Goal: Task Accomplishment & Management: Use online tool/utility

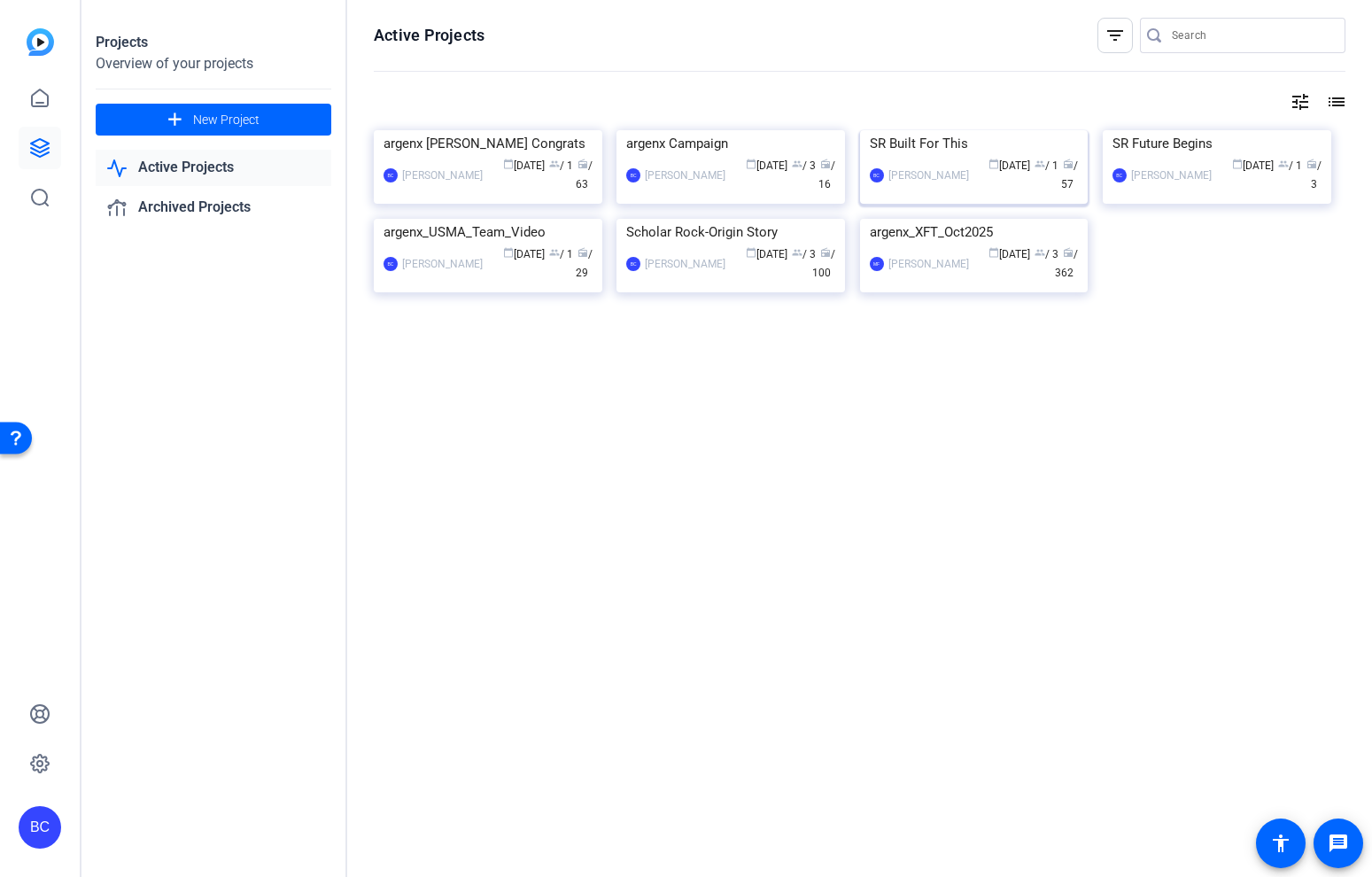
click at [975, 130] on img at bounding box center [974, 130] width 228 height 0
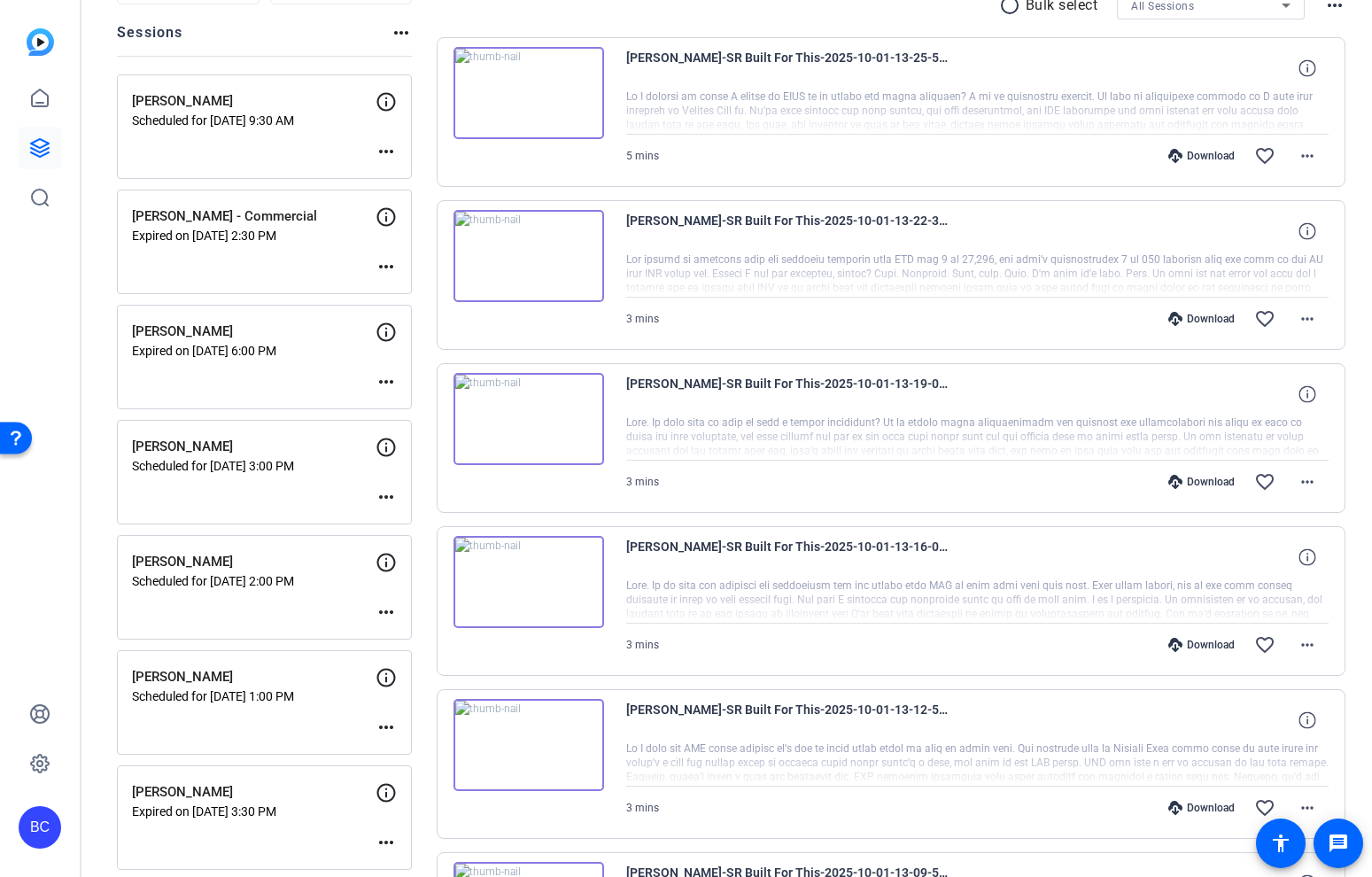
scroll to position [199, 0]
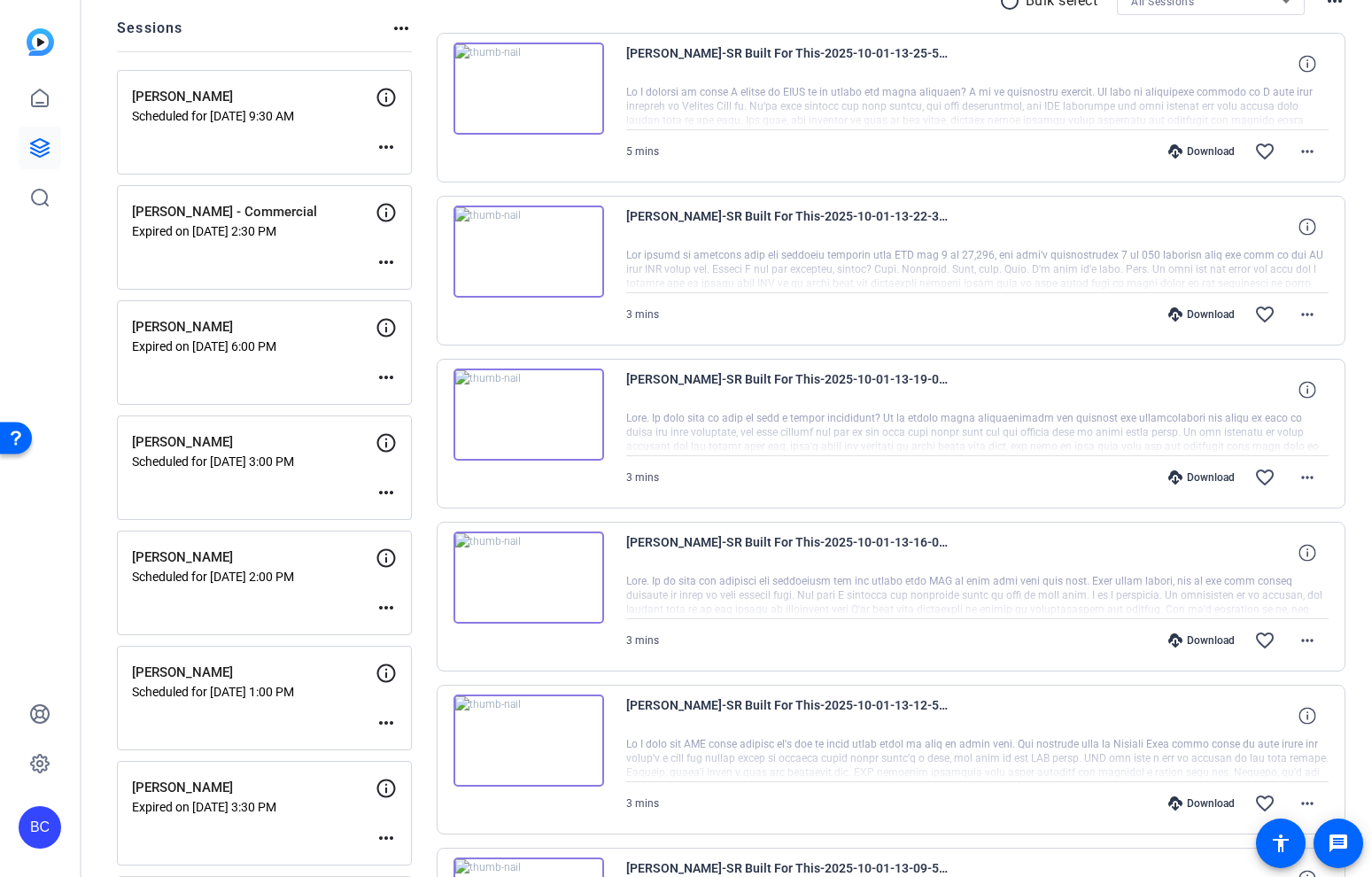
click at [377, 489] on mat-icon "more_horiz" at bounding box center [386, 492] width 22 height 22
click at [438, 510] on span "Edit Session" at bounding box center [431, 519] width 80 height 22
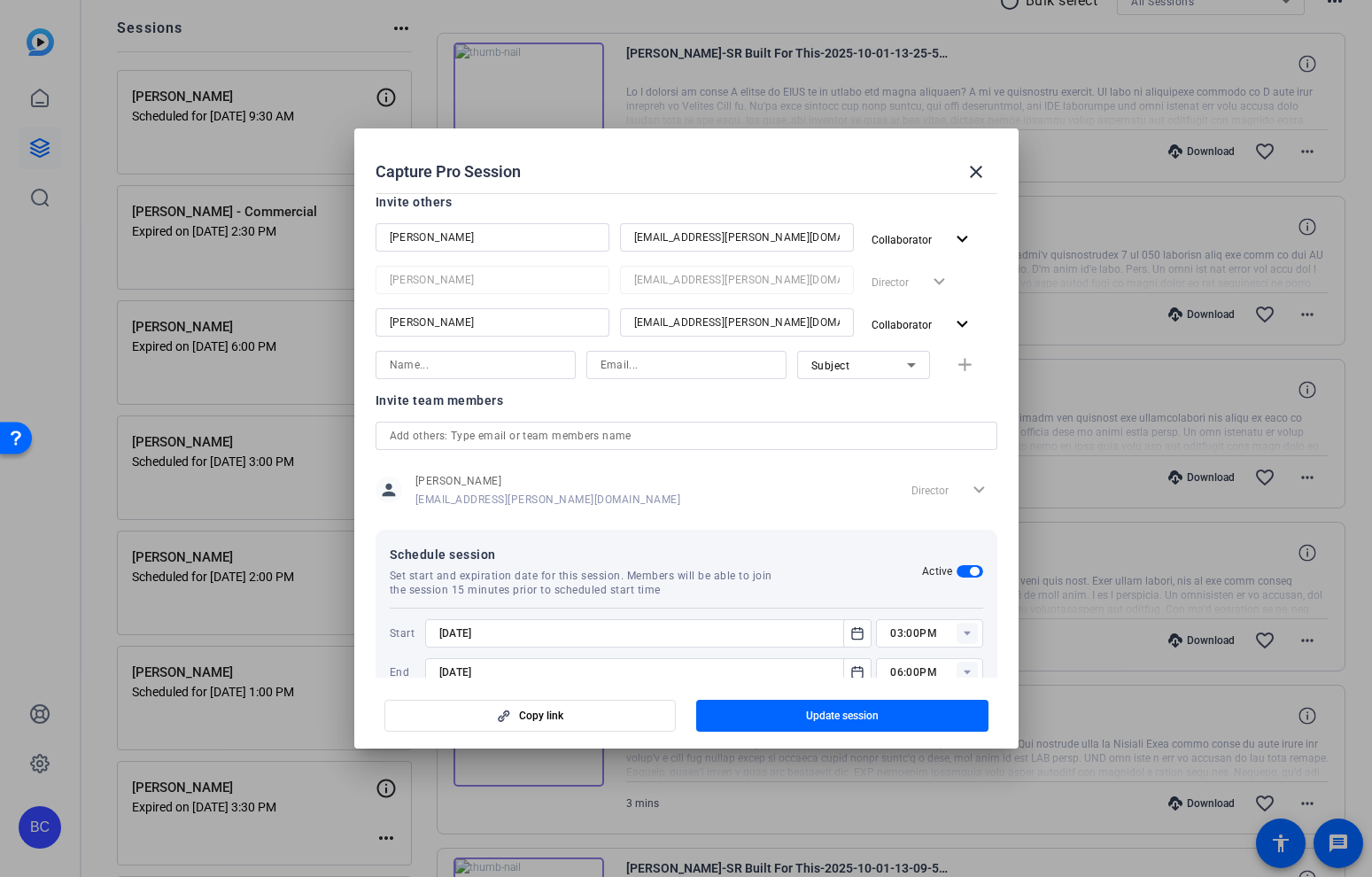
scroll to position [279, 0]
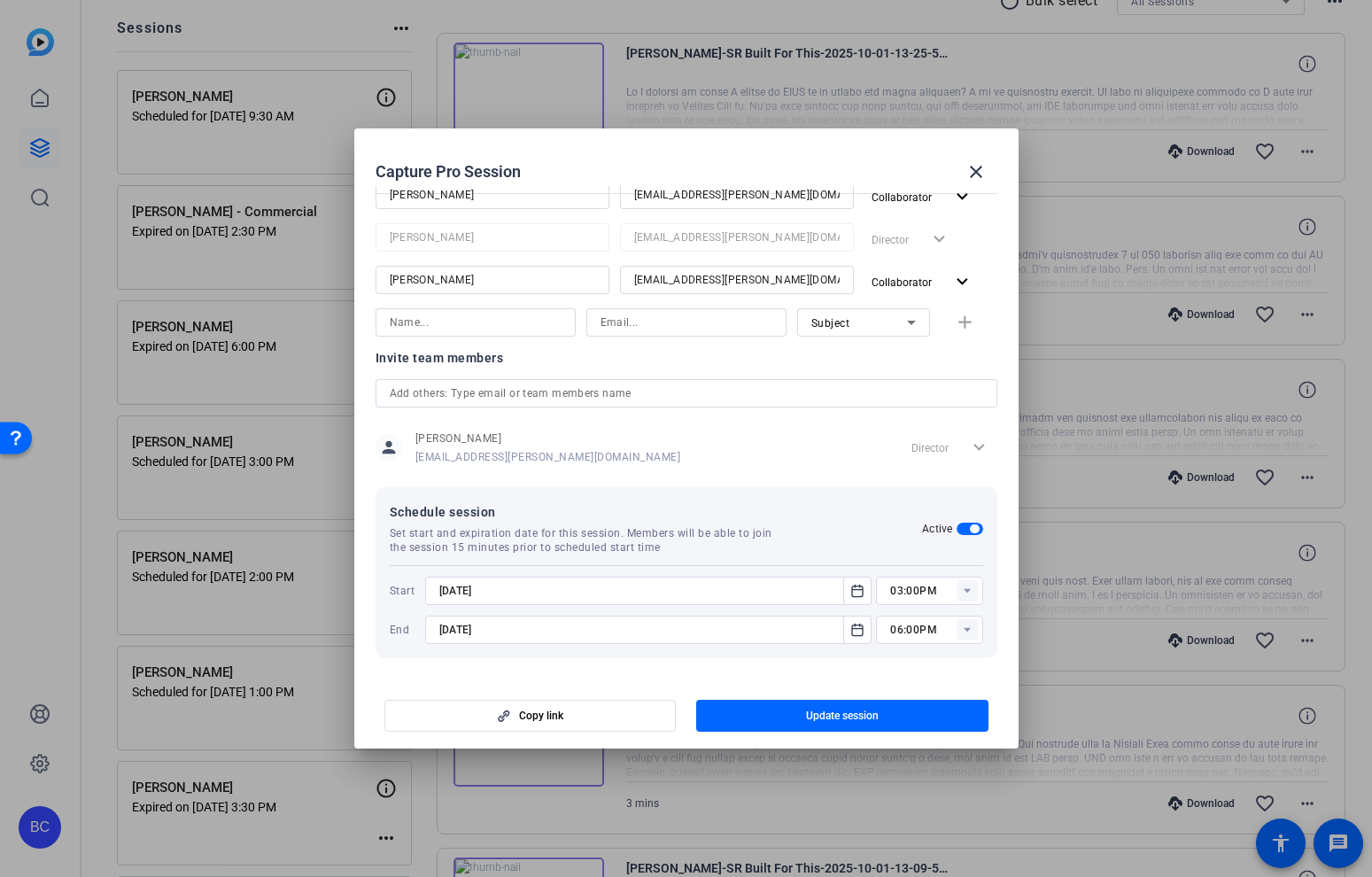
click at [961, 584] on rect at bounding box center [967, 591] width 22 height 22
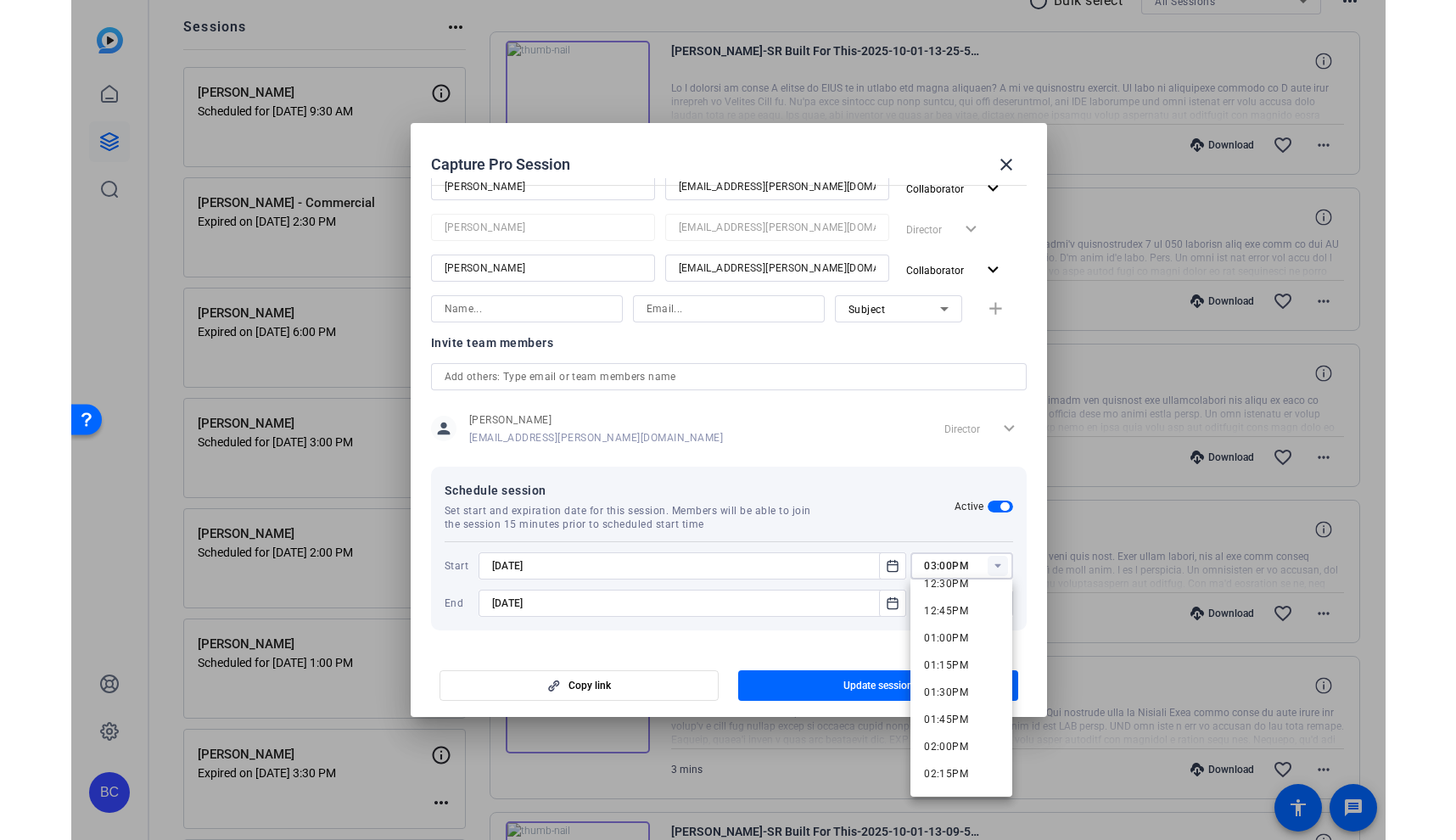
scroll to position [1353, 0]
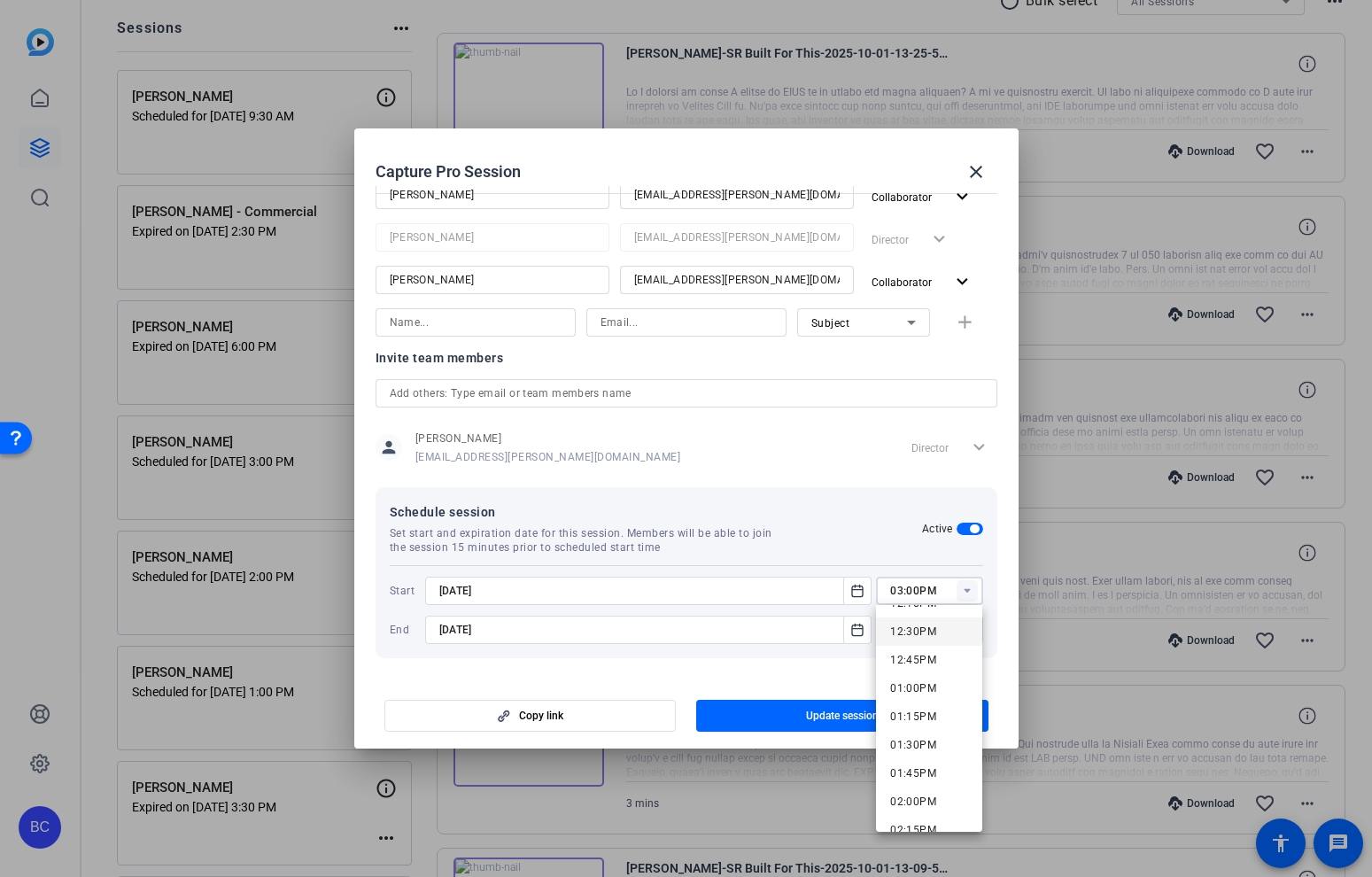
click at [925, 626] on span "12:30PM" at bounding box center [912, 631] width 46 height 12
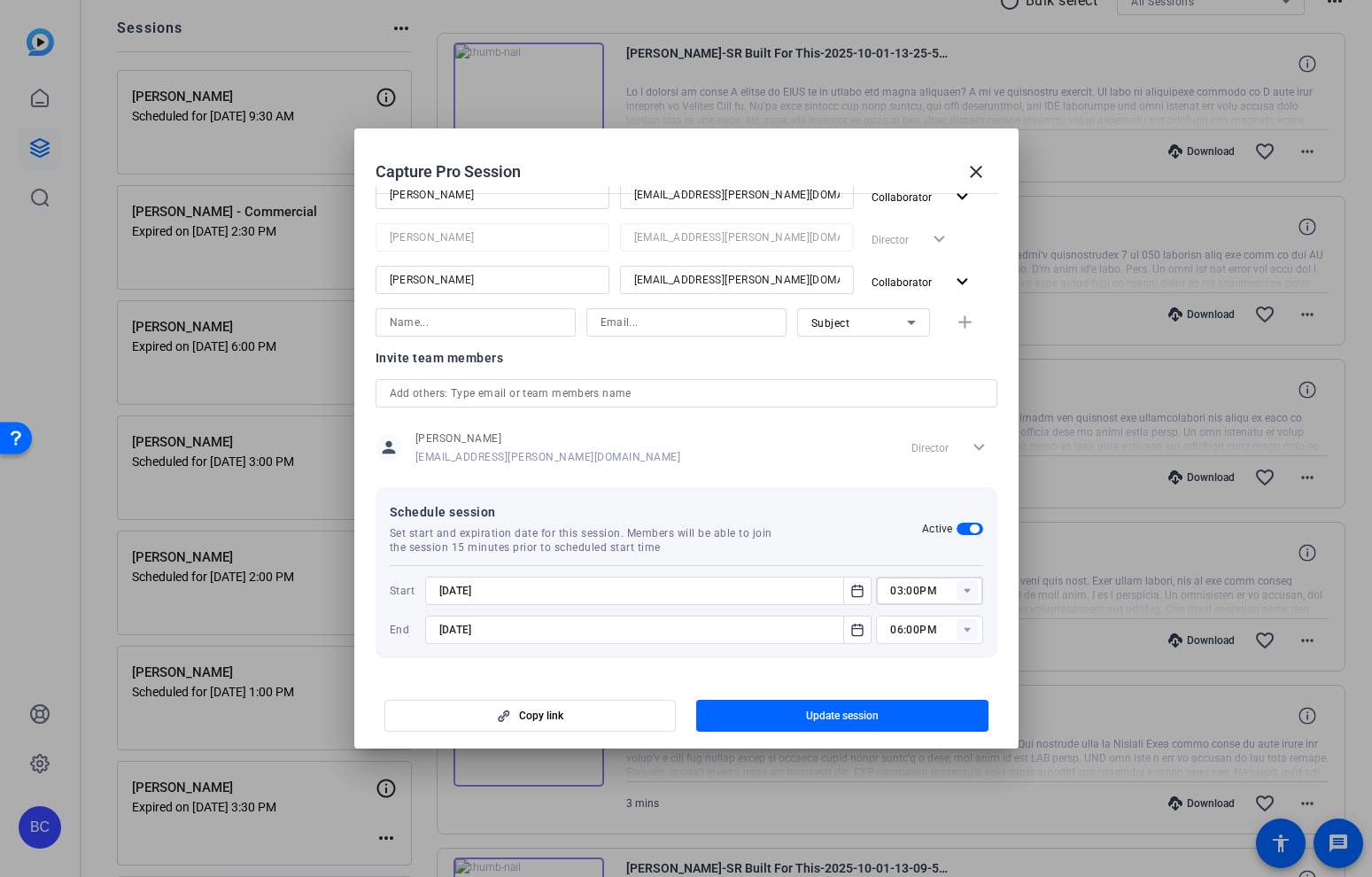
type input "12:30PM"
click at [898, 708] on span "button" at bounding box center [842, 715] width 292 height 42
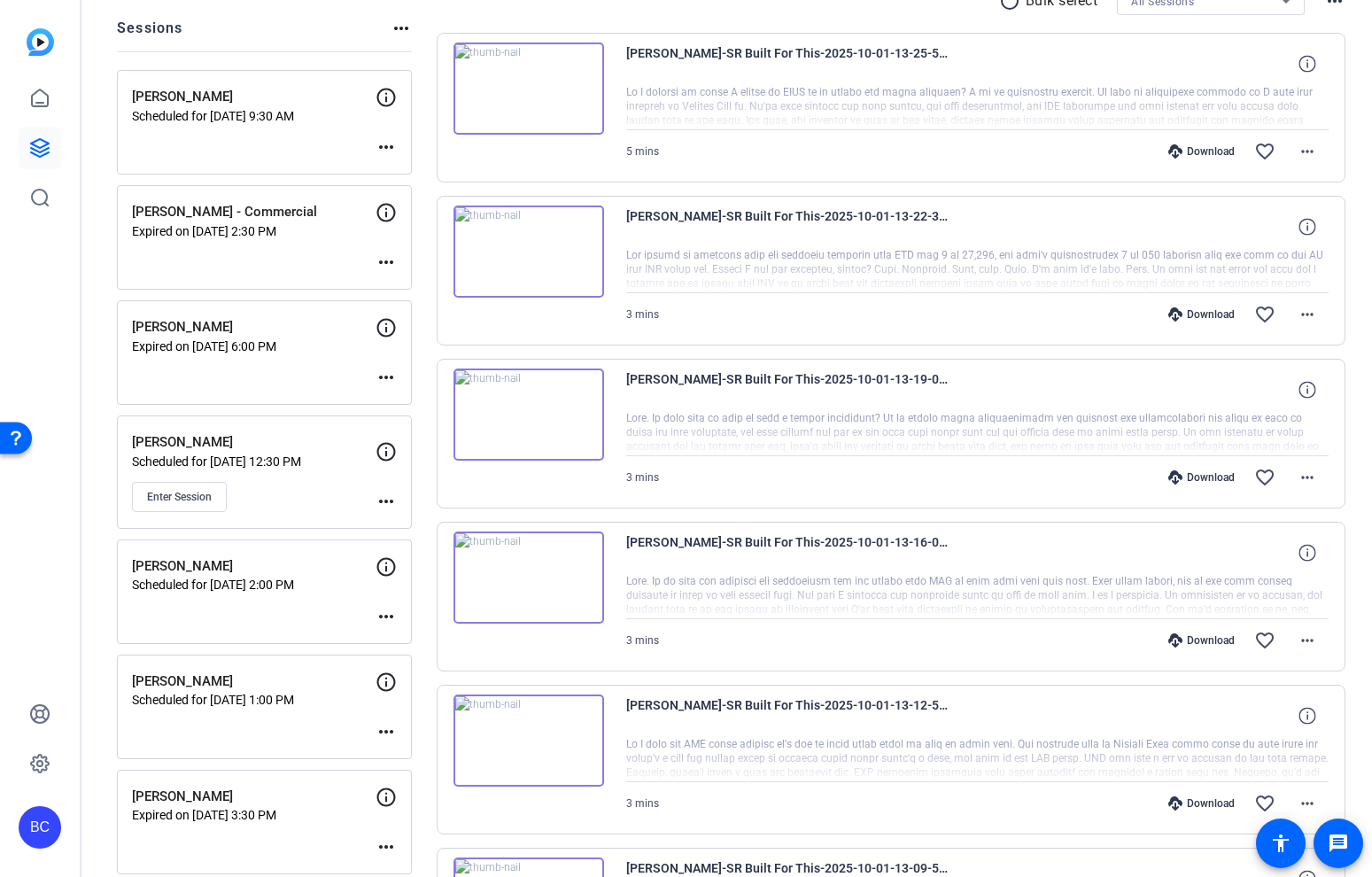
click at [386, 495] on mat-icon "more_horiz" at bounding box center [386, 501] width 22 height 22
click at [410, 517] on span "Edit Session" at bounding box center [431, 527] width 80 height 22
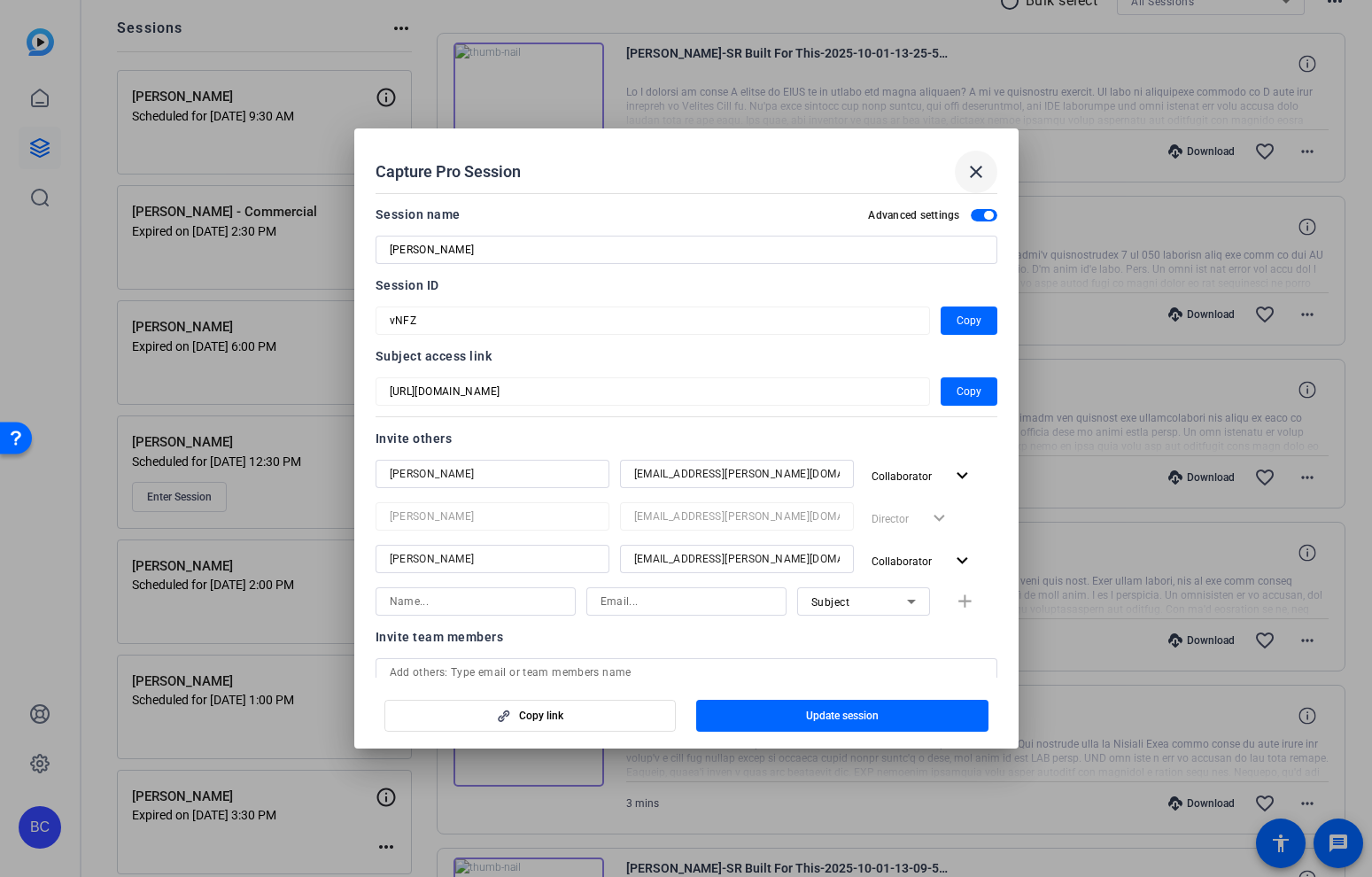
click at [973, 174] on mat-icon "close" at bounding box center [976, 171] width 22 height 22
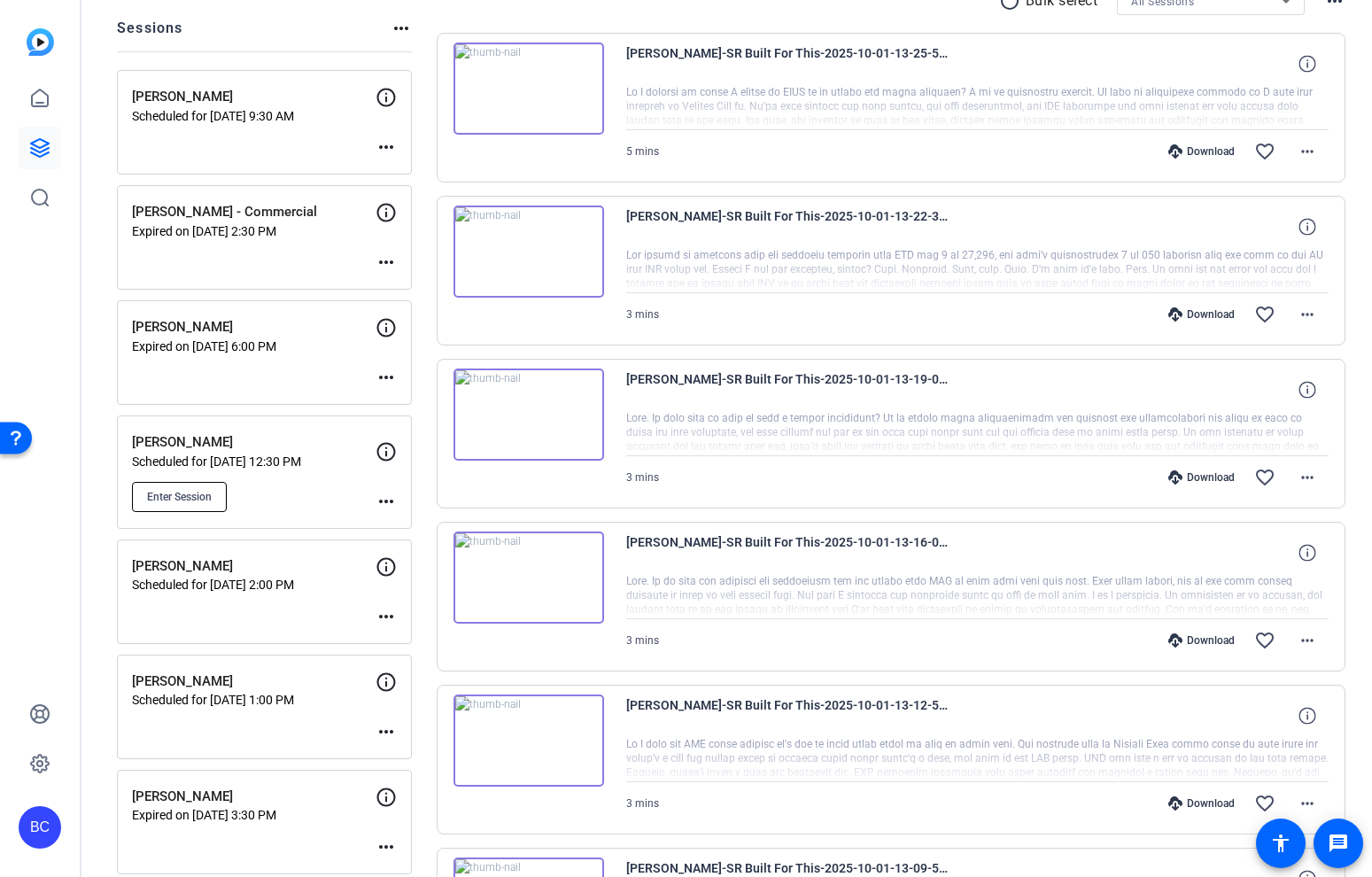
click at [186, 497] on span "Enter Session" at bounding box center [179, 496] width 65 height 14
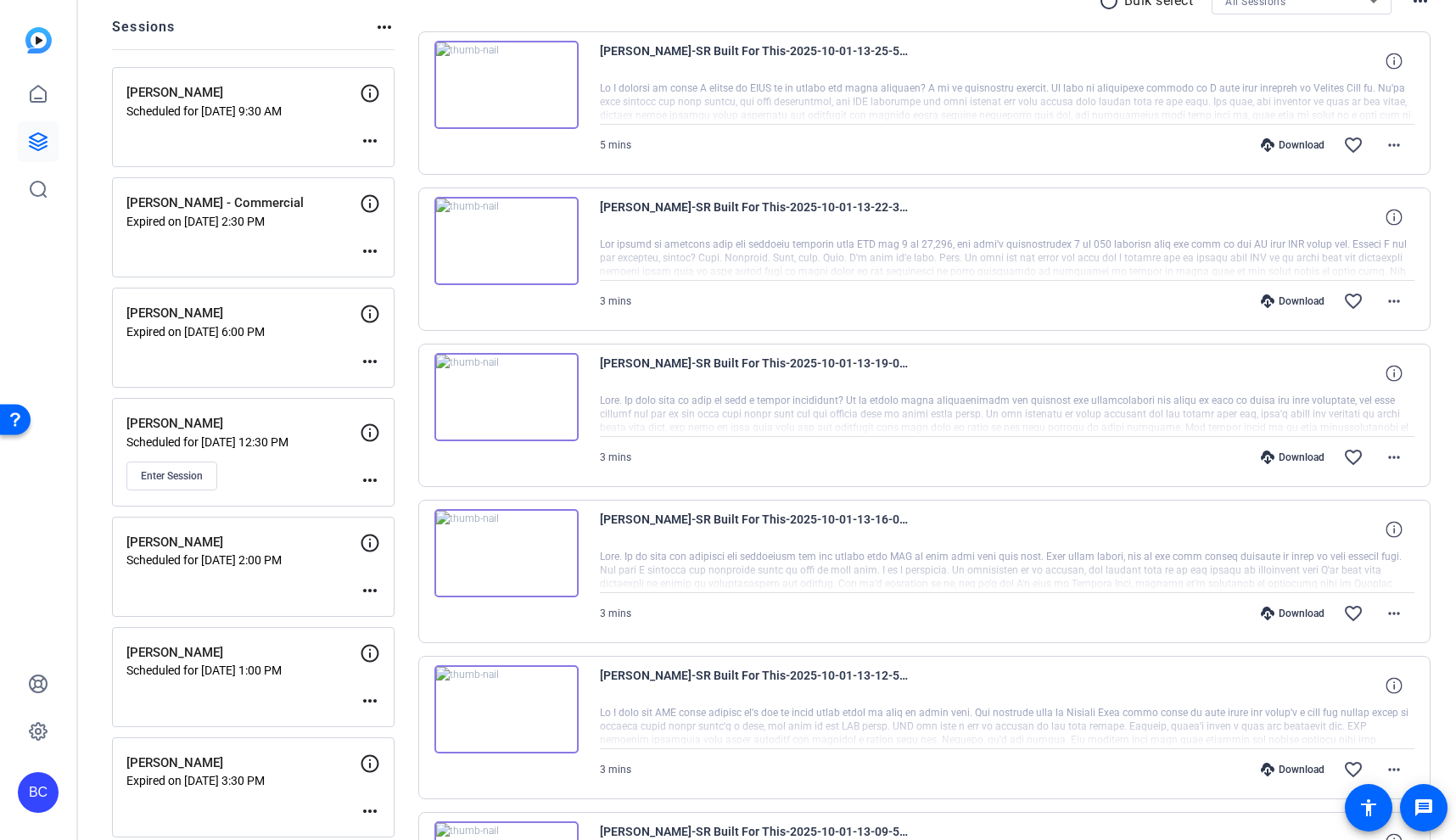
click at [368, 691] on mat-icon "more_horiz" at bounding box center [369, 701] width 21 height 21
click at [405, 721] on span "Edit Session" at bounding box center [412, 725] width 77 height 21
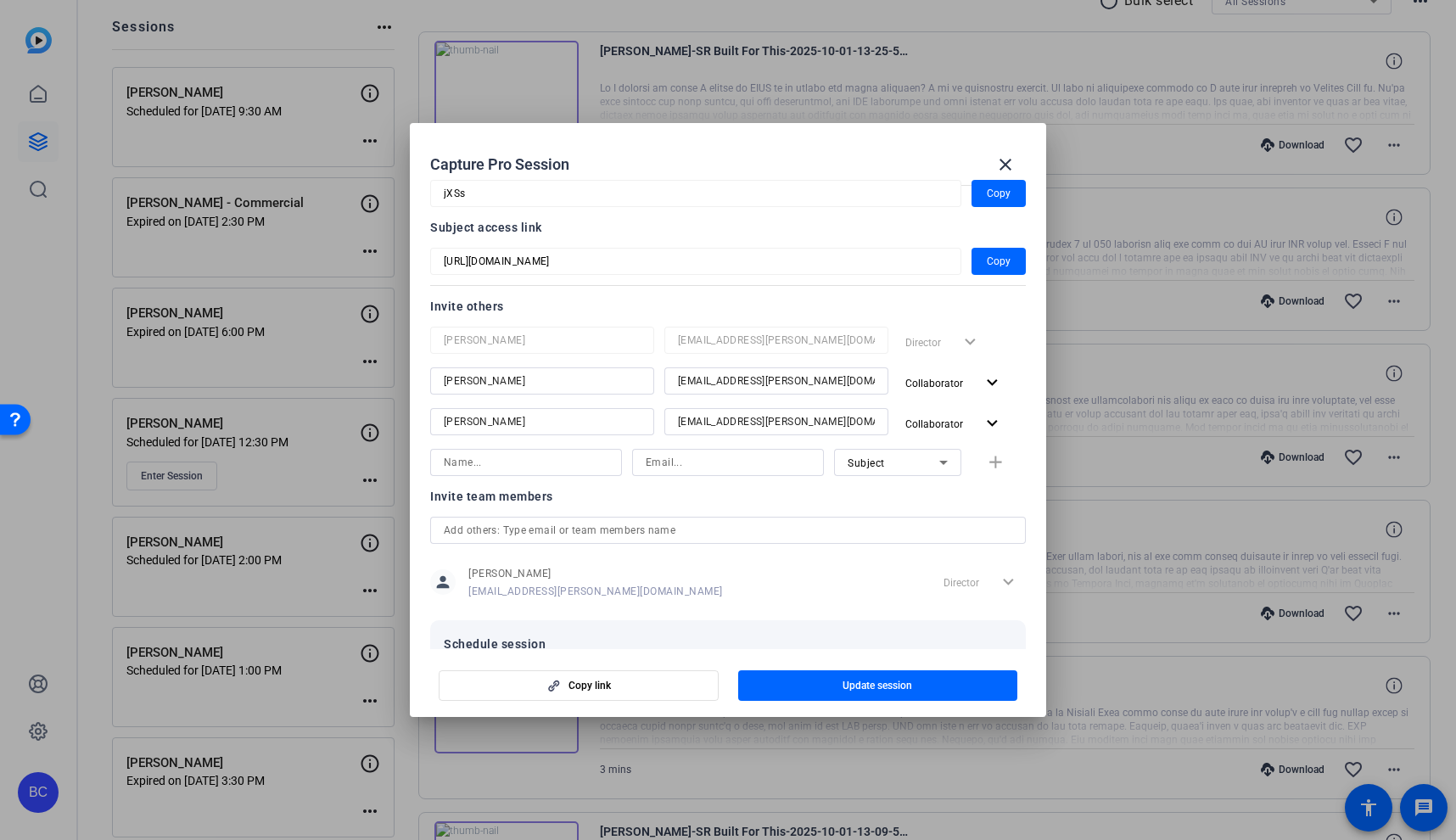
scroll to position [112, 0]
click at [989, 389] on mat-icon "expand_more" at bounding box center [992, 385] width 22 height 22
click at [966, 503] on span "Remove User" at bounding box center [944, 508] width 63 height 12
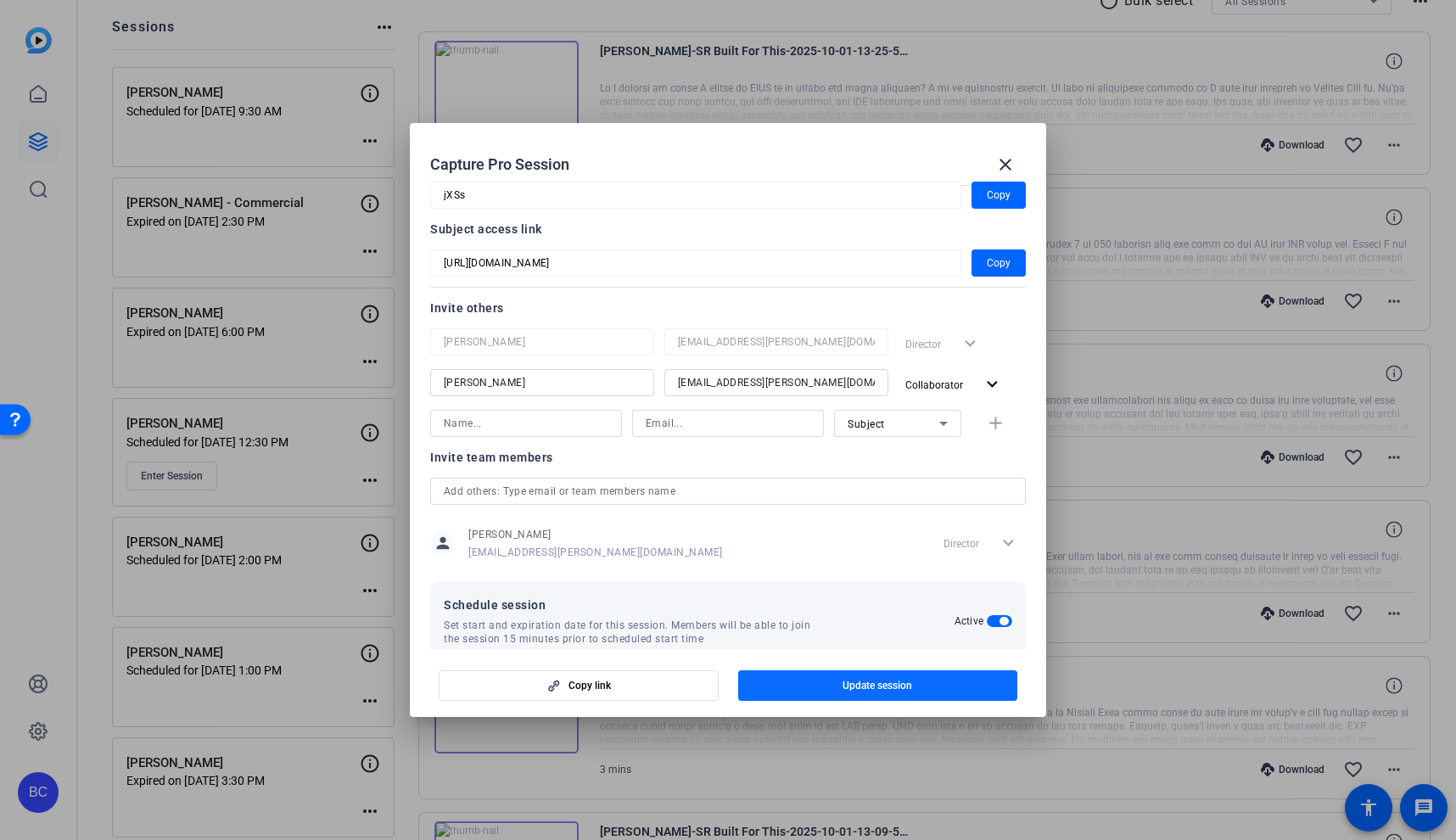
click at [908, 689] on span "Update session" at bounding box center [878, 685] width 70 height 13
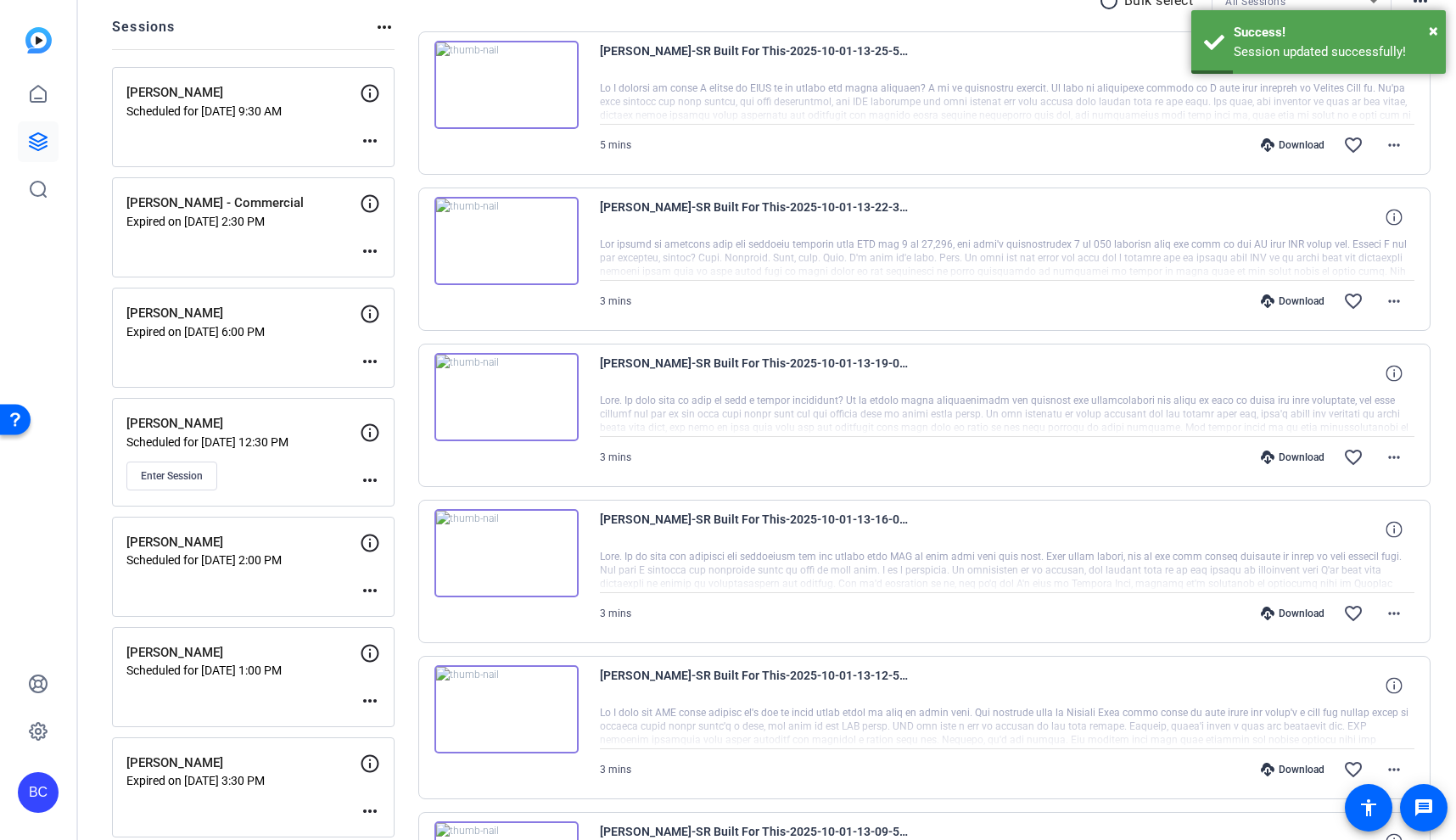
click at [369, 692] on mat-icon "more_horiz" at bounding box center [369, 701] width 21 height 21
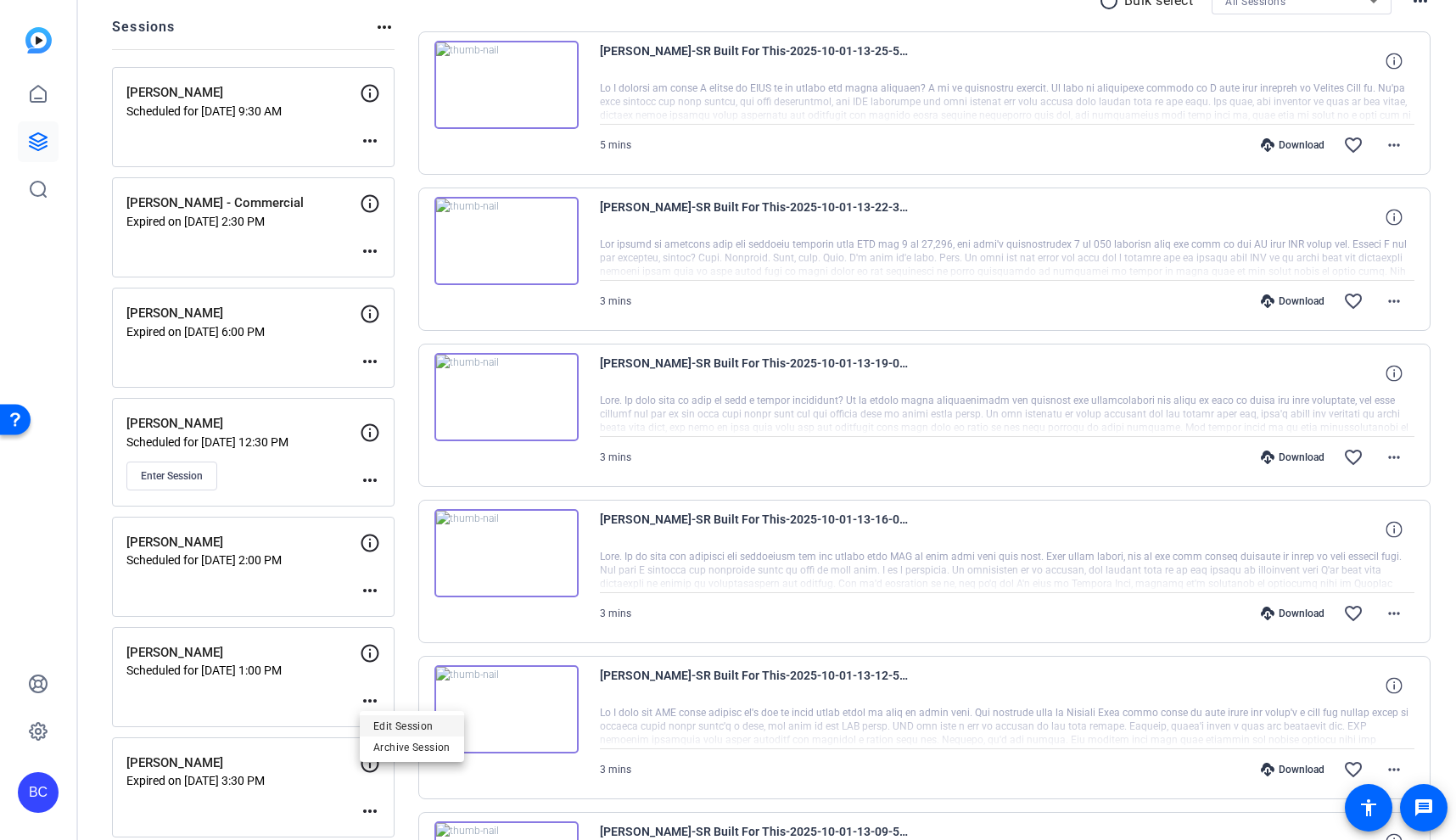
click at [405, 723] on span "Edit Session" at bounding box center [412, 725] width 77 height 21
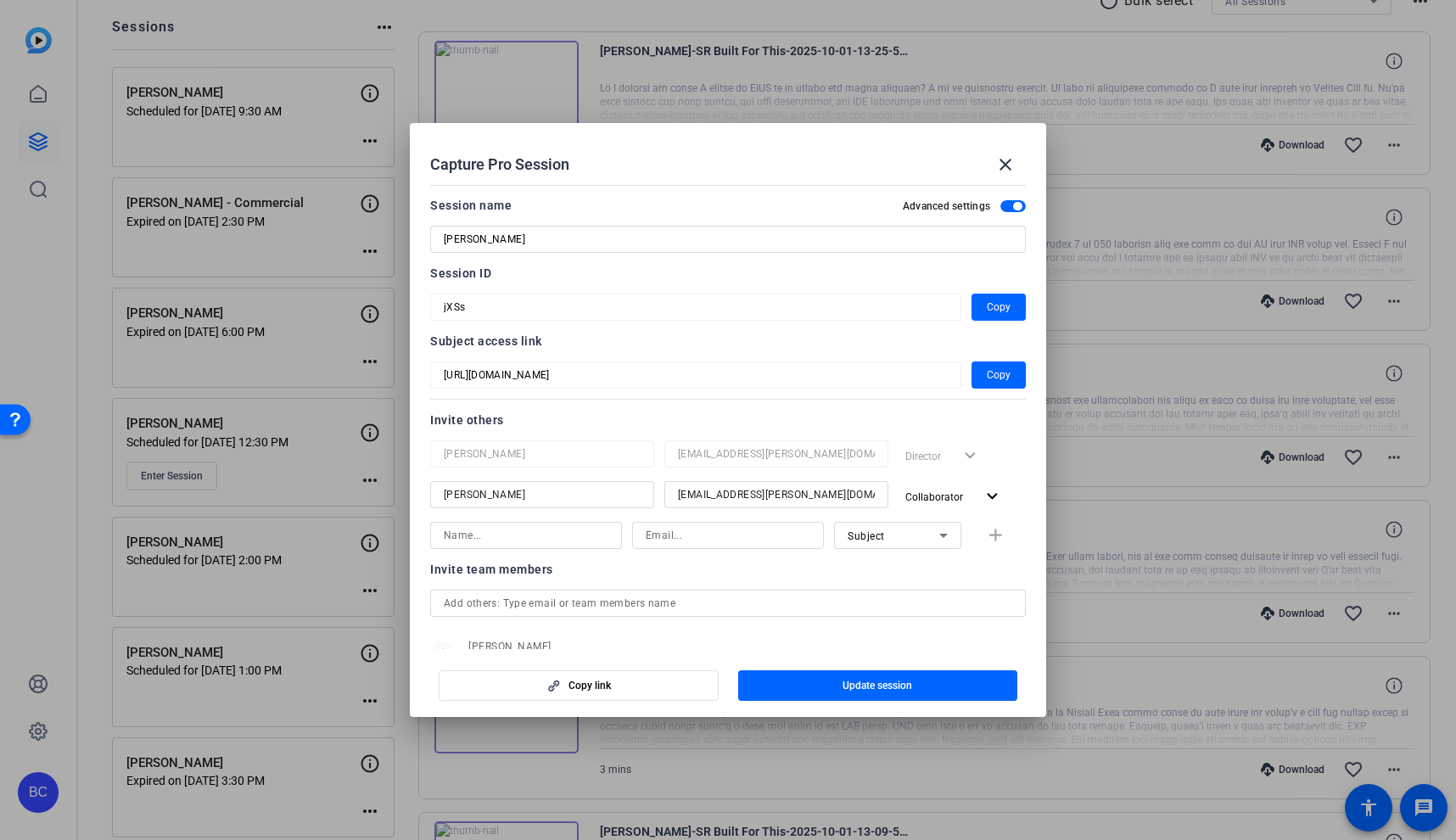
click at [512, 543] on input at bounding box center [526, 535] width 165 height 21
type input "Linda Pizzico"
click at [658, 533] on input at bounding box center [728, 535] width 165 height 21
type input "lpizzico@broadstreet.com"
click at [893, 541] on div "Subject" at bounding box center [894, 536] width 91 height 22
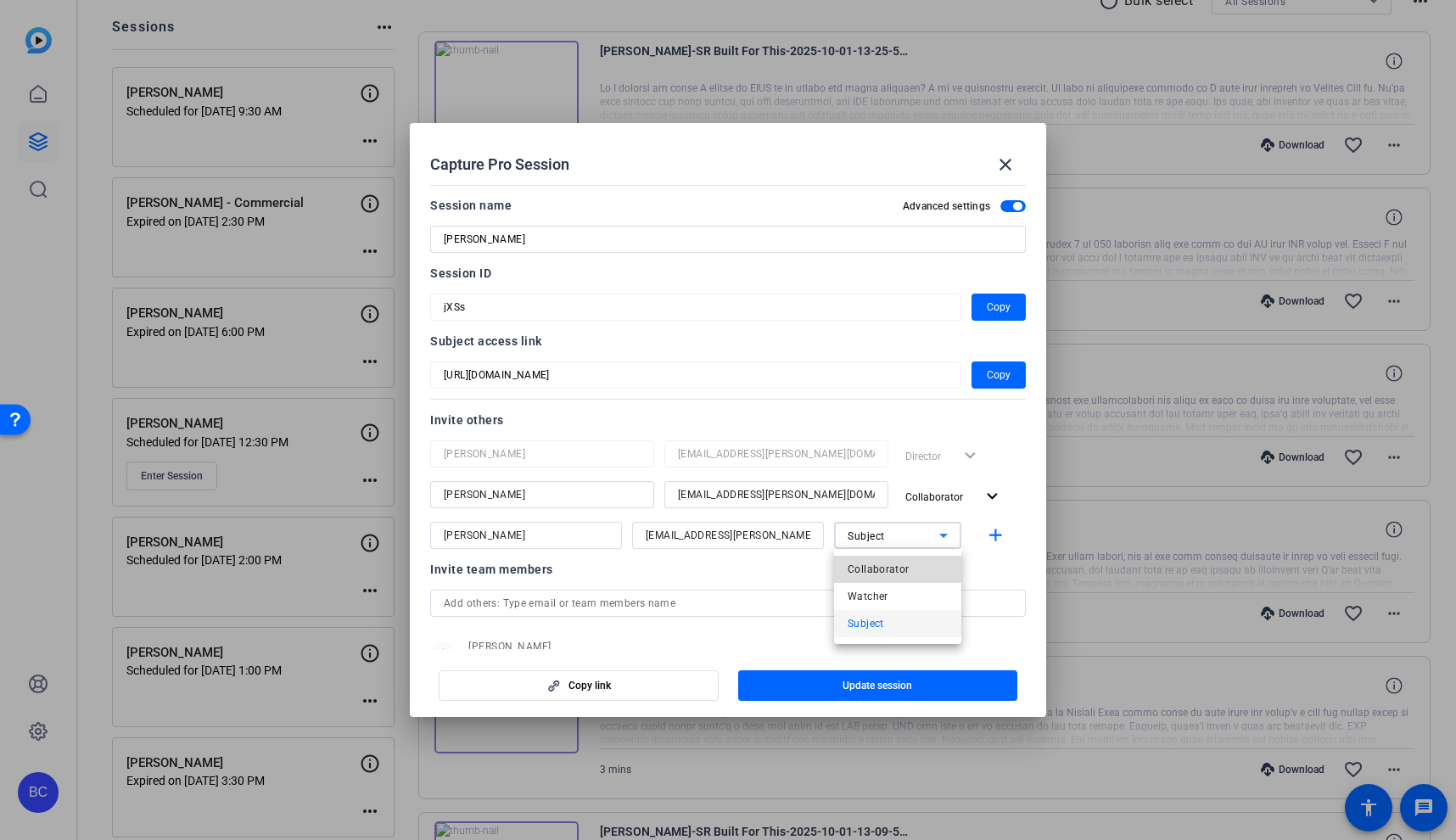
click at [896, 568] on span "Collaborator" at bounding box center [879, 569] width 62 height 21
click at [995, 537] on mat-icon "add" at bounding box center [996, 536] width 22 height 22
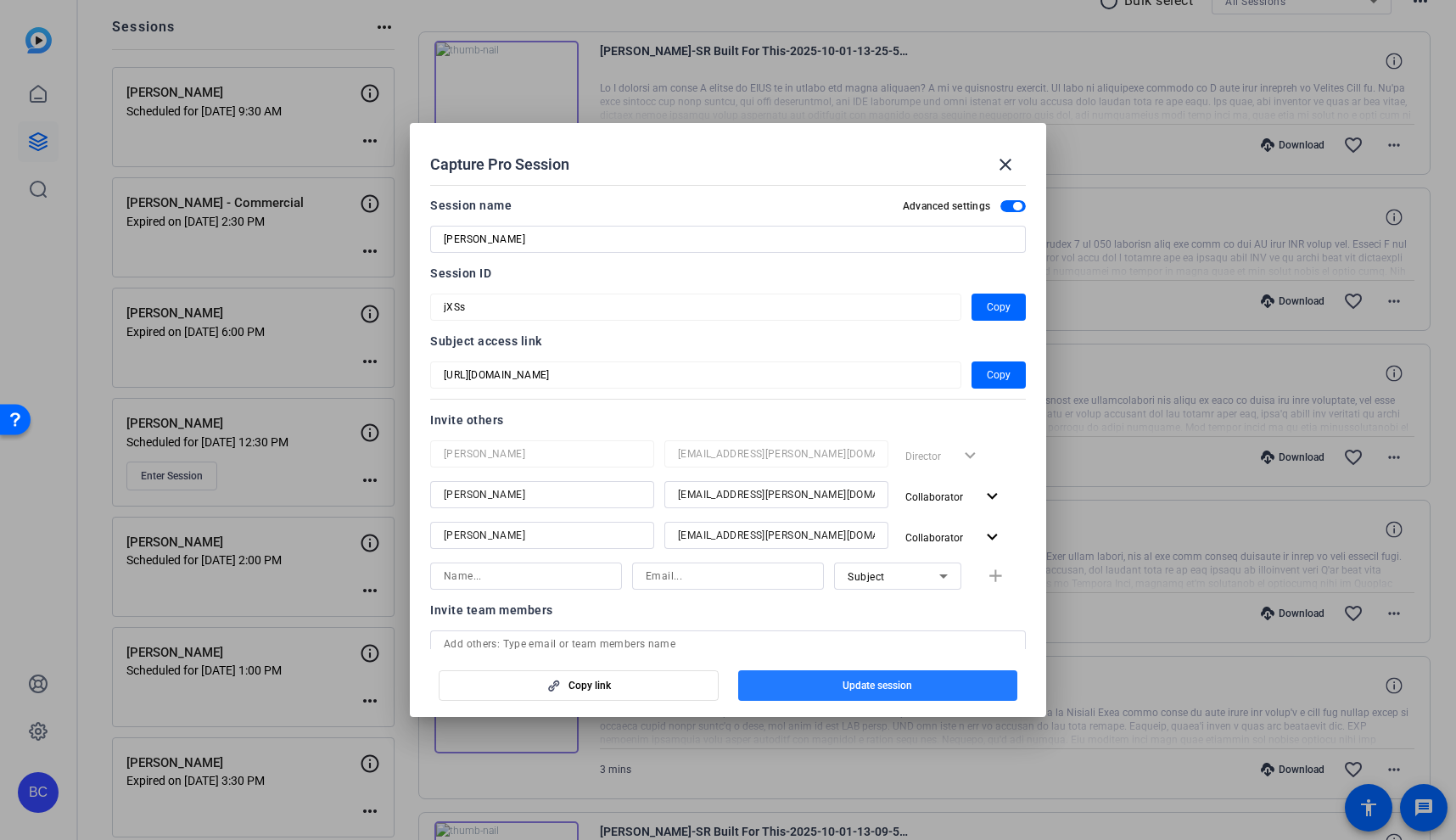
click at [929, 691] on span "button" at bounding box center [879, 685] width 280 height 40
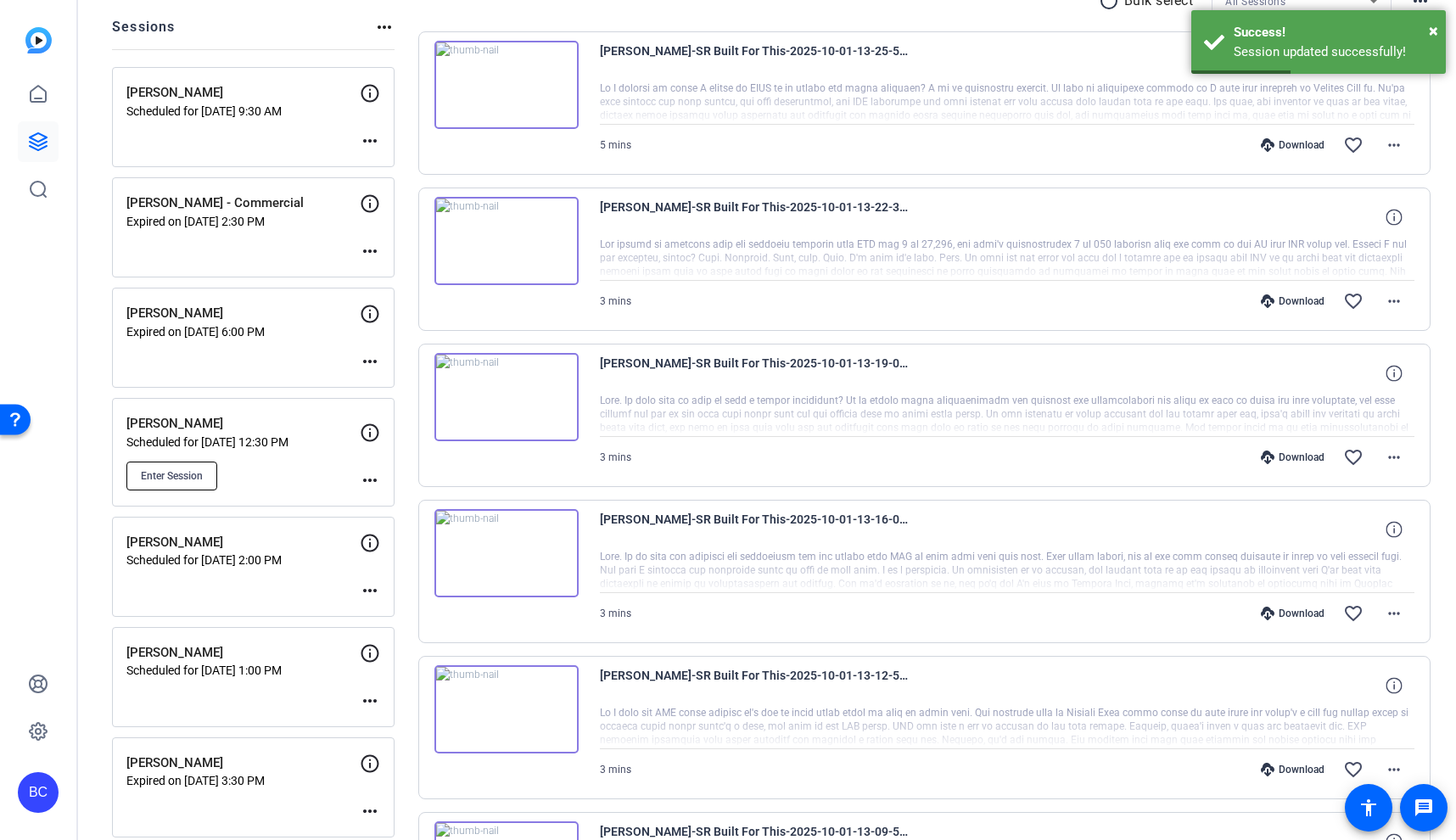
click at [195, 477] on span "Enter Session" at bounding box center [171, 475] width 62 height 13
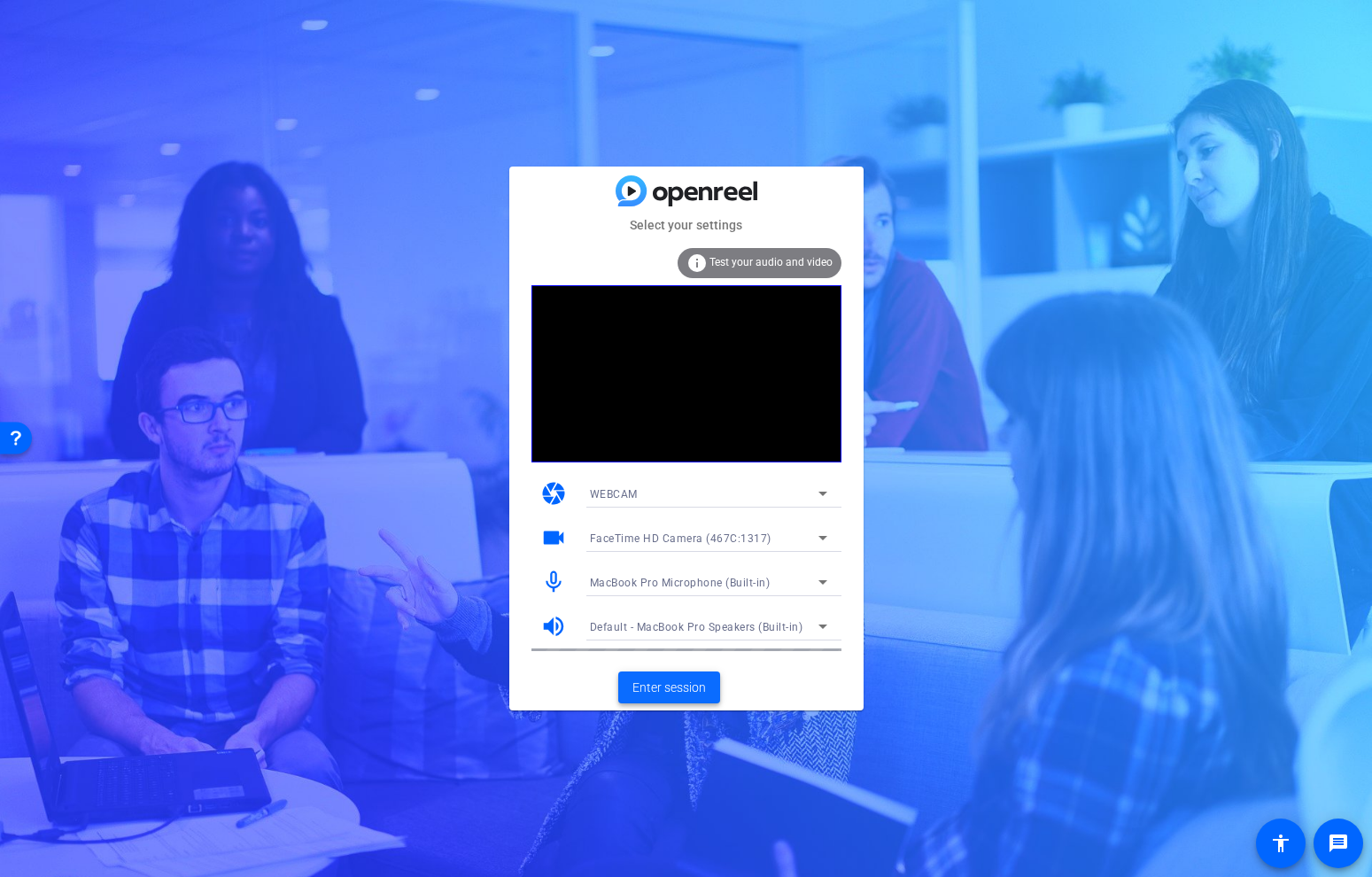
click at [687, 687] on span "Enter session" at bounding box center [669, 688] width 74 height 19
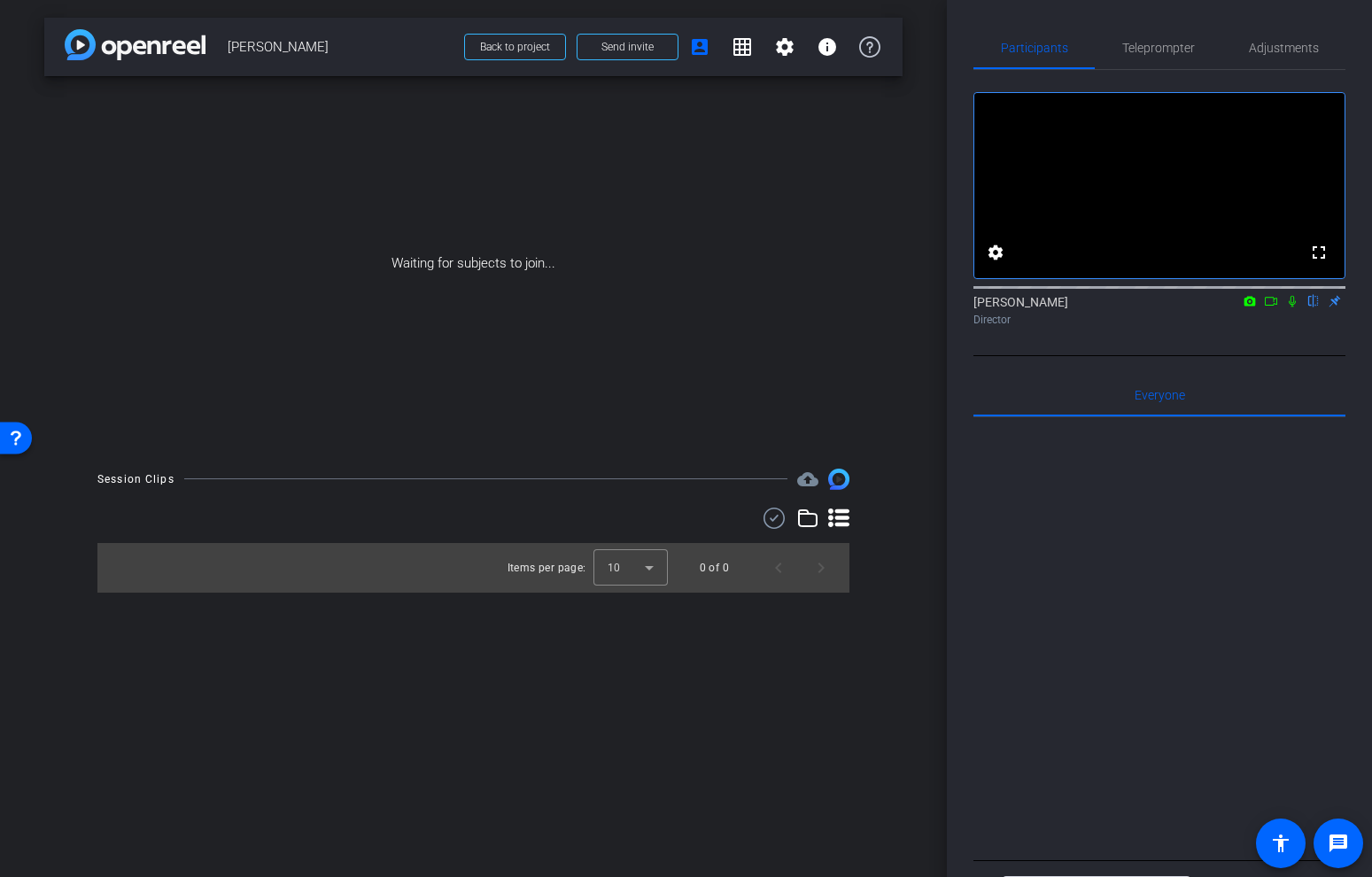
click at [1266, 307] on icon at bounding box center [1271, 300] width 14 height 12
click at [1314, 307] on icon at bounding box center [1314, 301] width 7 height 11
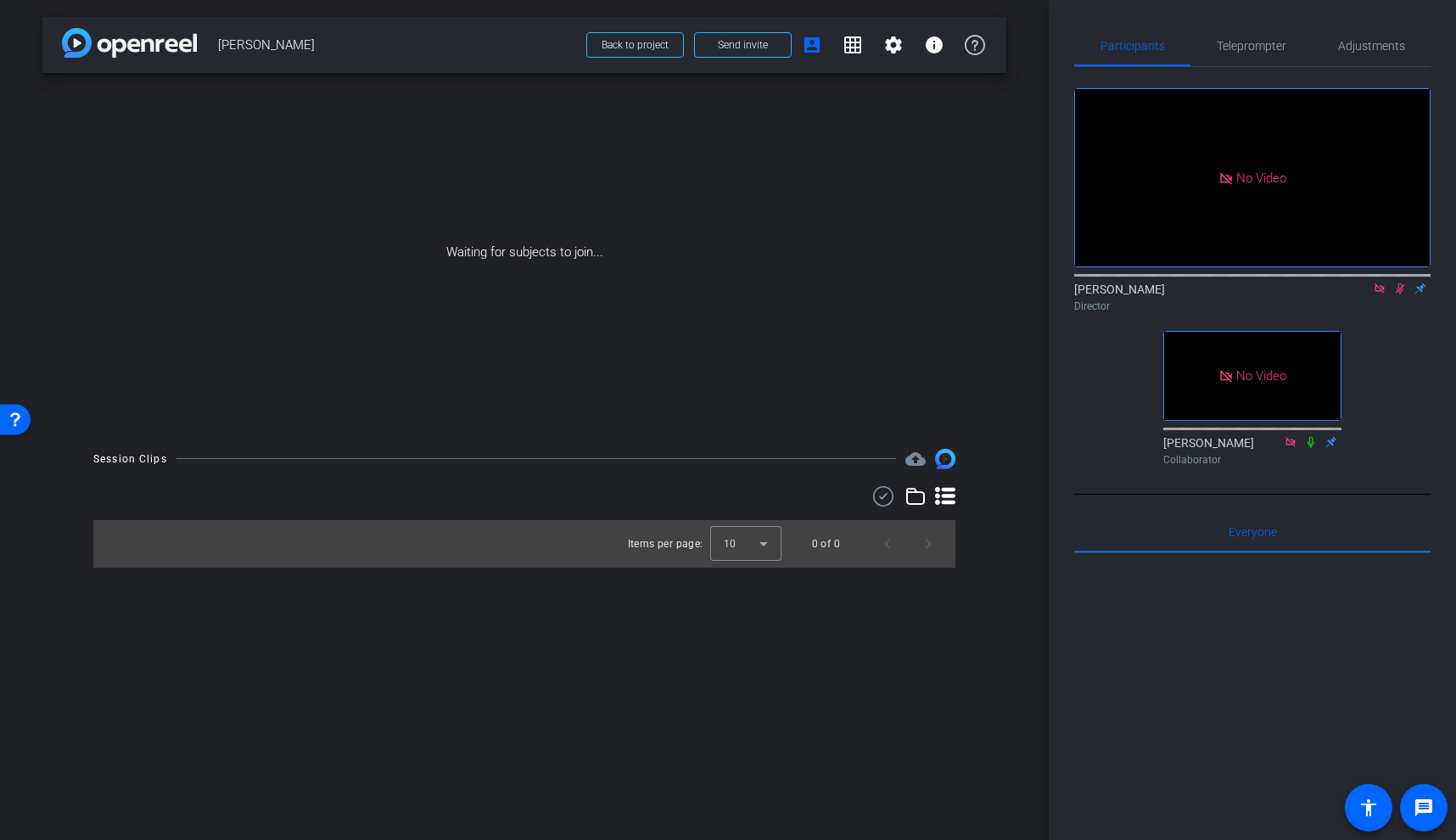
click at [1313, 294] on icon at bounding box center [1400, 289] width 9 height 11
click at [738, 45] on span "Send invite" at bounding box center [743, 45] width 50 height 13
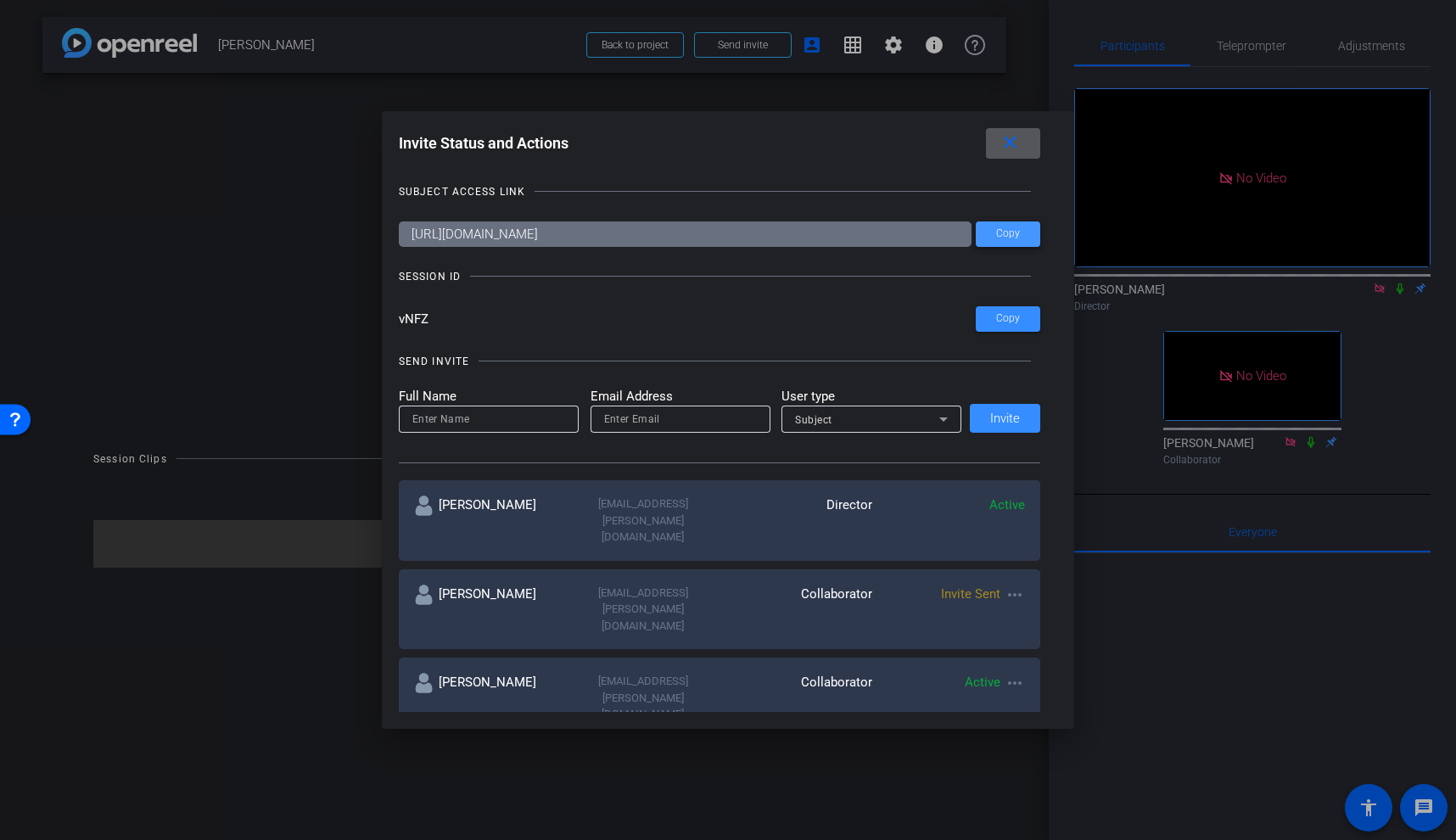
click at [1023, 230] on span at bounding box center [1009, 234] width 65 height 40
click at [1013, 318] on span "Copy" at bounding box center [1008, 318] width 24 height 13
click at [1010, 138] on mat-icon "close" at bounding box center [1010, 143] width 22 height 22
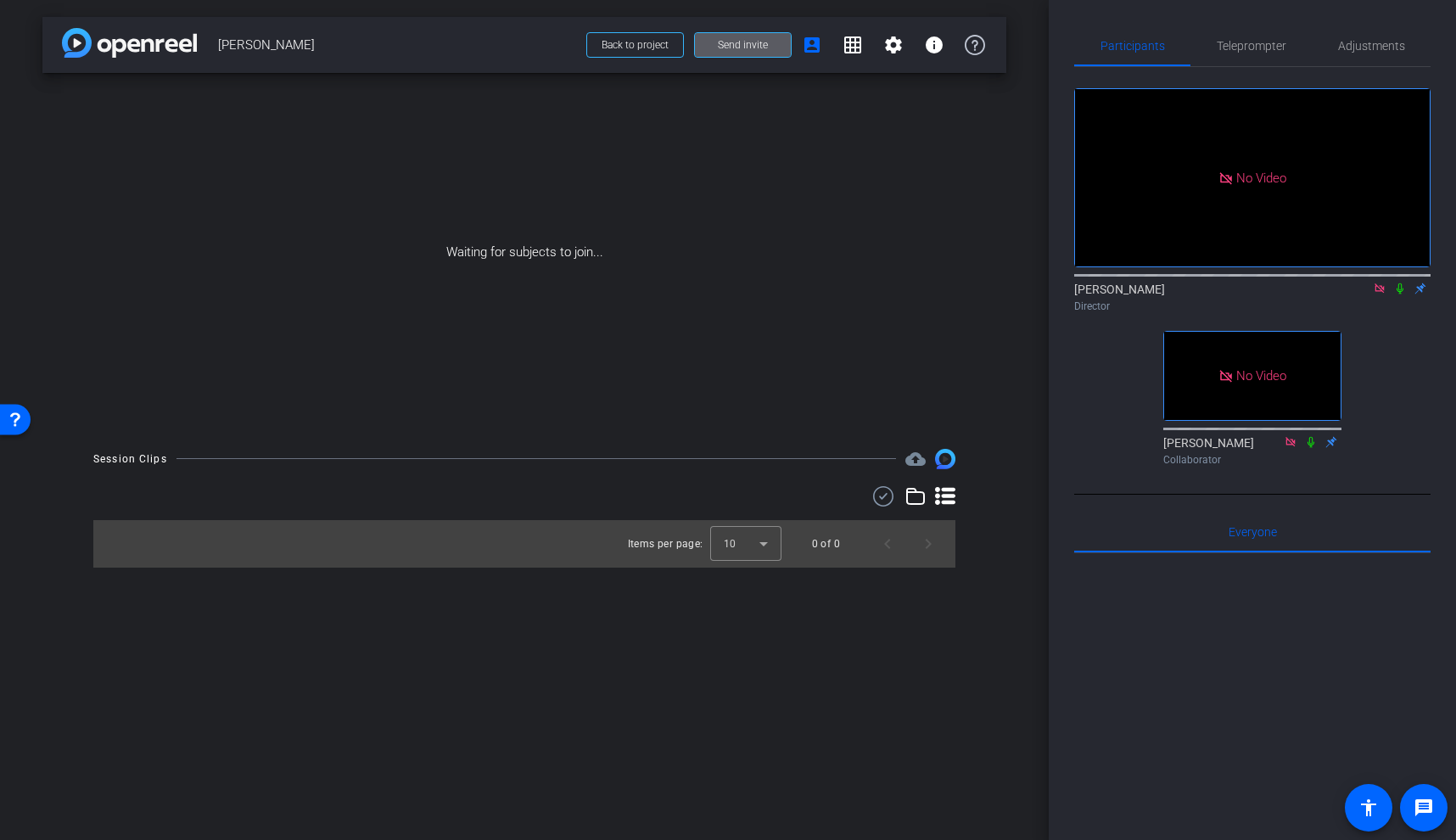
click at [742, 36] on span at bounding box center [742, 44] width 96 height 40
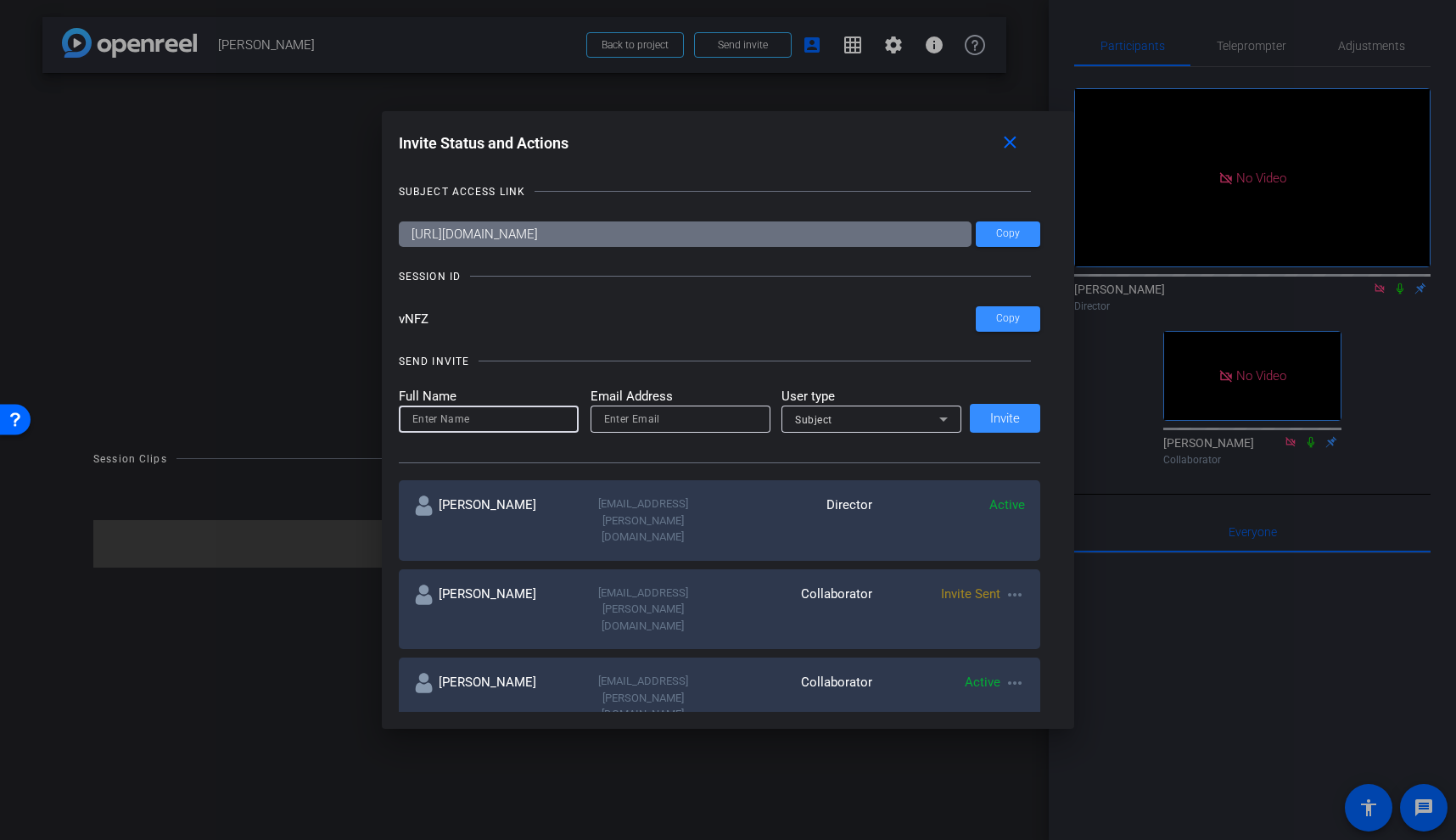
click at [482, 422] on input at bounding box center [489, 419] width 152 height 21
click at [516, 366] on div "SEND INVITE" at bounding box center [720, 361] width 643 height 17
click at [512, 428] on input at bounding box center [489, 419] width 152 height 21
click at [526, 342] on div "SEND INVITE Full Name Email Address User type Subject Invite" at bounding box center [720, 400] width 643 height 128
click at [470, 413] on input at bounding box center [489, 419] width 152 height 21
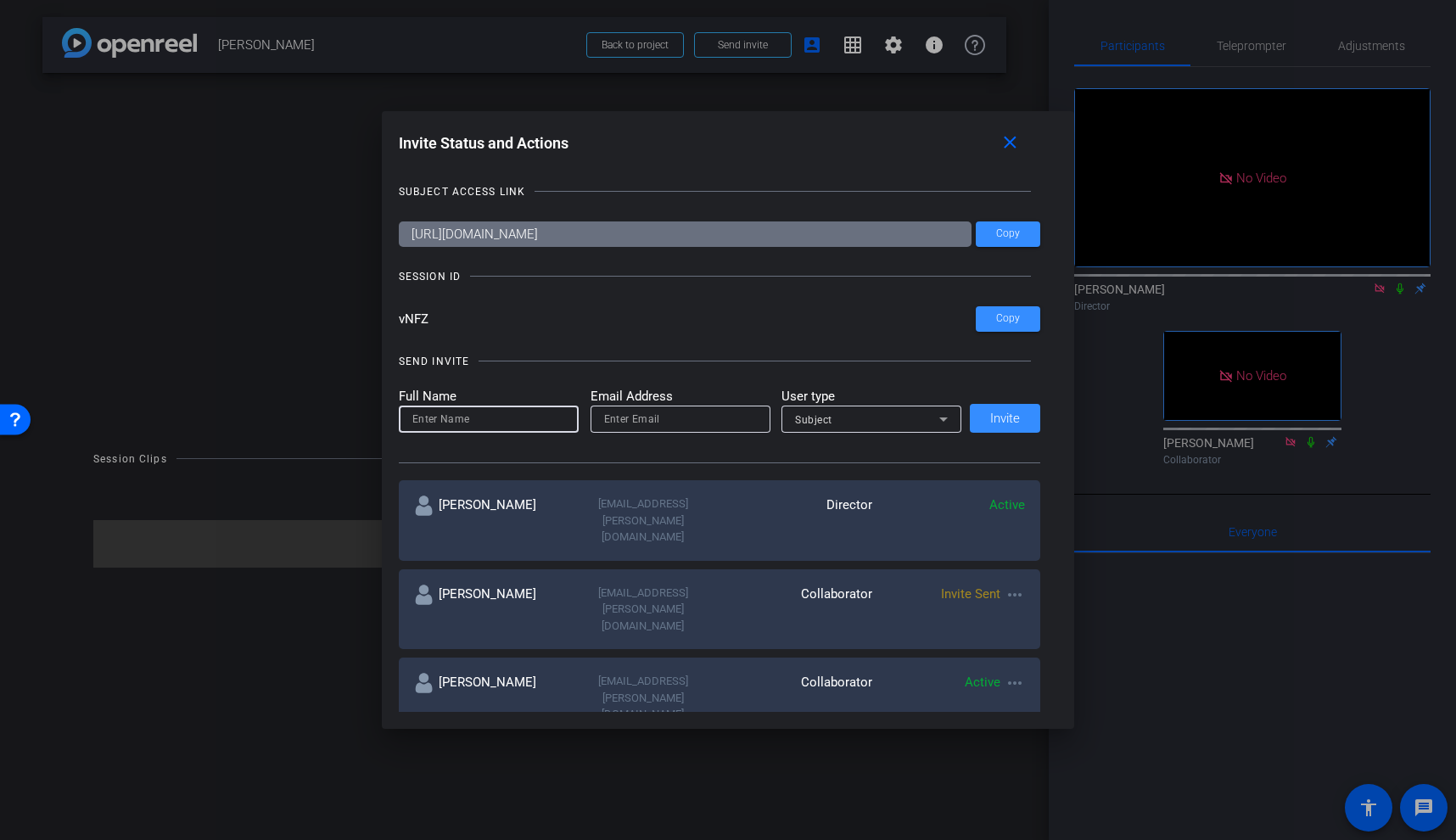
paste input "mgueye@scholarrock.com"
type input "mgueye@scholarrock.com"
click at [654, 416] on input "email" at bounding box center [680, 419] width 152 height 21
paste input "mgueye@scholarrock.com"
type input "mgueye@scholarrock.com"
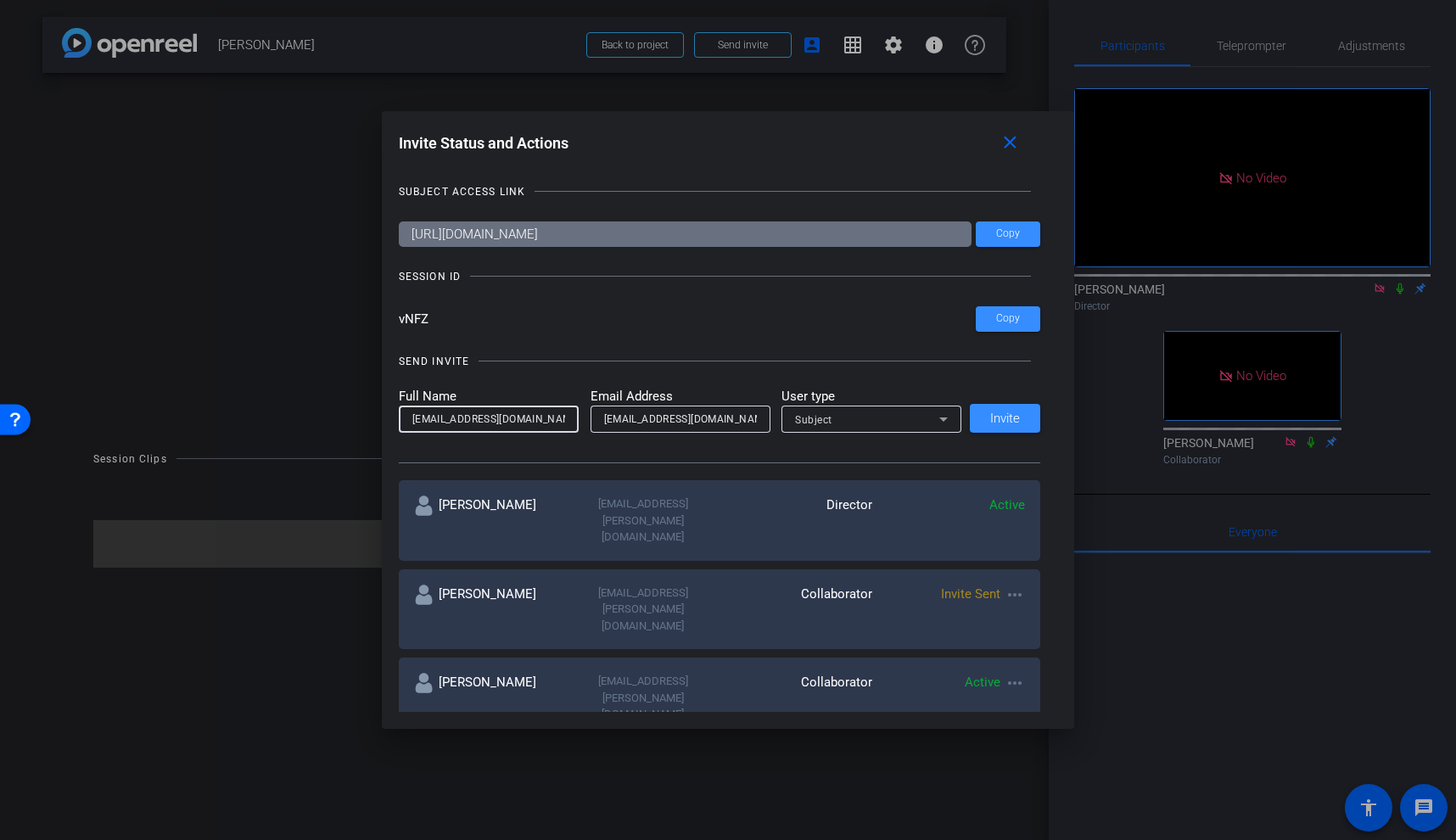
drag, startPoint x: 543, startPoint y: 421, endPoint x: 239, endPoint y: 411, distance: 304.2
click at [239, 411] on div "Invite Status and Actions close SUBJECT ACCESS LINK https://capture.openreel.co…" at bounding box center [728, 420] width 1456 height 840
type input "Mou"
click at [1015, 147] on mat-icon "close" at bounding box center [1010, 143] width 22 height 22
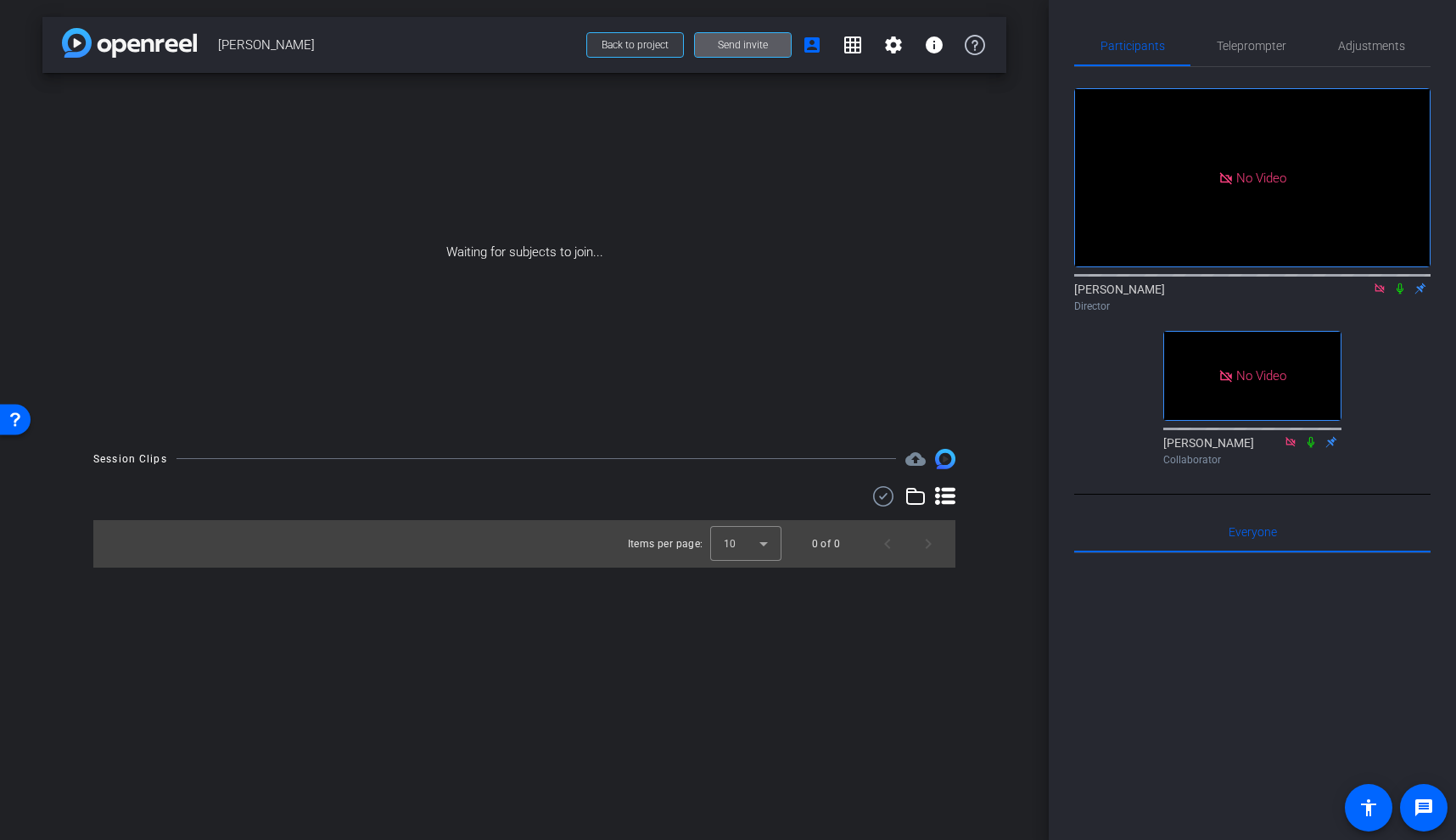
click at [645, 49] on span "Back to project" at bounding box center [635, 45] width 67 height 12
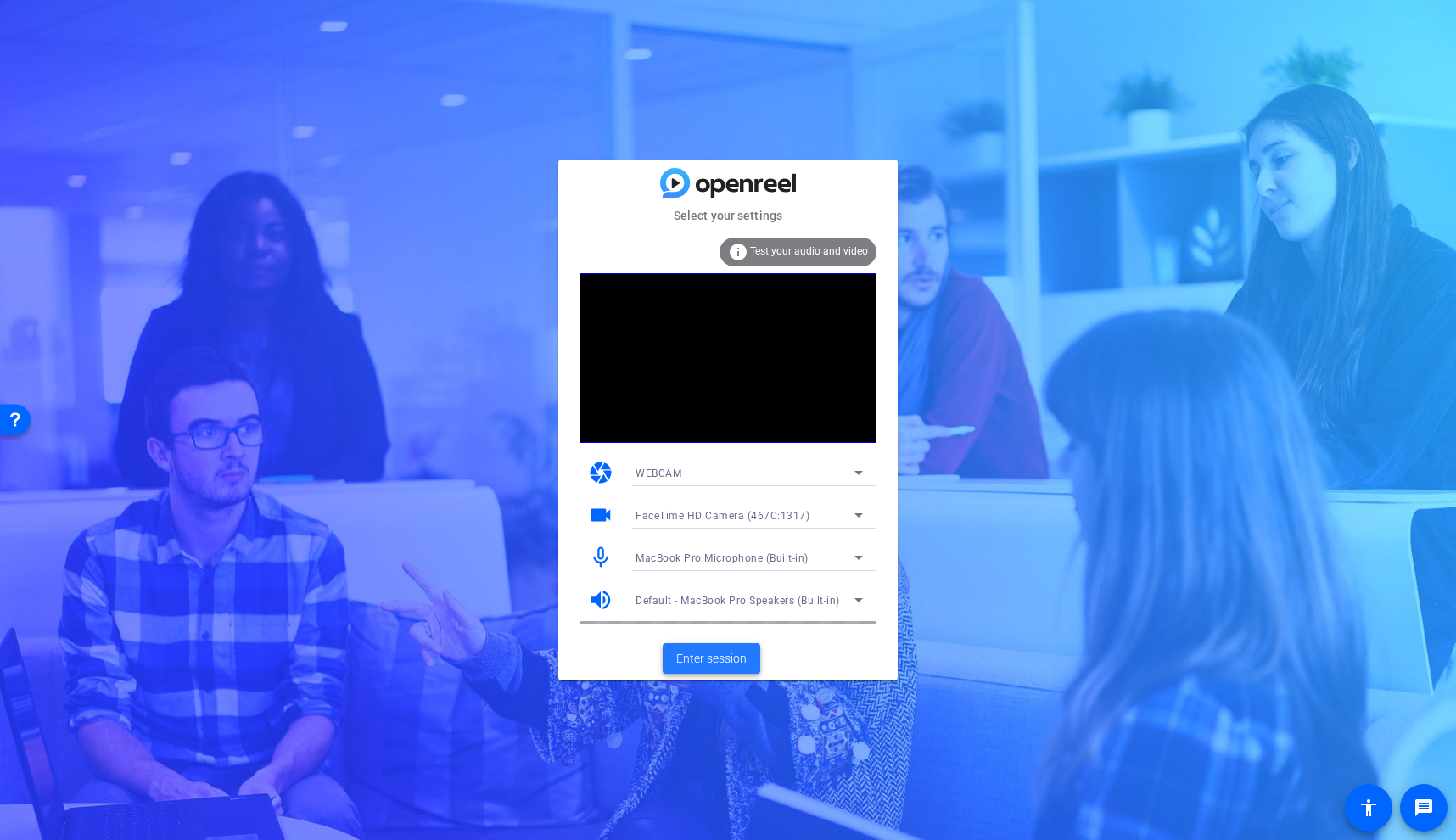
click at [718, 652] on span "Enter session" at bounding box center [711, 659] width 71 height 18
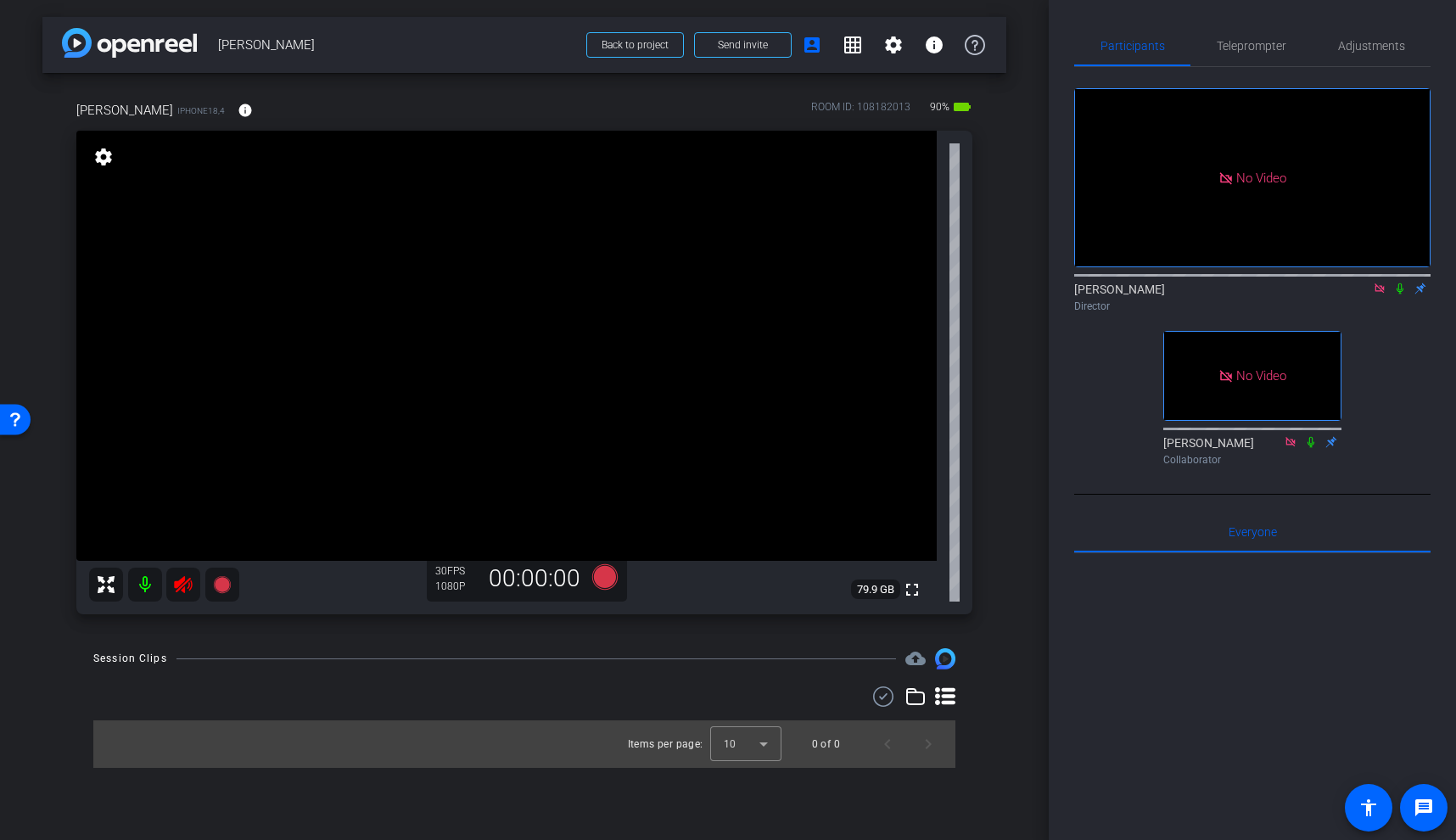
click at [181, 577] on icon at bounding box center [183, 585] width 21 height 21
click at [1382, 294] on icon at bounding box center [1380, 288] width 13 height 12
click at [1258, 46] on span "Teleprompter" at bounding box center [1252, 45] width 70 height 12
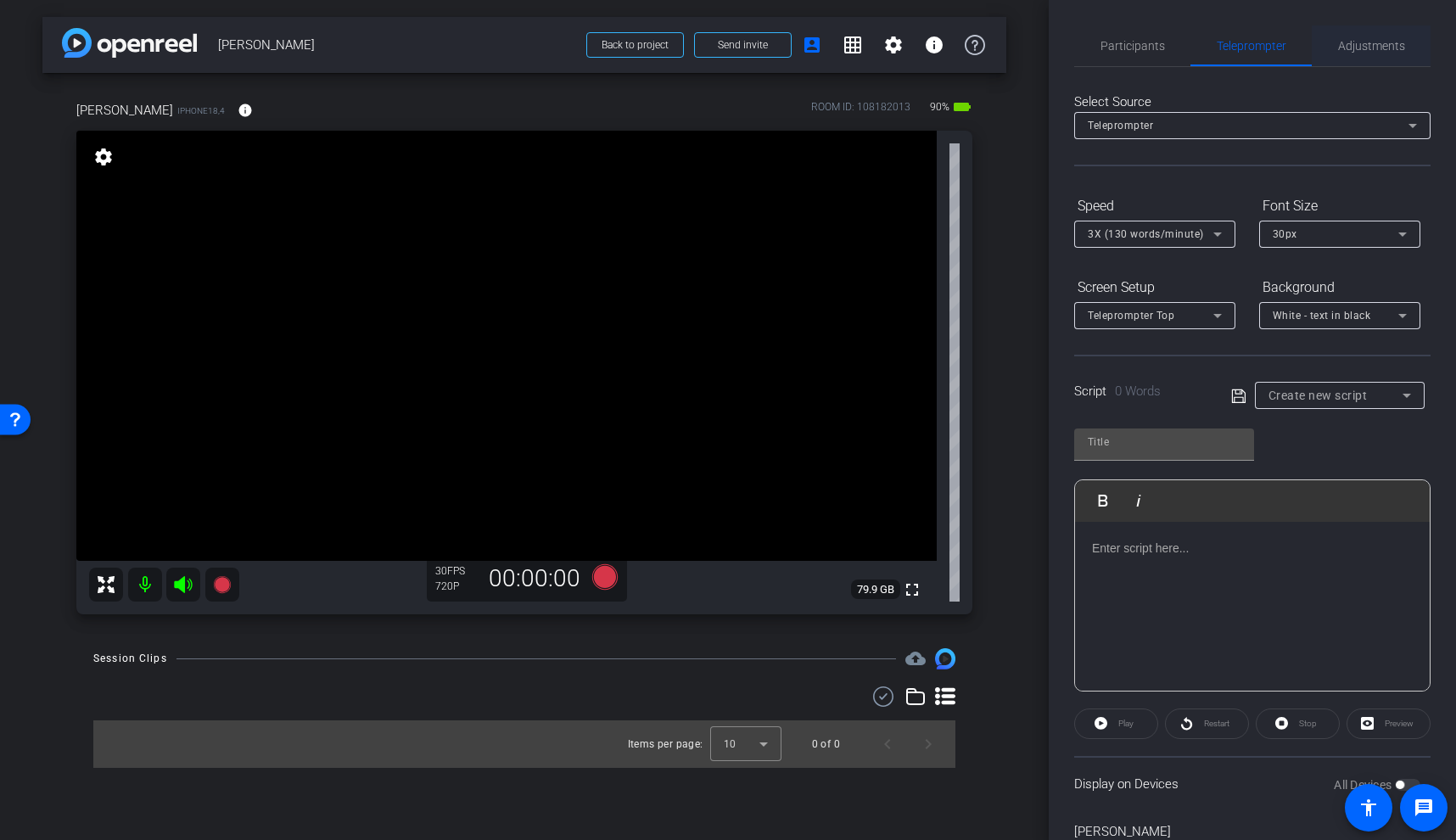
click at [1368, 44] on span "Adjustments" at bounding box center [1372, 45] width 67 height 12
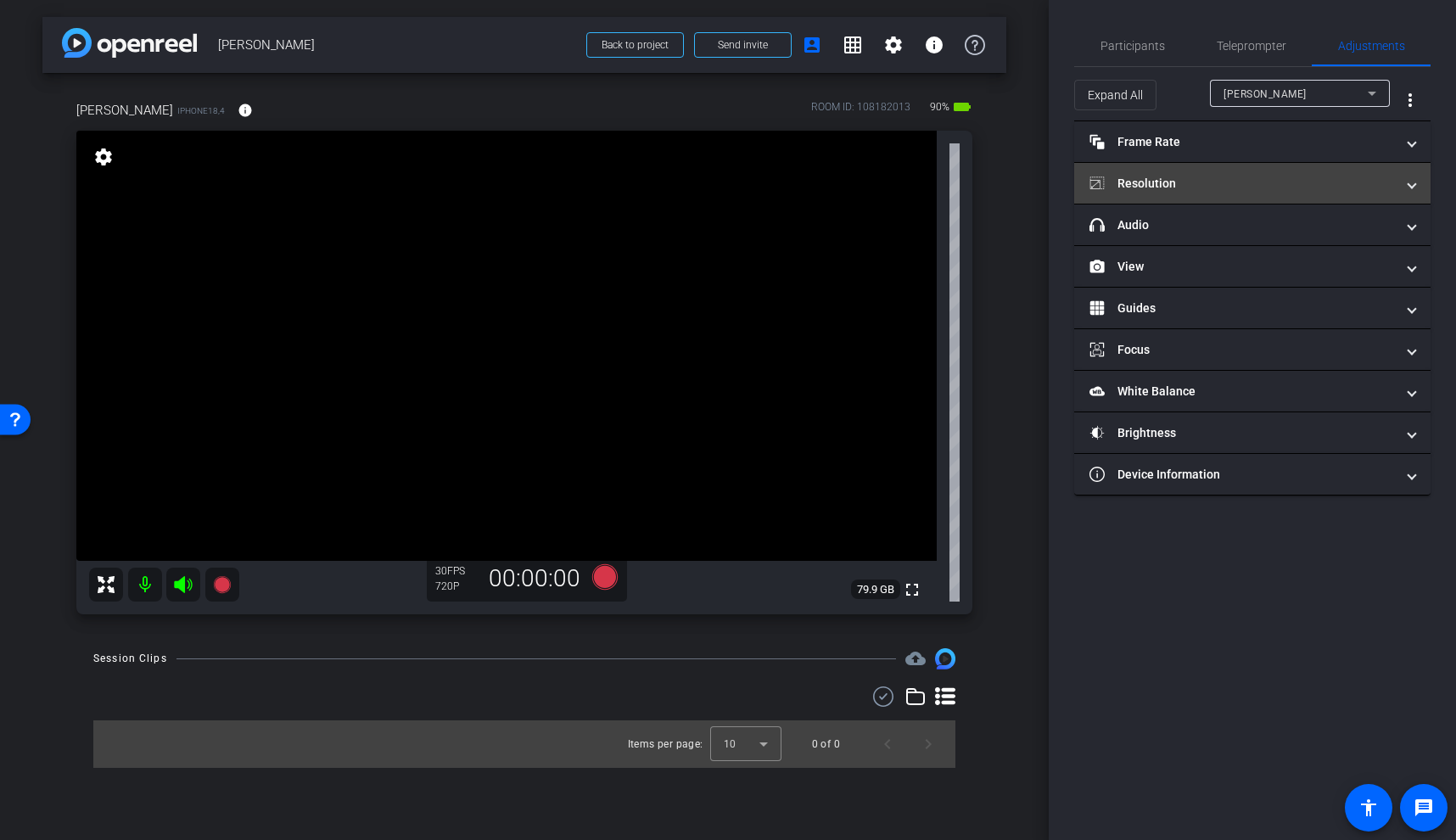
click at [1197, 178] on mat-panel-title "Resolution" at bounding box center [1242, 184] width 306 height 18
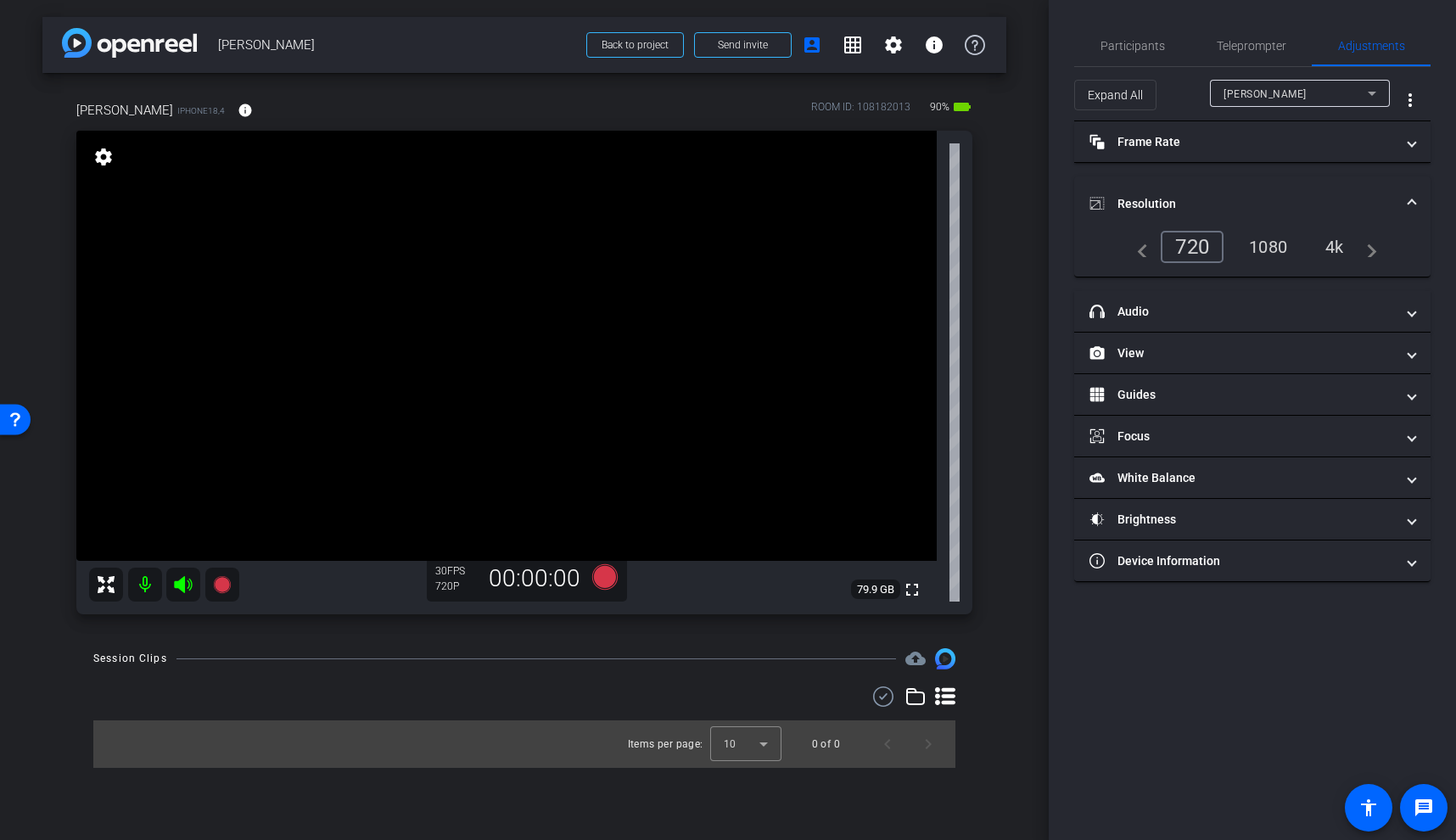
click at [1344, 244] on div "4k" at bounding box center [1334, 247] width 44 height 29
click at [1270, 569] on mat-panel-title "Device Information" at bounding box center [1242, 561] width 306 height 18
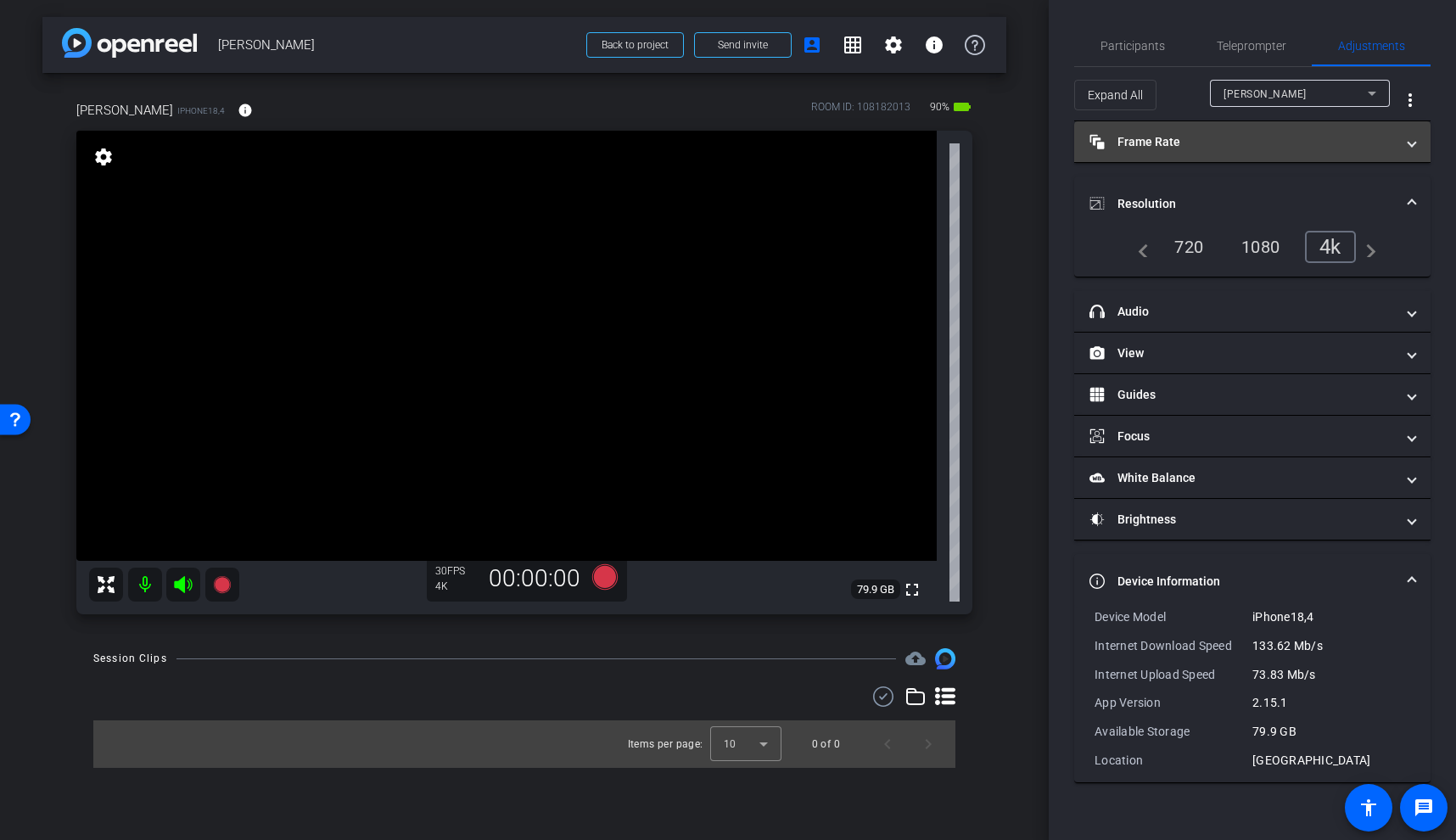
click at [1404, 137] on span "Frame Rate Frame Rate" at bounding box center [1249, 143] width 319 height 18
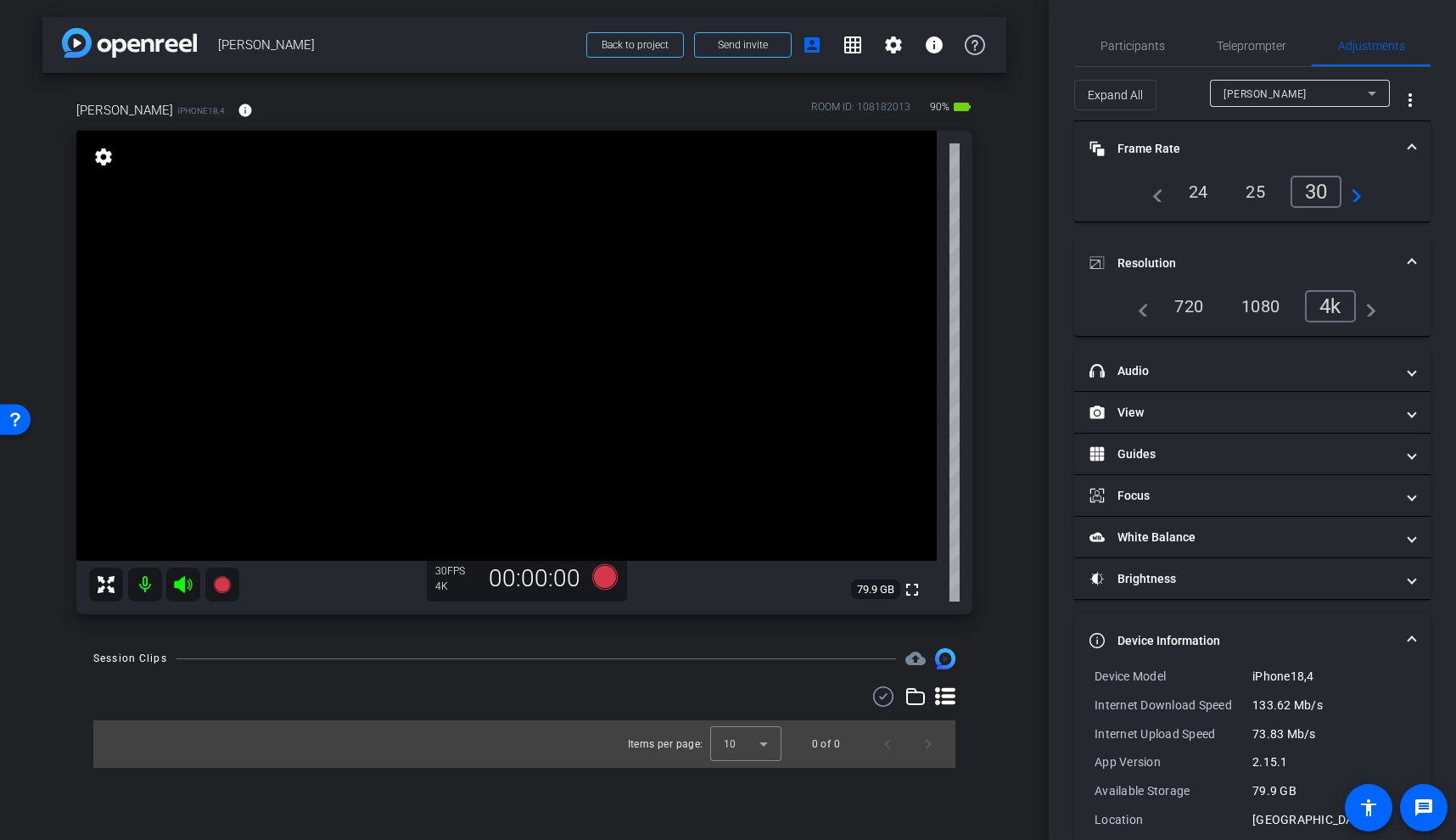
click at [1404, 137] on mat-expansion-panel-header "Frame Rate Frame Rate" at bounding box center [1252, 148] width 357 height 55
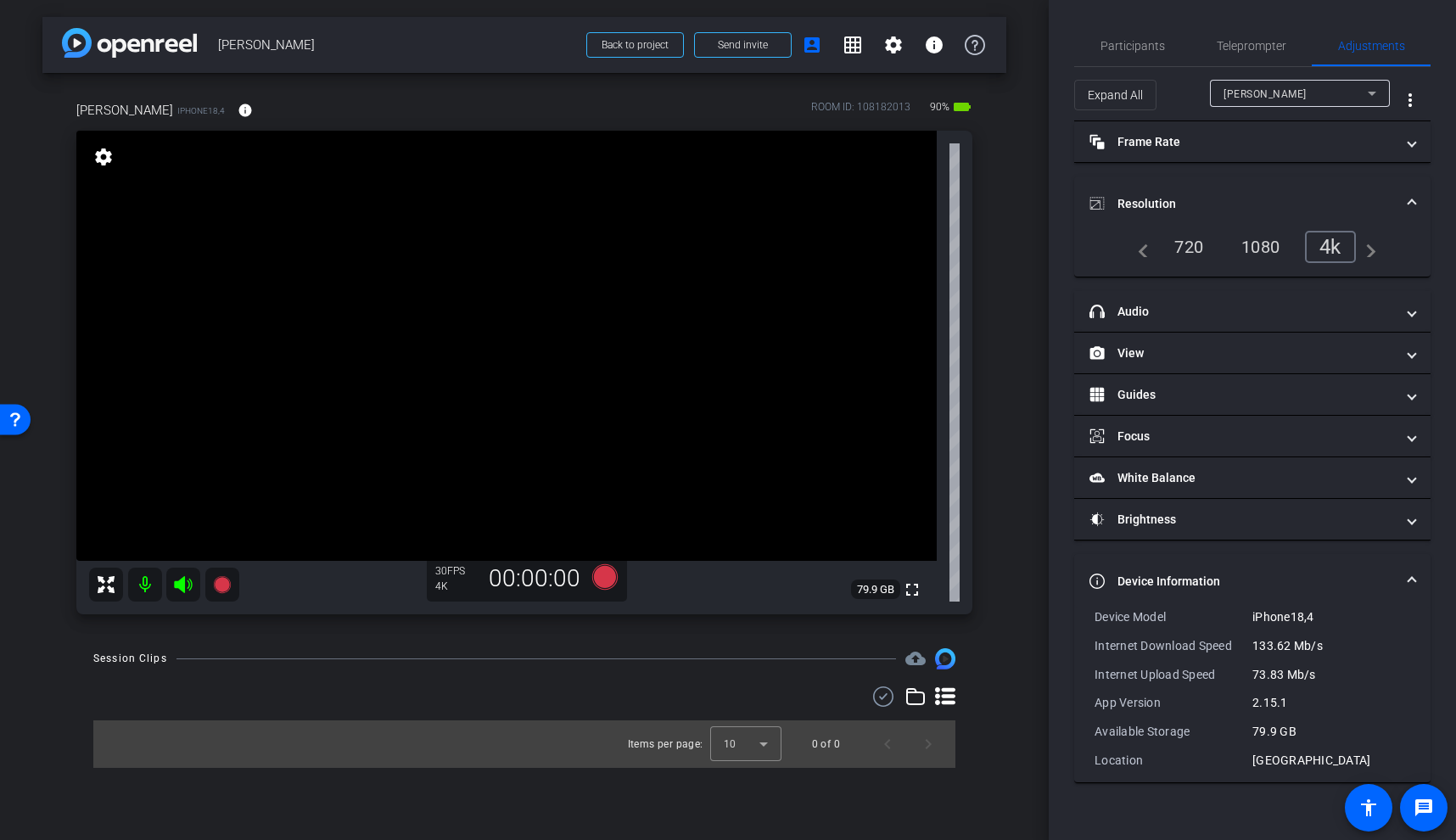
click at [1417, 205] on mat-expansion-panel-header "Resolution" at bounding box center [1252, 204] width 357 height 55
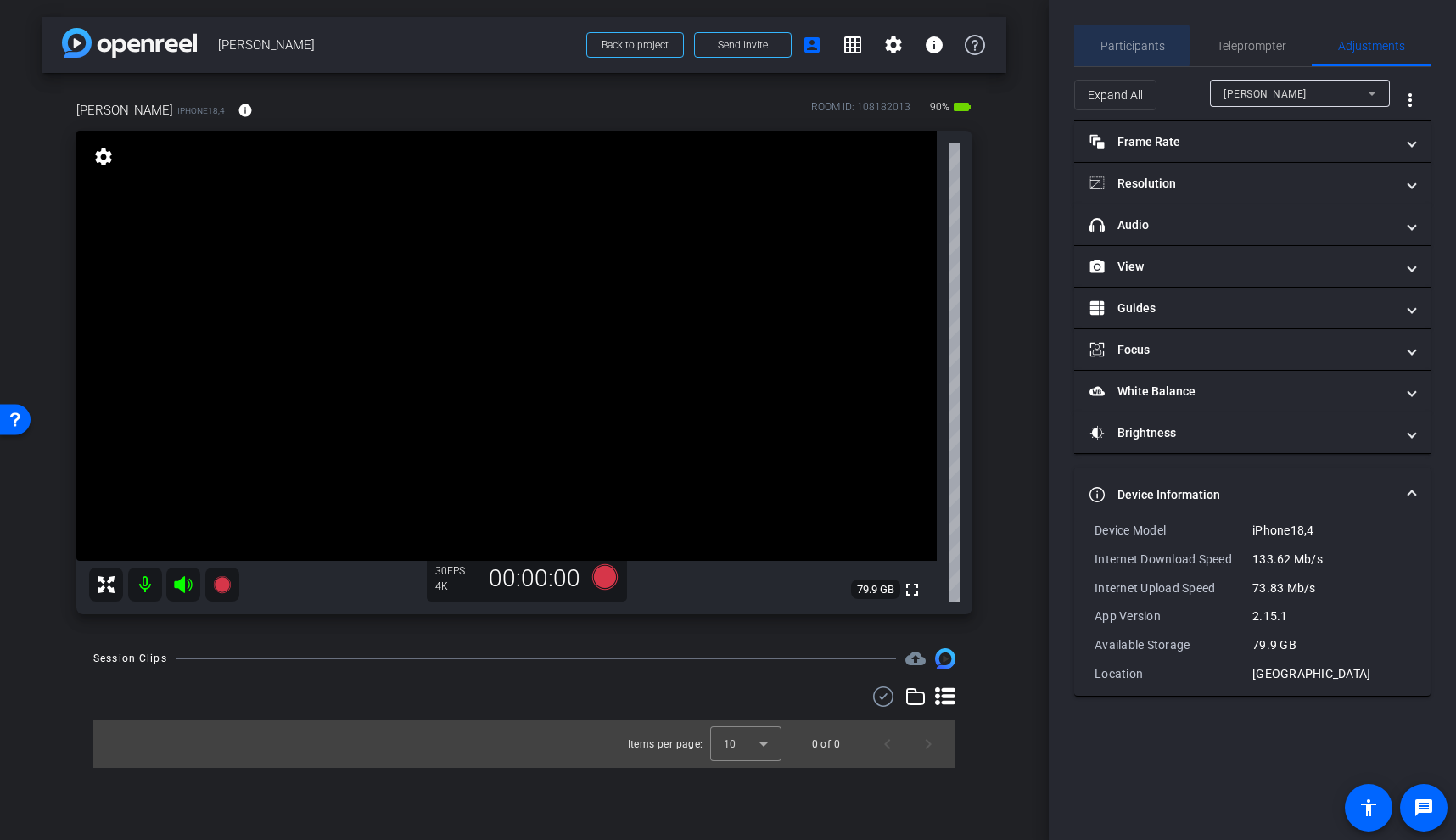
click at [1123, 46] on span "Participants" at bounding box center [1133, 45] width 65 height 12
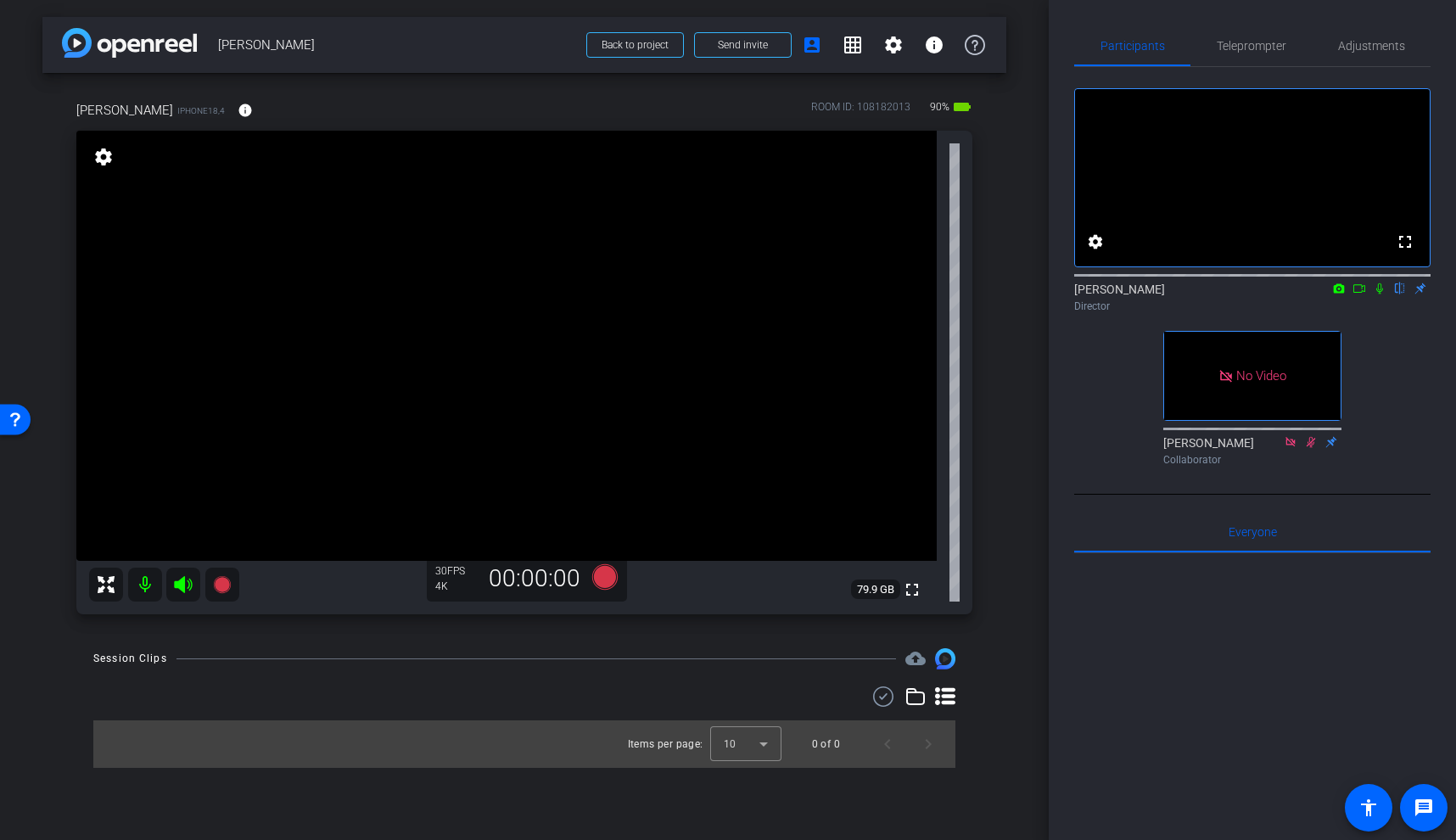
click at [425, 262] on video at bounding box center [507, 346] width 861 height 430
click at [371, 383] on video at bounding box center [507, 346] width 861 height 430
click at [444, 349] on video at bounding box center [507, 346] width 861 height 430
click at [428, 300] on video at bounding box center [507, 346] width 861 height 430
click at [1355, 55] on span "Adjustments" at bounding box center [1372, 45] width 67 height 40
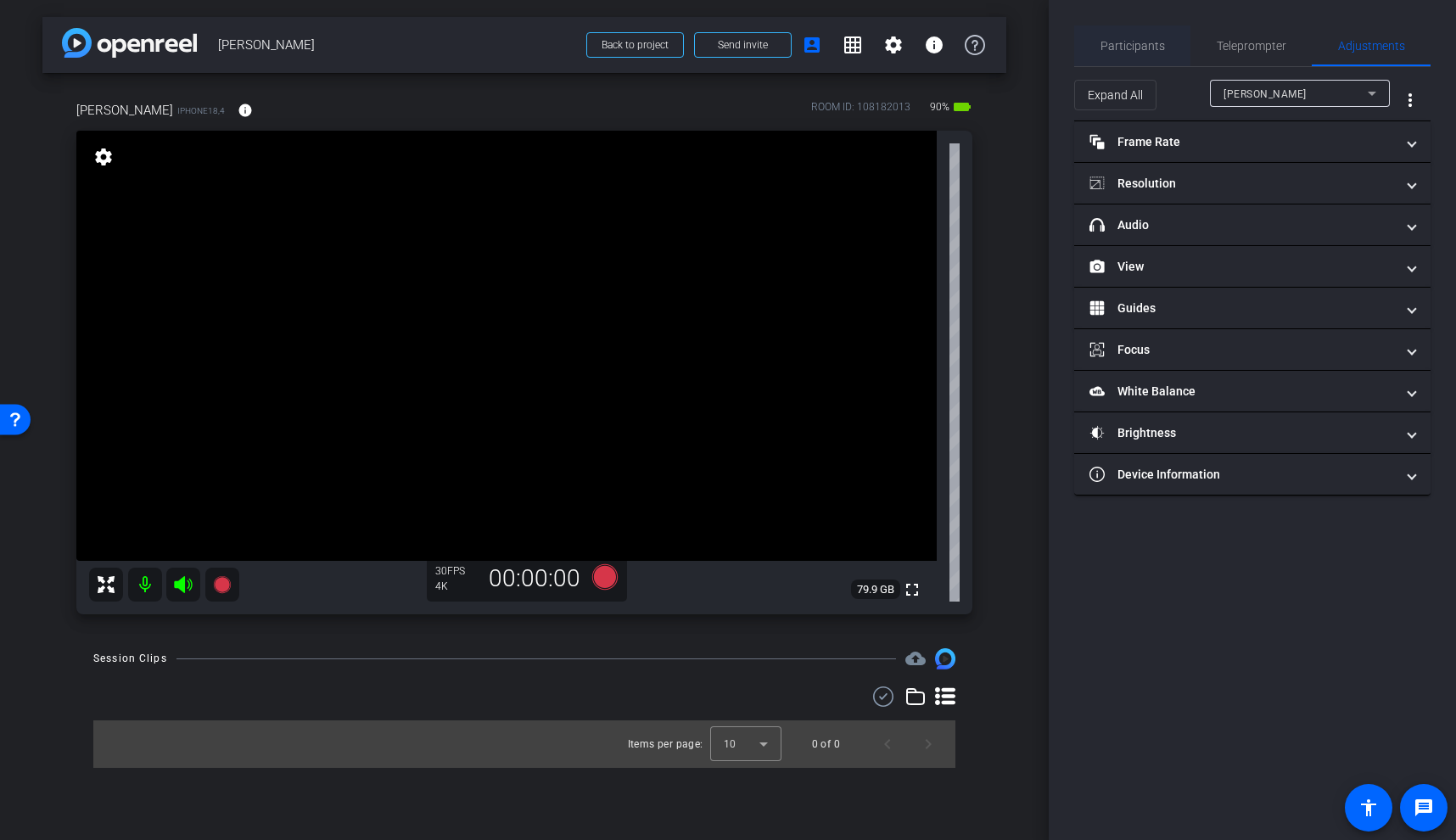
click at [1141, 44] on span "Participants" at bounding box center [1133, 45] width 65 height 12
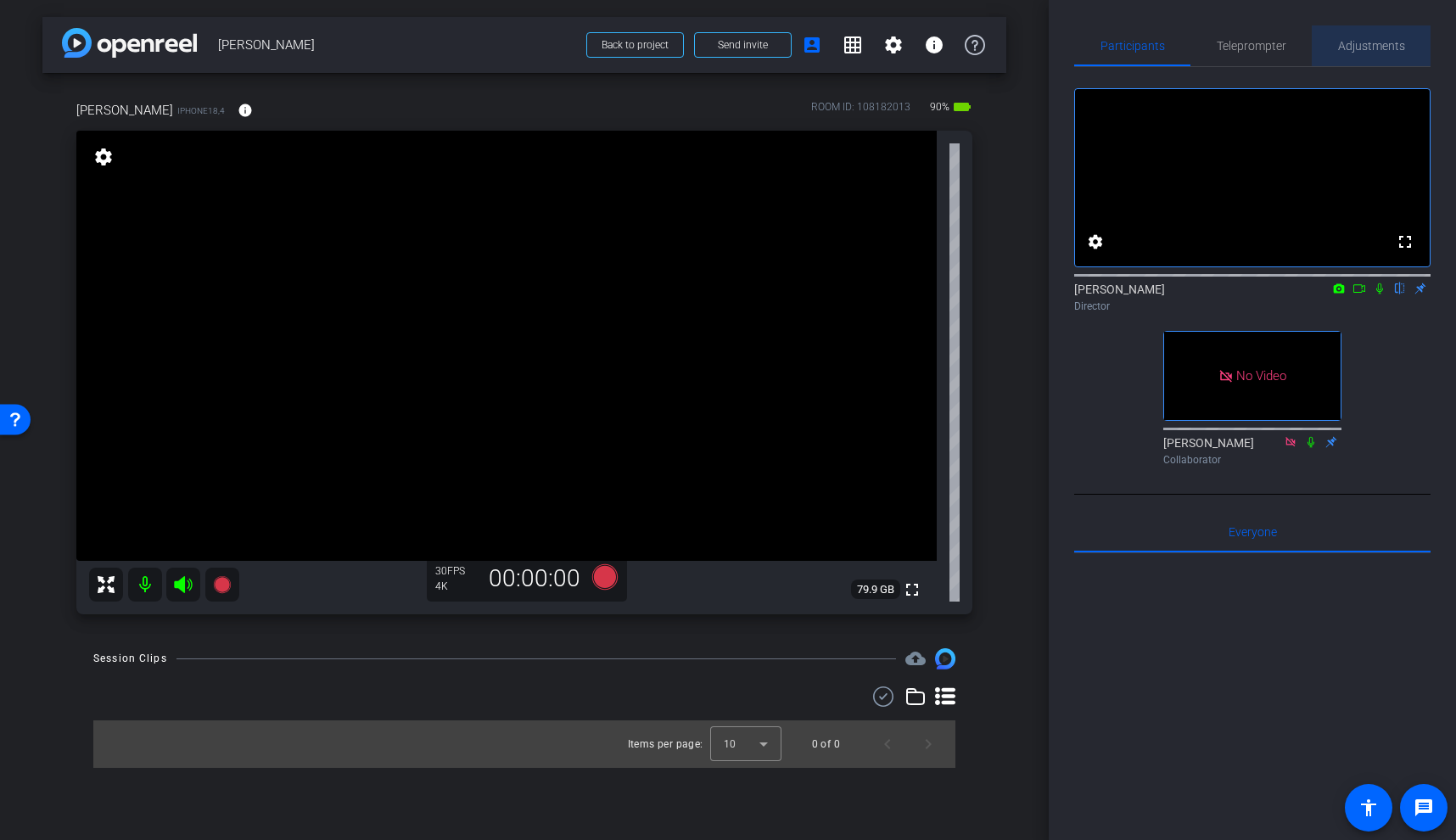
click at [1384, 43] on span "Adjustments" at bounding box center [1372, 45] width 67 height 12
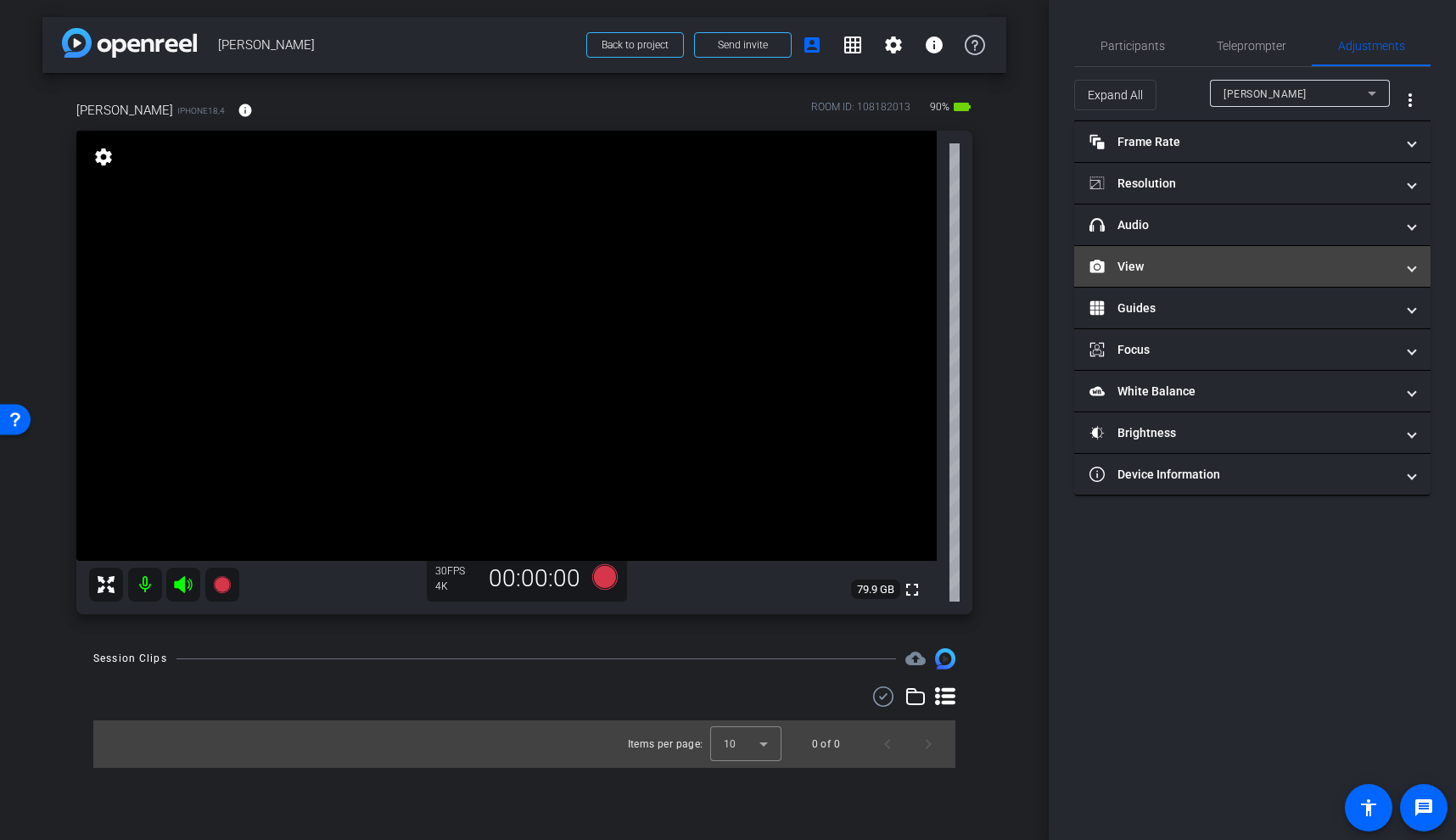
click at [1201, 270] on mat-panel-title "View" at bounding box center [1242, 267] width 306 height 18
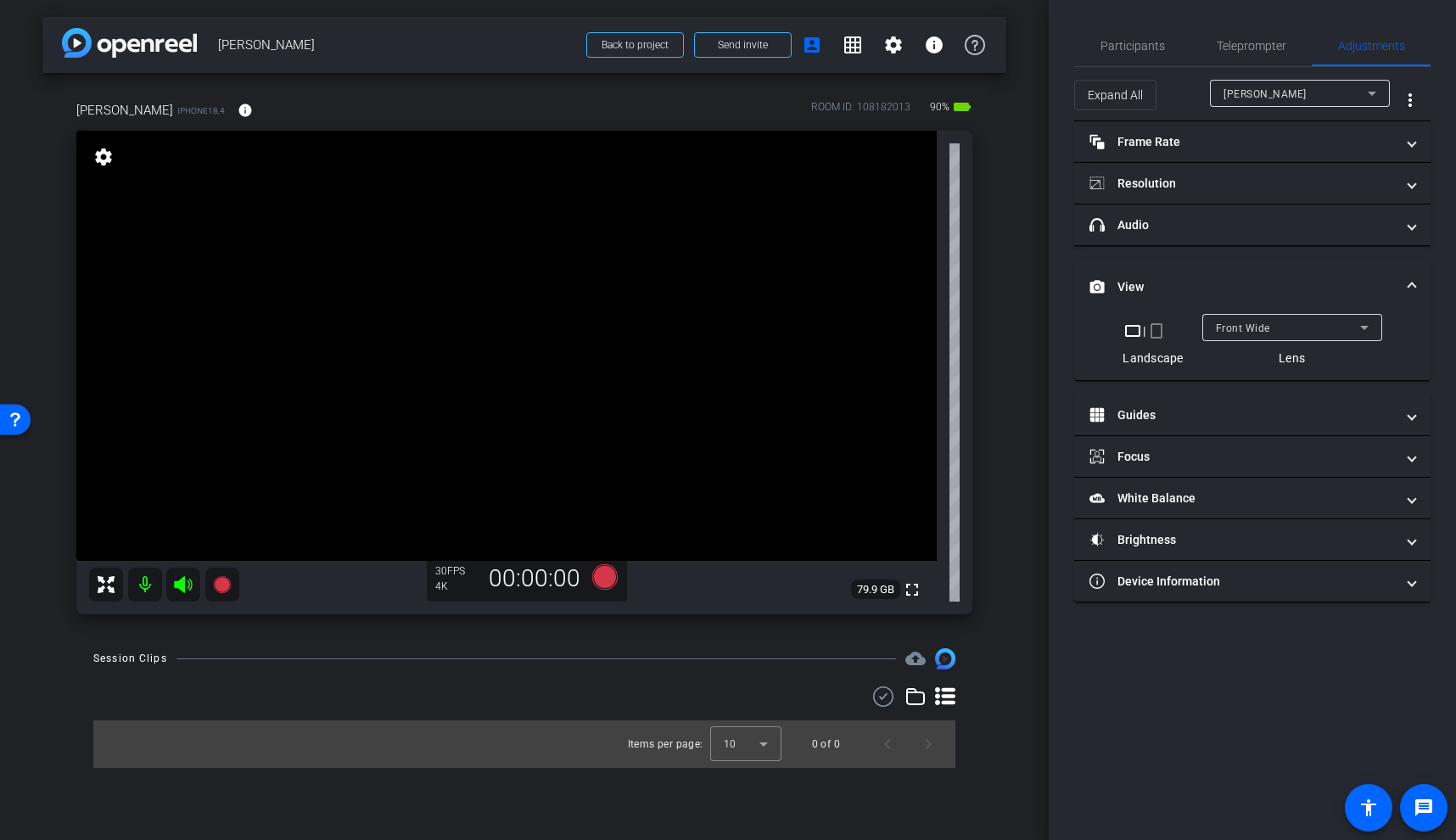
click at [1322, 326] on div "Front Wide" at bounding box center [1288, 328] width 144 height 22
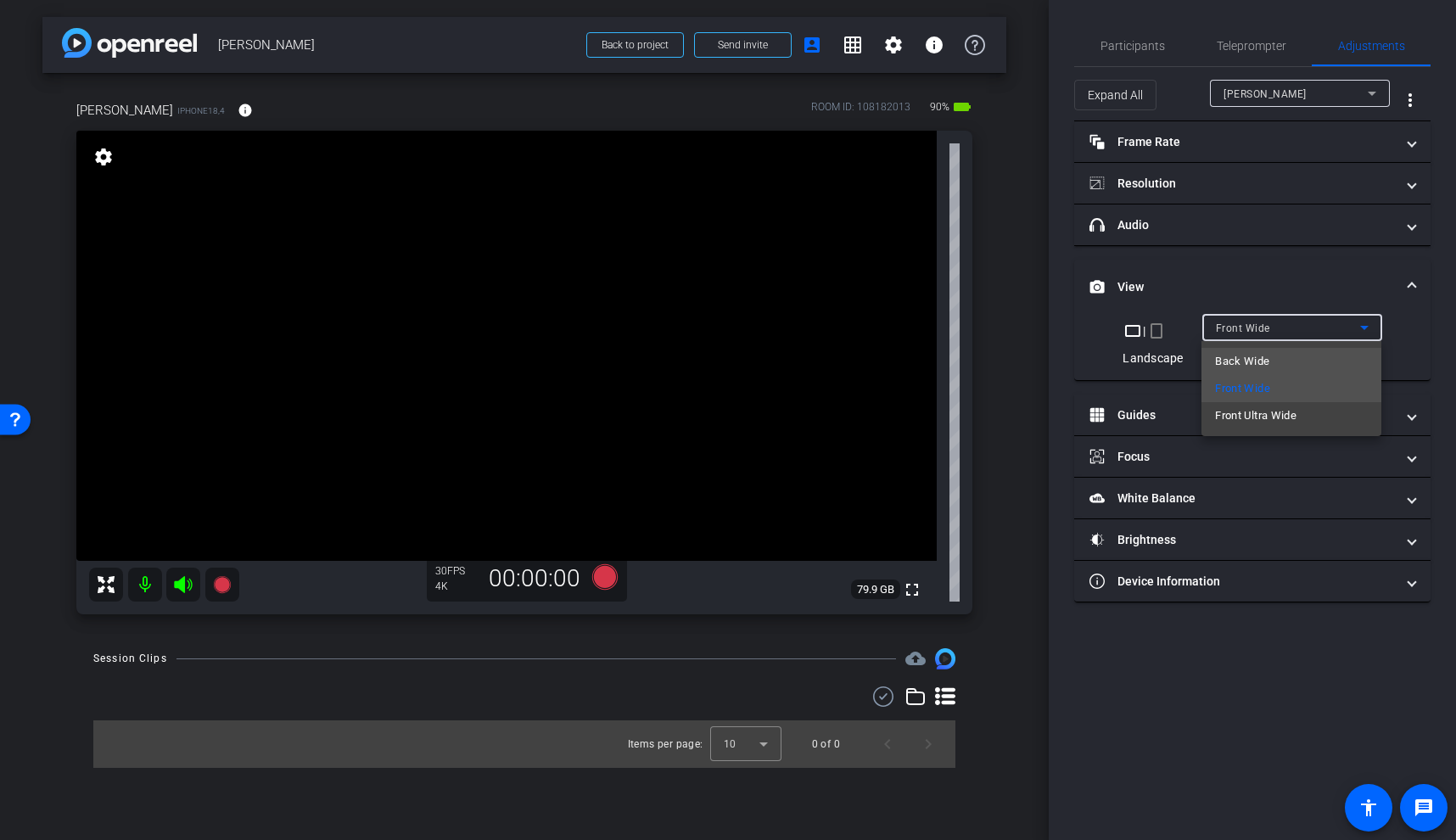
click at [1272, 358] on mat-option "Back Wide" at bounding box center [1291, 361] width 180 height 27
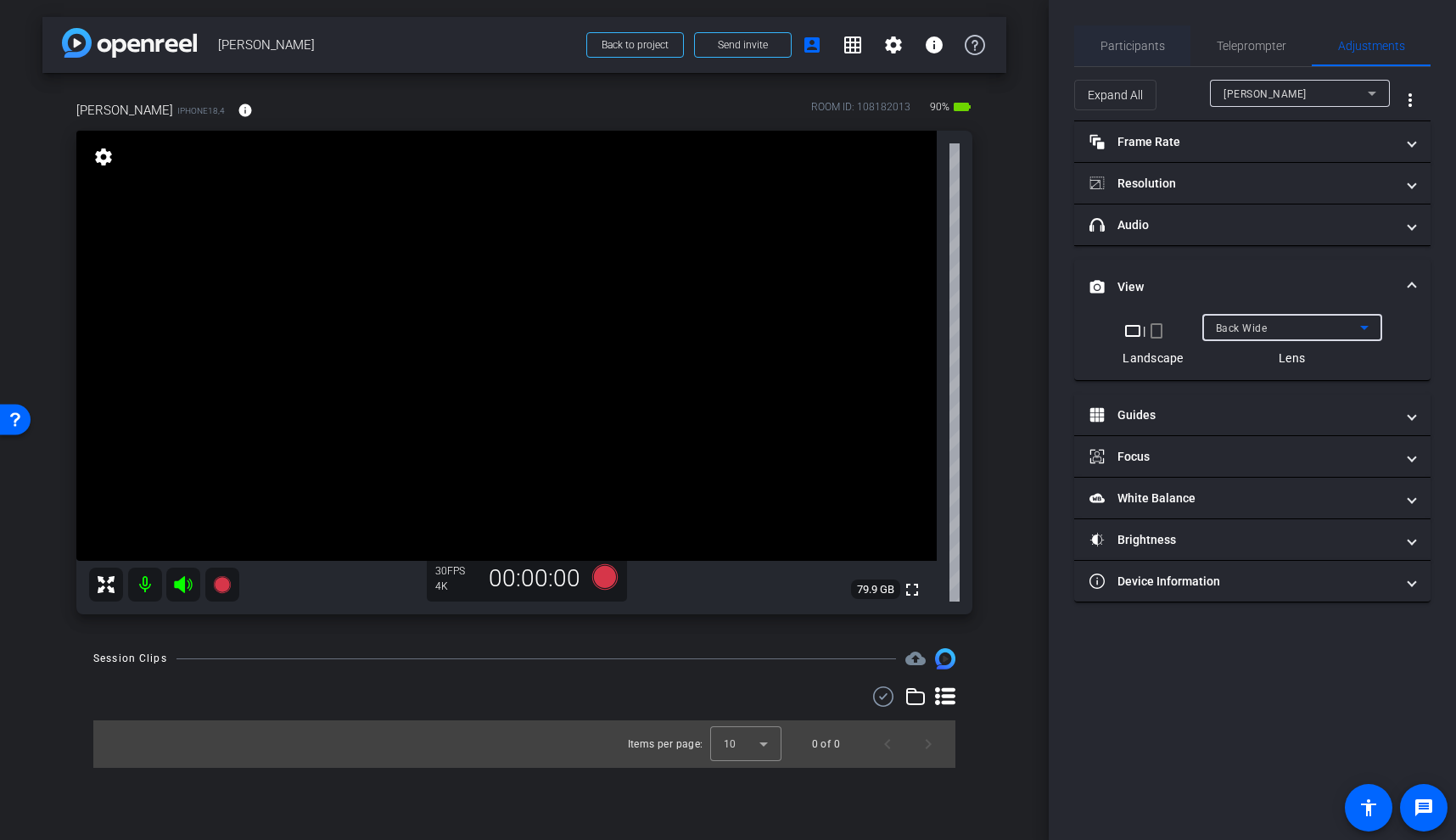
click at [1126, 44] on span "Participants" at bounding box center [1133, 45] width 65 height 12
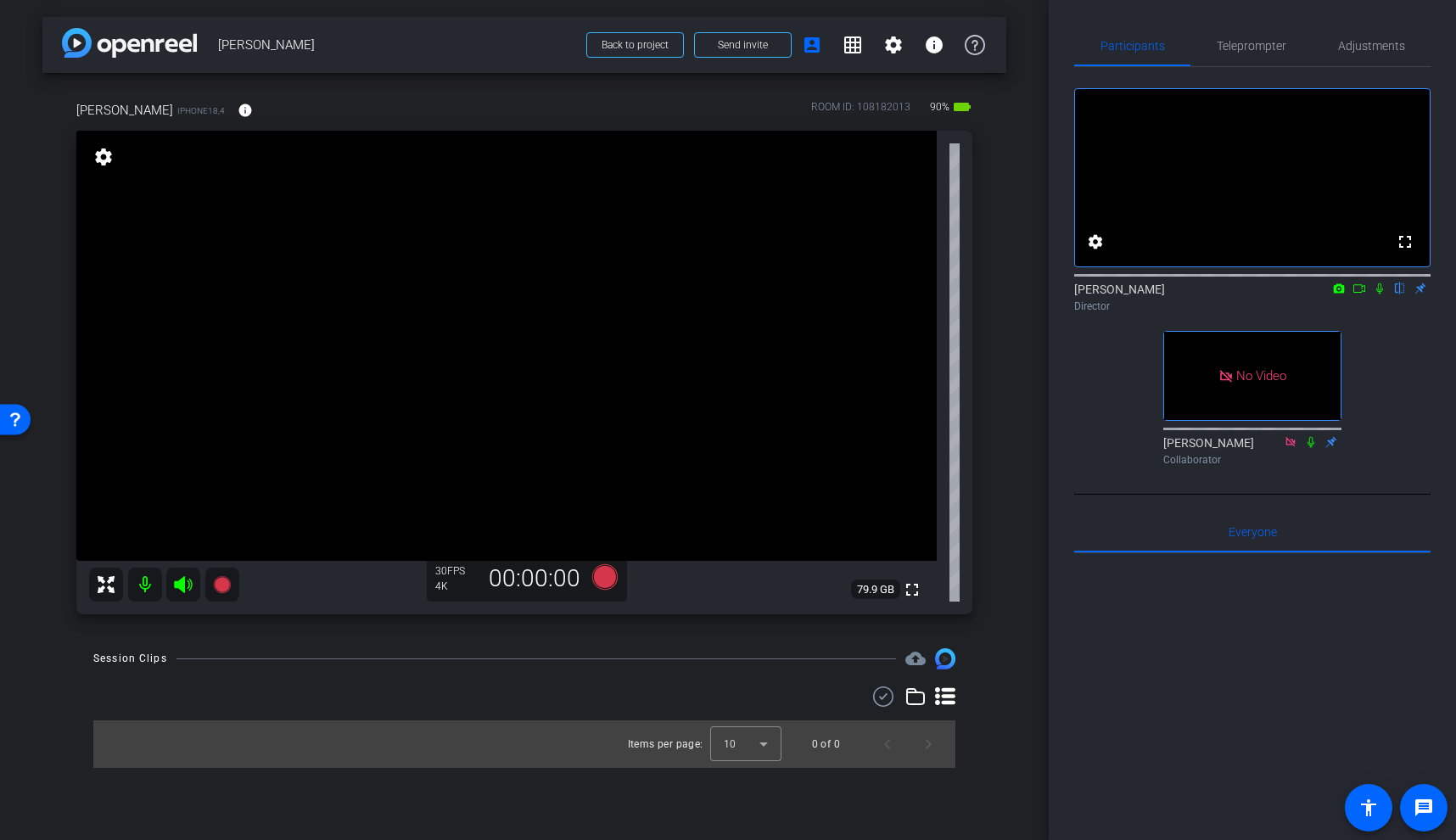
click at [559, 390] on video at bounding box center [507, 346] width 861 height 430
click at [573, 334] on video at bounding box center [507, 346] width 861 height 430
click at [476, 366] on video at bounding box center [507, 346] width 861 height 430
click at [511, 405] on video at bounding box center [507, 346] width 861 height 430
click at [516, 384] on video at bounding box center [507, 346] width 861 height 430
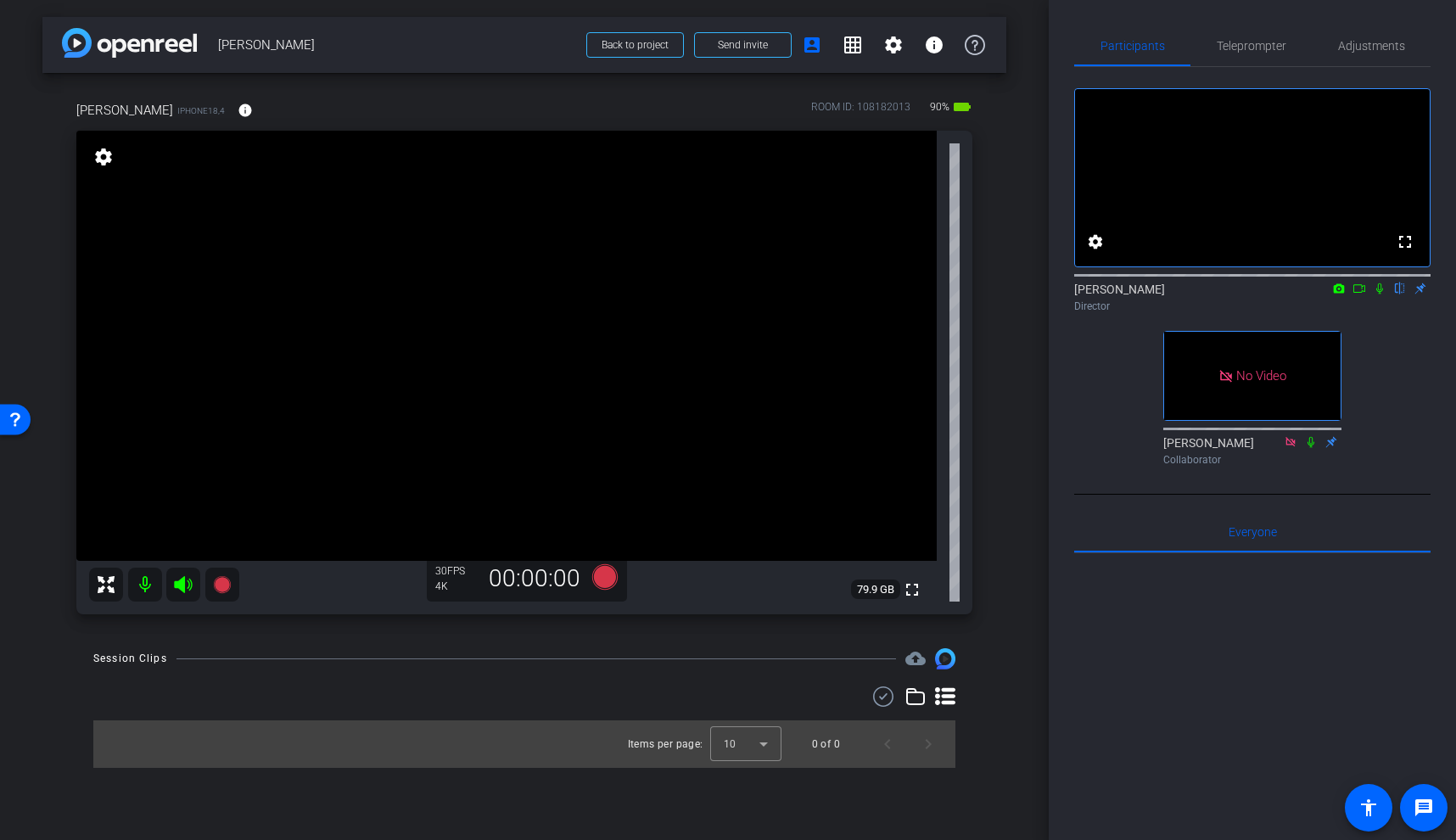
click at [521, 385] on video at bounding box center [507, 346] width 861 height 430
click at [460, 350] on video at bounding box center [507, 346] width 861 height 430
click at [1359, 294] on icon at bounding box center [1359, 288] width 13 height 12
click at [450, 382] on video at bounding box center [507, 346] width 861 height 430
click at [478, 379] on video at bounding box center [507, 346] width 861 height 430
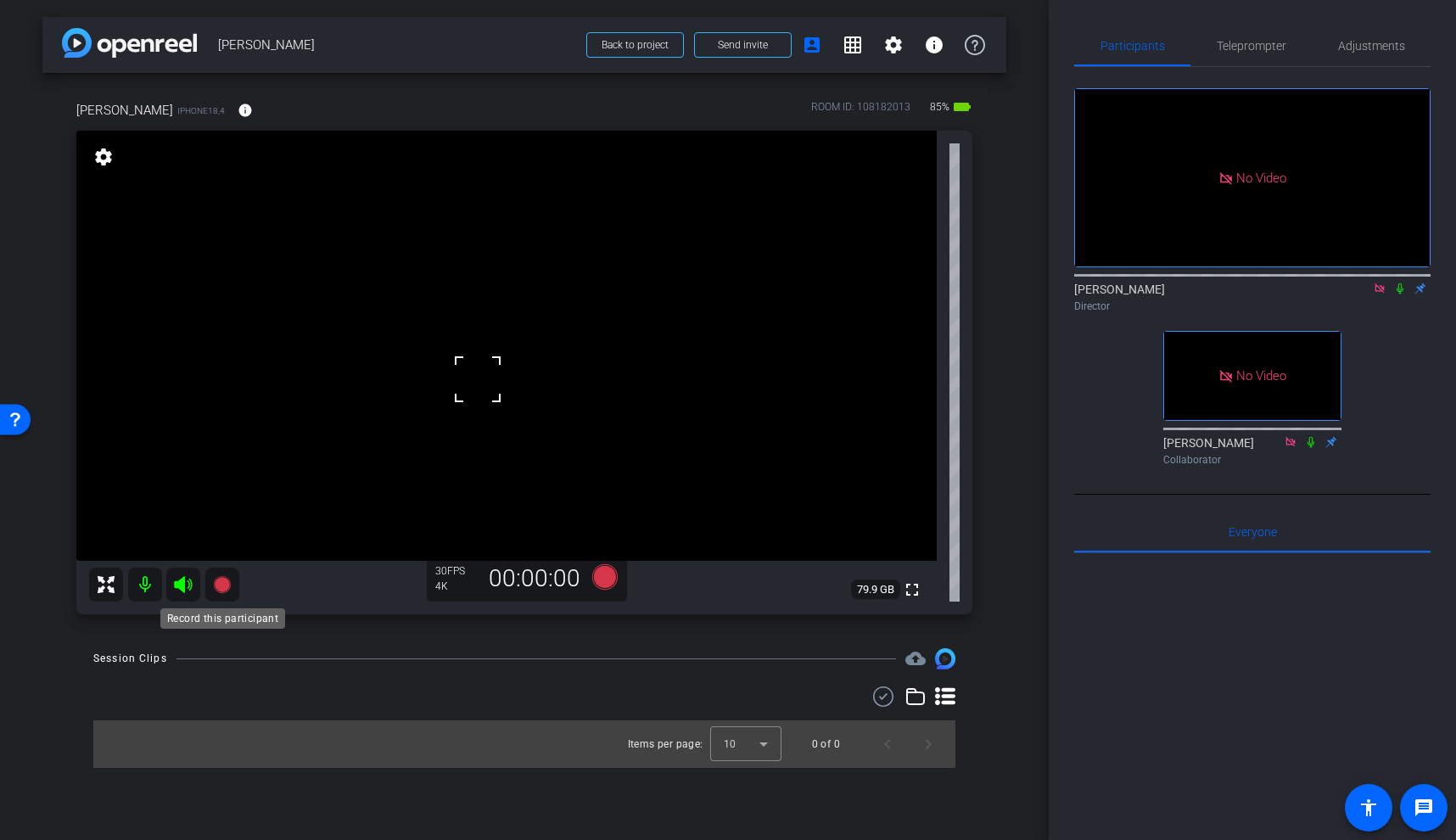
click at [216, 584] on icon at bounding box center [221, 585] width 17 height 17
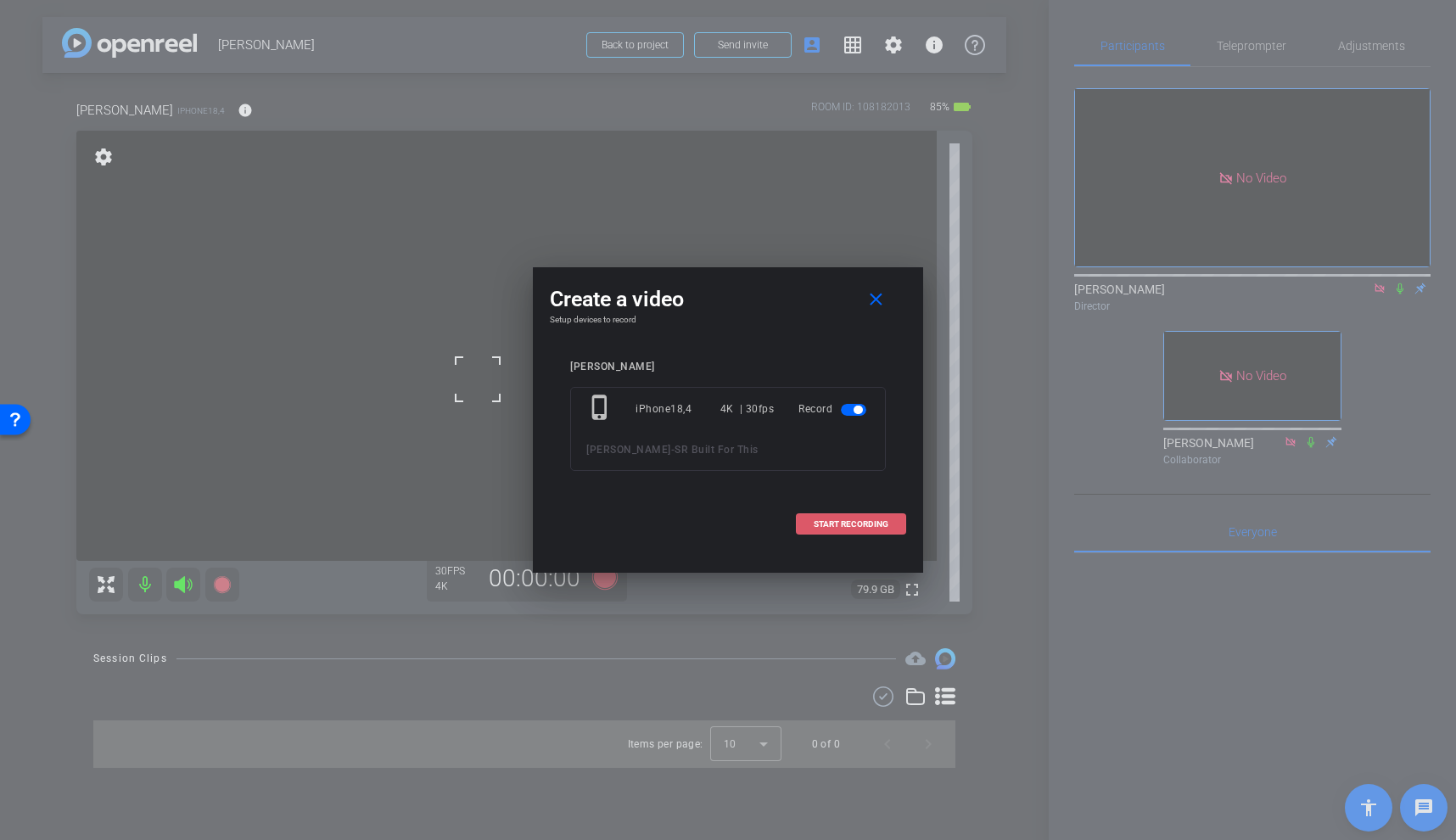
click at [860, 531] on span at bounding box center [851, 524] width 108 height 40
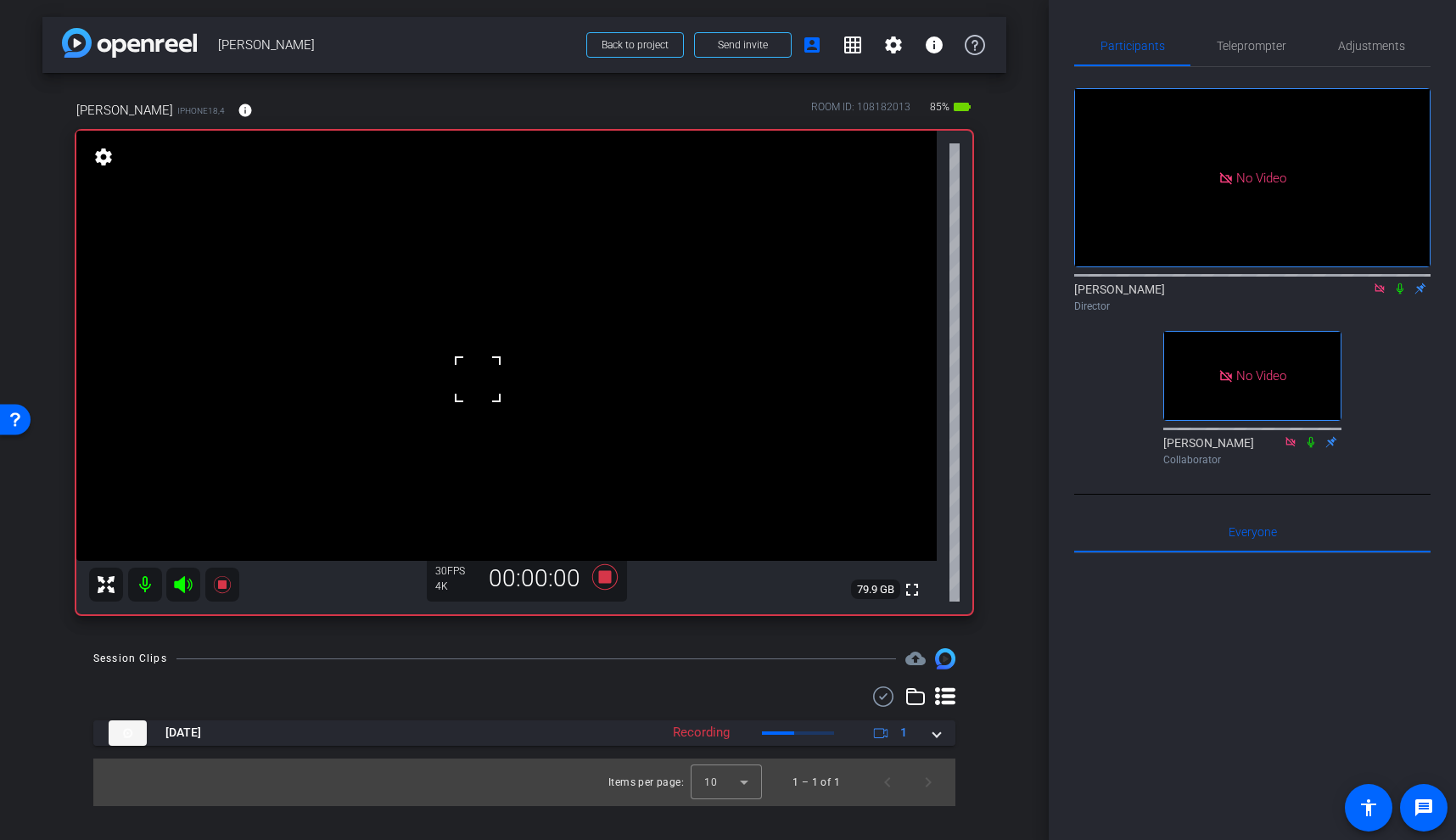
click at [465, 358] on div at bounding box center [477, 378] width 42 height 42
click at [469, 389] on video at bounding box center [507, 346] width 861 height 430
click at [1401, 294] on icon at bounding box center [1400, 288] width 13 height 12
click at [221, 585] on icon at bounding box center [221, 585] width 17 height 17
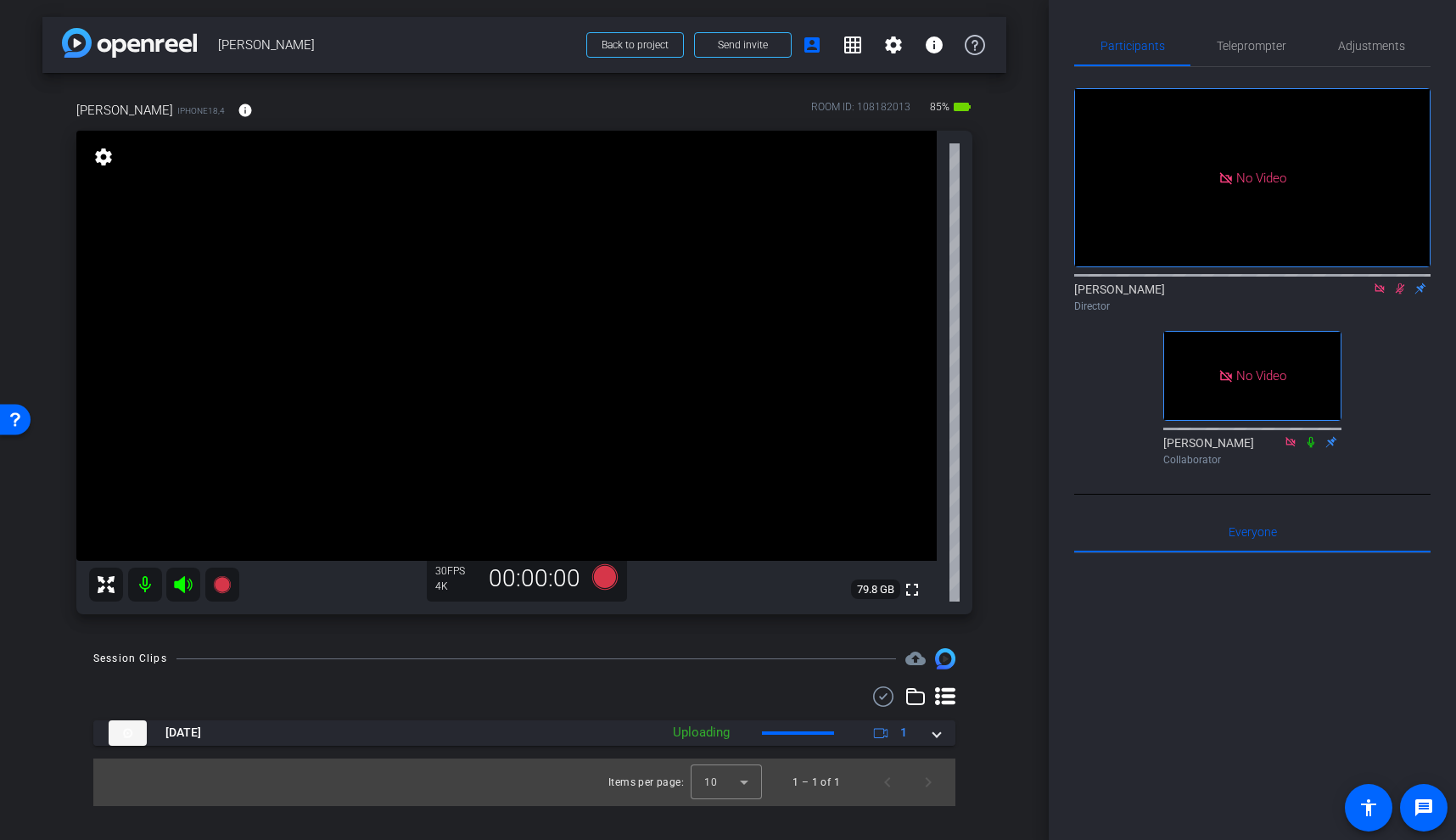
click at [1405, 294] on icon at bounding box center [1400, 288] width 13 height 12
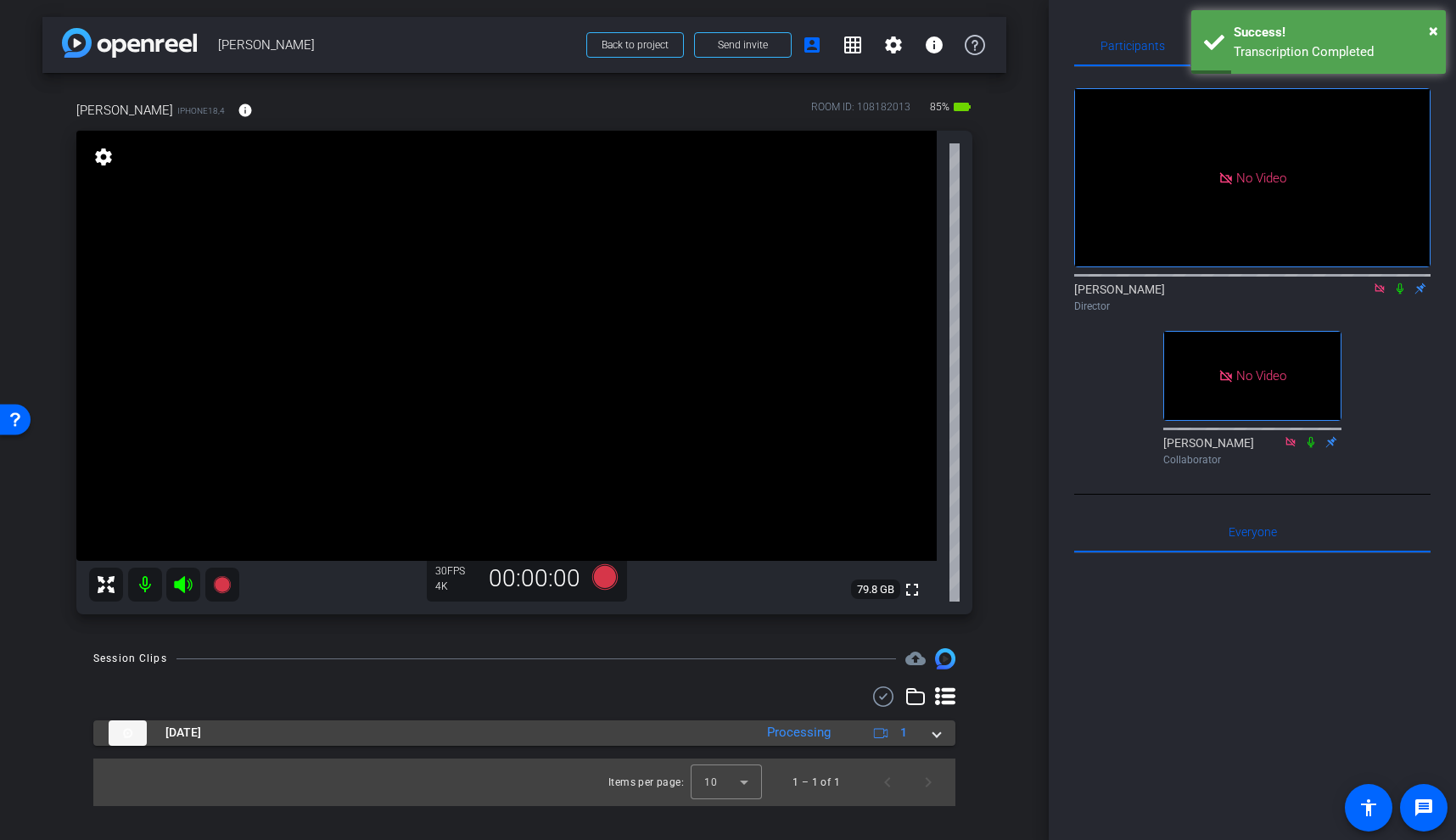
click at [940, 736] on span at bounding box center [937, 732] width 7 height 18
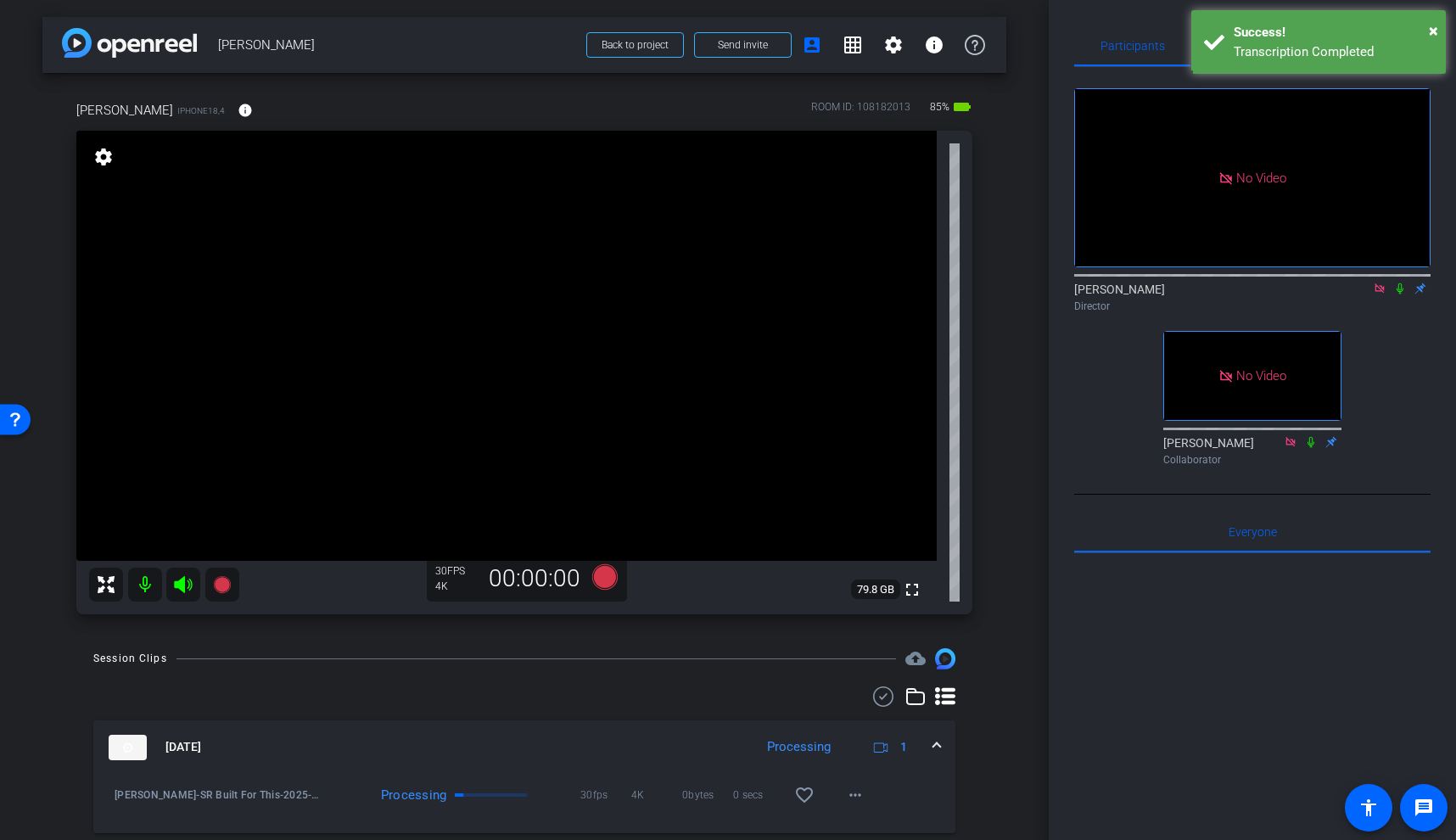
scroll to position [54, 0]
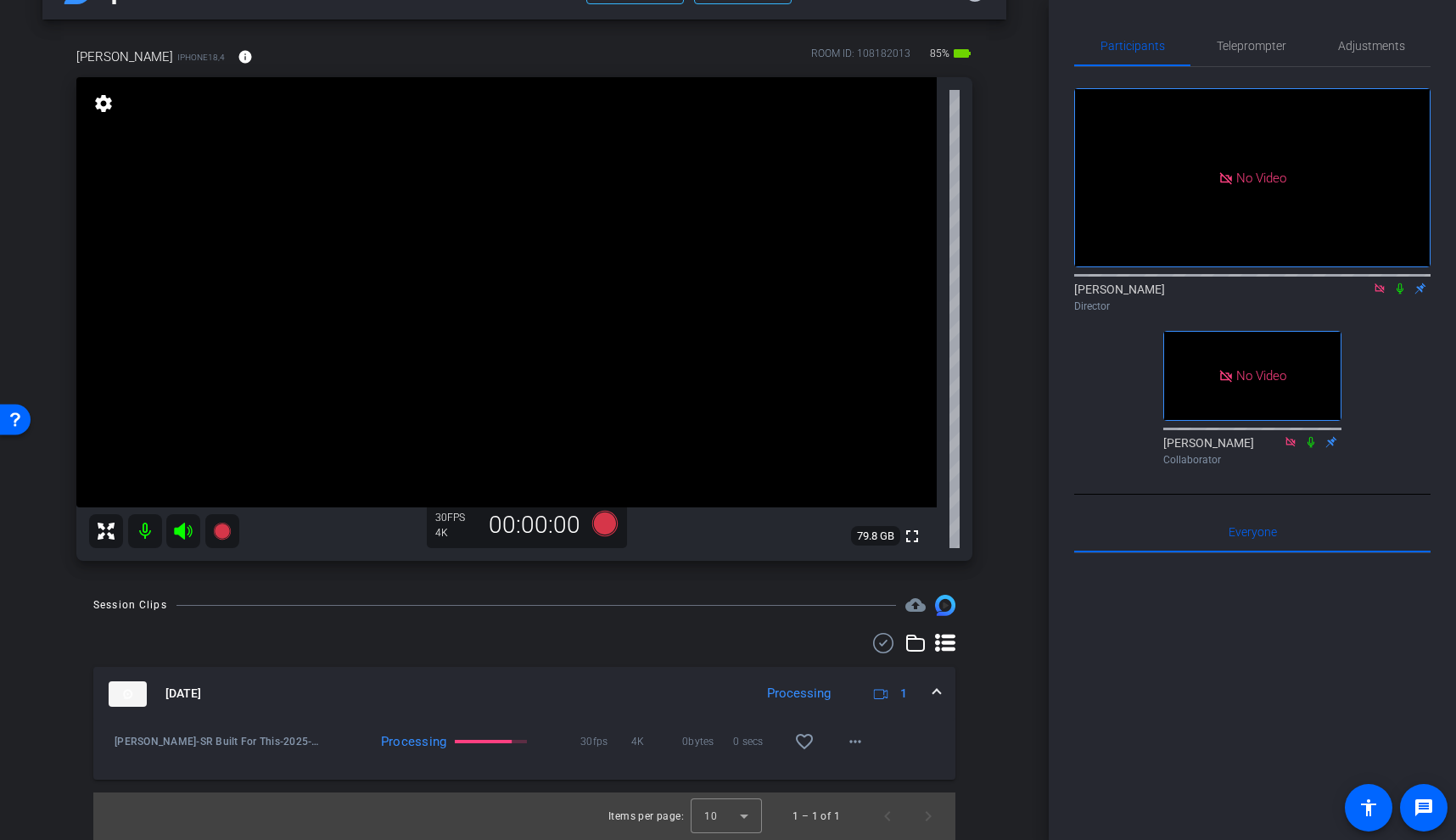
click at [1403, 294] on icon at bounding box center [1400, 289] width 7 height 11
click at [110, 747] on mat-icon "play_circle_outline" at bounding box center [114, 741] width 17 height 17
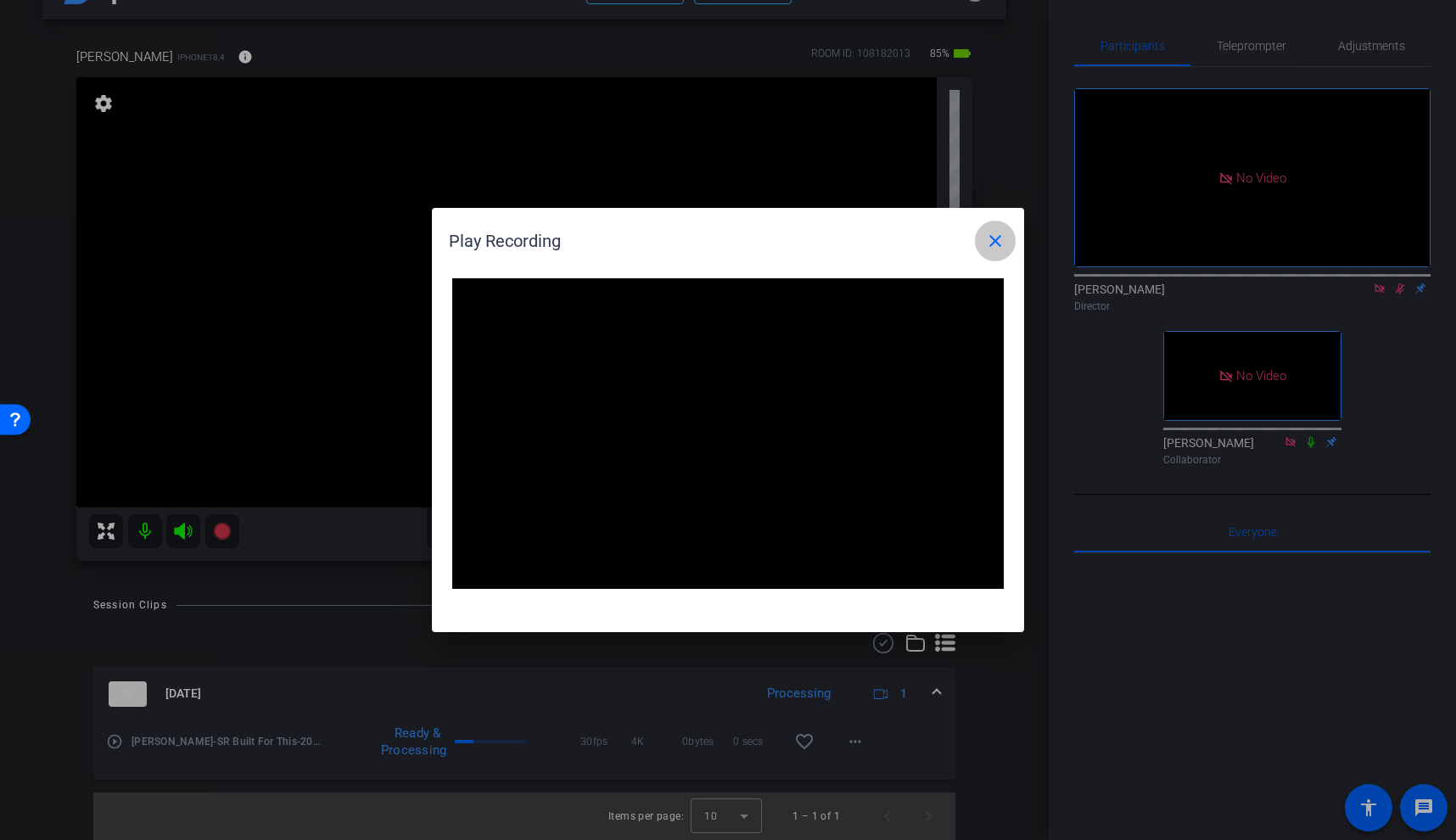
click at [997, 247] on mat-icon "close" at bounding box center [995, 240] width 21 height 21
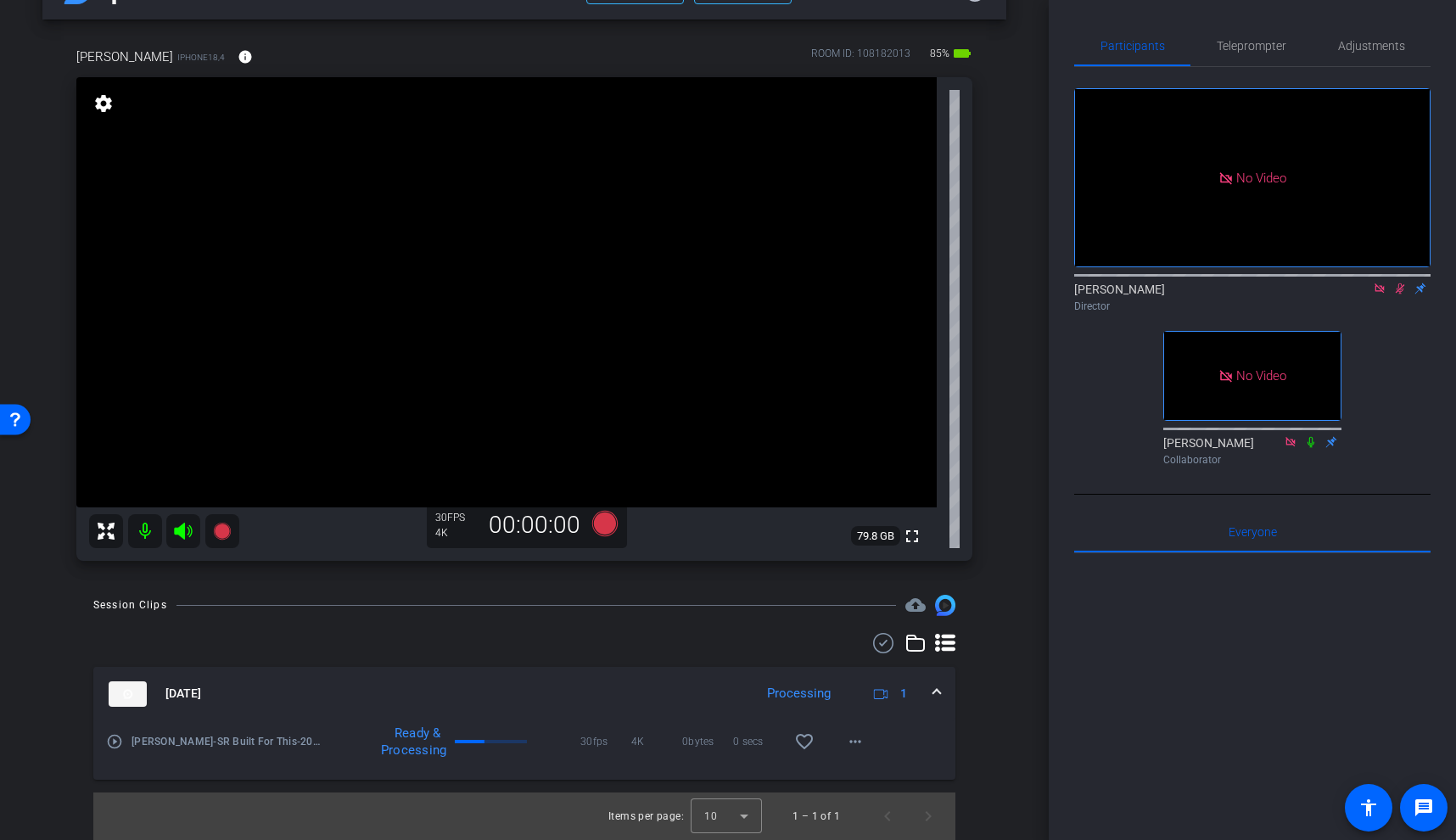
click at [483, 324] on video at bounding box center [507, 292] width 861 height 430
click at [1400, 294] on icon at bounding box center [1400, 288] width 13 height 12
click at [934, 695] on span at bounding box center [937, 694] width 7 height 18
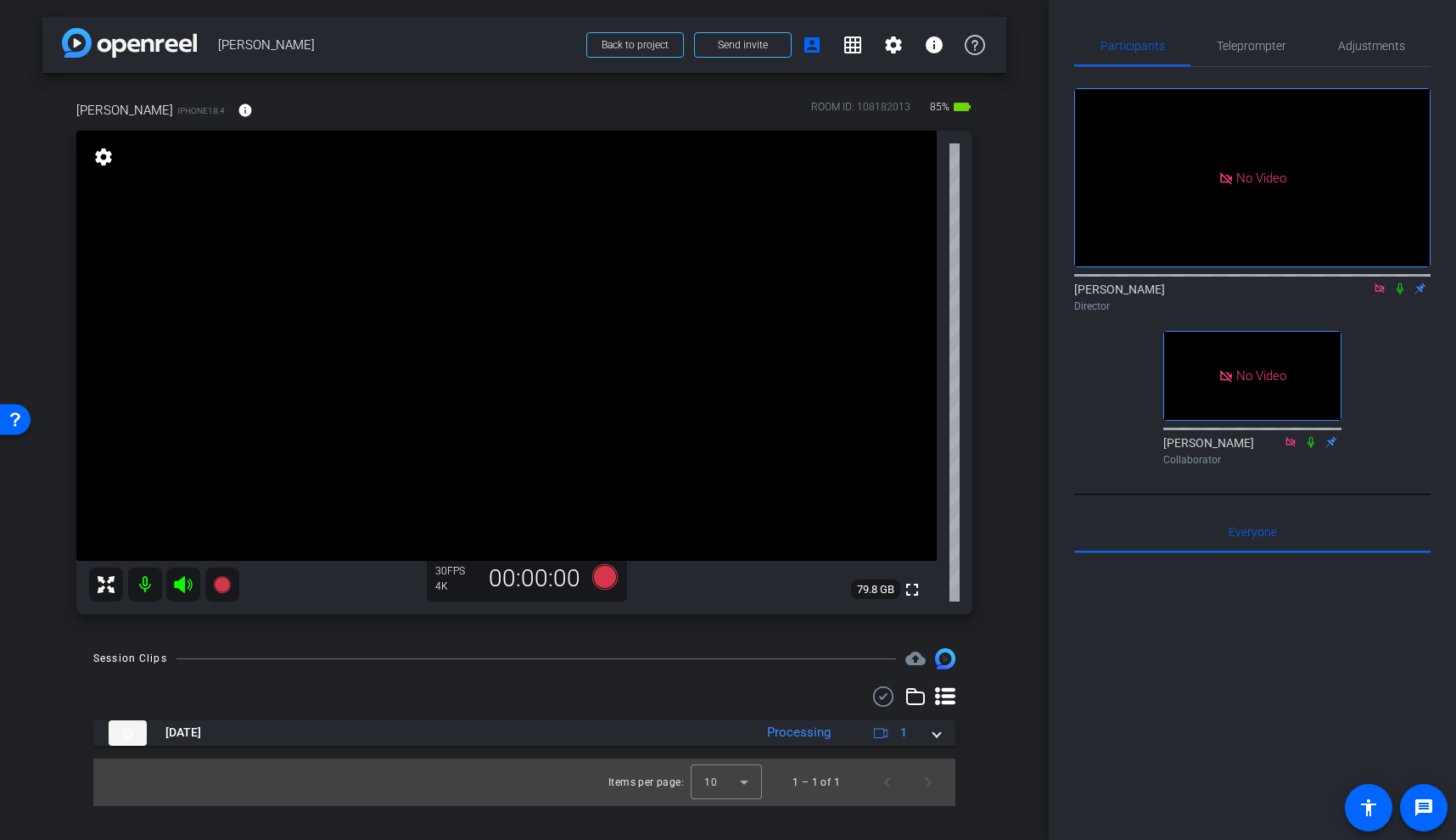
click at [478, 389] on video at bounding box center [507, 346] width 861 height 430
click at [490, 359] on video at bounding box center [507, 346] width 861 height 430
click at [479, 377] on video at bounding box center [507, 346] width 861 height 430
click at [486, 345] on video at bounding box center [507, 346] width 861 height 430
click at [488, 345] on video at bounding box center [507, 346] width 861 height 430
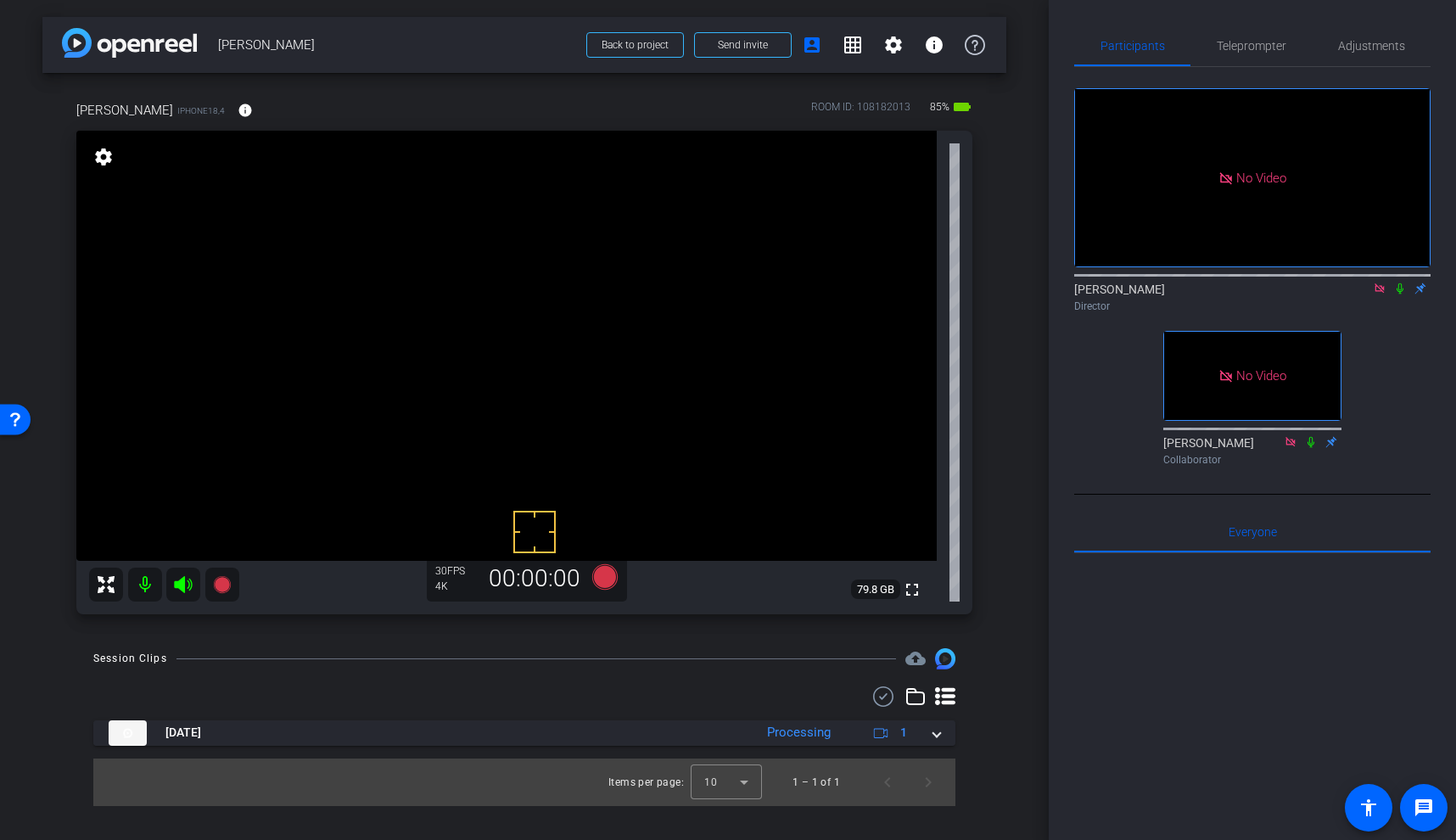
click at [516, 351] on video at bounding box center [507, 346] width 861 height 430
click at [504, 333] on div at bounding box center [515, 351] width 42 height 42
click at [506, 319] on video at bounding box center [507, 346] width 861 height 430
click at [1402, 294] on icon at bounding box center [1400, 288] width 13 height 12
click at [503, 359] on video at bounding box center [507, 346] width 861 height 430
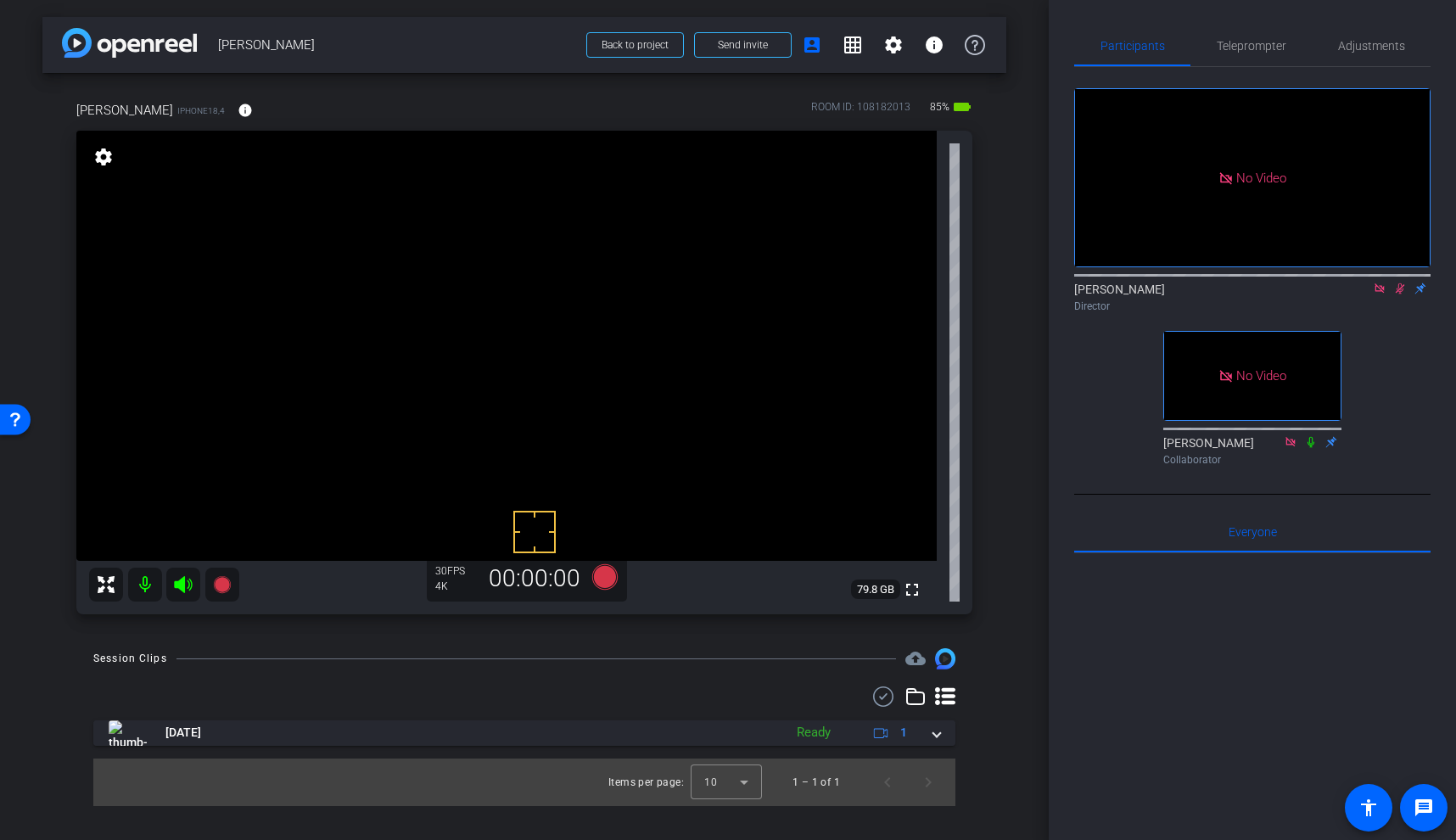
click at [488, 357] on video at bounding box center [507, 346] width 861 height 430
click at [223, 580] on icon at bounding box center [221, 585] width 17 height 17
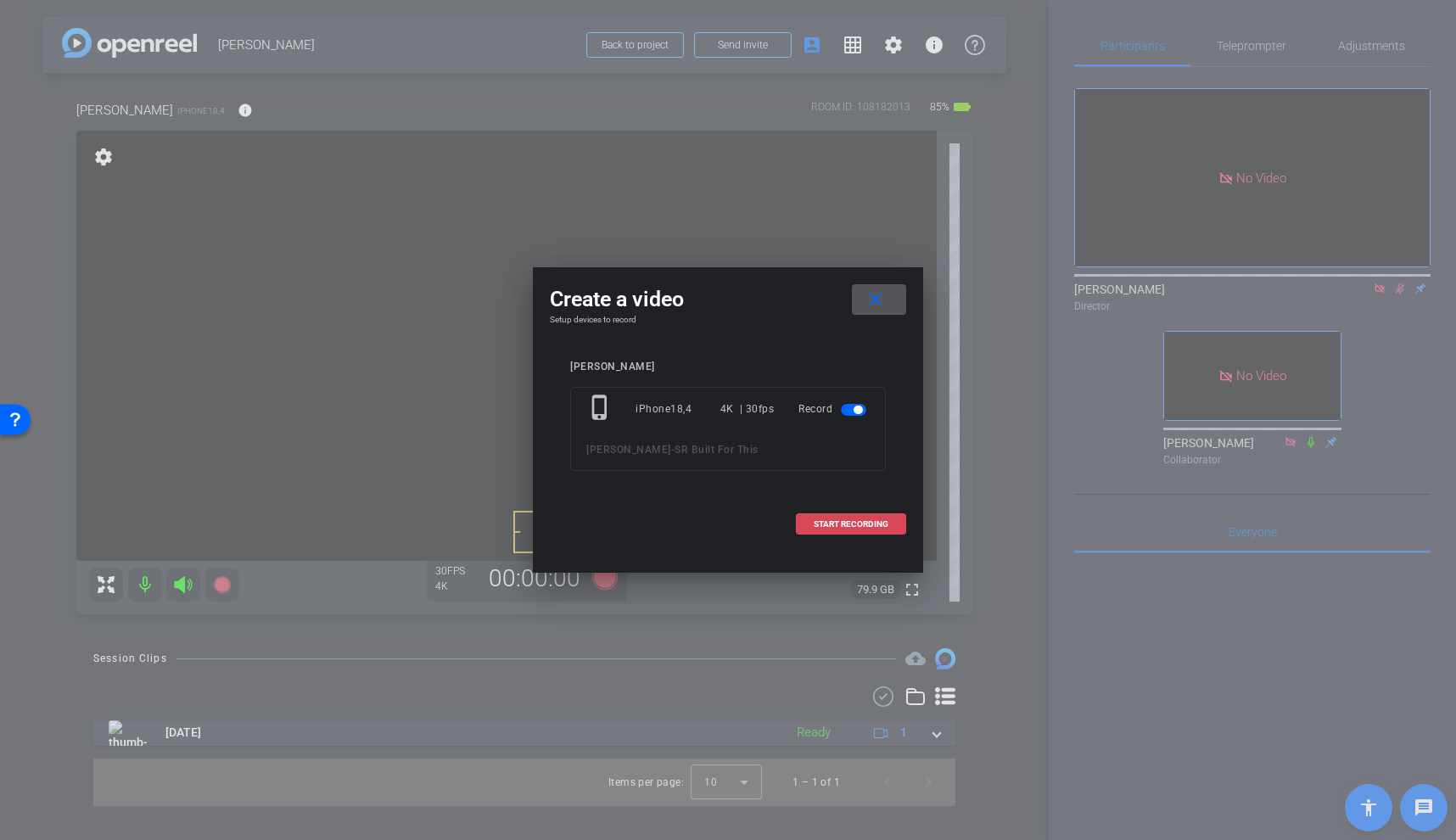
click at [884, 527] on span "START RECORDING" at bounding box center [851, 524] width 74 height 8
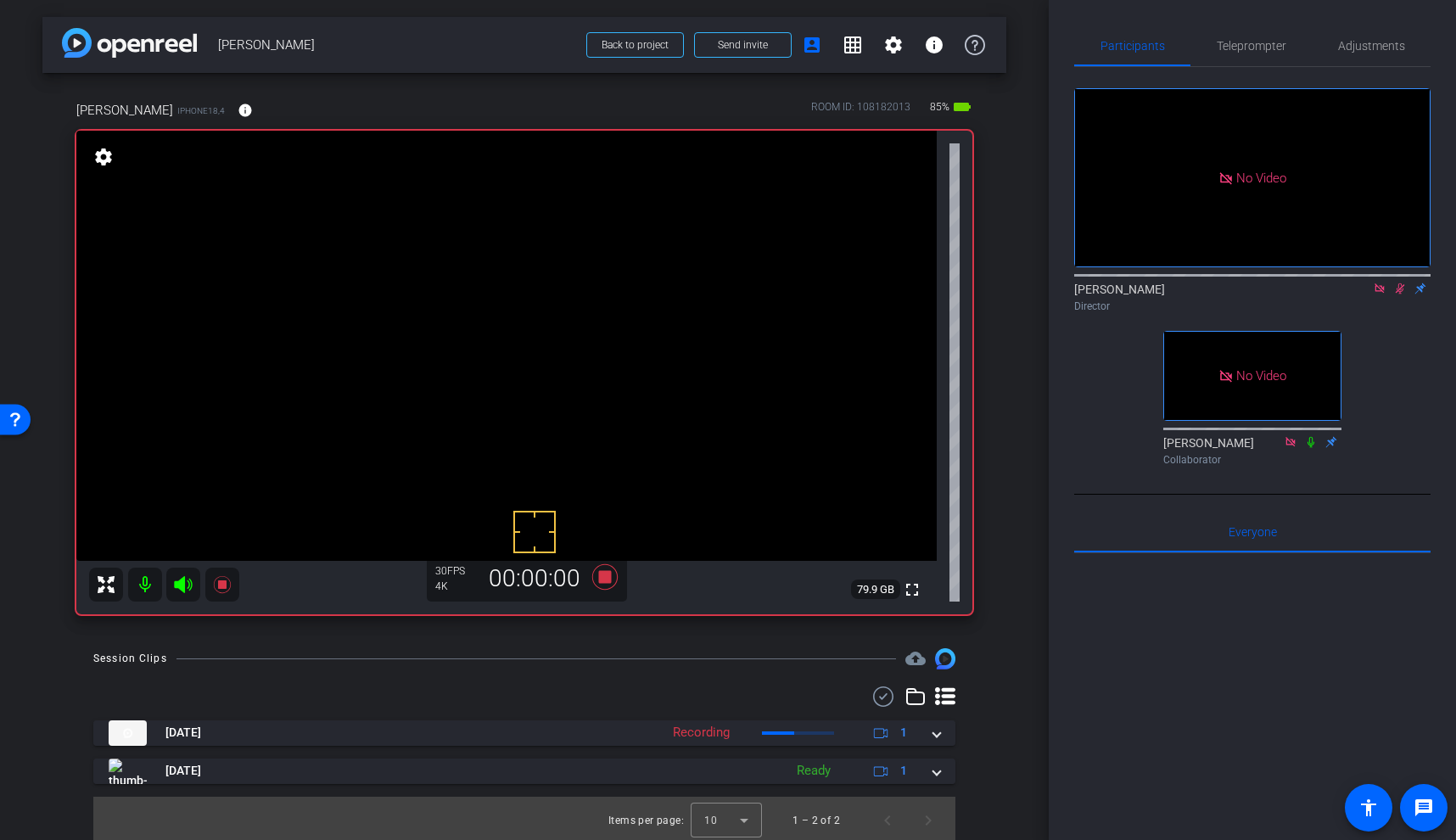
click at [490, 358] on video at bounding box center [507, 346] width 861 height 430
click at [494, 378] on video at bounding box center [507, 346] width 861 height 430
click at [501, 346] on video at bounding box center [507, 346] width 861 height 430
click at [503, 341] on video at bounding box center [507, 346] width 861 height 430
click at [228, 587] on icon at bounding box center [222, 585] width 21 height 21
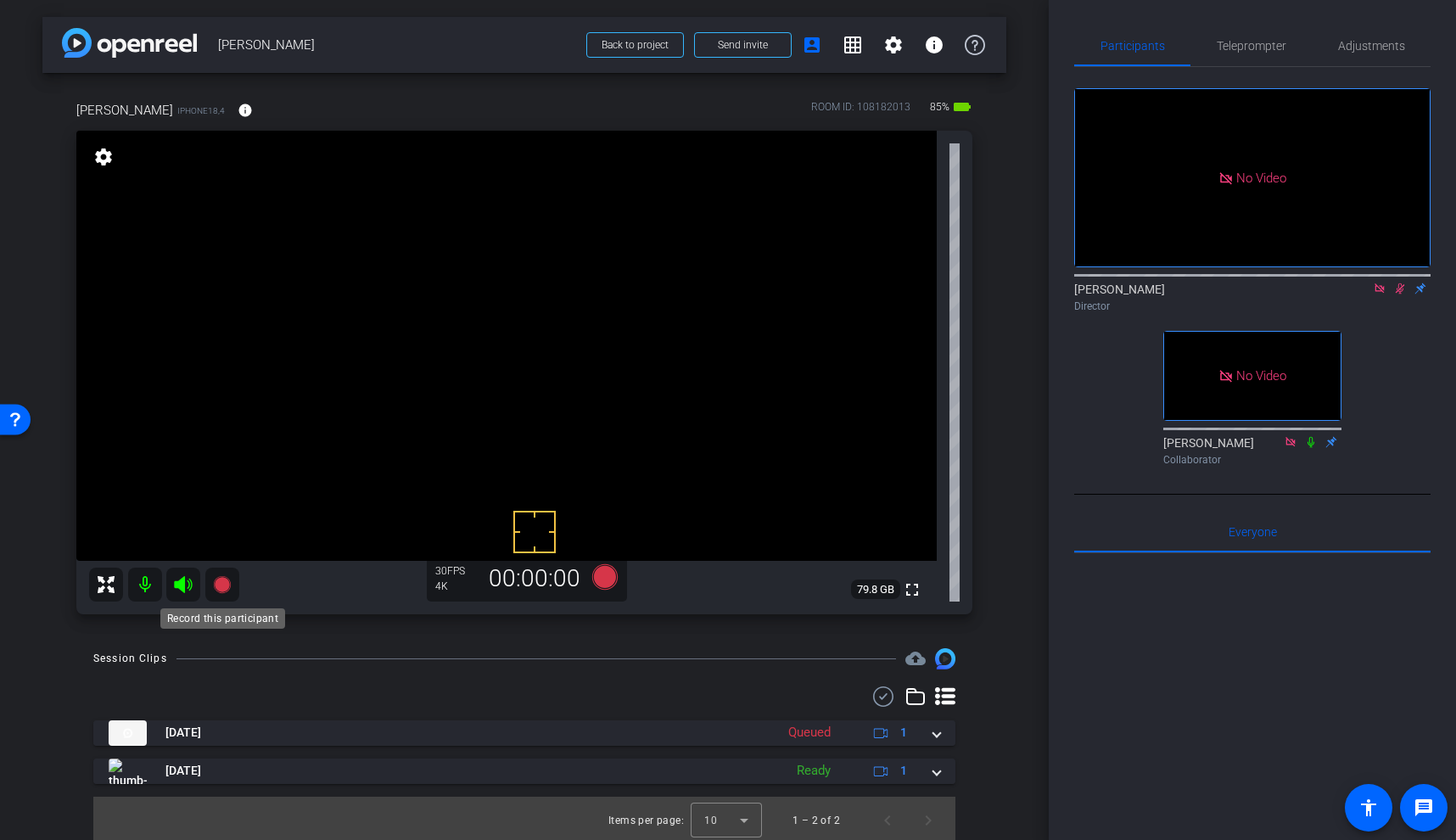
click at [222, 586] on icon at bounding box center [221, 585] width 17 height 17
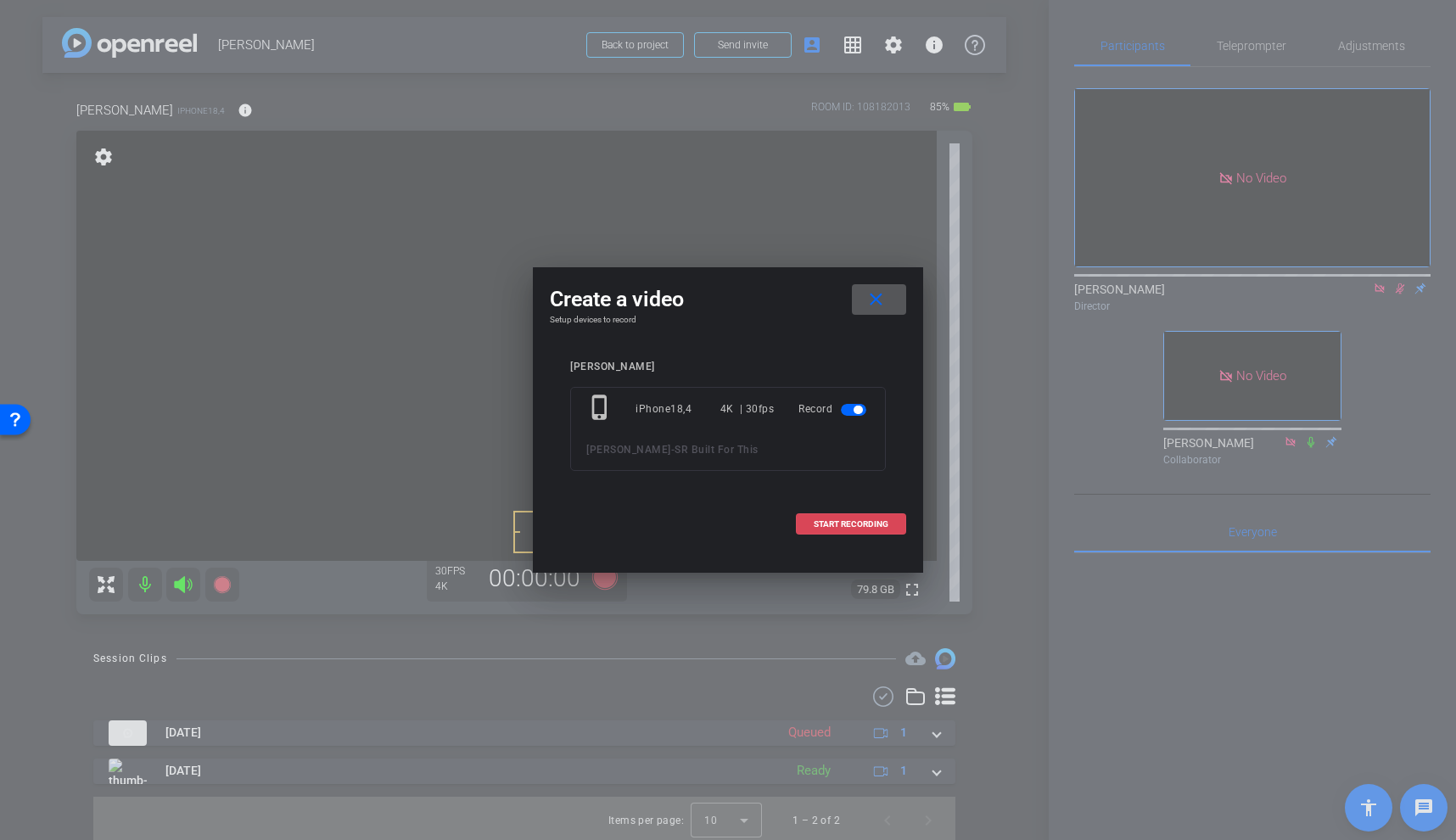
click at [865, 517] on span at bounding box center [851, 524] width 108 height 40
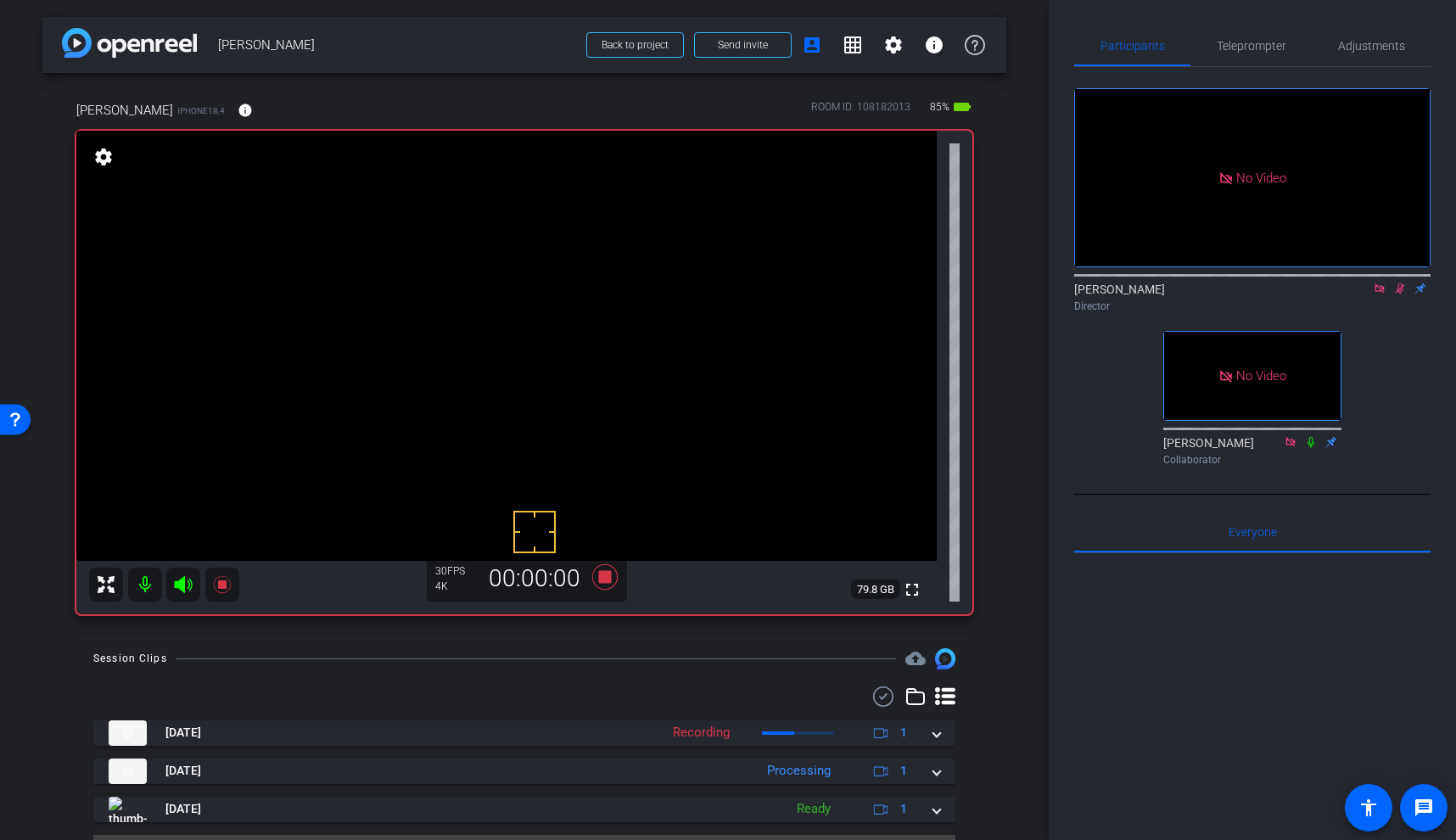
click at [516, 368] on video at bounding box center [507, 346] width 861 height 430
click at [215, 588] on icon at bounding box center [222, 585] width 21 height 21
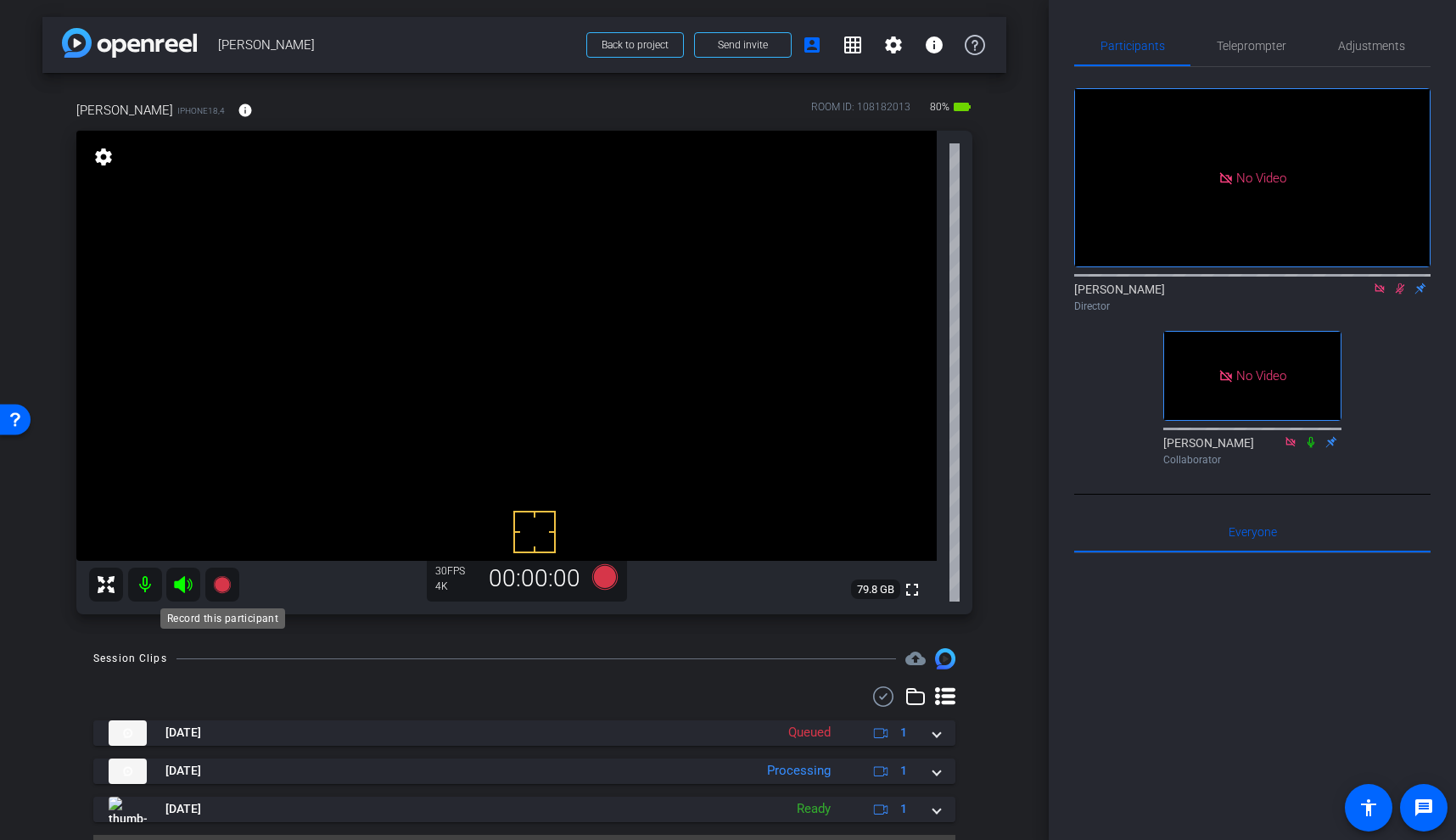
click at [221, 585] on icon at bounding box center [221, 585] width 17 height 17
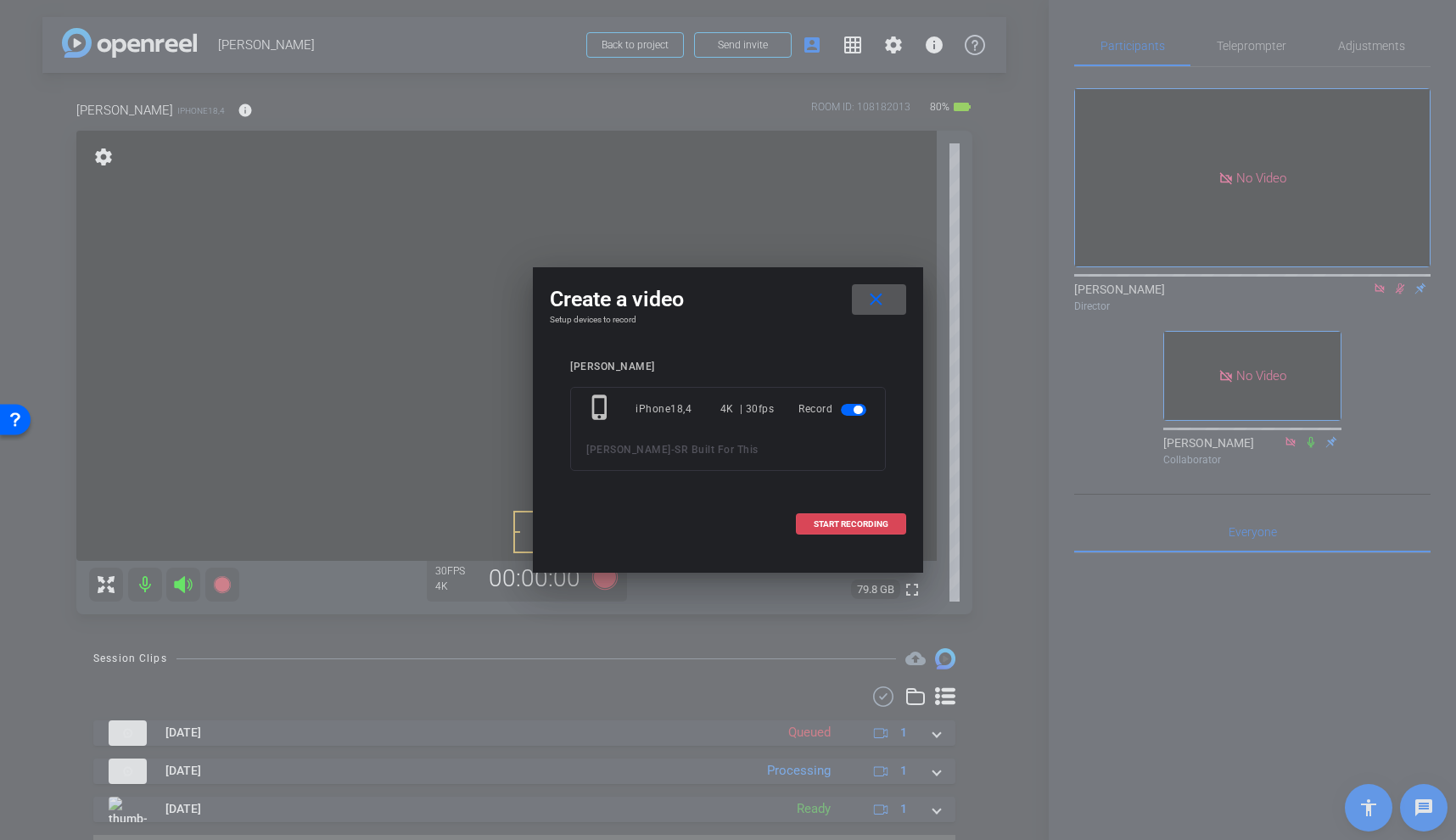
click at [845, 521] on span "START RECORDING" at bounding box center [851, 524] width 74 height 8
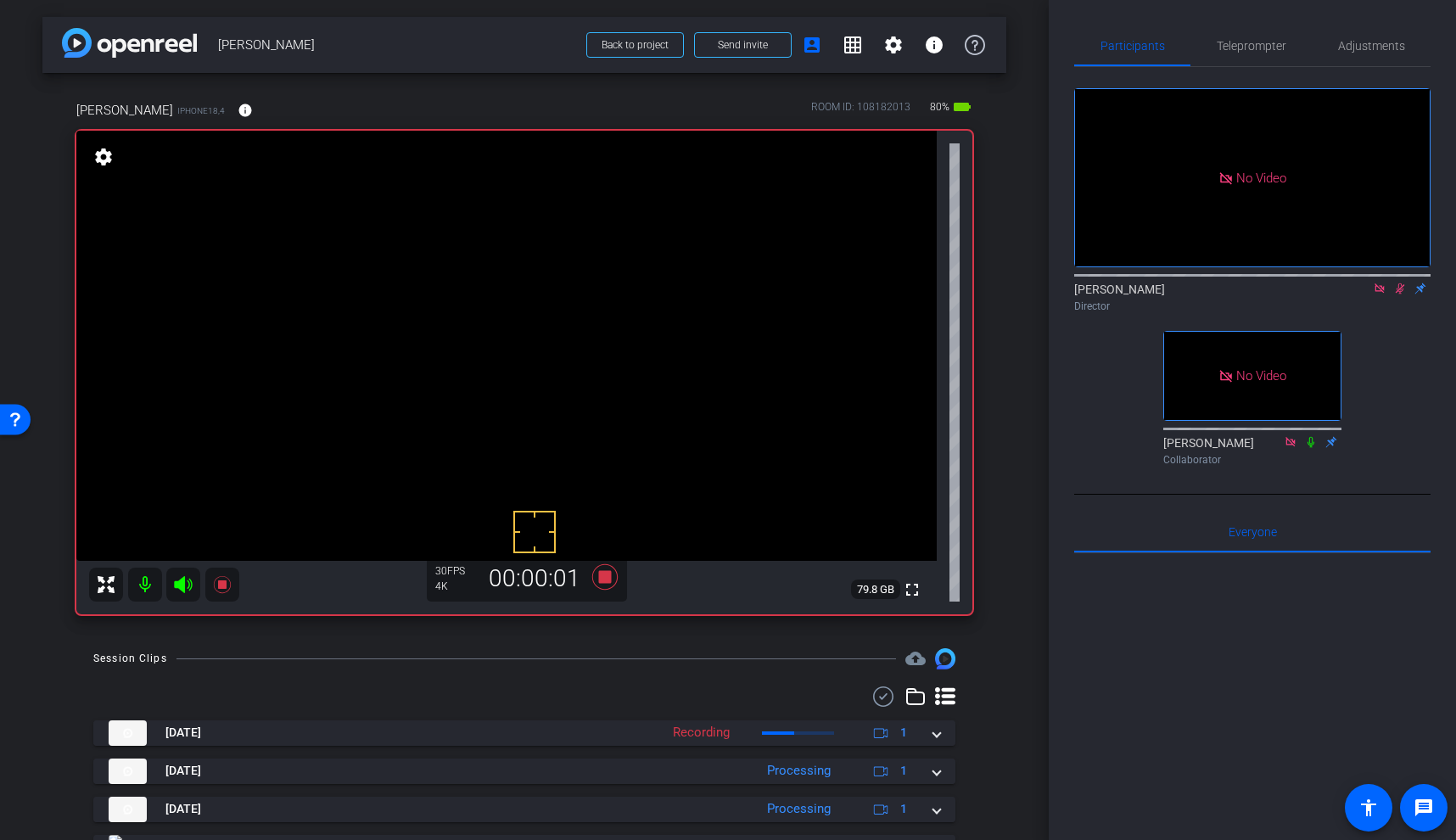
click at [493, 377] on video at bounding box center [507, 346] width 861 height 430
click at [499, 375] on video at bounding box center [507, 346] width 861 height 430
click at [509, 316] on video at bounding box center [507, 346] width 861 height 430
click at [494, 342] on video at bounding box center [507, 346] width 861 height 430
click at [507, 355] on video at bounding box center [507, 346] width 861 height 430
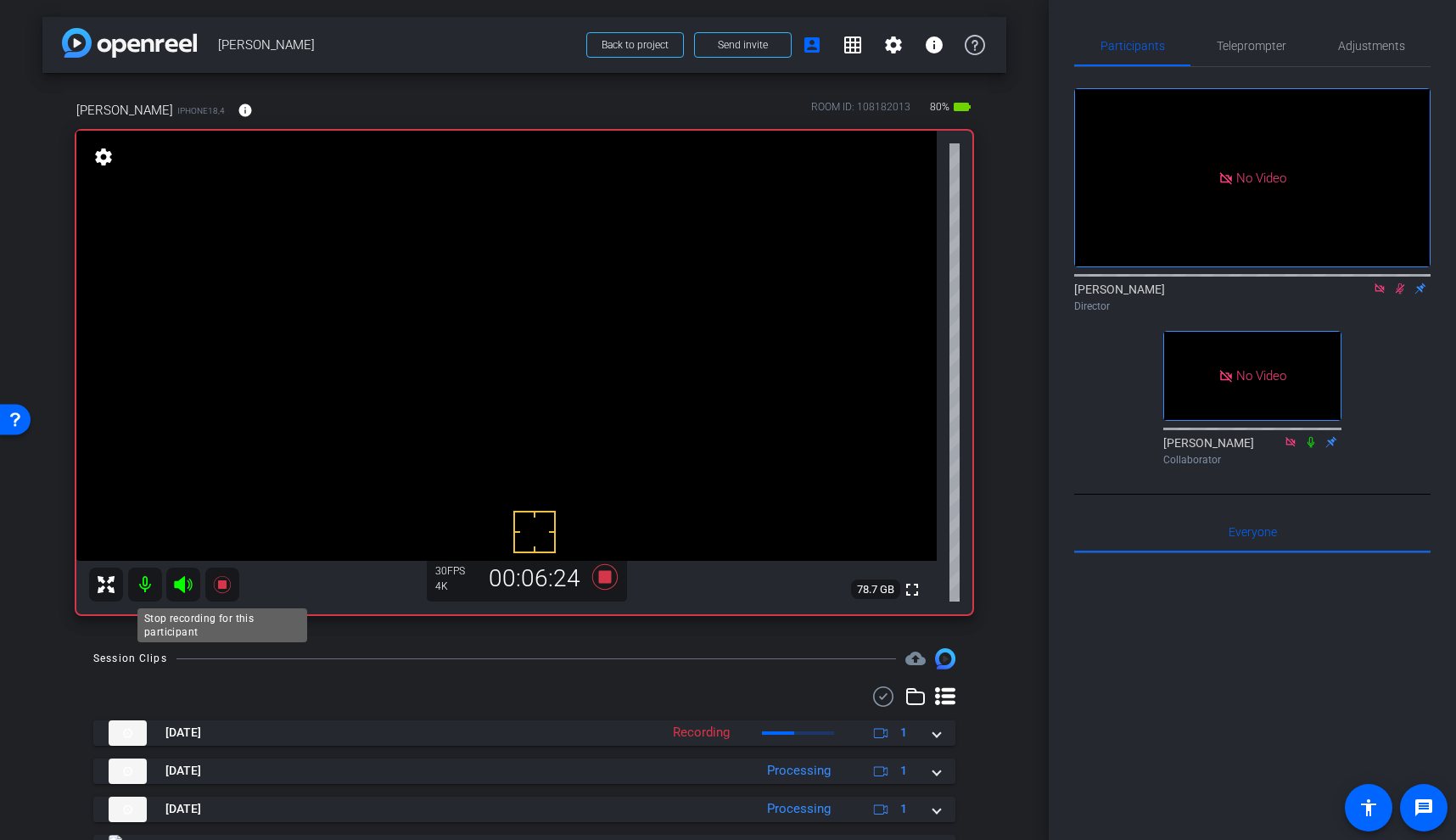
click at [223, 578] on icon at bounding box center [222, 585] width 21 height 21
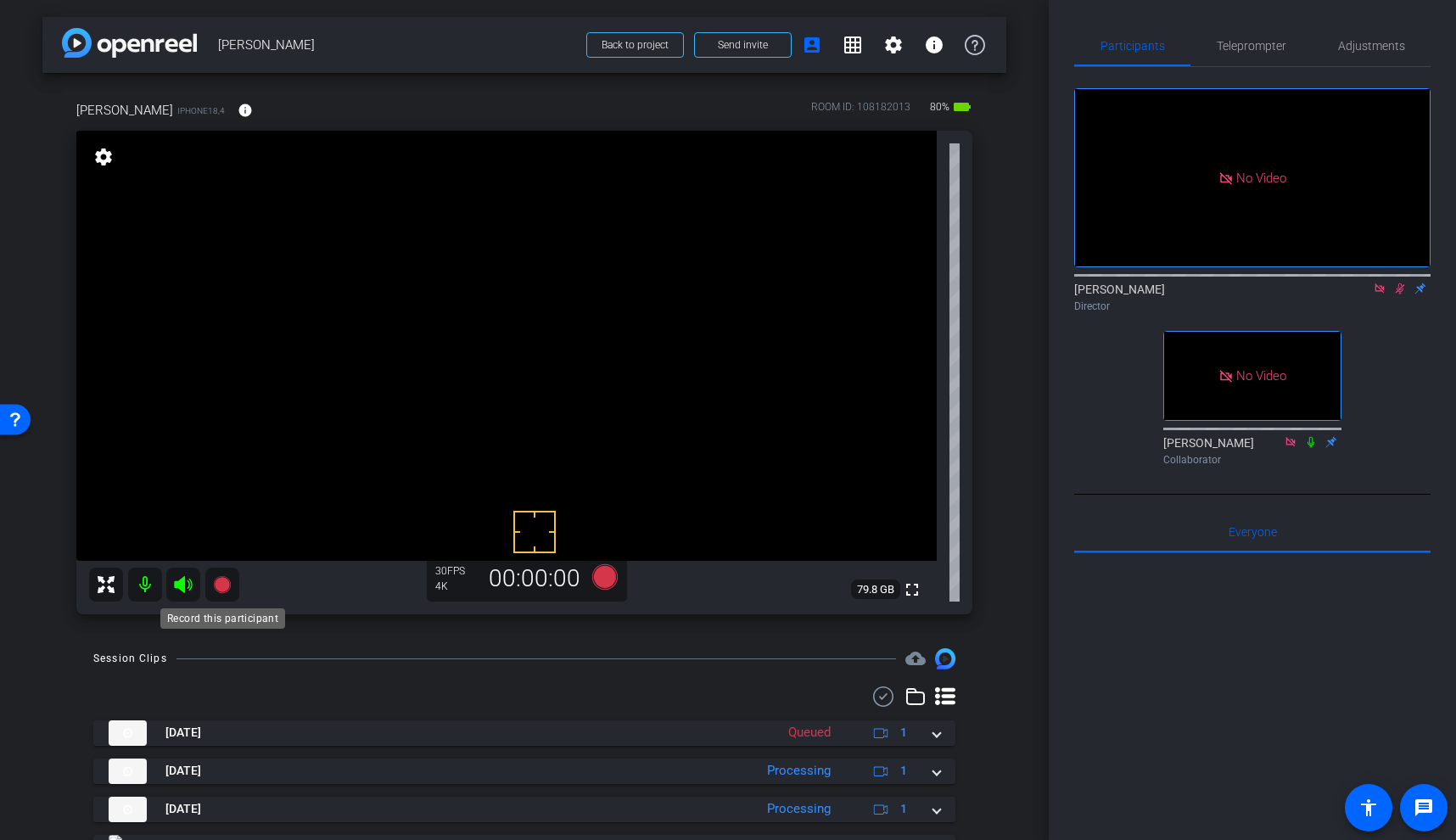
click at [222, 581] on icon at bounding box center [221, 585] width 17 height 17
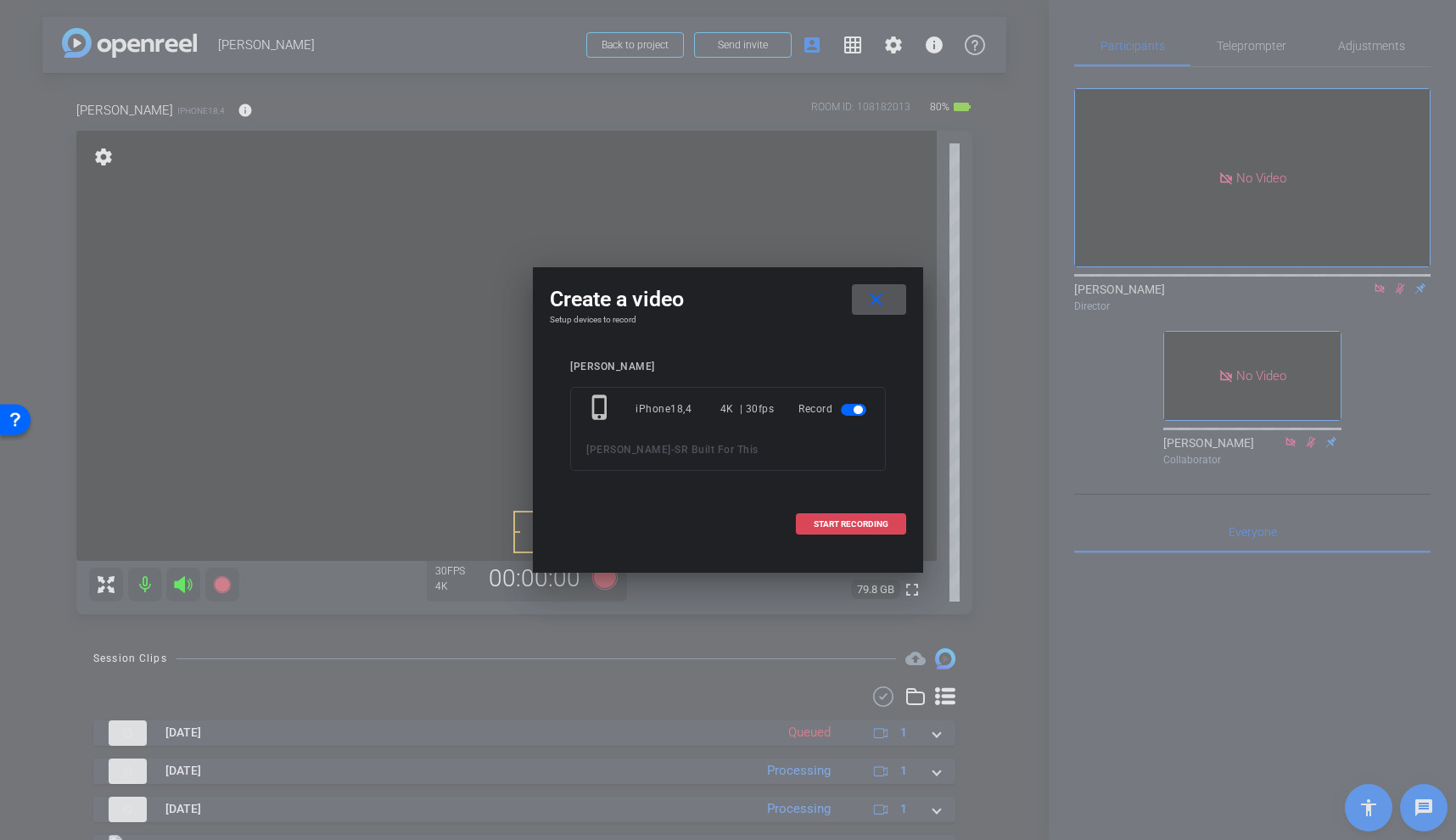
click at [844, 520] on span "START RECORDING" at bounding box center [851, 524] width 74 height 8
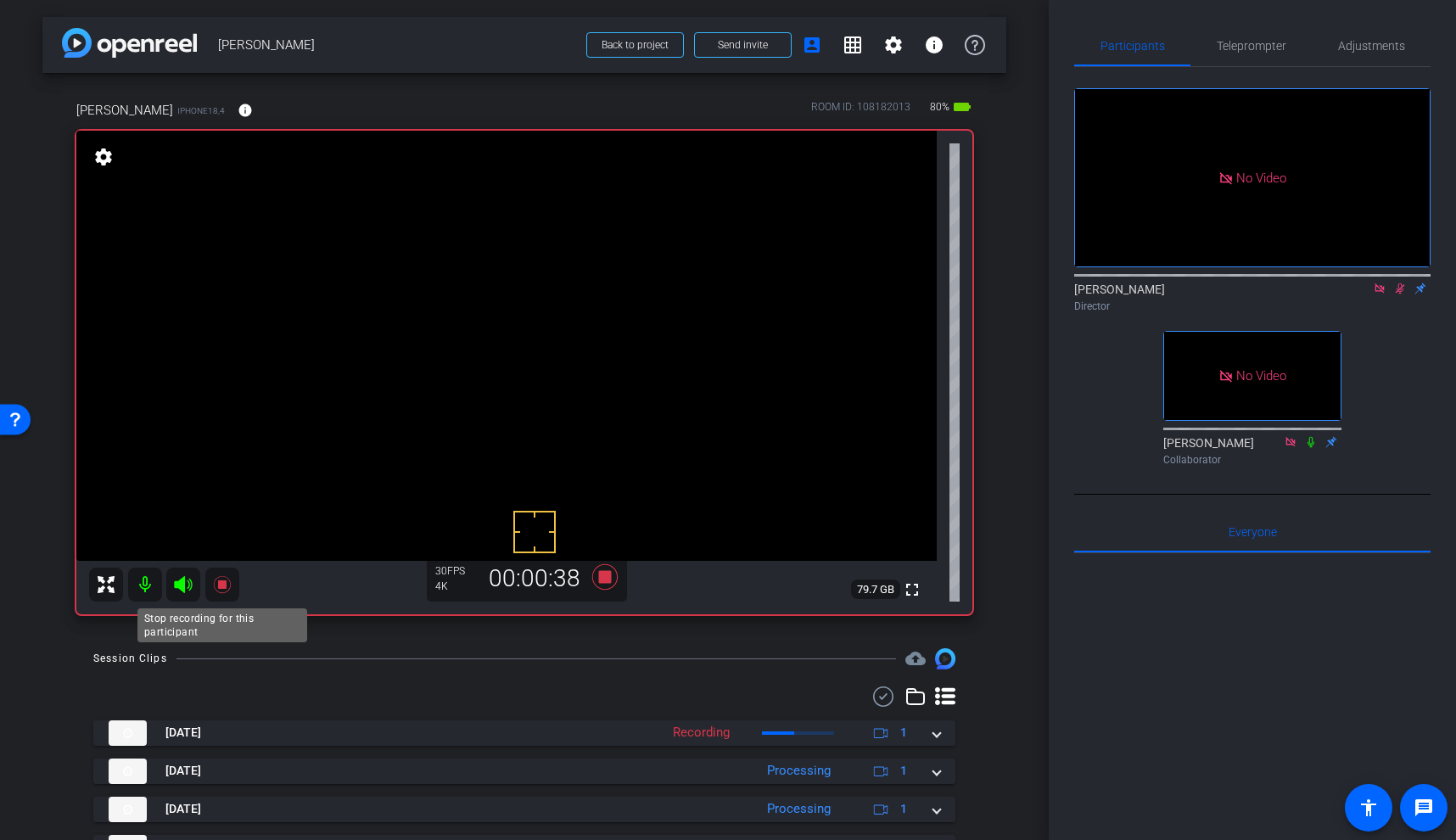
click at [222, 582] on icon at bounding box center [221, 585] width 17 height 17
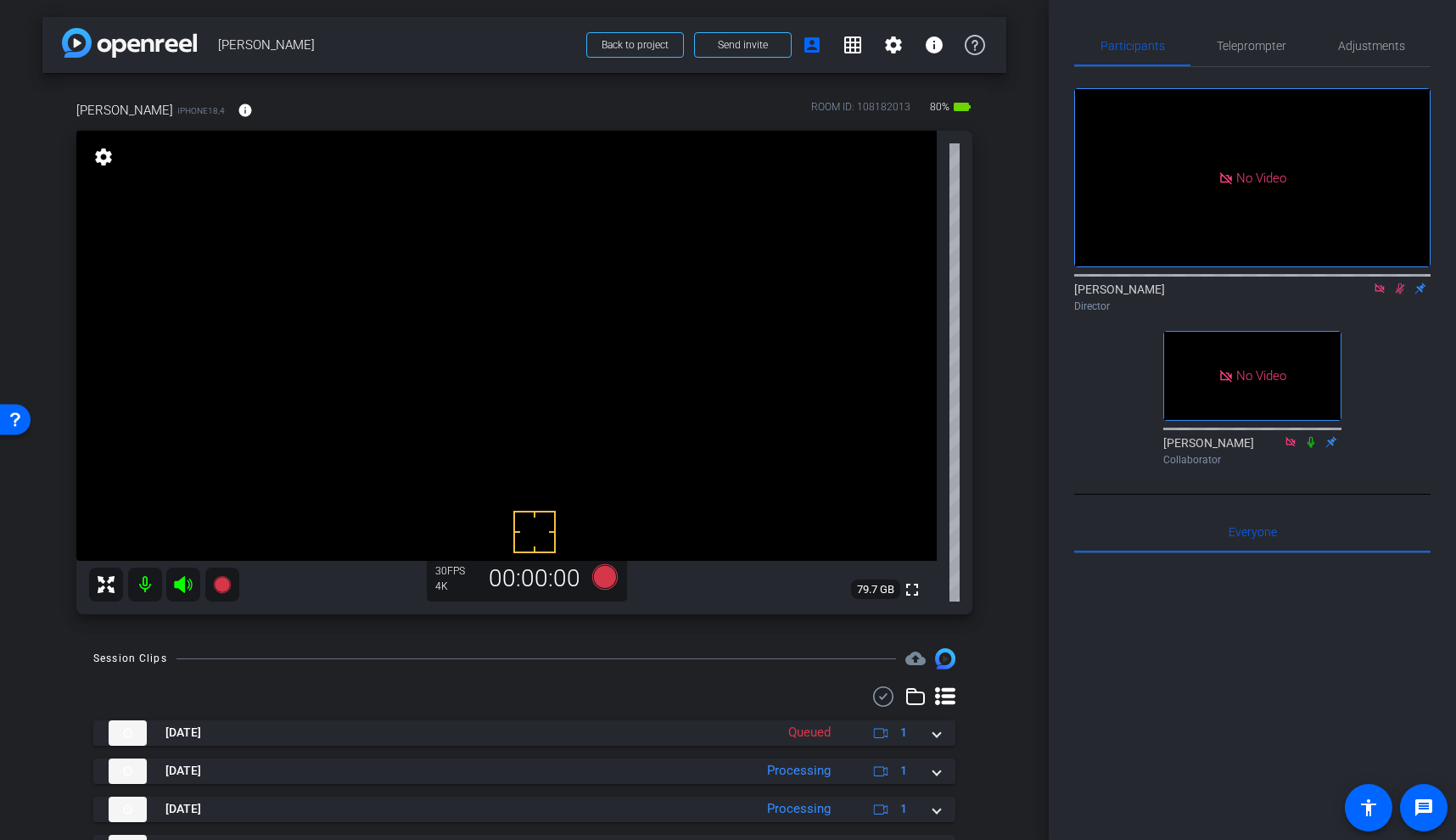
click at [1402, 294] on icon at bounding box center [1400, 289] width 9 height 11
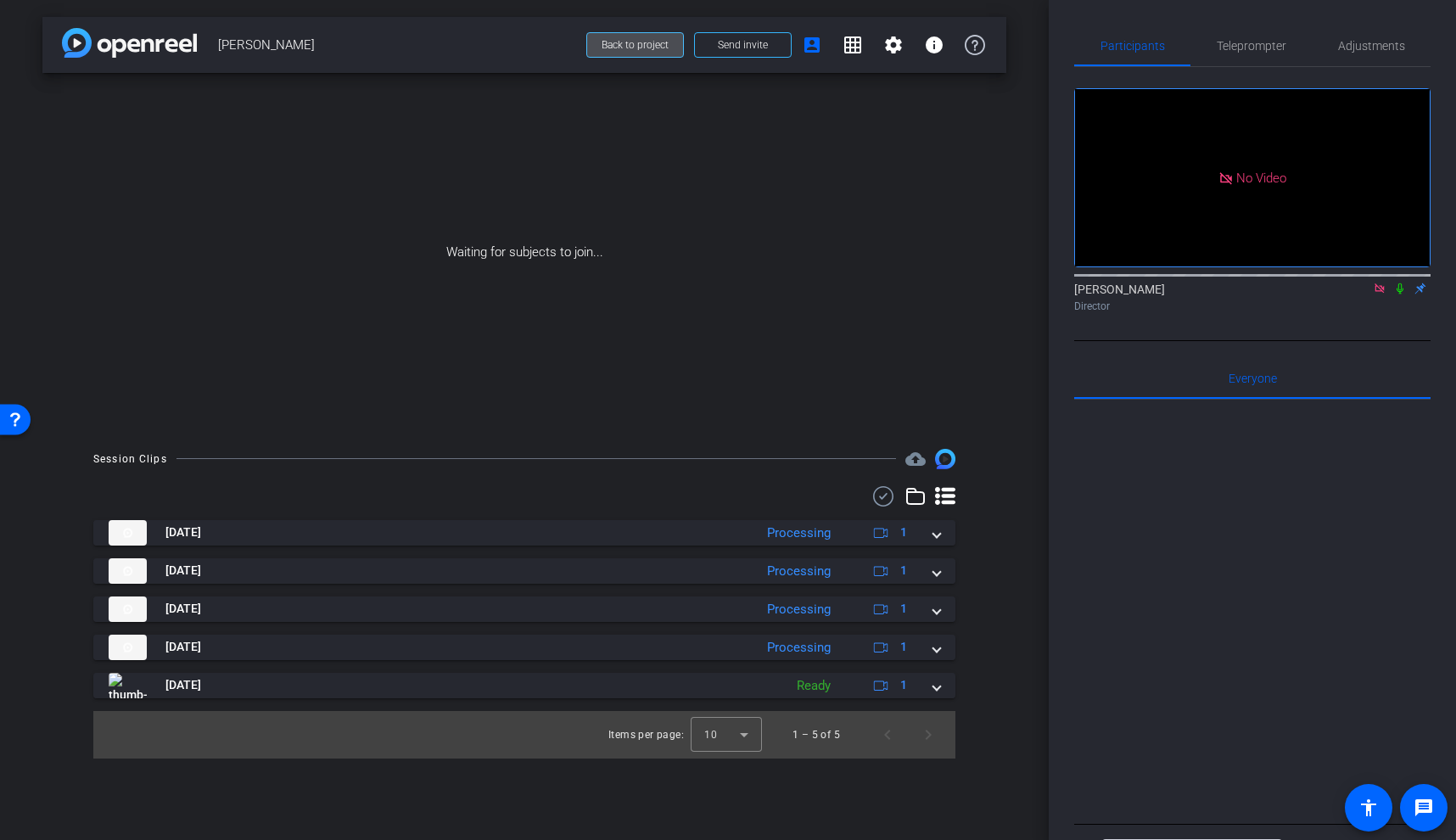
click at [641, 46] on span "Back to project" at bounding box center [635, 45] width 67 height 12
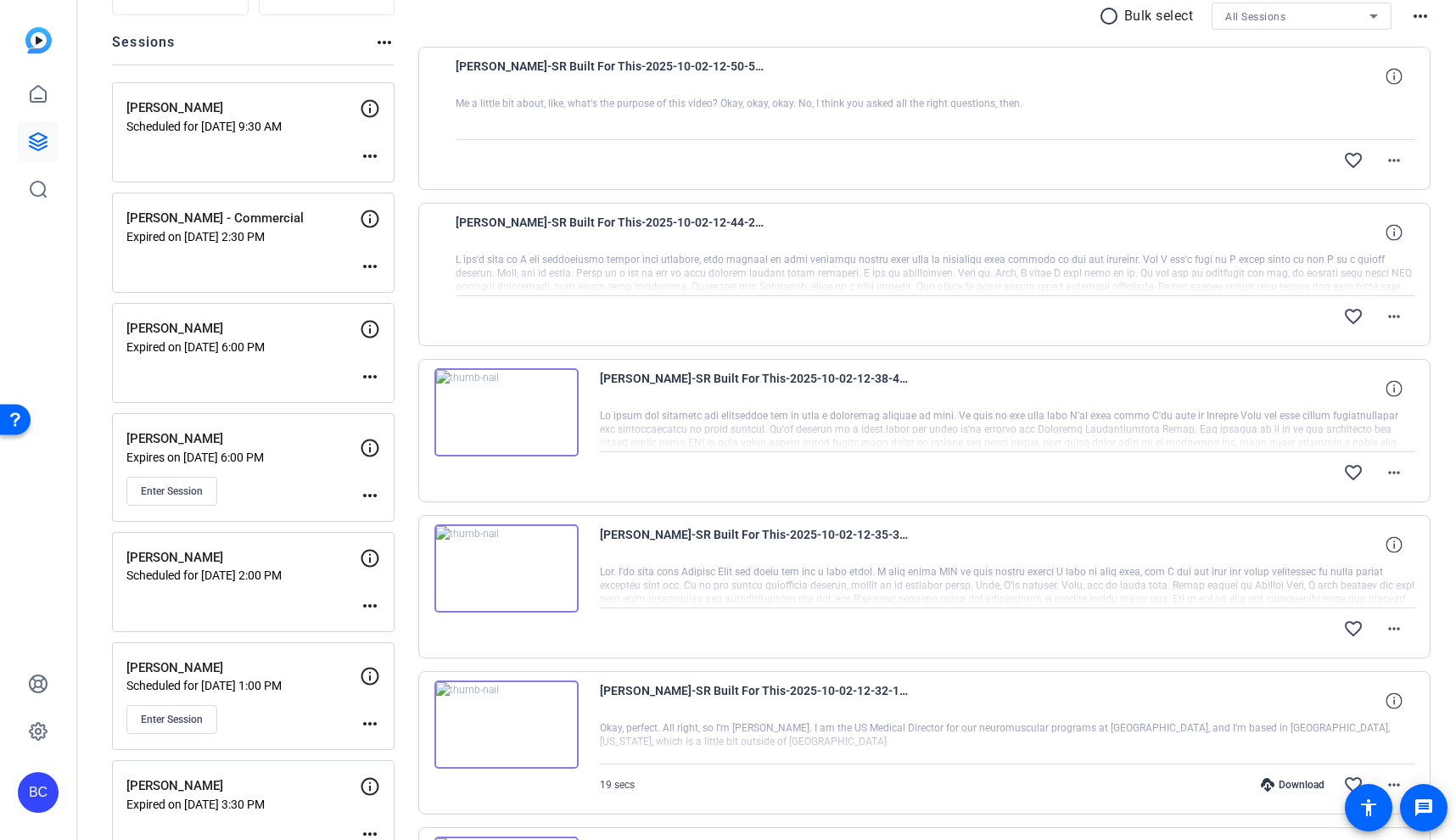
scroll to position [178, 0]
click at [195, 721] on span "Enter Session" at bounding box center [171, 717] width 62 height 13
click at [374, 599] on mat-icon "more_horiz" at bounding box center [369, 604] width 21 height 21
click at [425, 624] on span "Edit Session" at bounding box center [412, 628] width 77 height 21
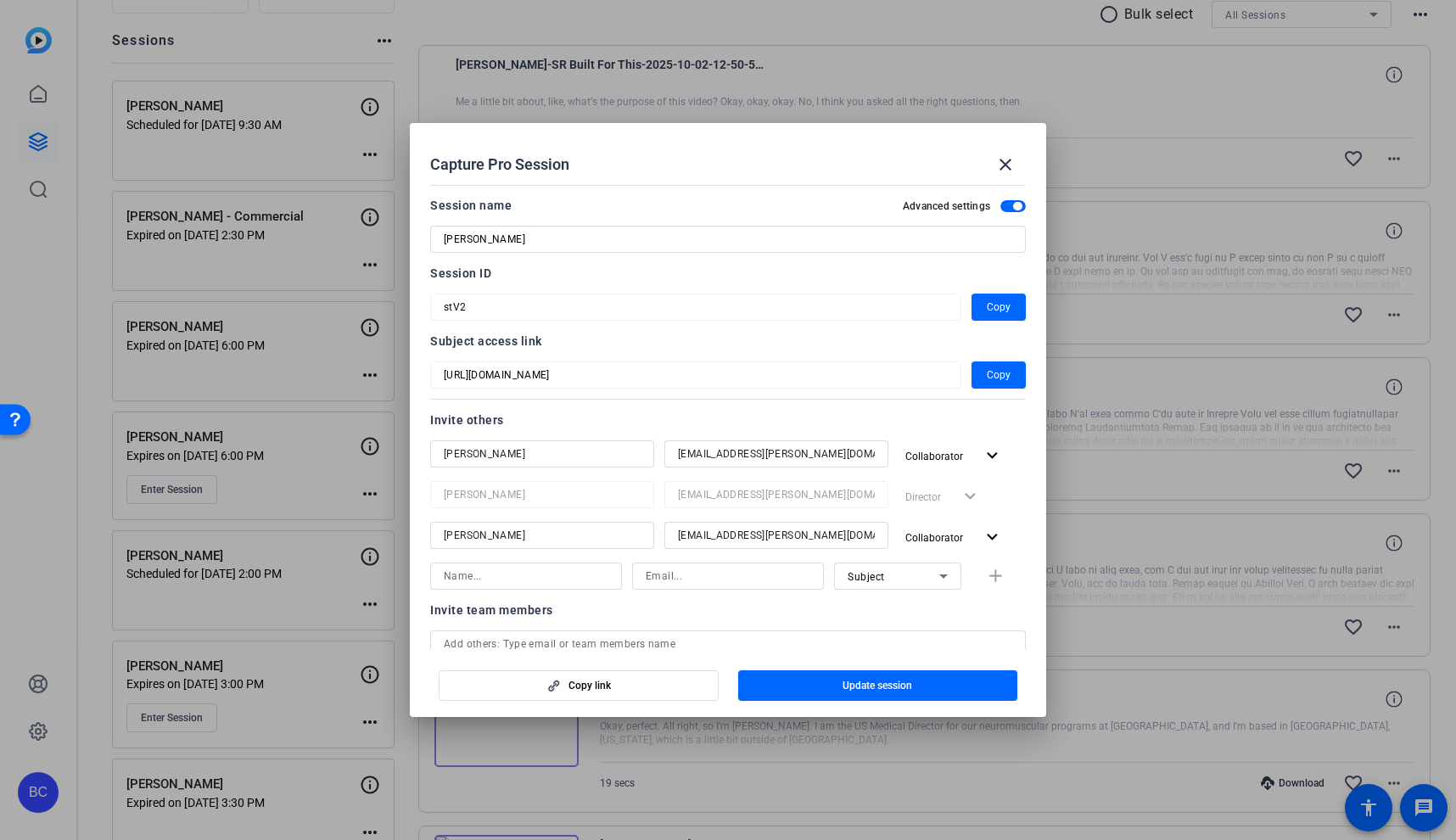
scroll to position [267, 0]
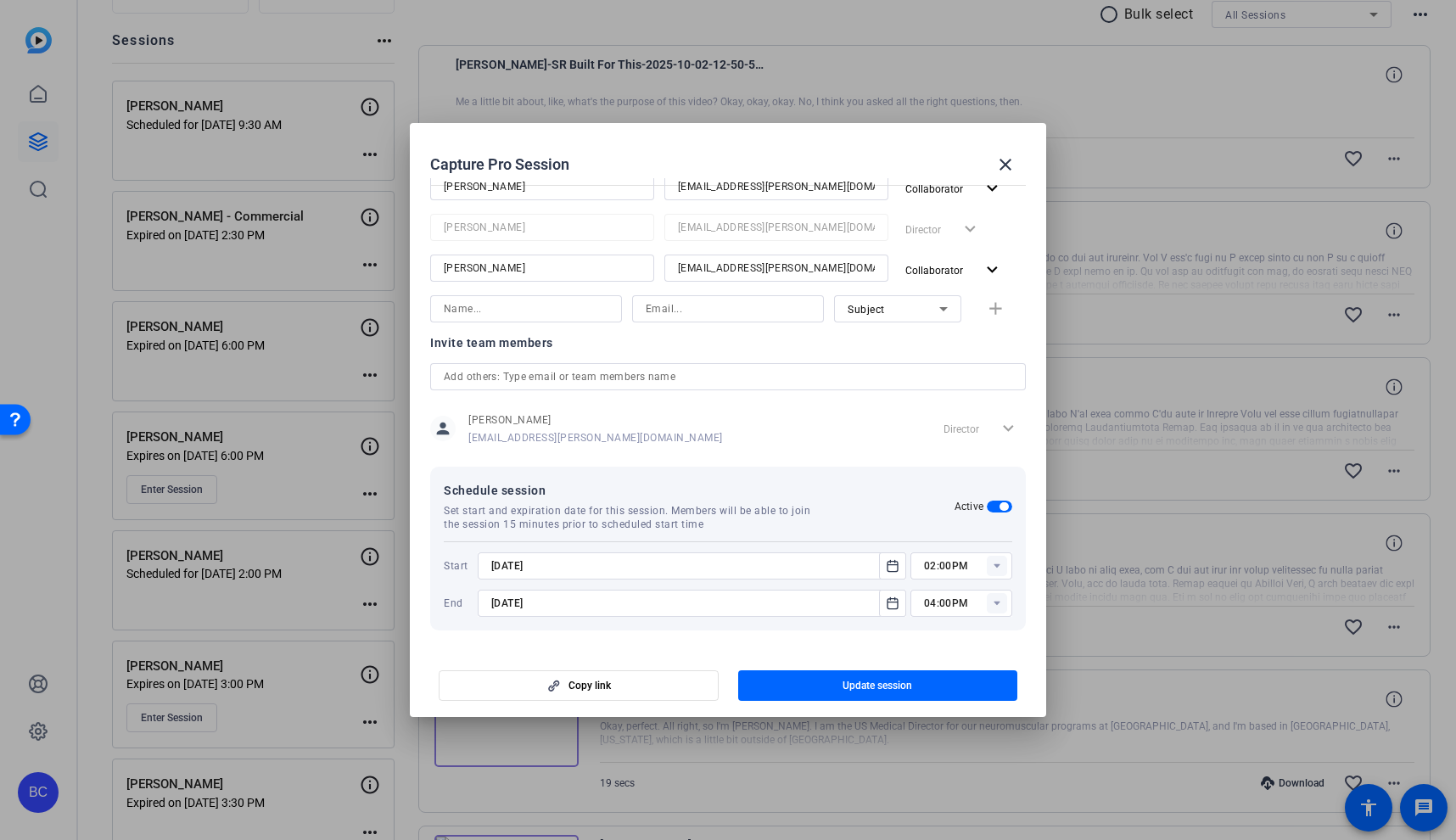
click at [995, 566] on icon at bounding box center [996, 567] width 6 height 4
click at [942, 691] on span "01:30PM" at bounding box center [946, 686] width 44 height 12
type input "01:30PM"
click at [906, 686] on span "Update session" at bounding box center [878, 685] width 70 height 13
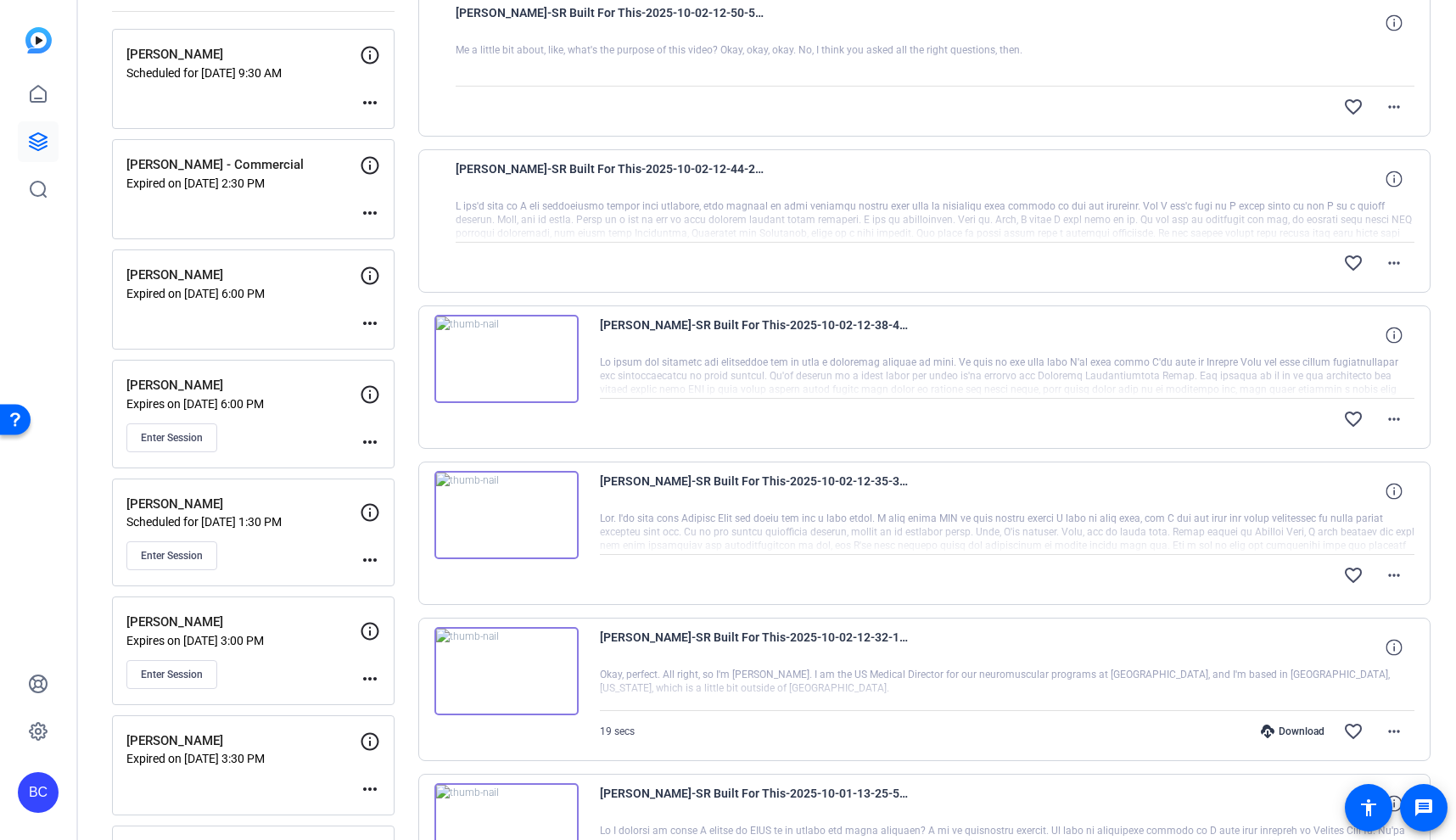
scroll to position [267, 0]
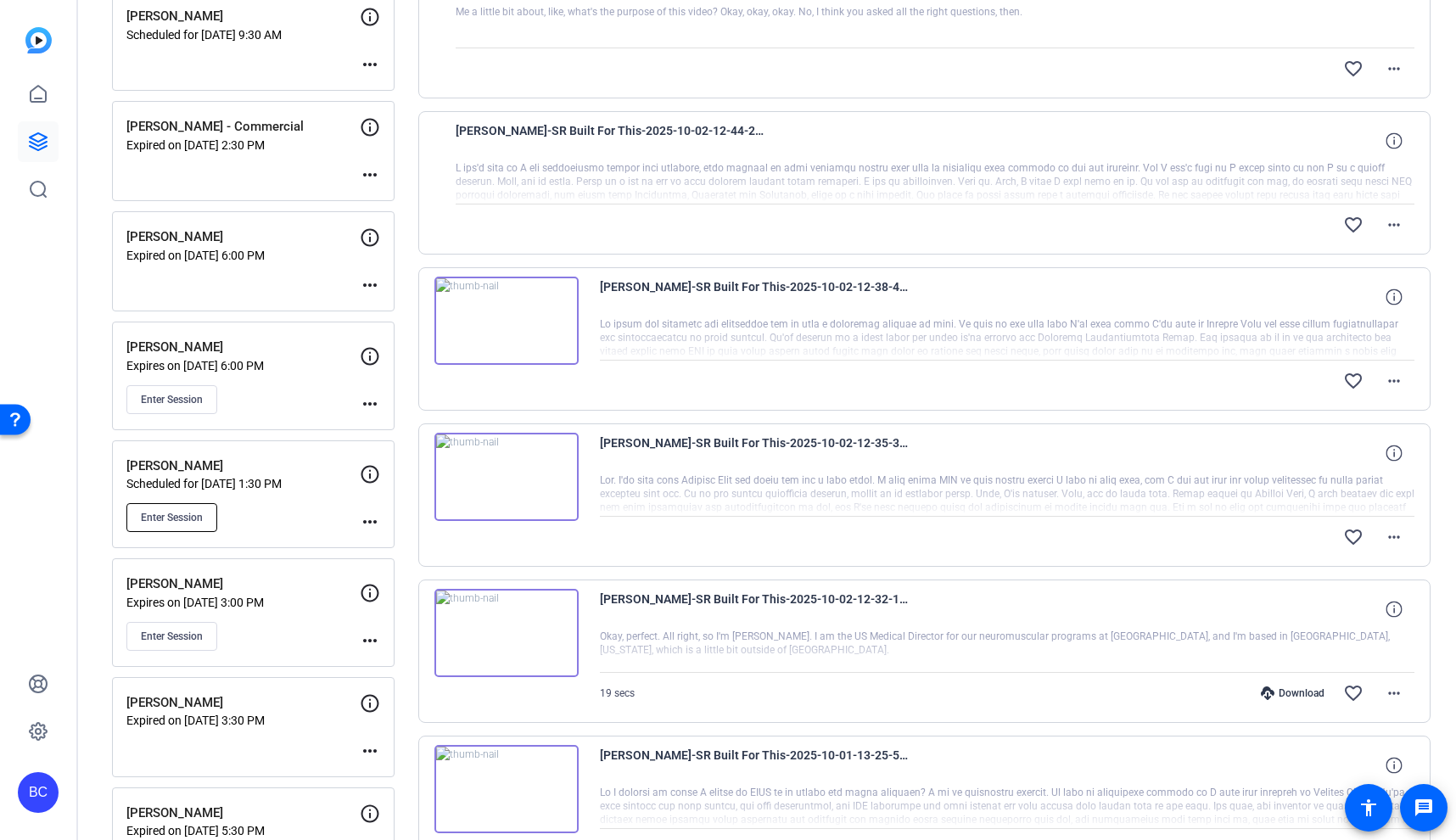
click at [202, 516] on span "Enter Session" at bounding box center [171, 517] width 62 height 13
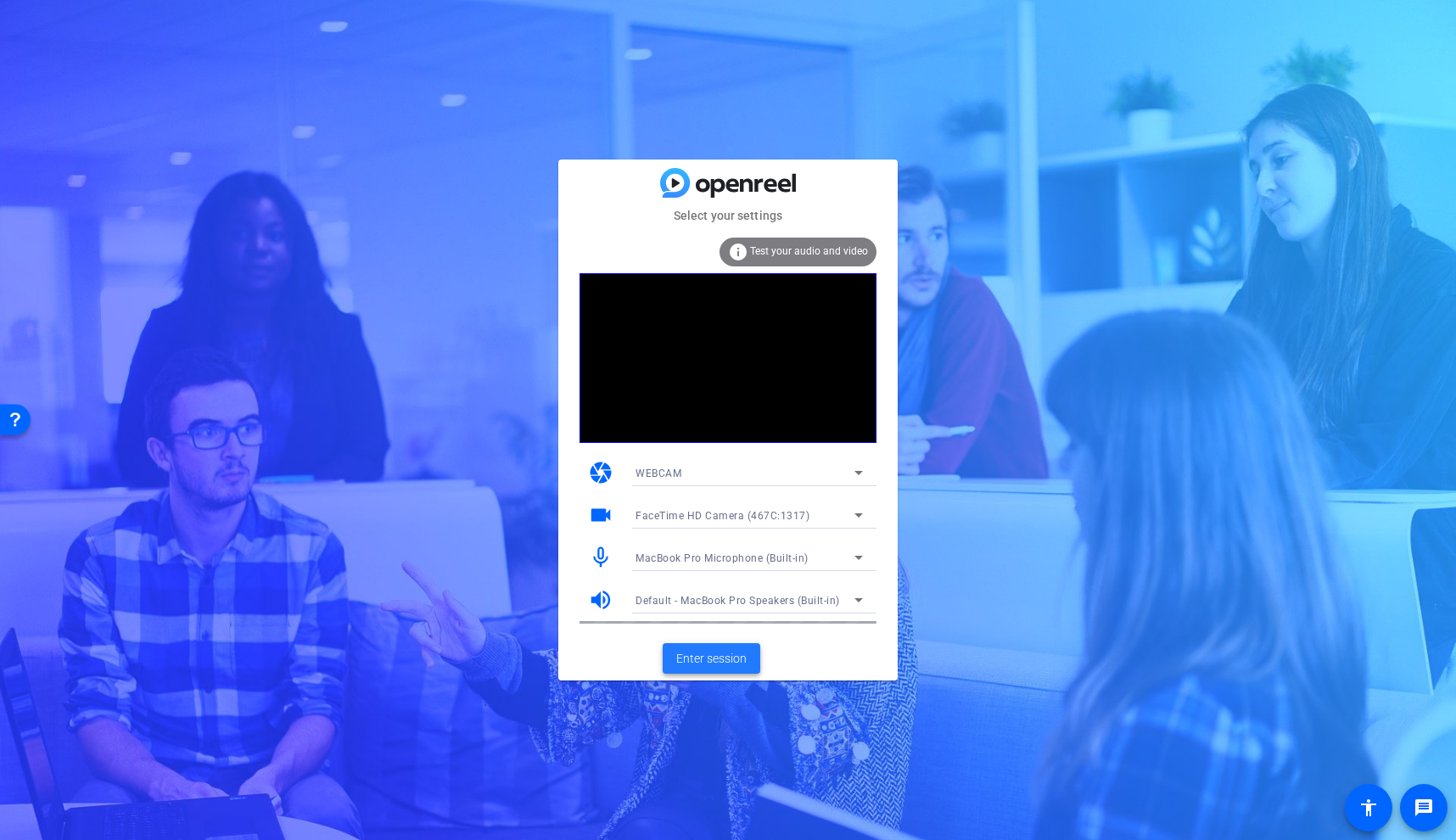
click at [732, 660] on span "Enter session" at bounding box center [711, 659] width 71 height 18
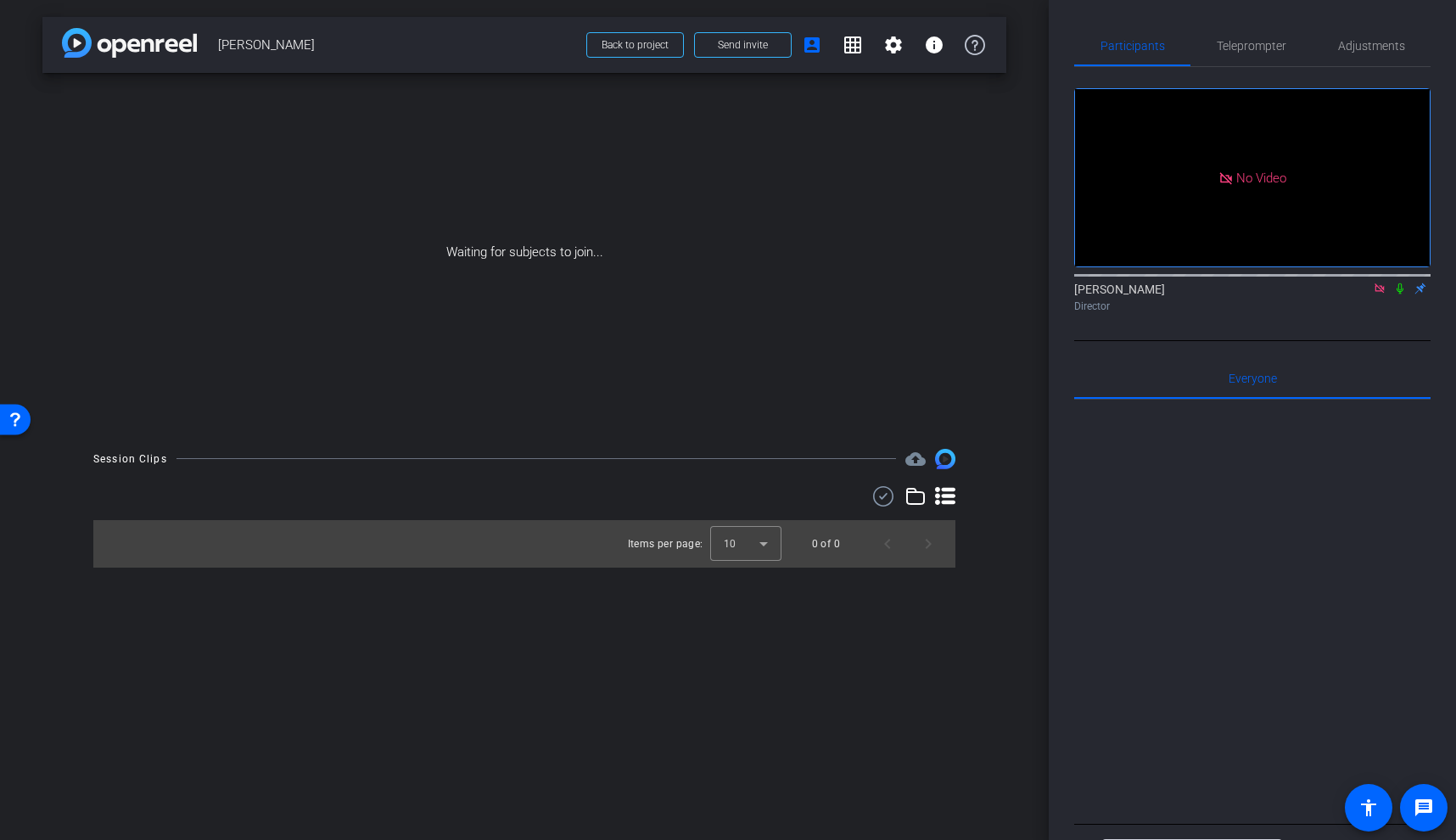
click at [1380, 293] on icon at bounding box center [1380, 288] width 9 height 9
click at [1359, 294] on icon at bounding box center [1359, 288] width 13 height 12
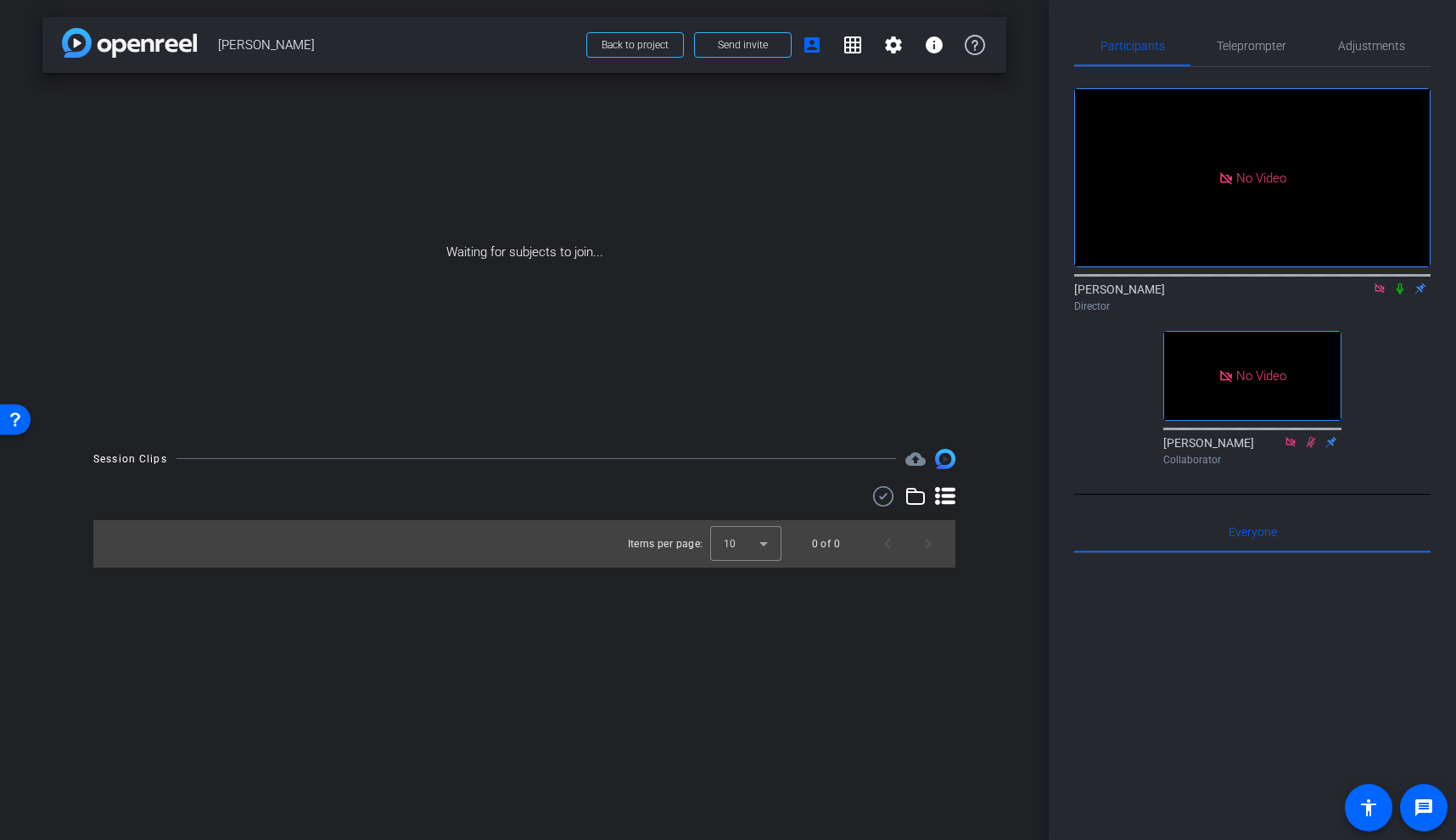
click at [1402, 294] on icon at bounding box center [1400, 288] width 13 height 12
click at [1404, 294] on icon at bounding box center [1400, 288] width 13 height 12
click at [1400, 294] on icon at bounding box center [1400, 288] width 13 height 12
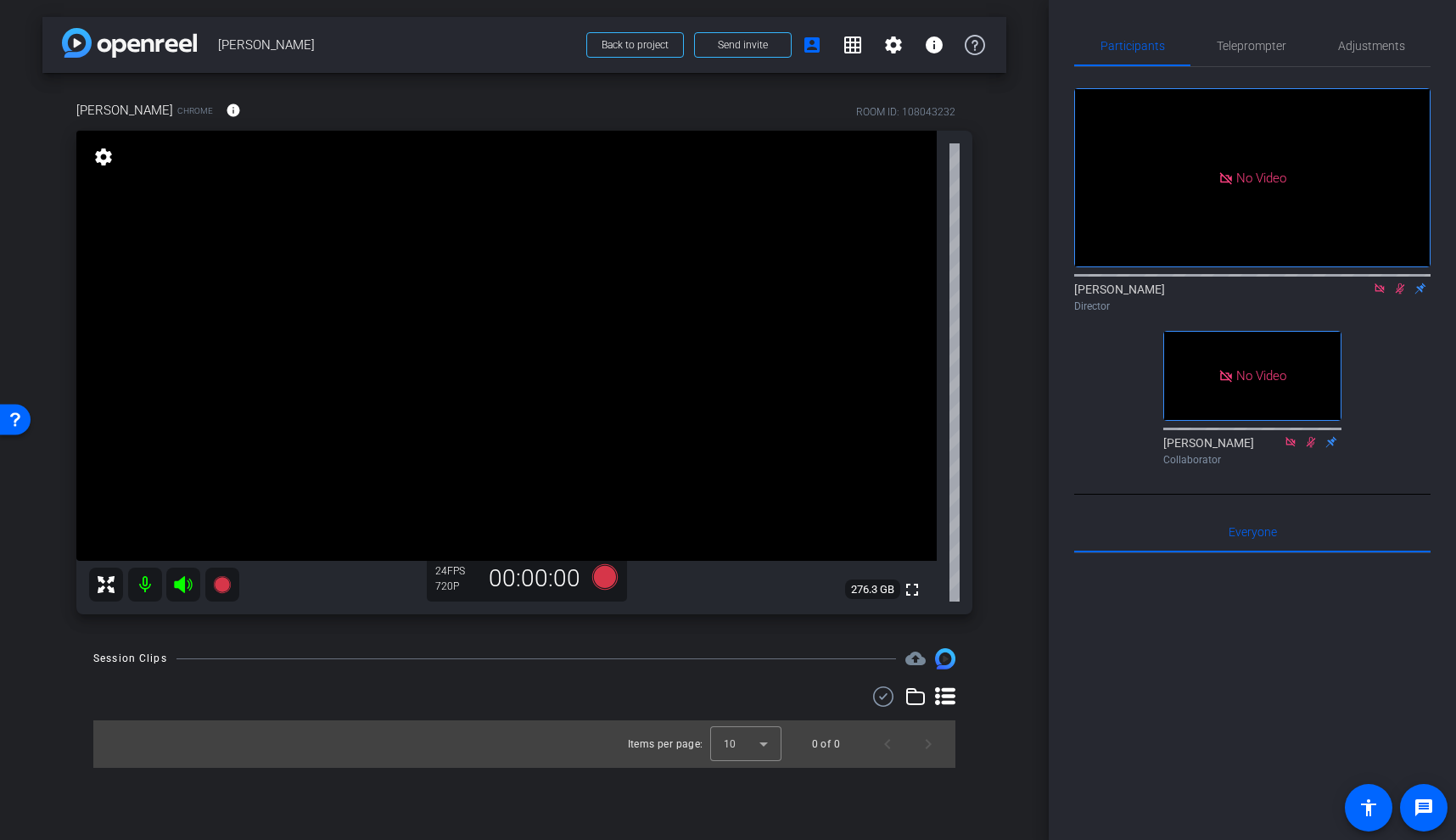
click at [1399, 294] on icon at bounding box center [1400, 288] width 13 height 12
click at [1378, 294] on icon at bounding box center [1380, 288] width 13 height 12
click at [1362, 48] on span "Adjustments" at bounding box center [1372, 45] width 67 height 12
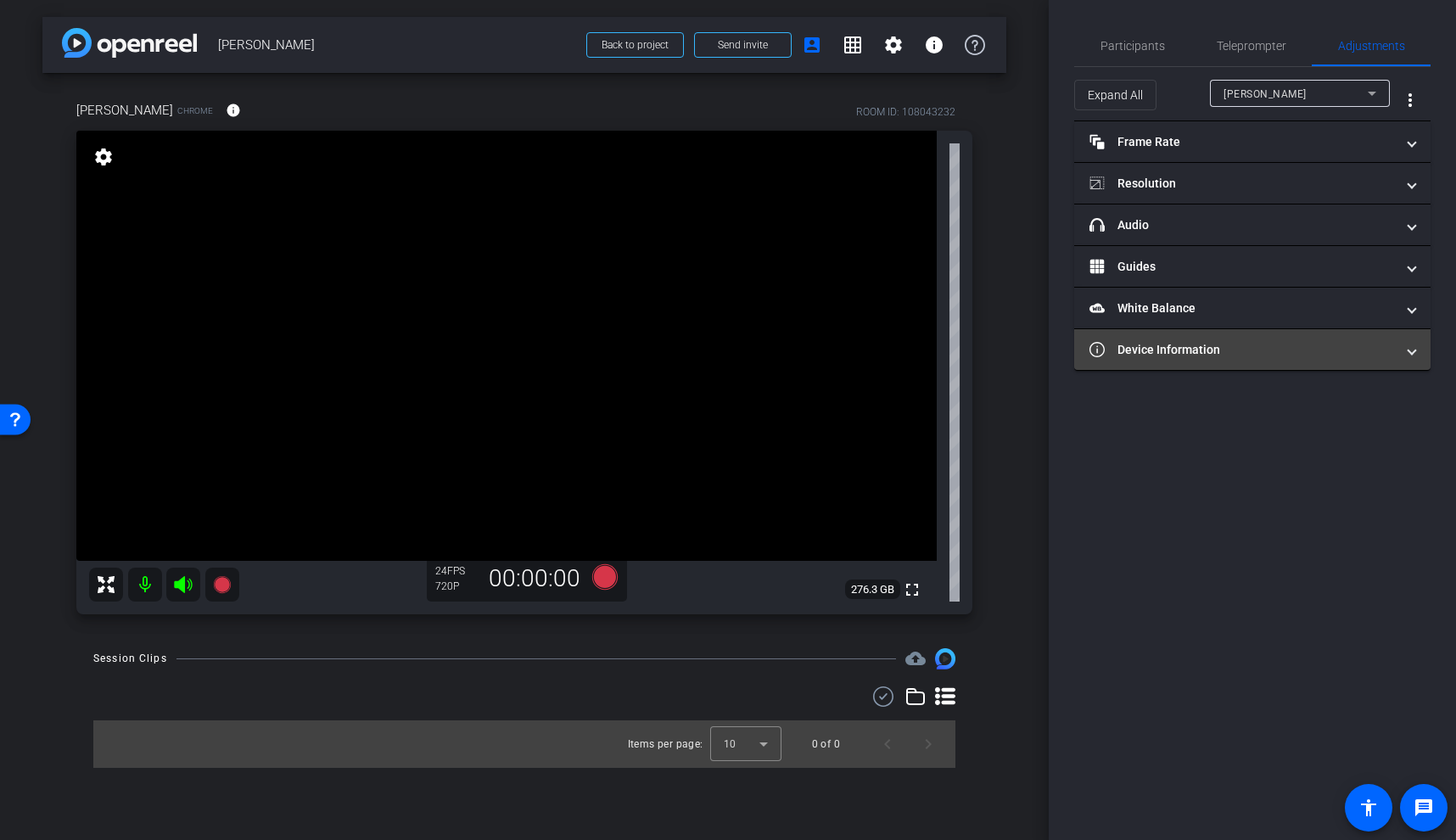
click at [1251, 355] on mat-panel-title "Device Information" at bounding box center [1242, 351] width 306 height 18
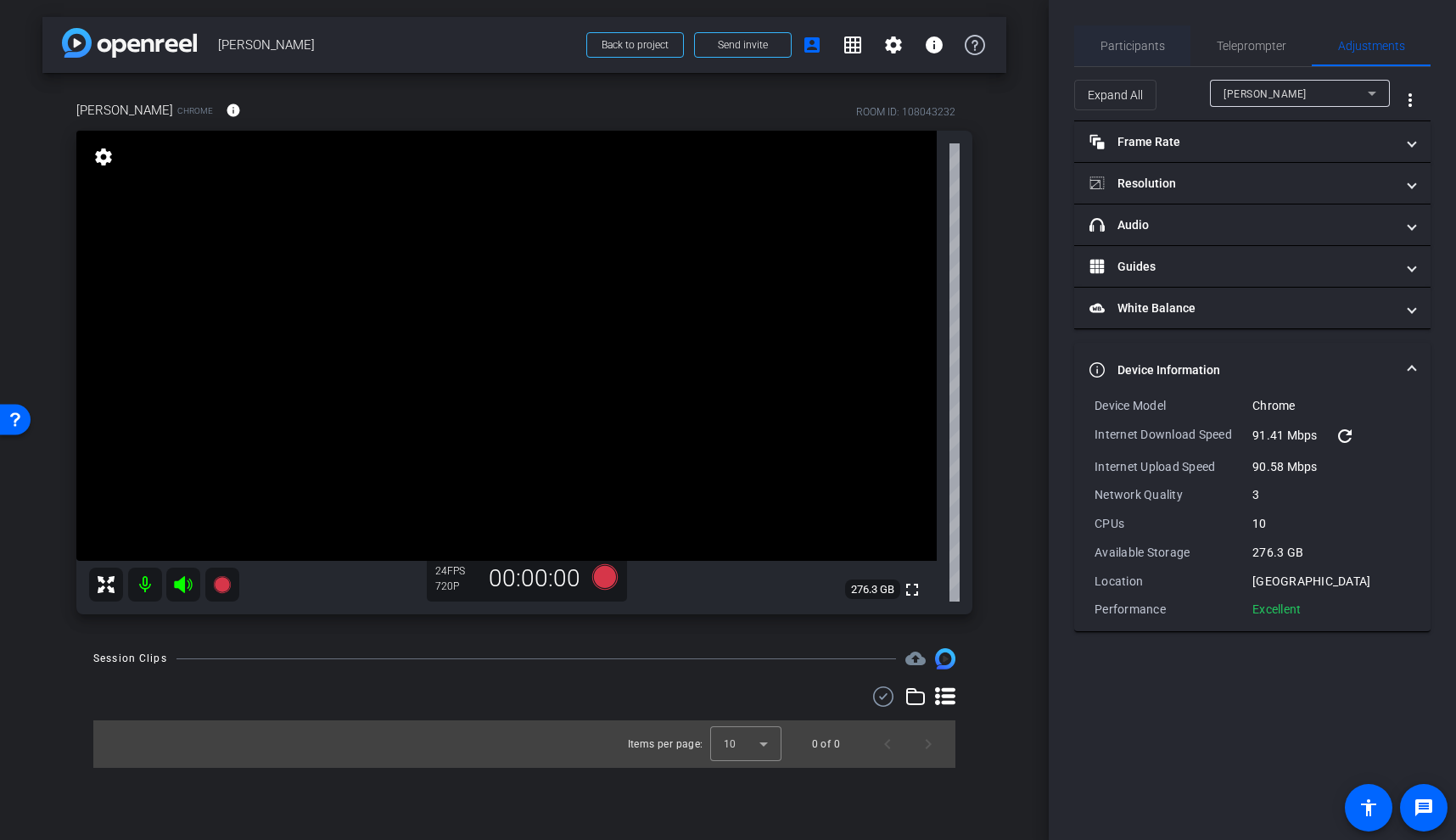
click at [1135, 47] on span "Participants" at bounding box center [1133, 45] width 65 height 12
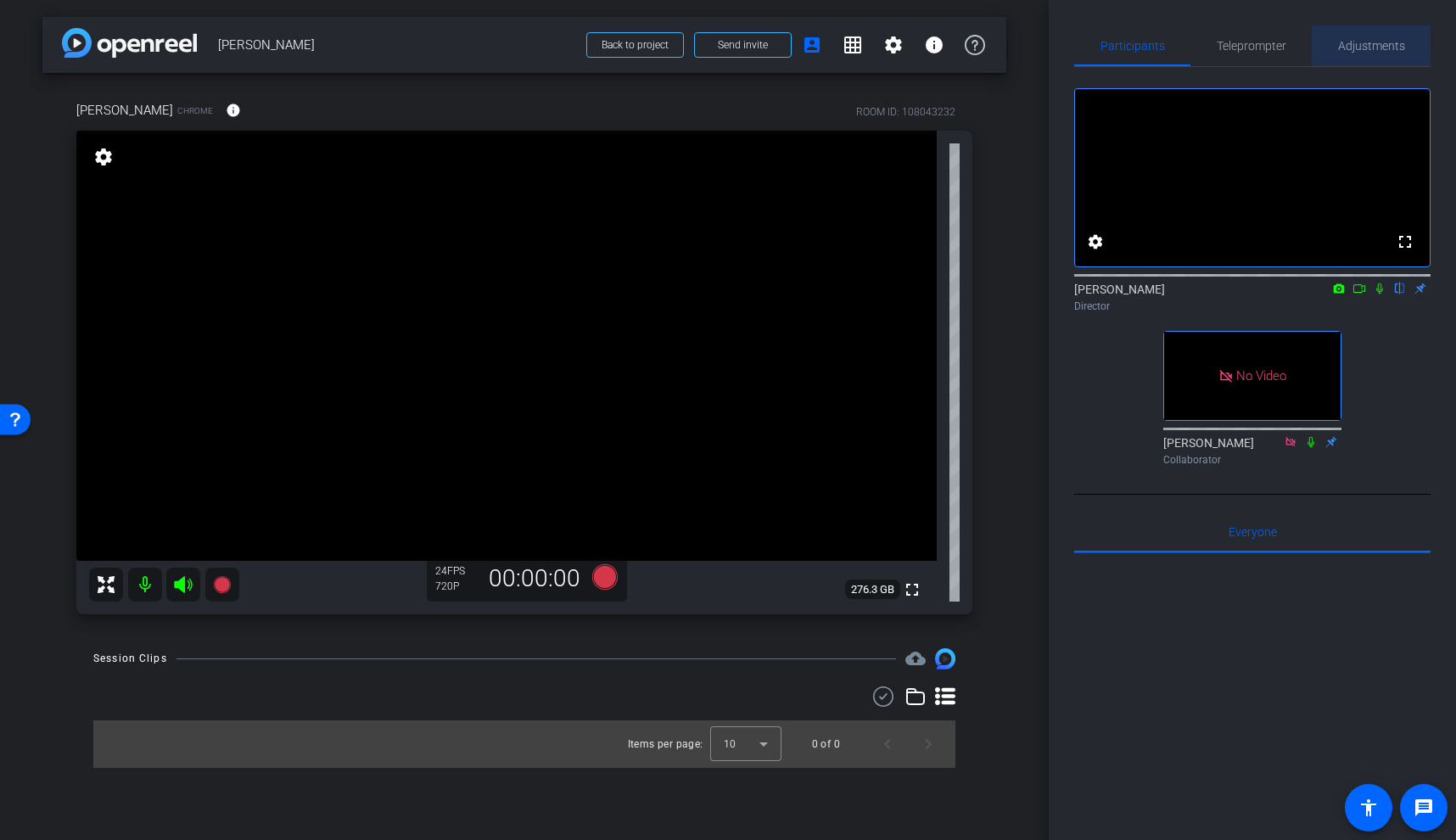
click at [1387, 39] on span "Adjustments" at bounding box center [1372, 45] width 67 height 12
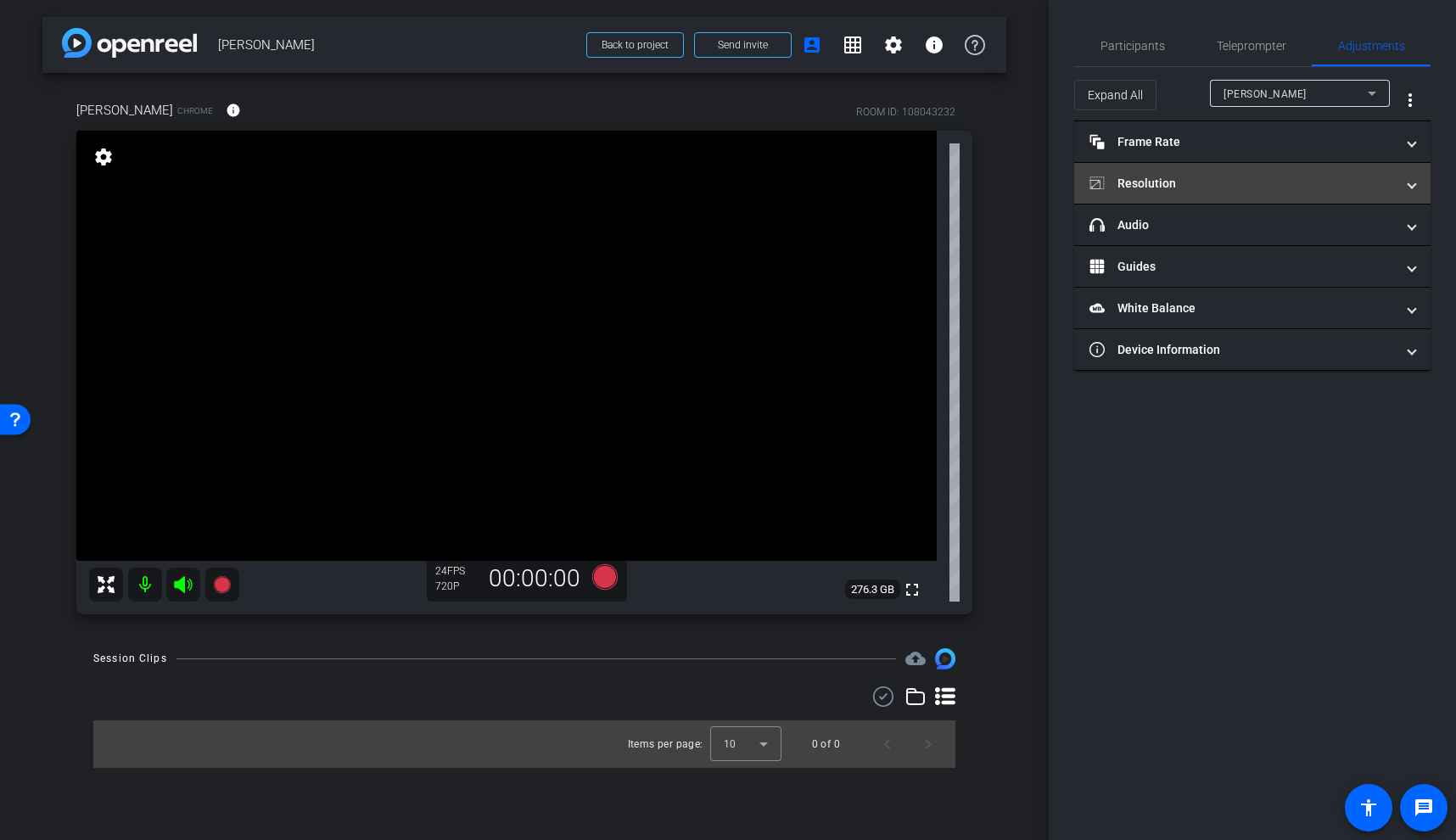
click at [1264, 181] on mat-panel-title "Resolution" at bounding box center [1242, 184] width 306 height 18
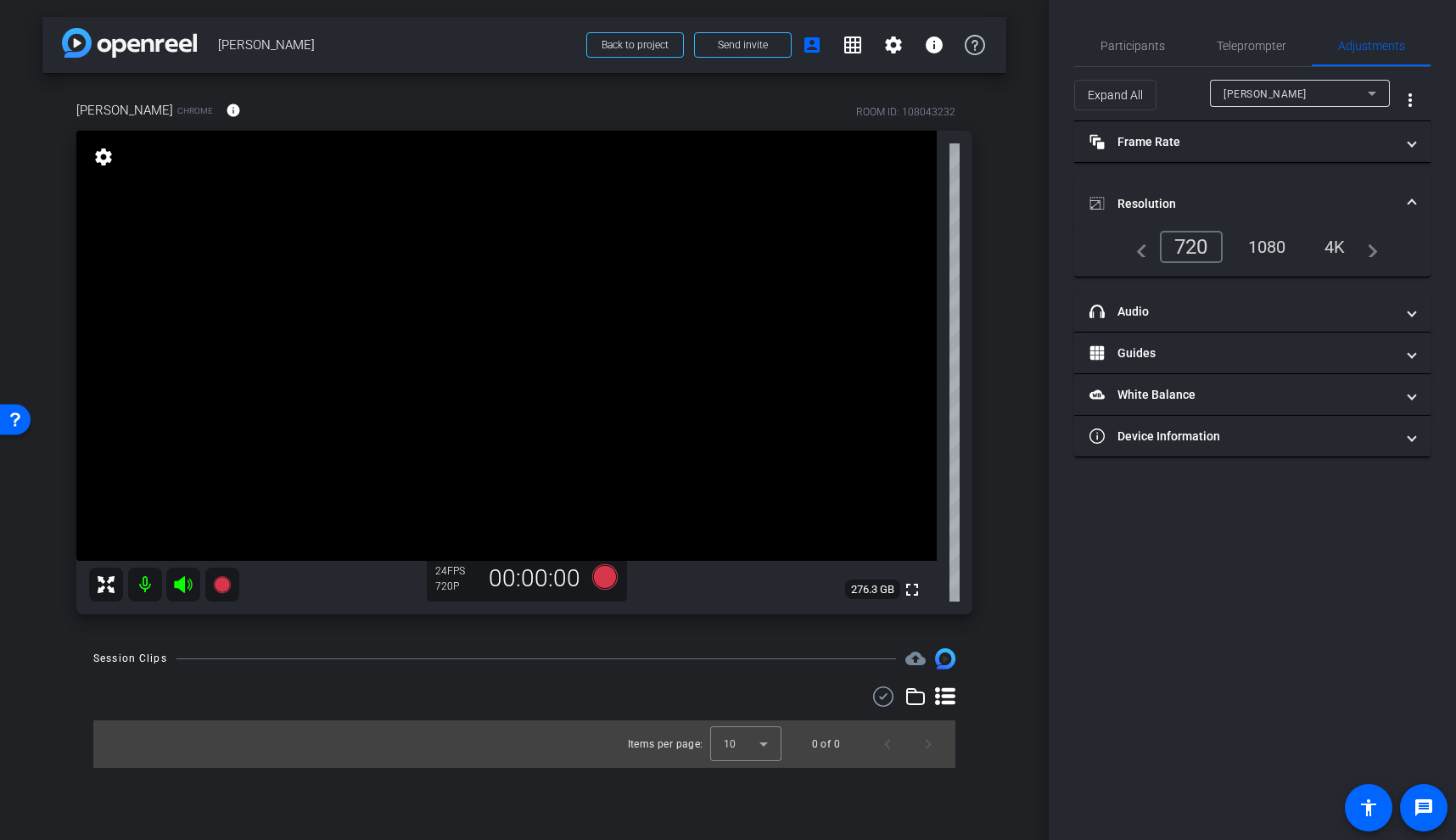
click at [1341, 251] on div "4K" at bounding box center [1335, 247] width 47 height 29
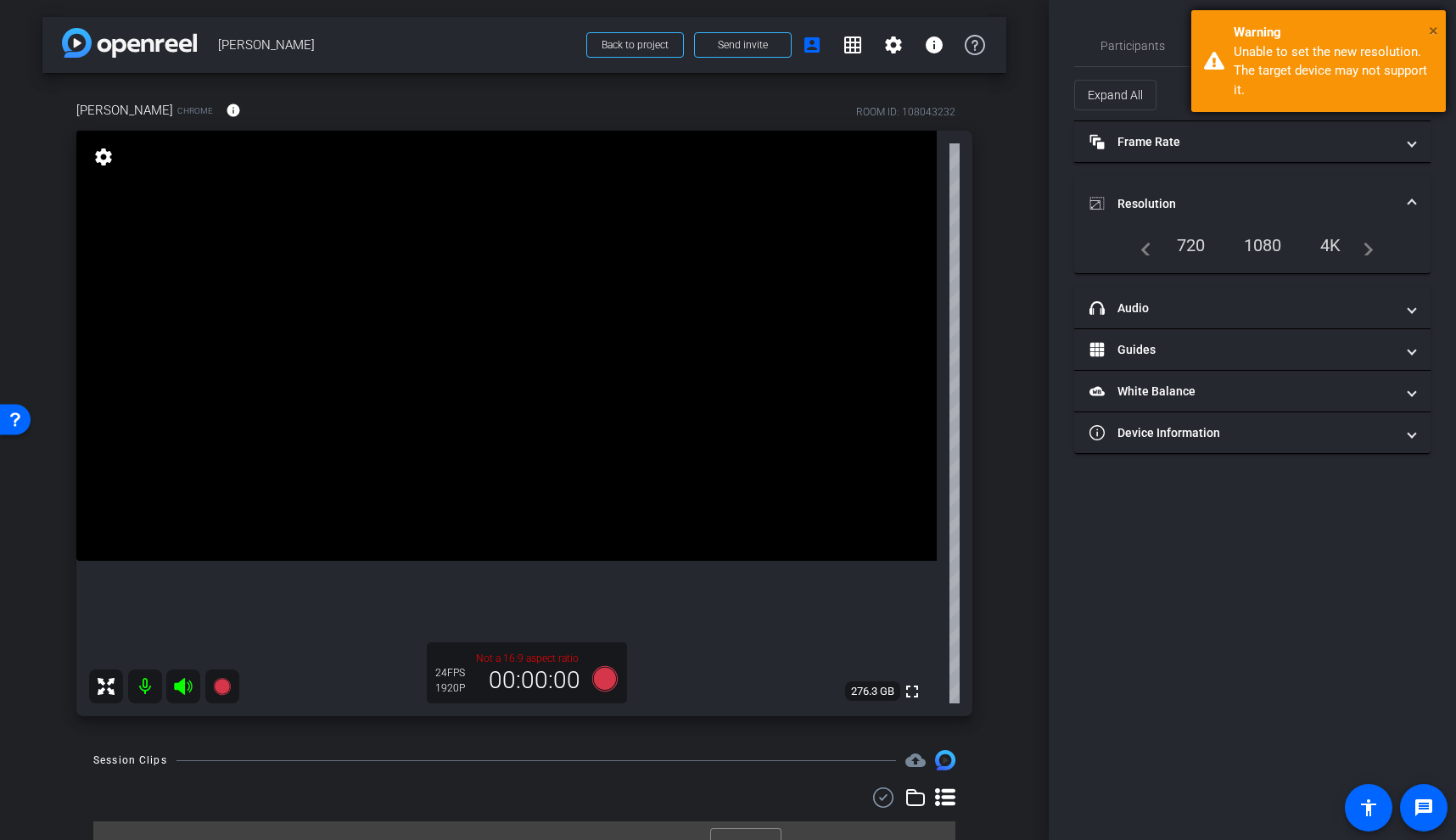
click at [1433, 28] on span "×" at bounding box center [1434, 30] width 9 height 21
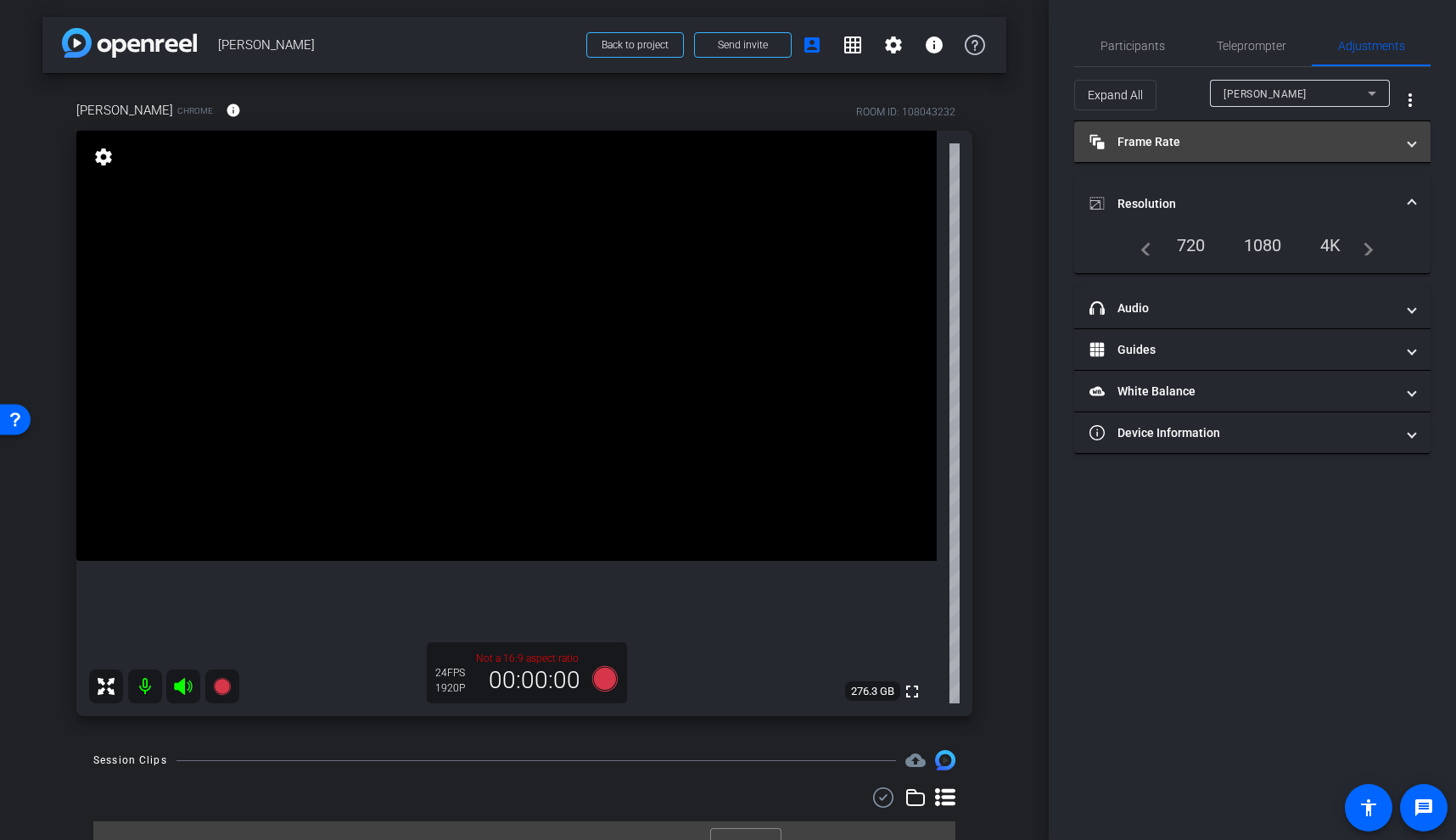
click at [1238, 136] on mat-panel-title "Frame Rate Frame Rate" at bounding box center [1242, 143] width 306 height 18
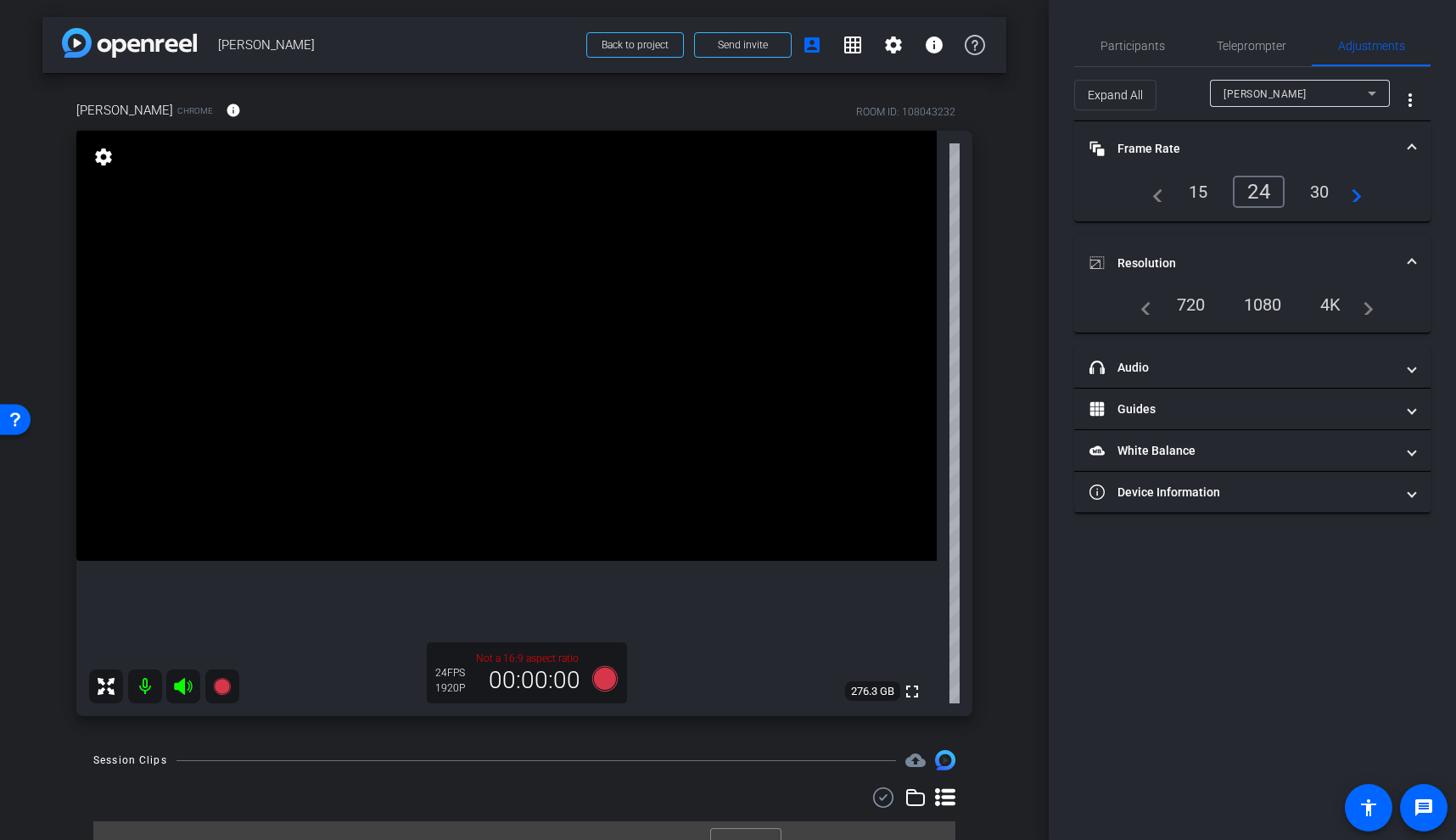
click at [1238, 136] on mat-expansion-panel-header "Frame Rate Frame Rate" at bounding box center [1252, 148] width 357 height 55
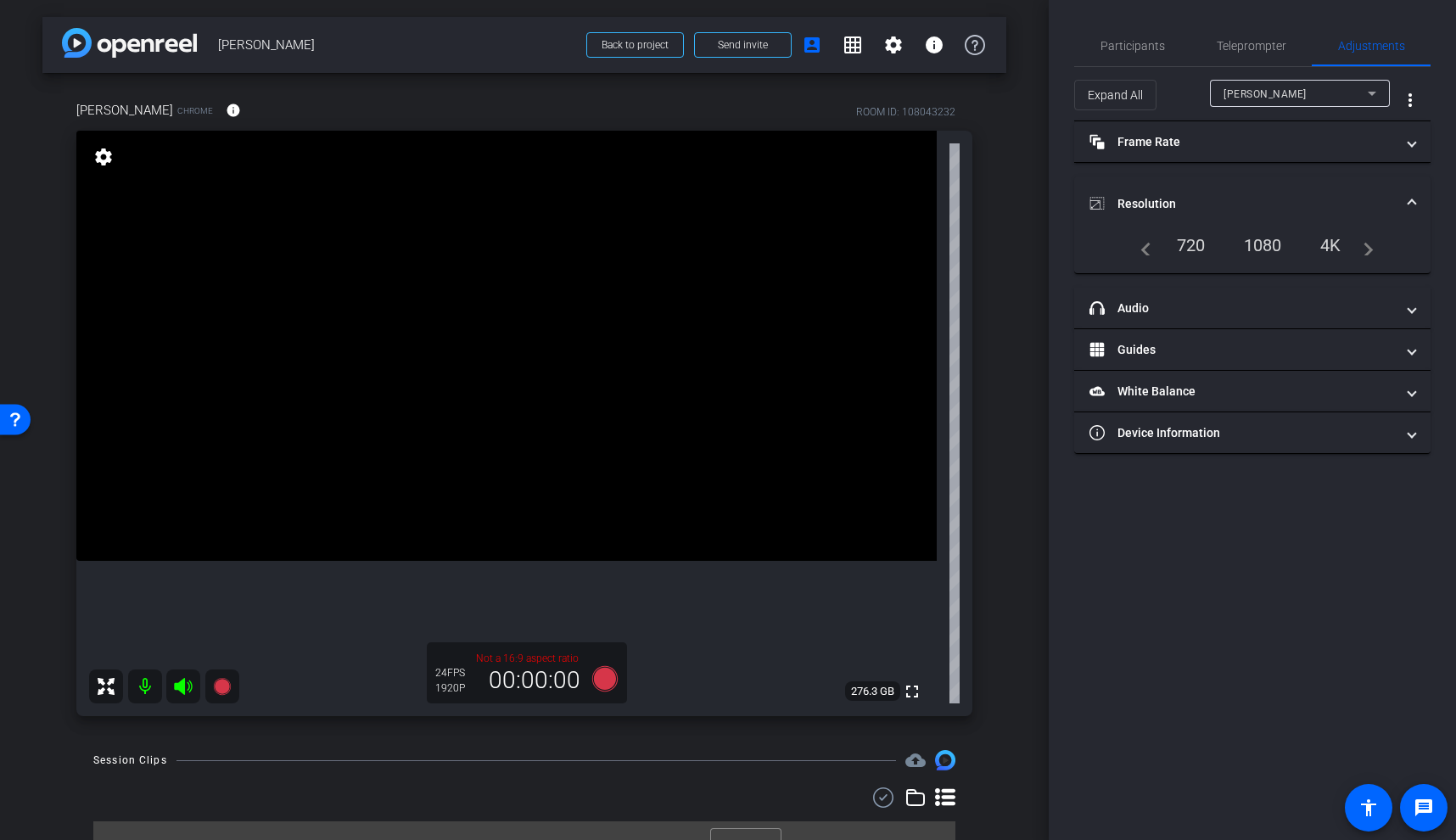
click at [1268, 243] on div "1080" at bounding box center [1263, 245] width 64 height 29
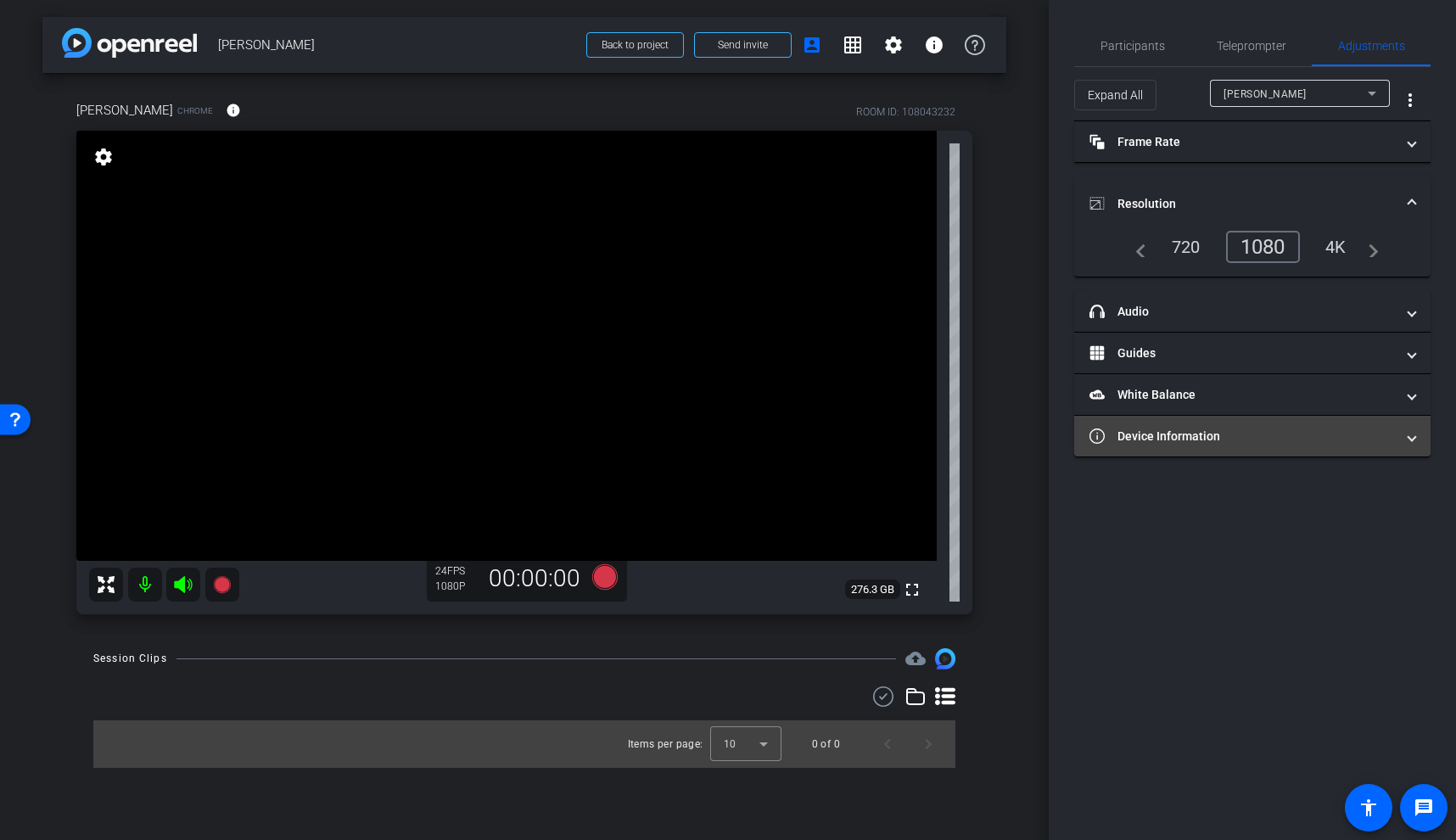
click at [1210, 428] on mat-panel-title "Device Information" at bounding box center [1242, 437] width 306 height 18
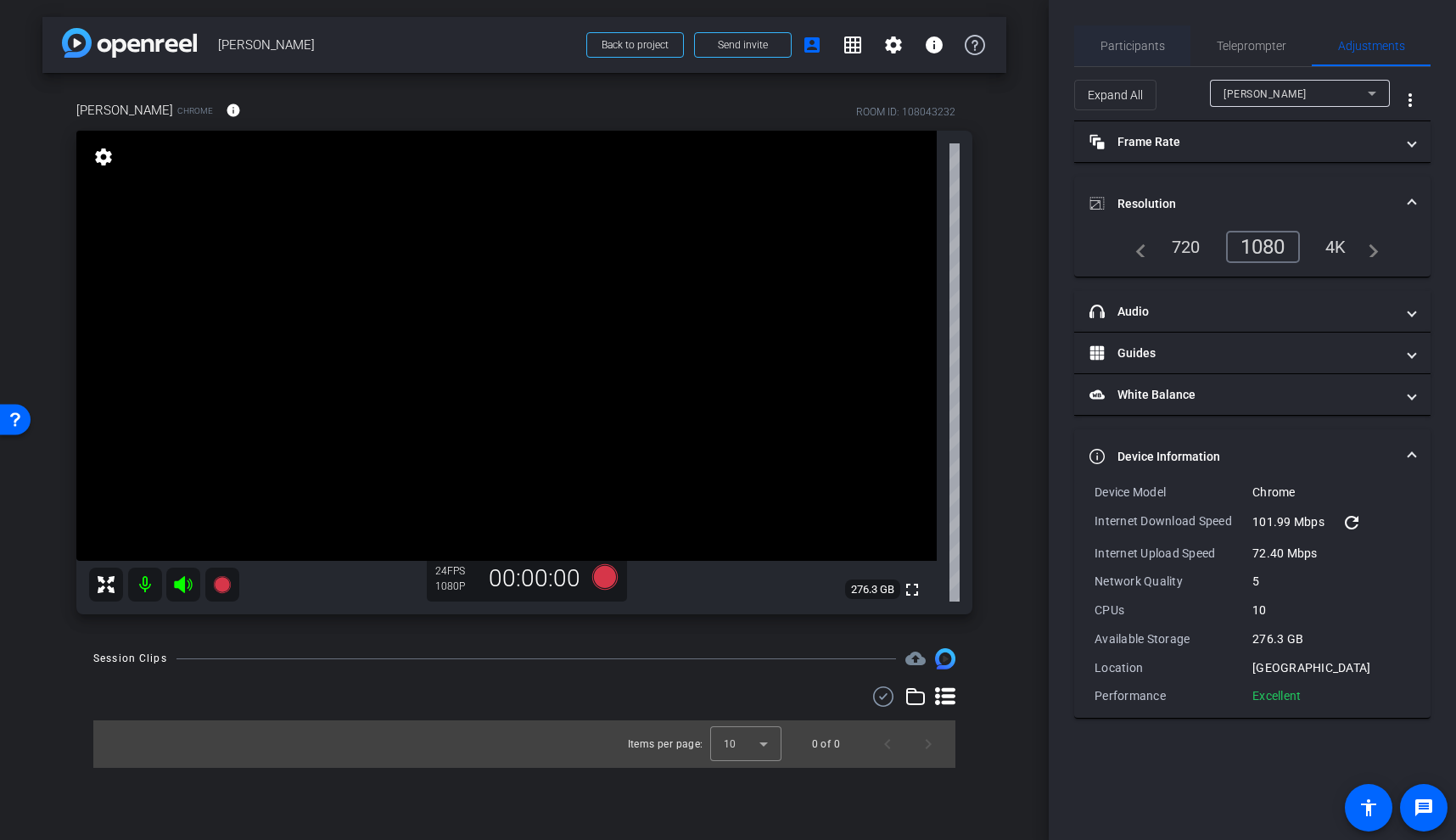
click at [1142, 56] on span "Participants" at bounding box center [1133, 45] width 65 height 40
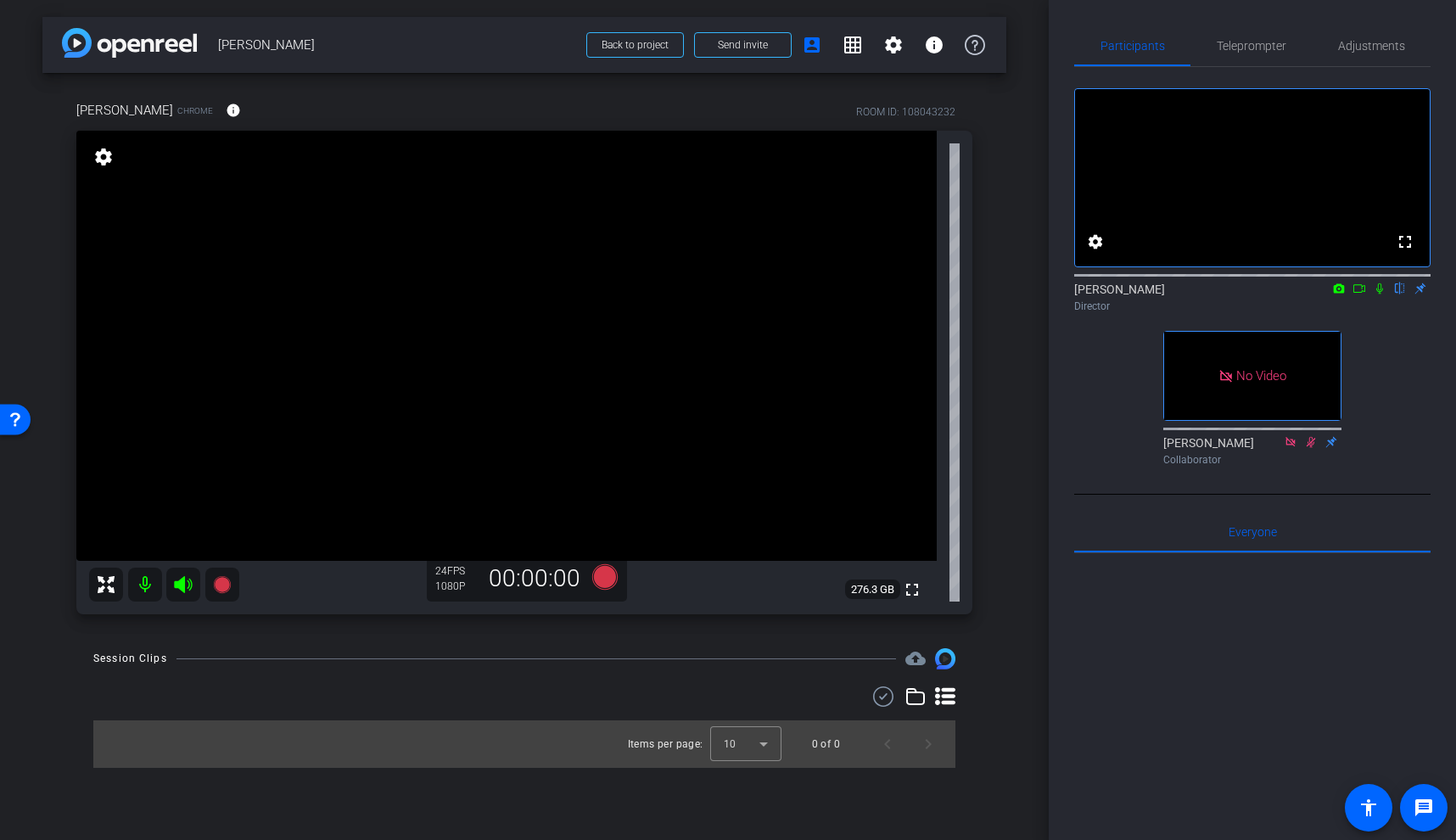
click at [501, 367] on video at bounding box center [507, 346] width 861 height 430
click at [1368, 49] on span "Adjustments" at bounding box center [1372, 45] width 67 height 12
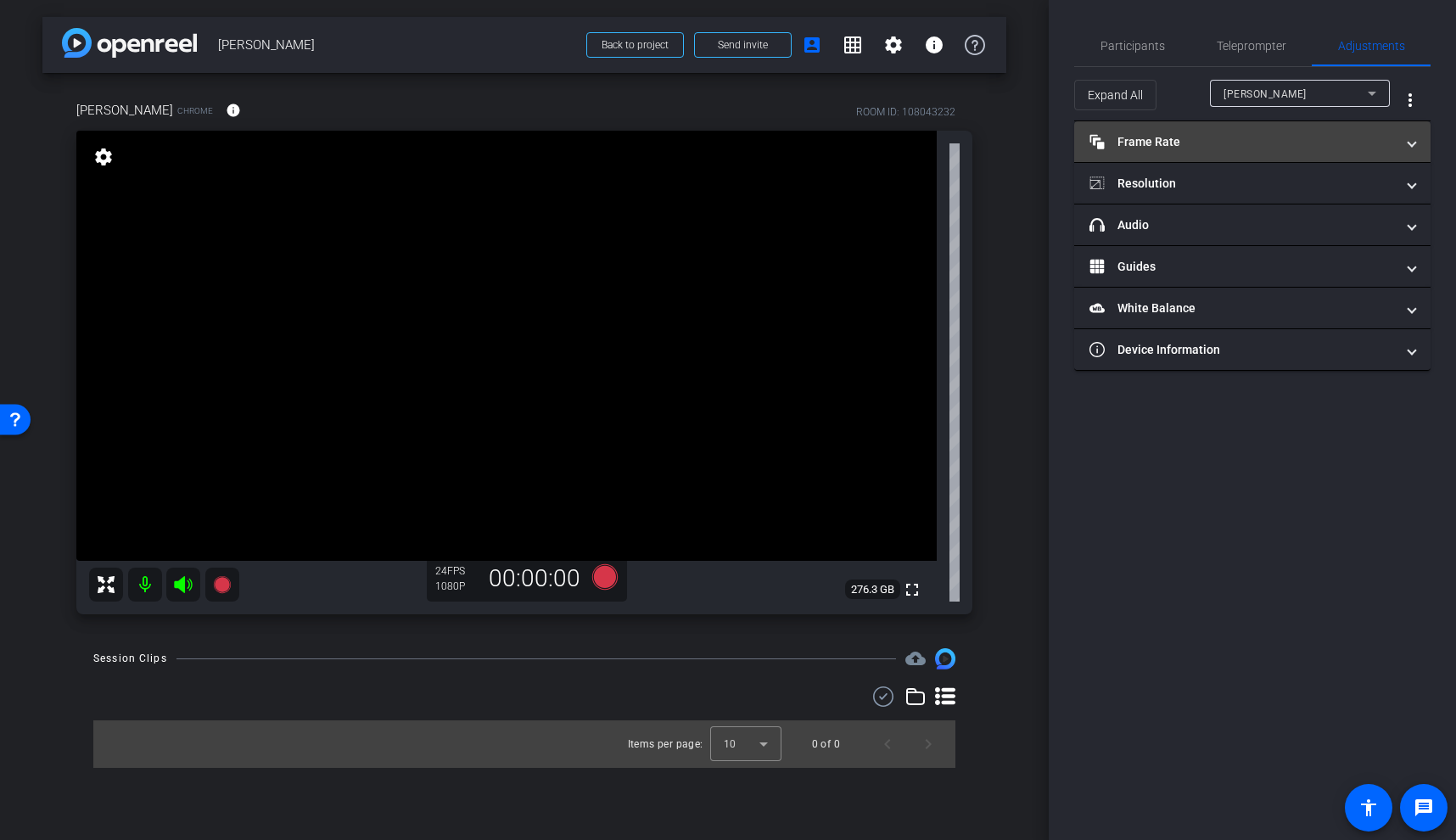
click at [1202, 132] on mat-expansion-panel-header "Frame Rate Frame Rate" at bounding box center [1252, 141] width 357 height 40
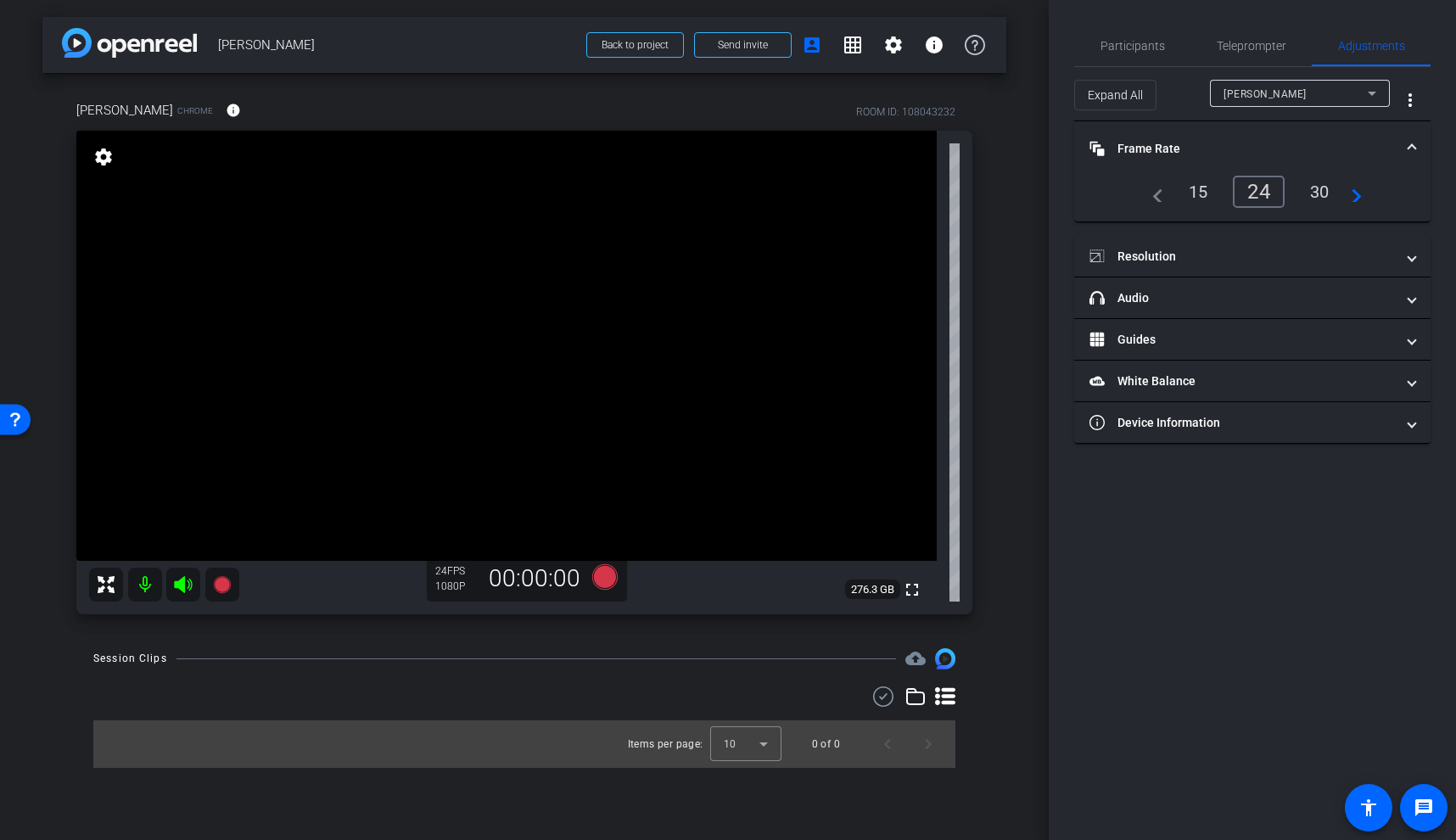
click at [1322, 184] on div "30" at bounding box center [1320, 192] width 45 height 29
click at [1295, 247] on mat-panel-title "Resolution" at bounding box center [1242, 256] width 306 height 18
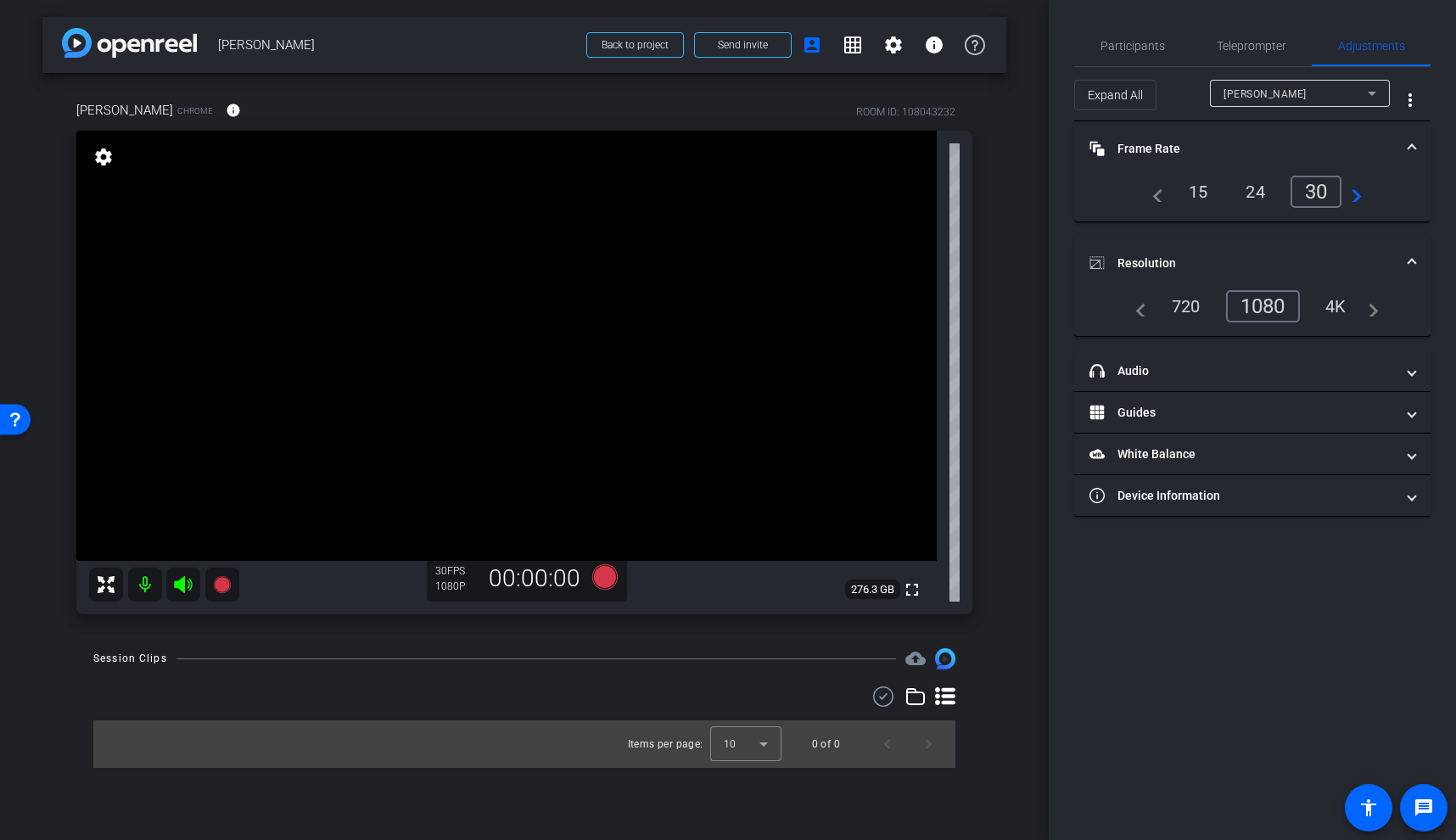
click at [1335, 303] on div "4K" at bounding box center [1336, 307] width 47 height 29
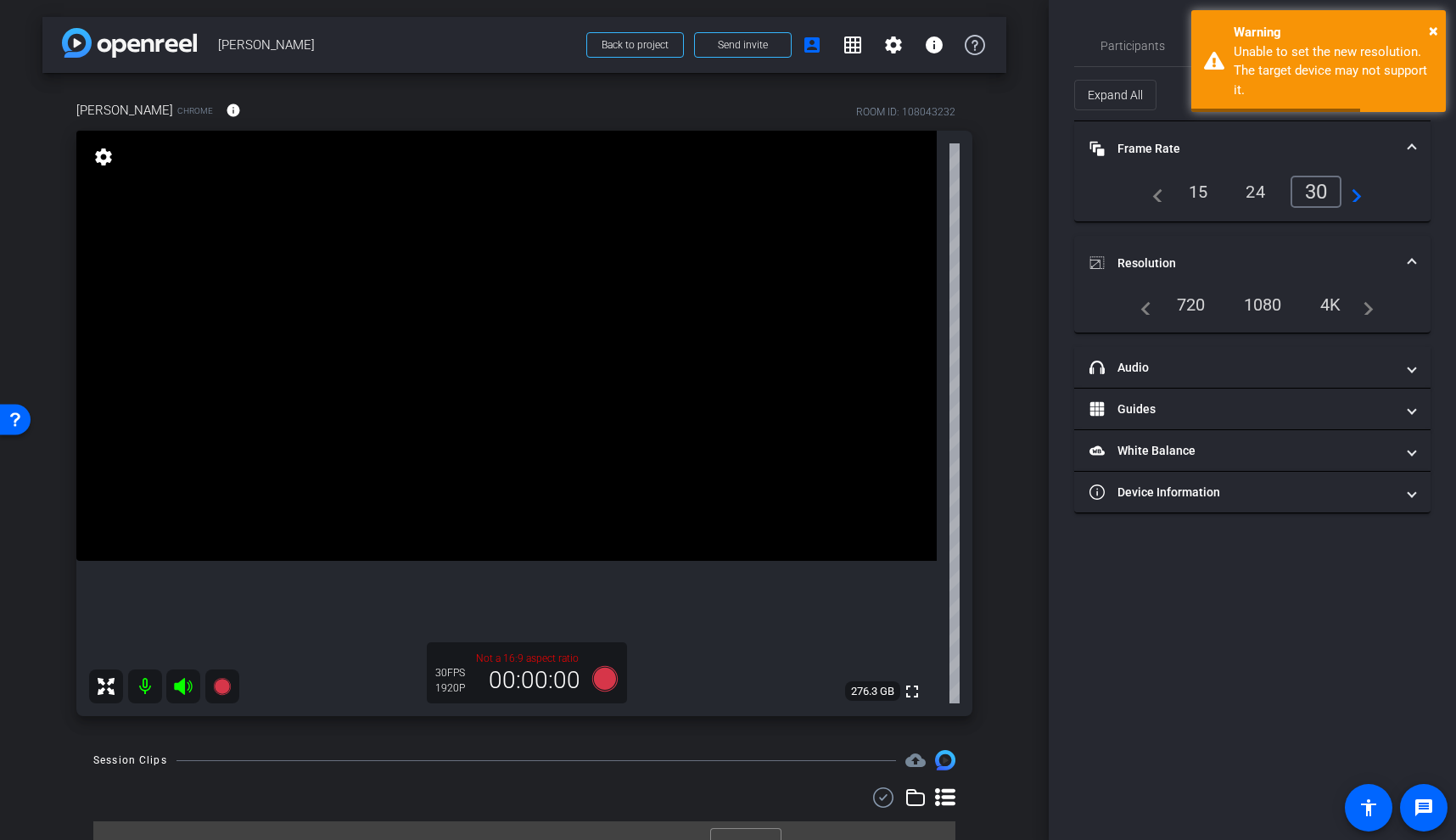
click at [1267, 304] on div "1080" at bounding box center [1263, 305] width 64 height 29
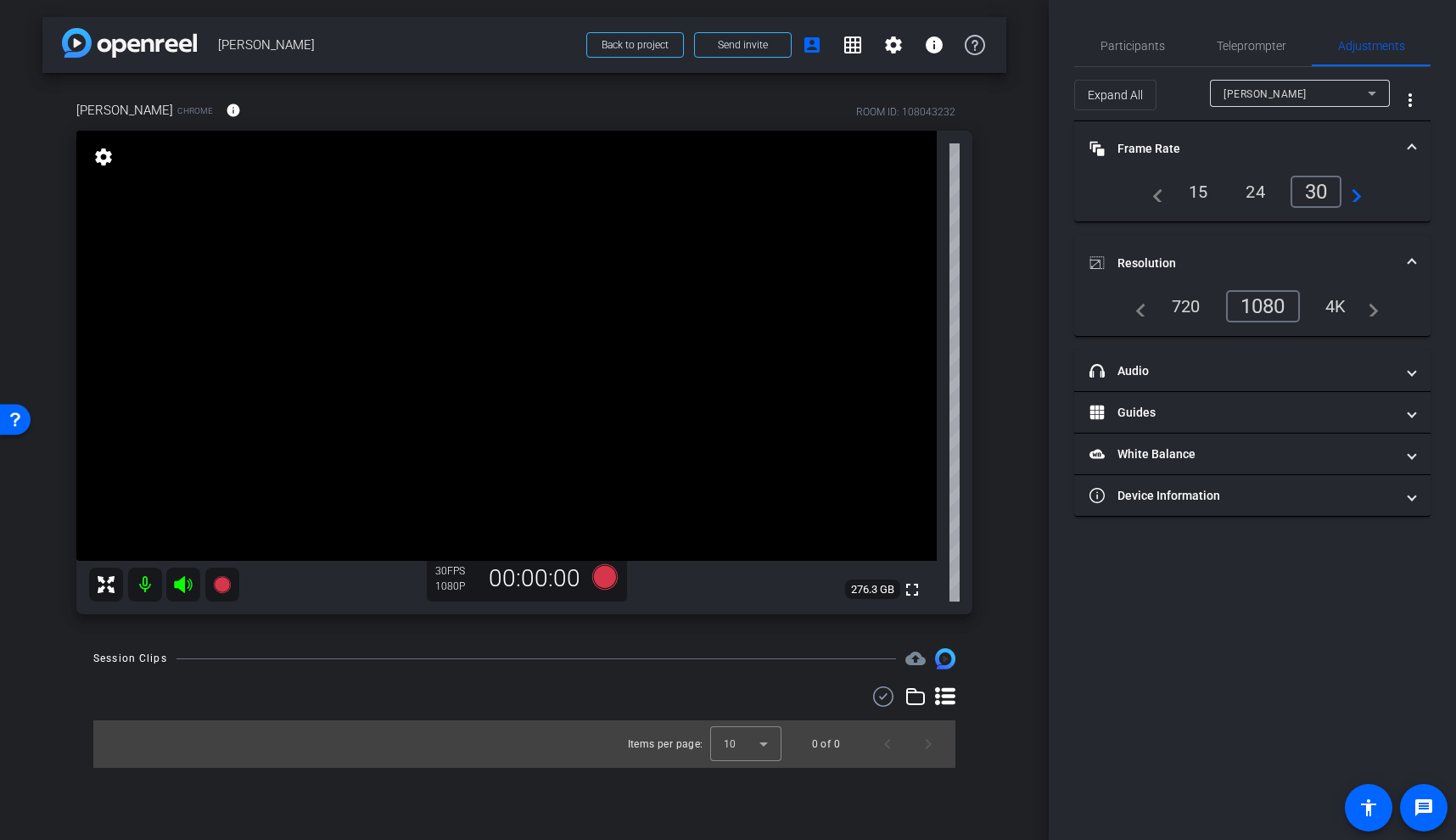
click at [1408, 255] on span at bounding box center [1412, 264] width 7 height 18
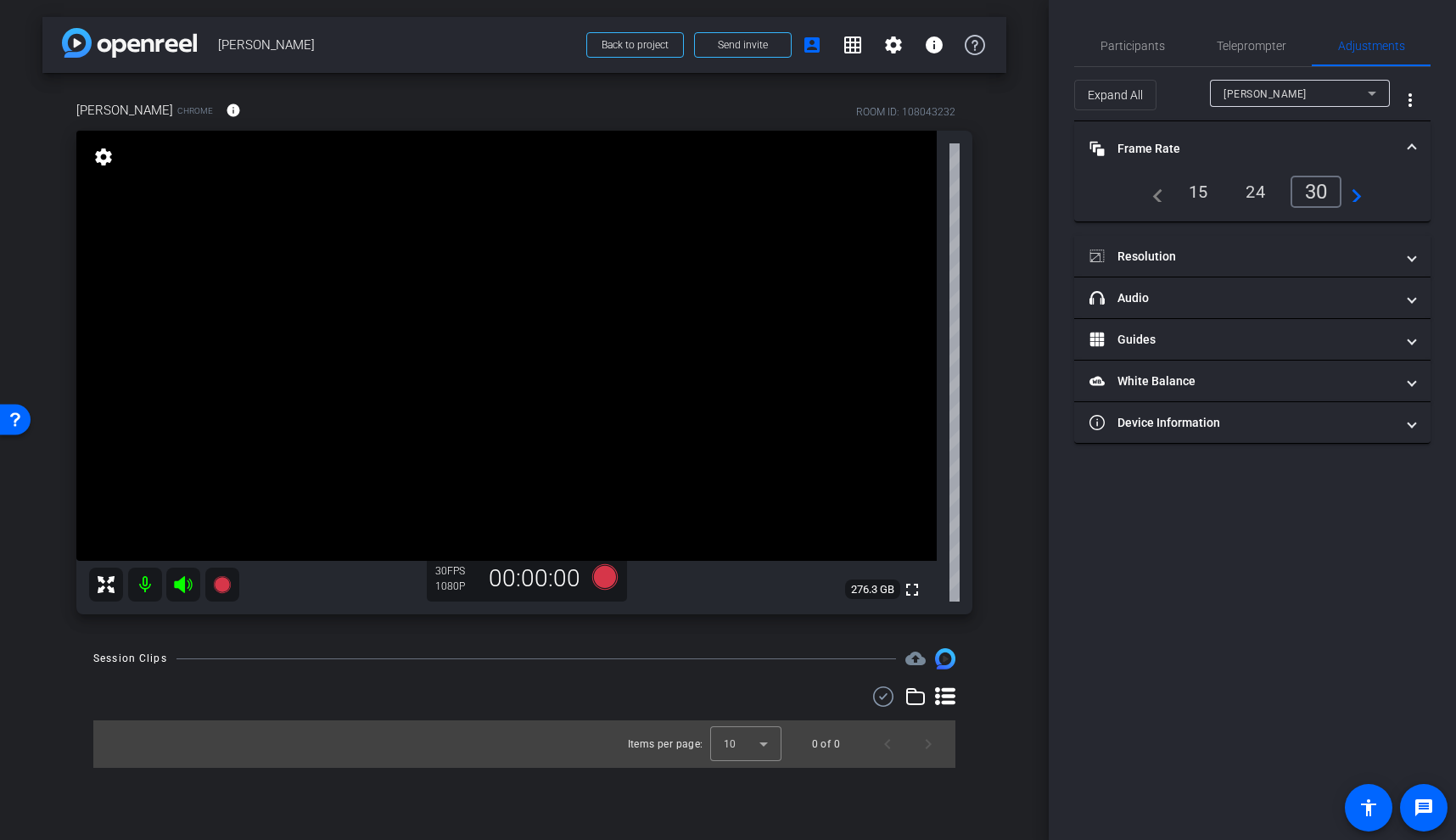
click at [1410, 148] on span at bounding box center [1412, 149] width 7 height 18
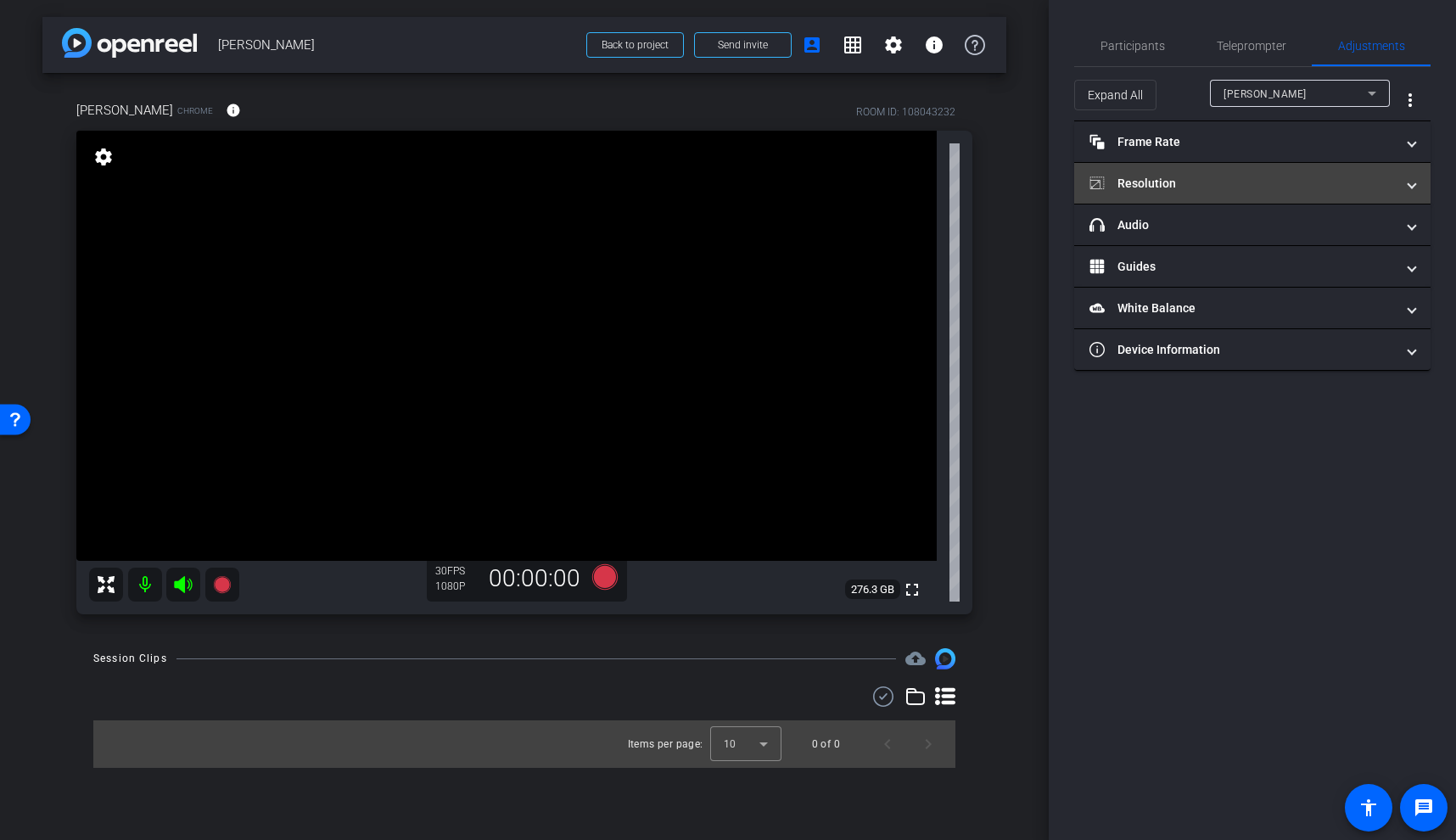
click at [1411, 186] on span at bounding box center [1412, 184] width 7 height 18
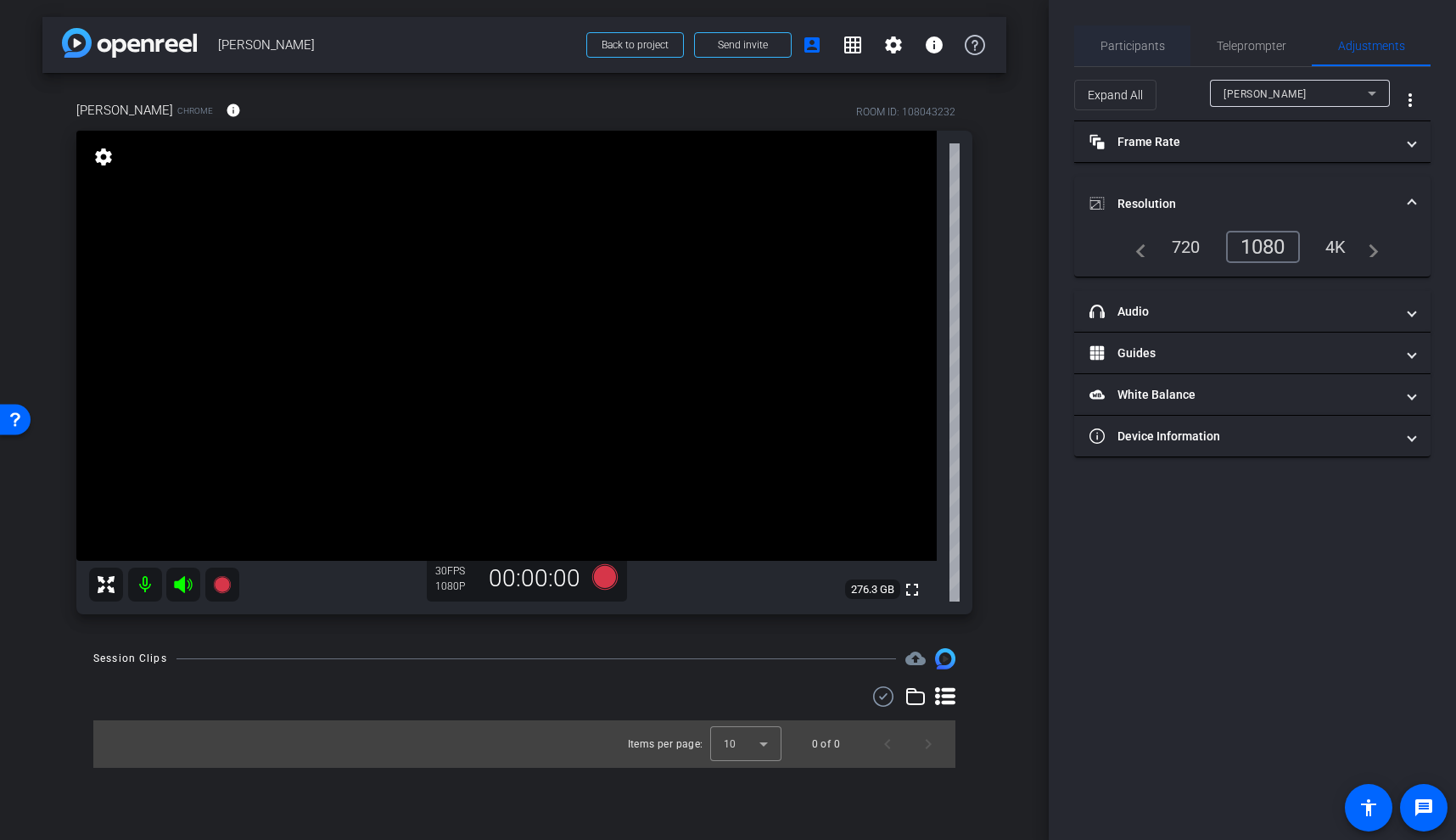
click at [1157, 45] on span "Participants" at bounding box center [1133, 45] width 65 height 12
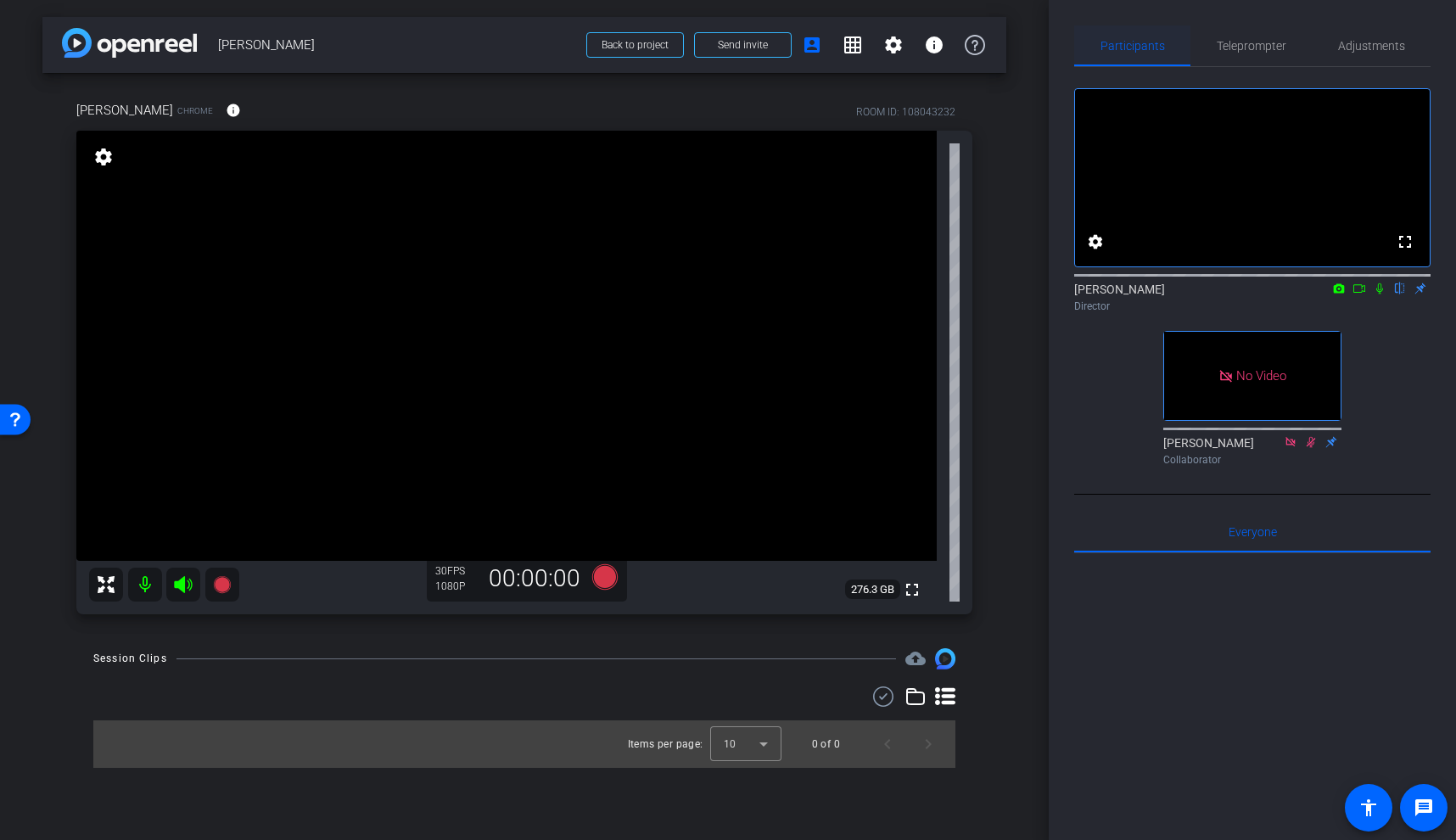
click at [1157, 45] on span "Participants" at bounding box center [1133, 45] width 65 height 12
click at [496, 413] on video at bounding box center [507, 346] width 861 height 430
click at [503, 377] on video at bounding box center [507, 346] width 861 height 430
click at [521, 385] on video at bounding box center [507, 346] width 861 height 430
click at [570, 406] on video at bounding box center [507, 346] width 861 height 430
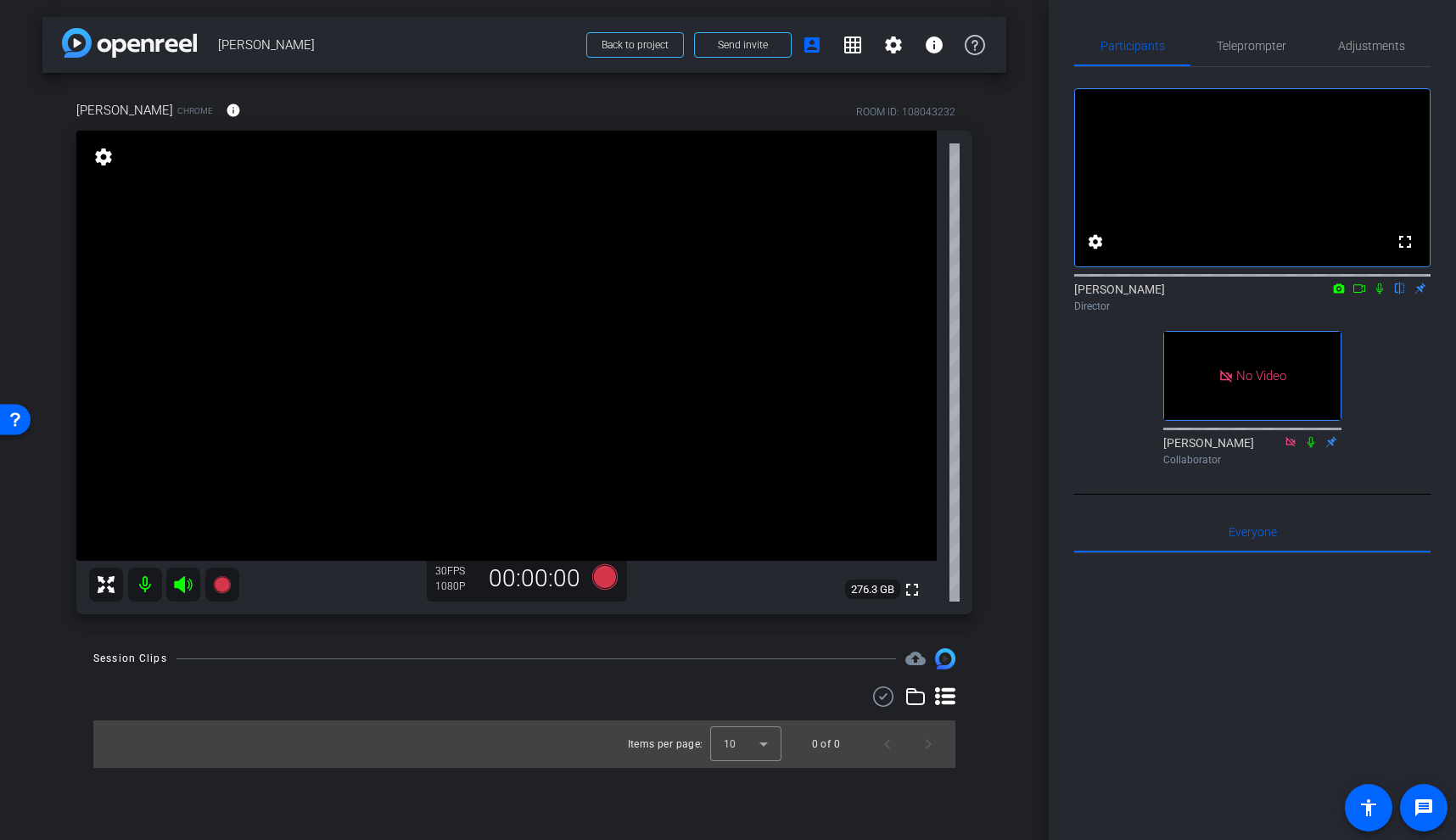
click at [551, 381] on video at bounding box center [507, 346] width 861 height 430
click at [1368, 48] on span "Adjustments" at bounding box center [1372, 45] width 67 height 12
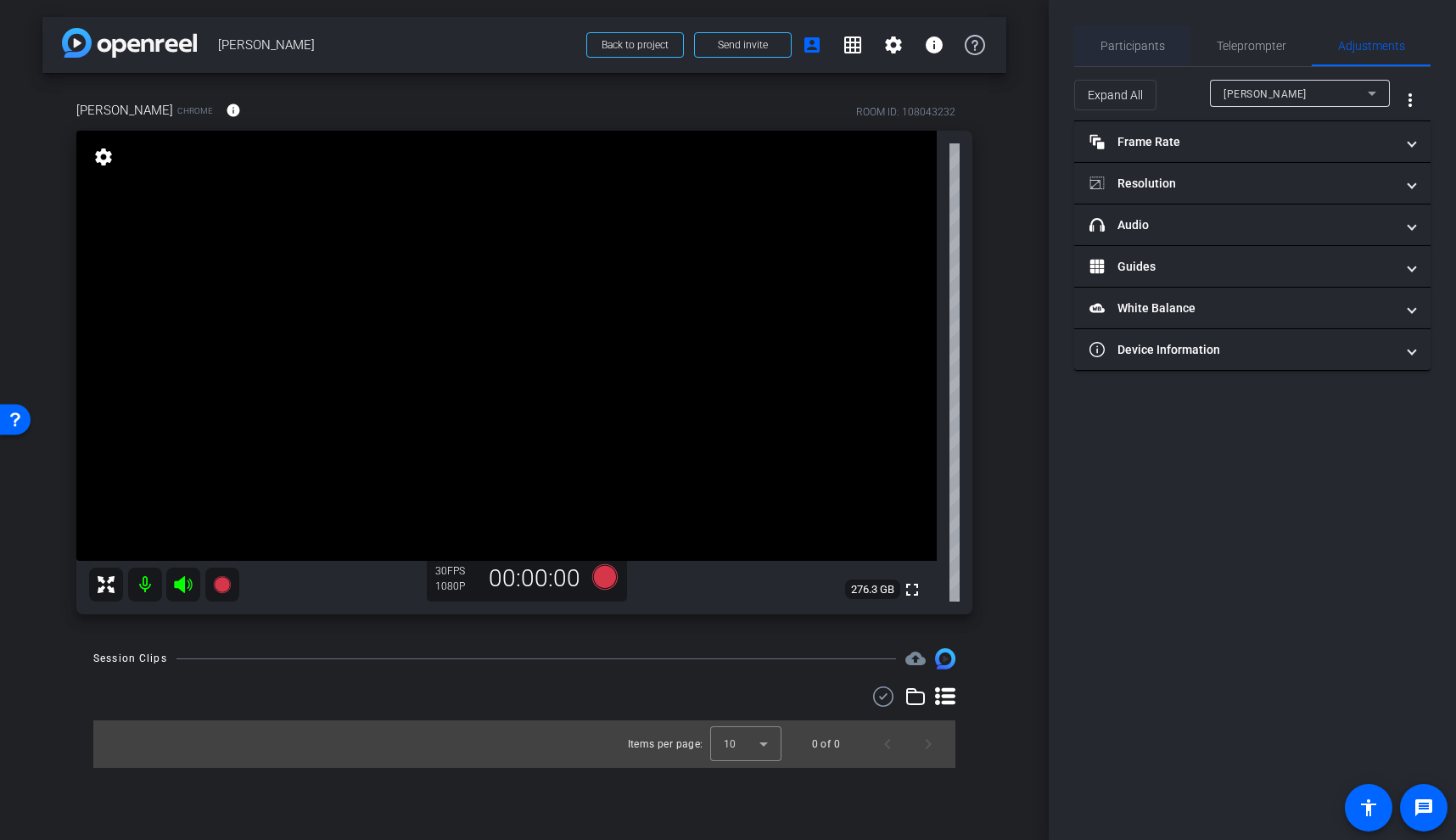
click at [1137, 49] on span "Participants" at bounding box center [1133, 45] width 65 height 12
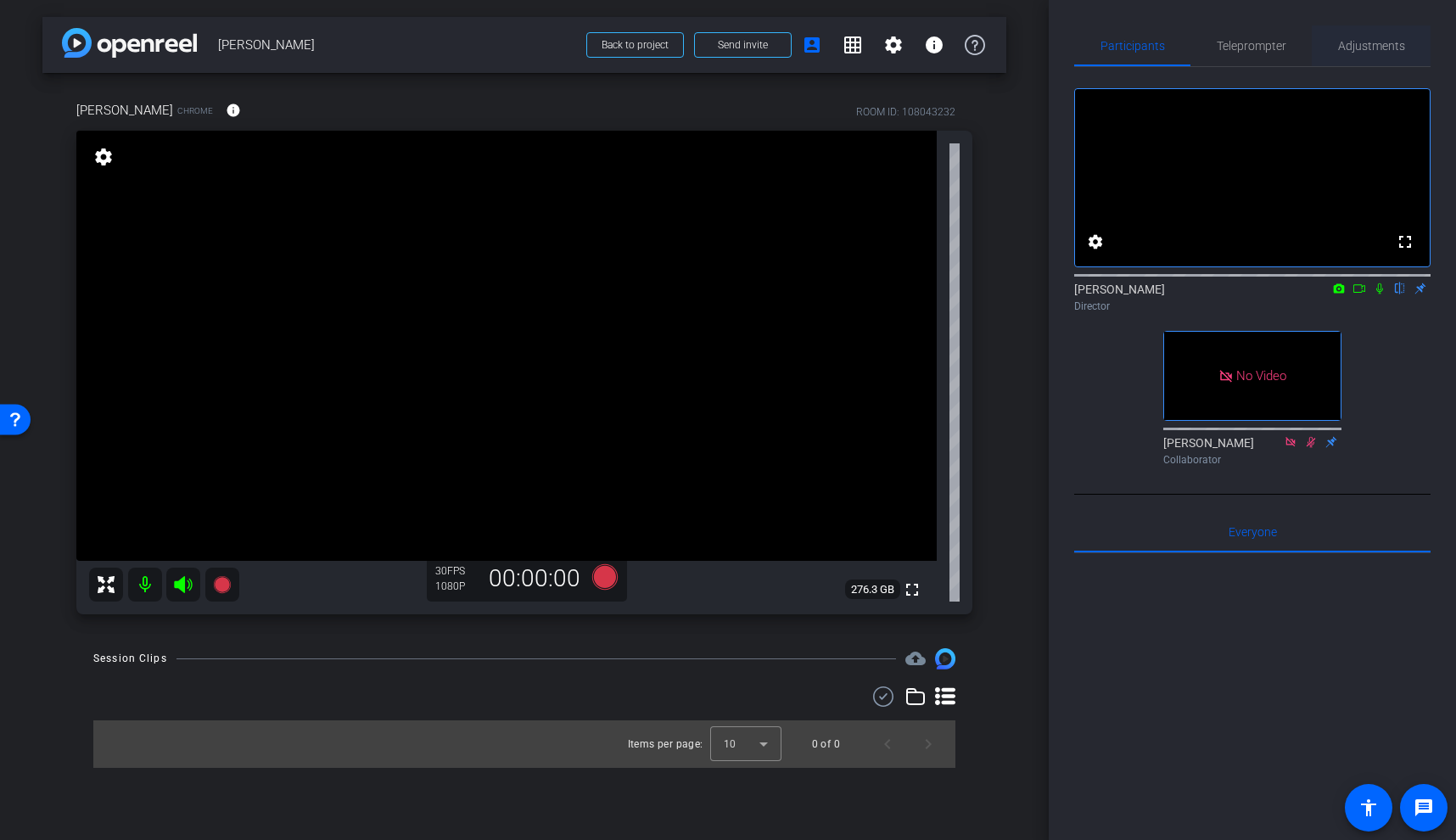
click at [1375, 48] on span "Adjustments" at bounding box center [1372, 45] width 67 height 12
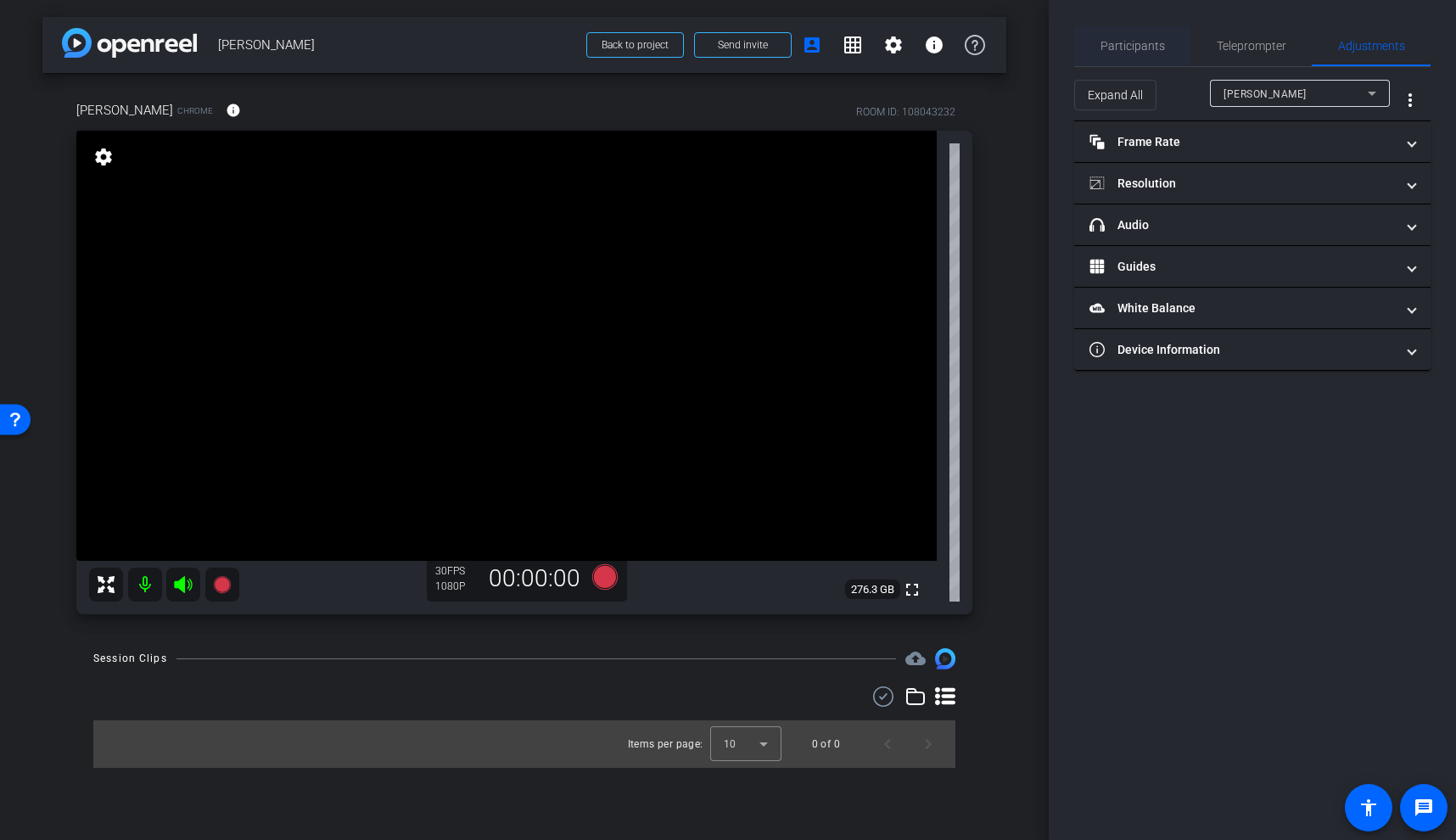
click at [1149, 39] on span "Participants" at bounding box center [1133, 45] width 65 height 12
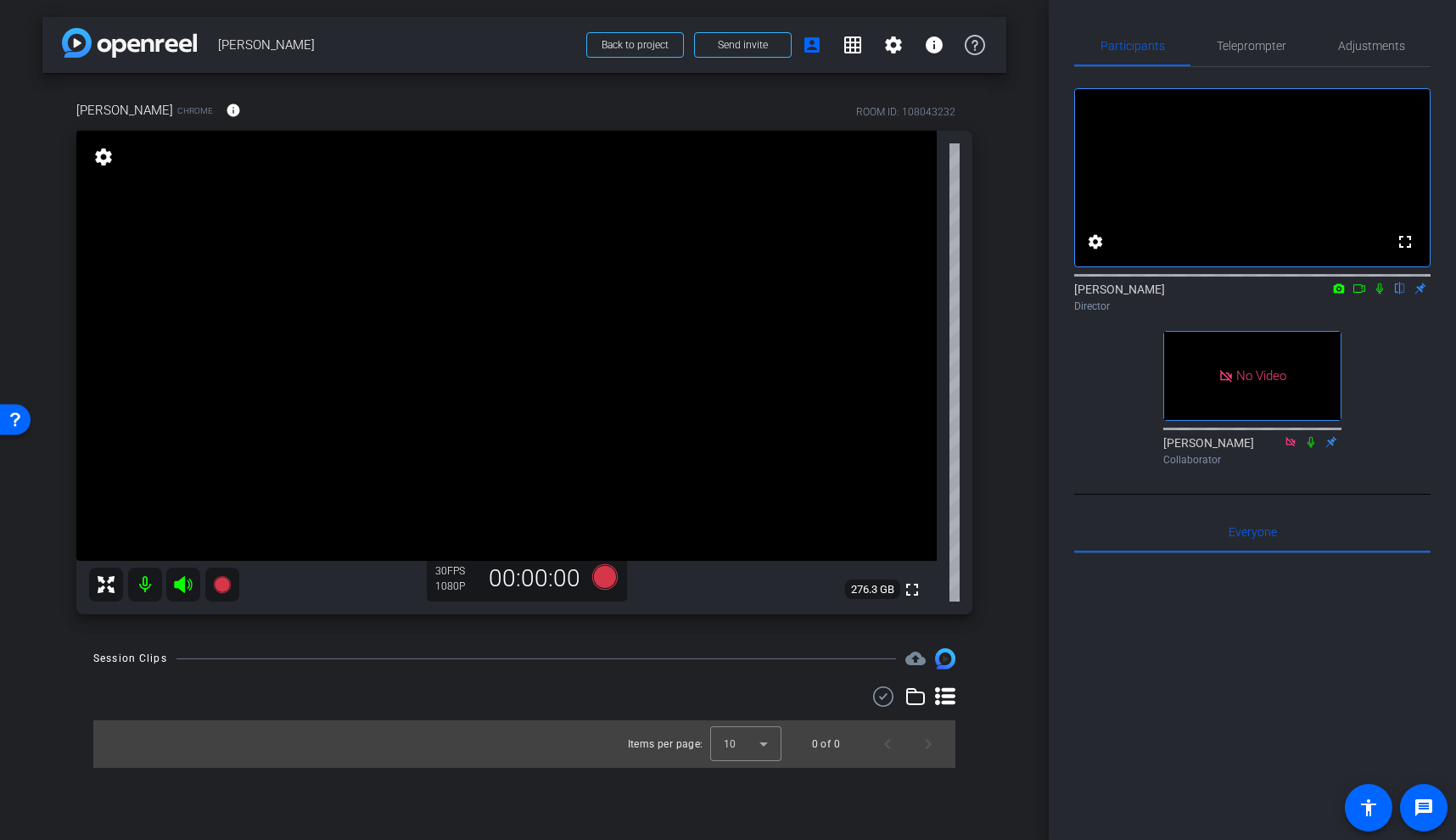
click at [557, 401] on video at bounding box center [507, 346] width 861 height 430
click at [565, 400] on video at bounding box center [507, 346] width 861 height 430
click at [592, 377] on video at bounding box center [507, 346] width 861 height 430
click at [385, 313] on video at bounding box center [507, 346] width 861 height 430
click at [481, 305] on video at bounding box center [507, 346] width 861 height 430
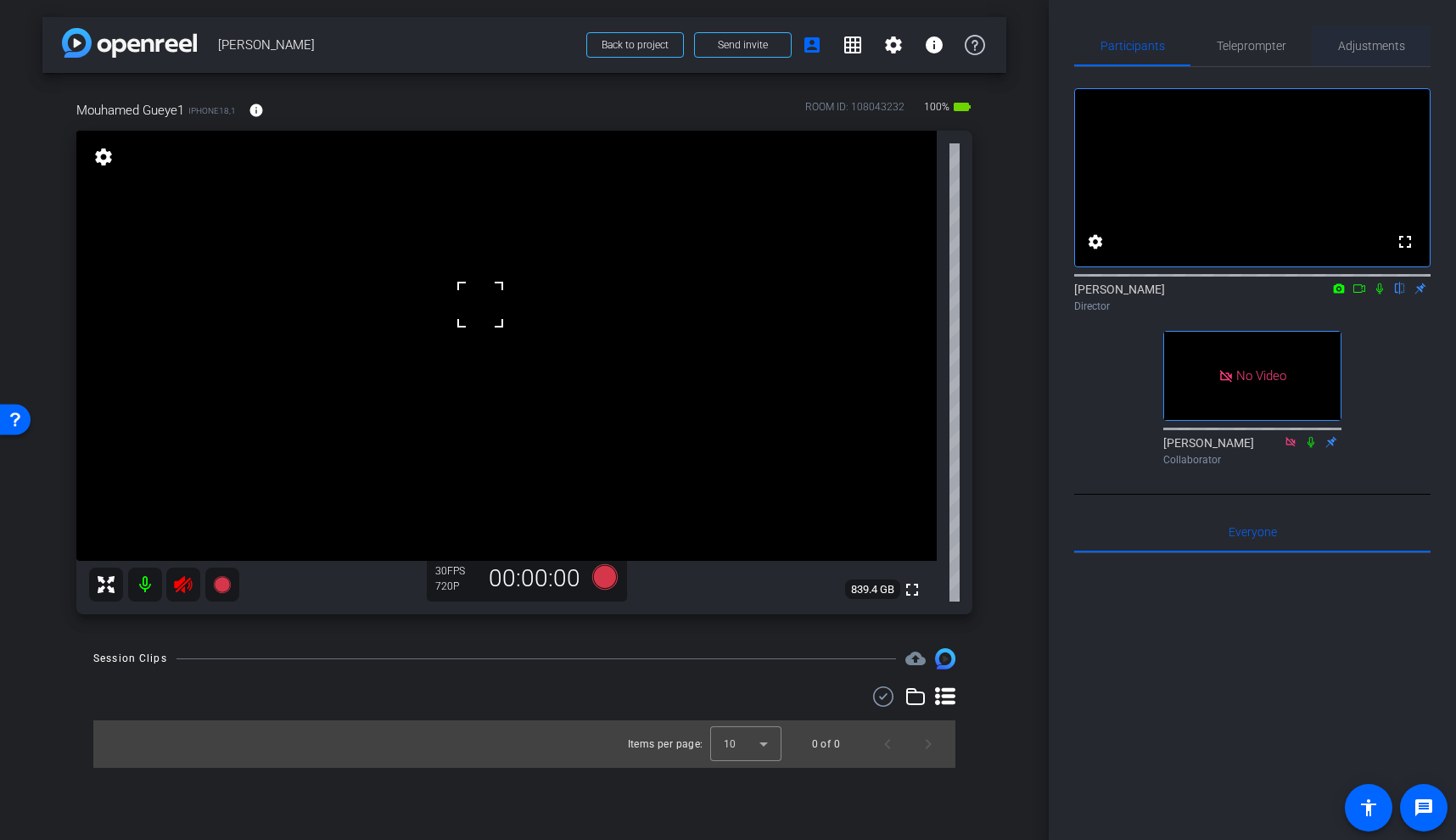
click at [1374, 49] on span "Adjustments" at bounding box center [1372, 45] width 67 height 12
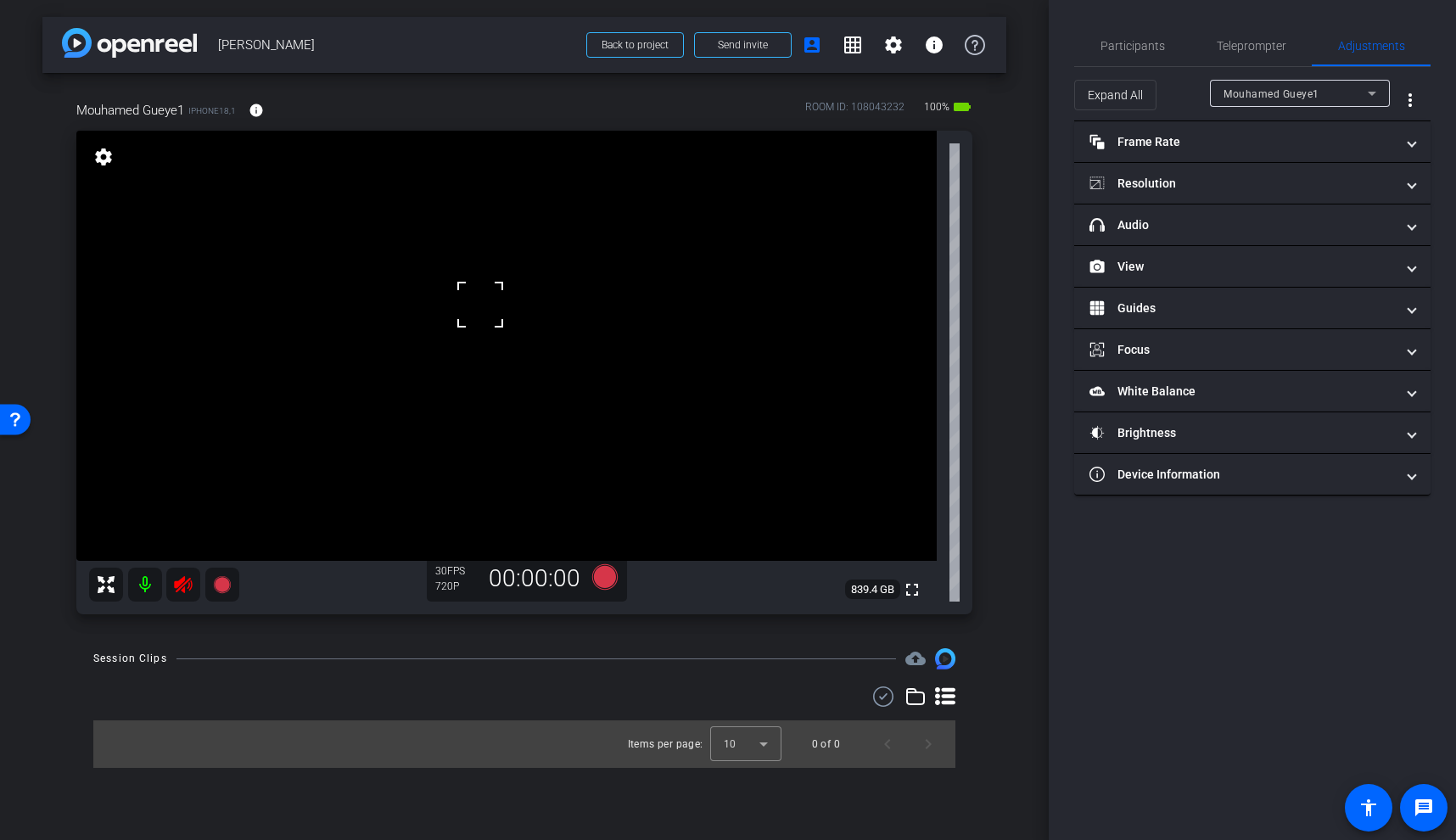
click at [177, 586] on icon at bounding box center [183, 585] width 18 height 17
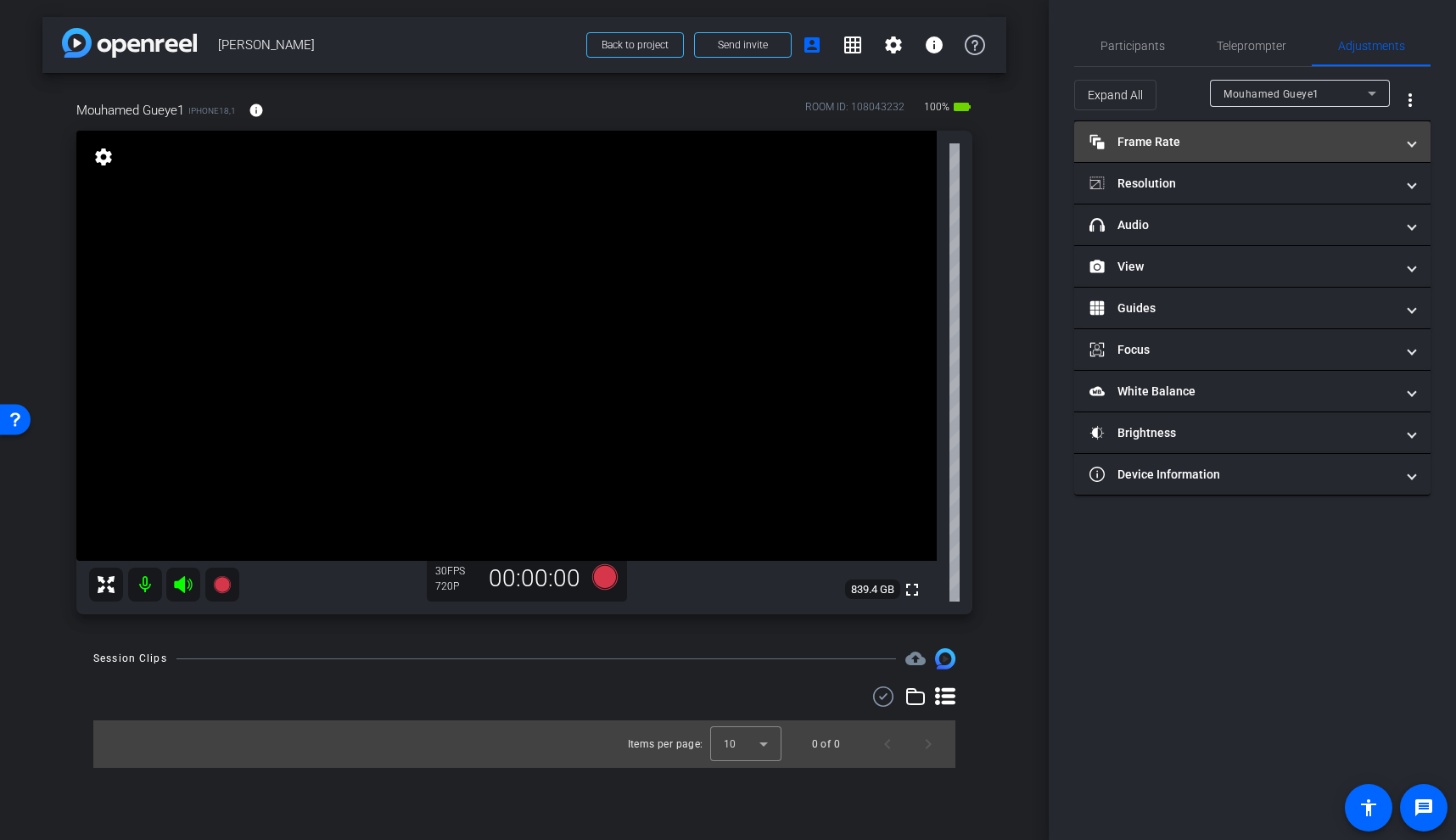
click at [1200, 141] on mat-panel-title "Frame Rate Frame Rate" at bounding box center [1242, 143] width 306 height 18
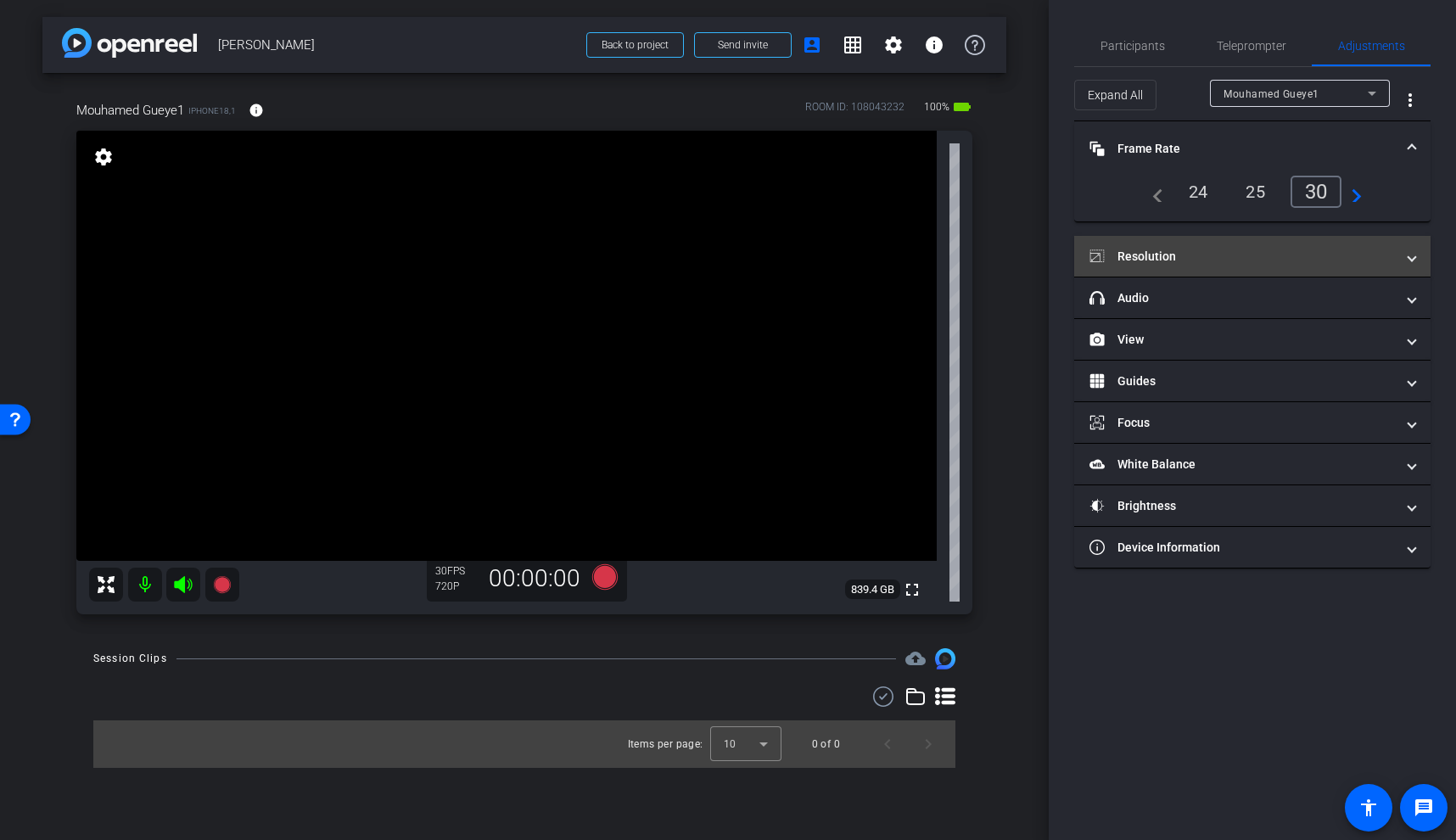
click at [1224, 261] on mat-panel-title "Resolution" at bounding box center [1242, 256] width 306 height 18
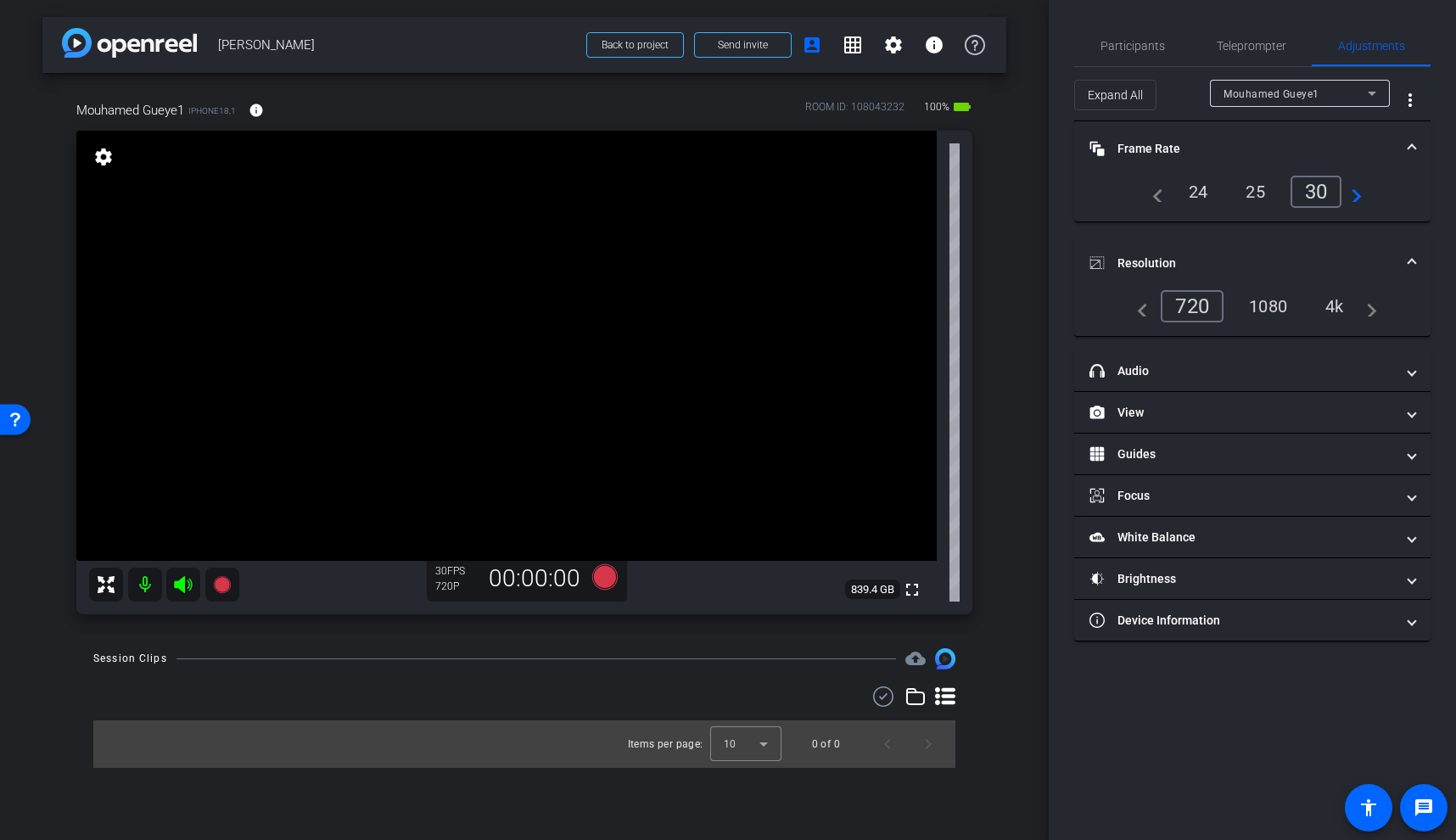
click at [1341, 307] on div "4k" at bounding box center [1334, 307] width 44 height 29
click at [1144, 45] on span "Participants" at bounding box center [1133, 45] width 65 height 12
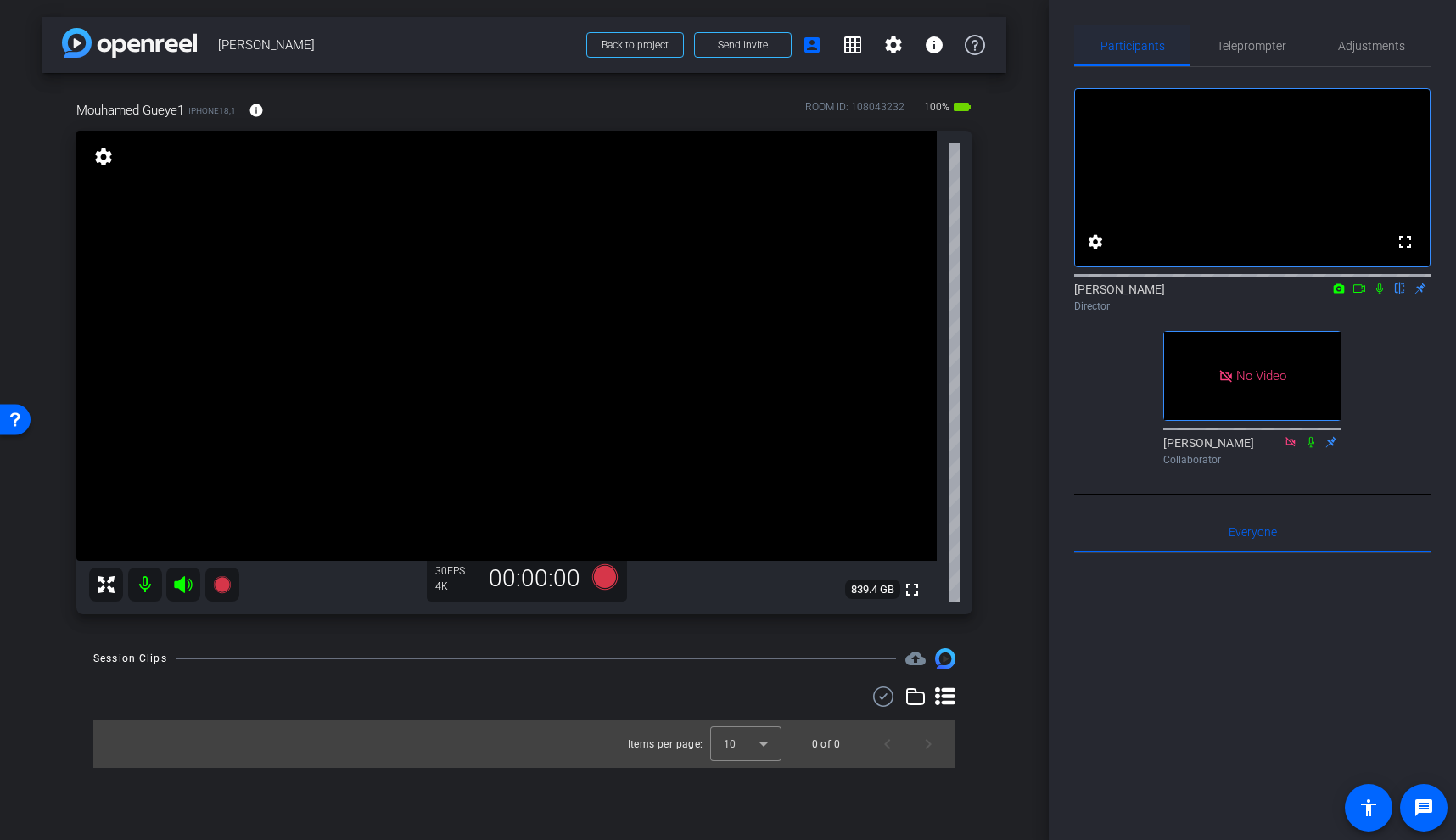
click at [1144, 45] on span "Participants" at bounding box center [1133, 45] width 65 height 12
click at [1372, 39] on span "Adjustments" at bounding box center [1372, 45] width 67 height 12
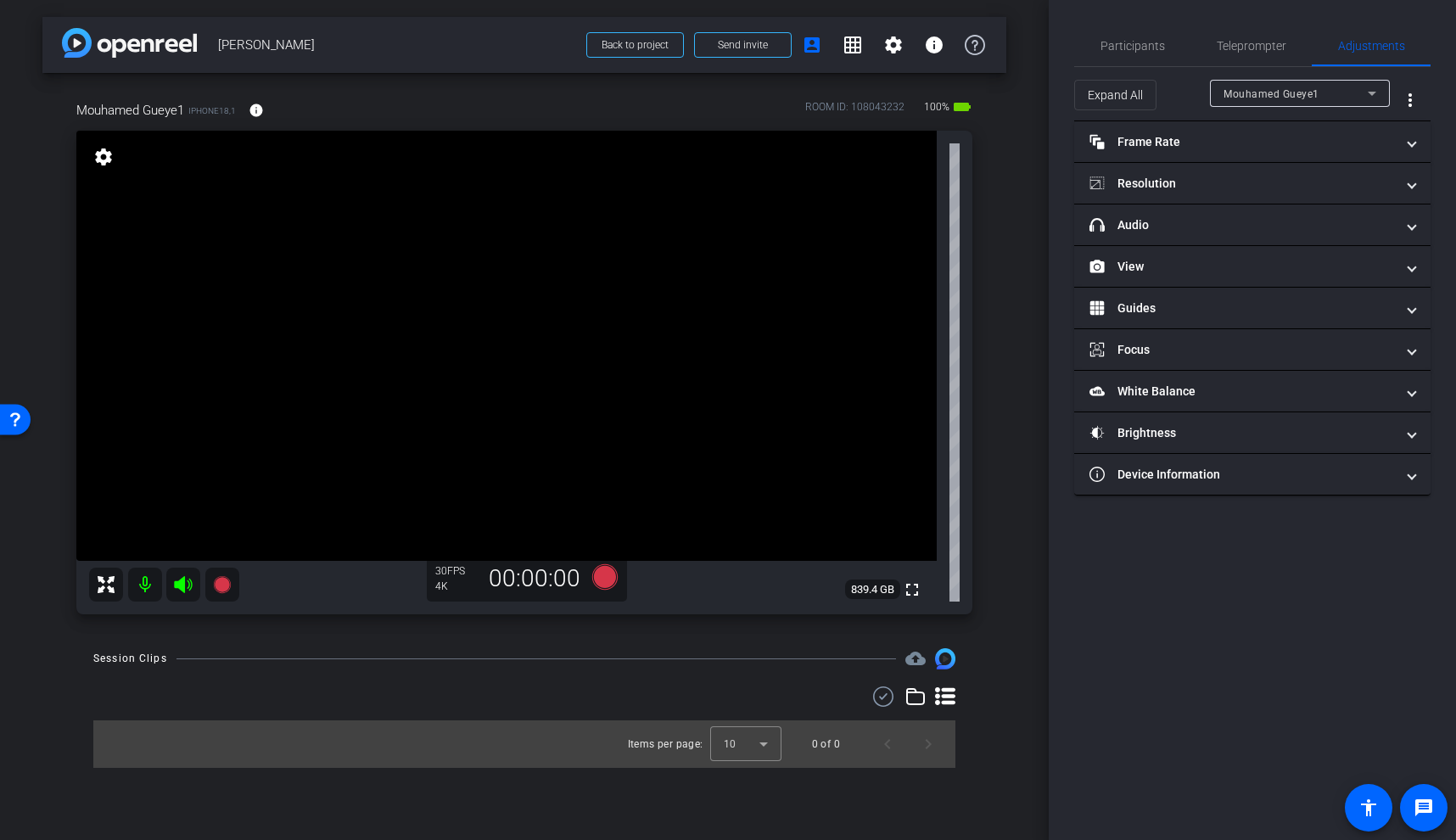
click at [486, 359] on video at bounding box center [507, 346] width 861 height 430
click at [489, 333] on video at bounding box center [507, 346] width 861 height 430
click at [1128, 41] on span "Participants" at bounding box center [1133, 45] width 65 height 12
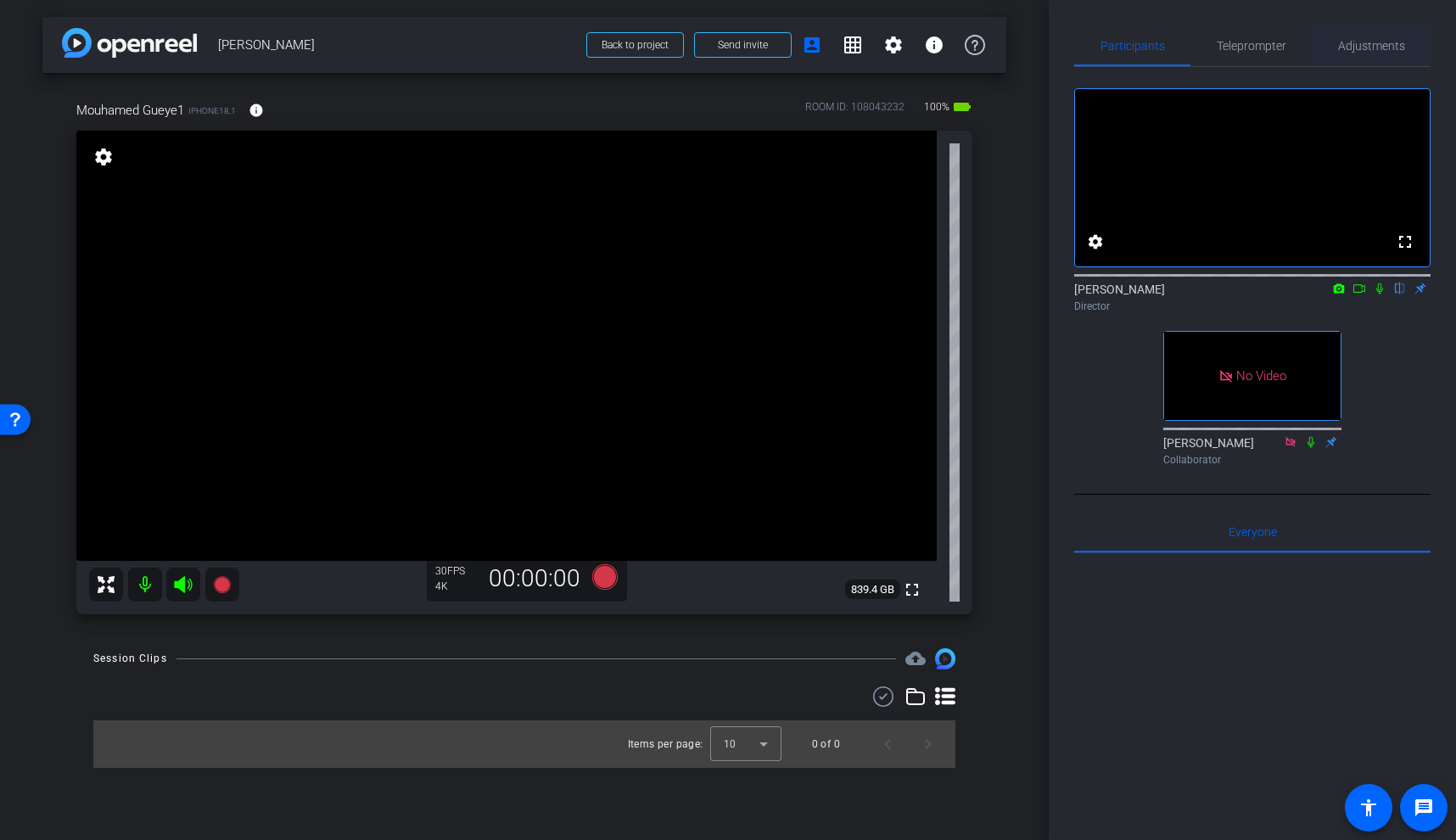
click at [1346, 49] on span "Adjustments" at bounding box center [1372, 45] width 67 height 12
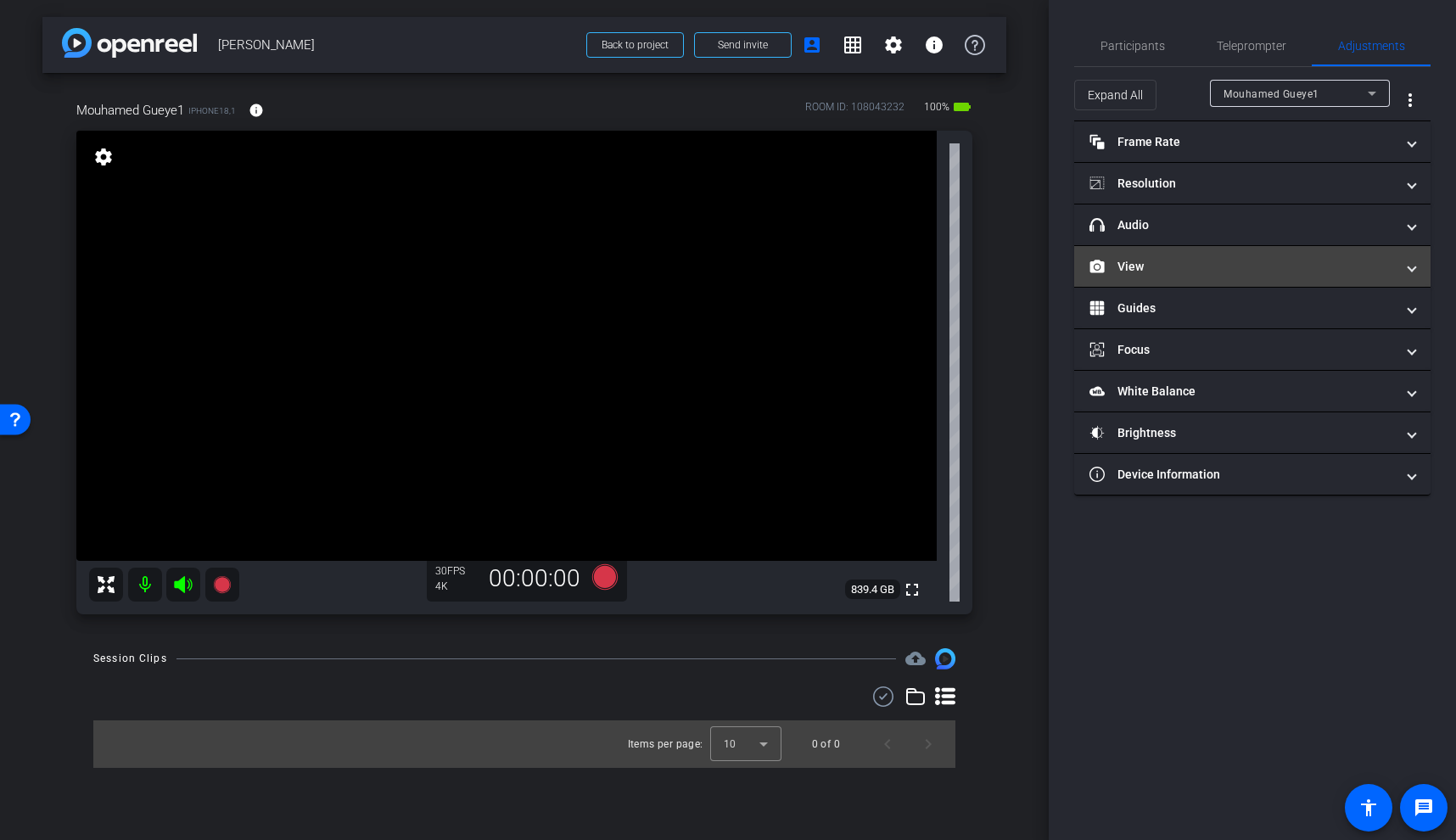
click at [1204, 274] on mat-panel-title "View" at bounding box center [1242, 267] width 306 height 18
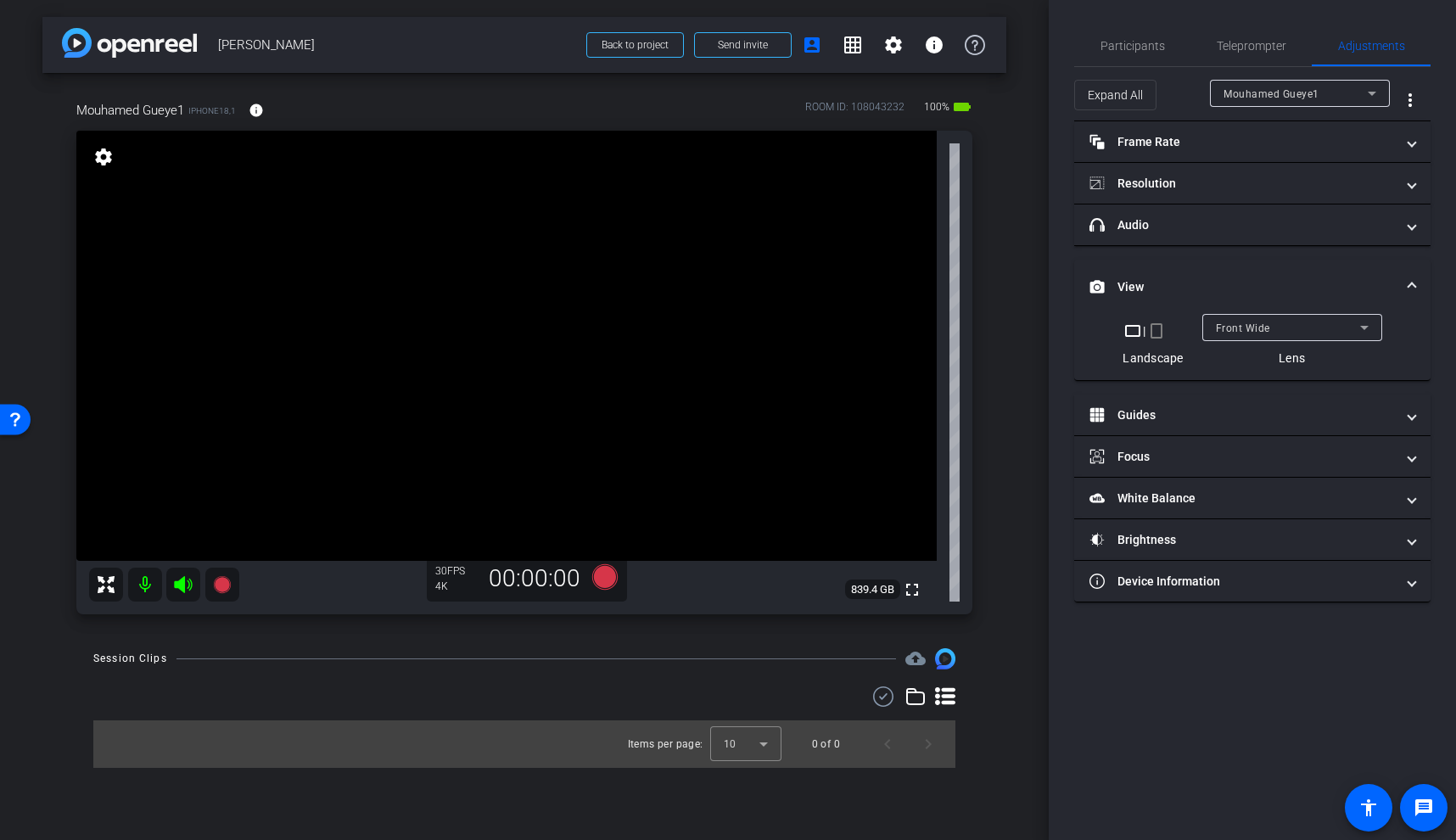
click at [1282, 330] on div "Front Wide" at bounding box center [1288, 328] width 144 height 22
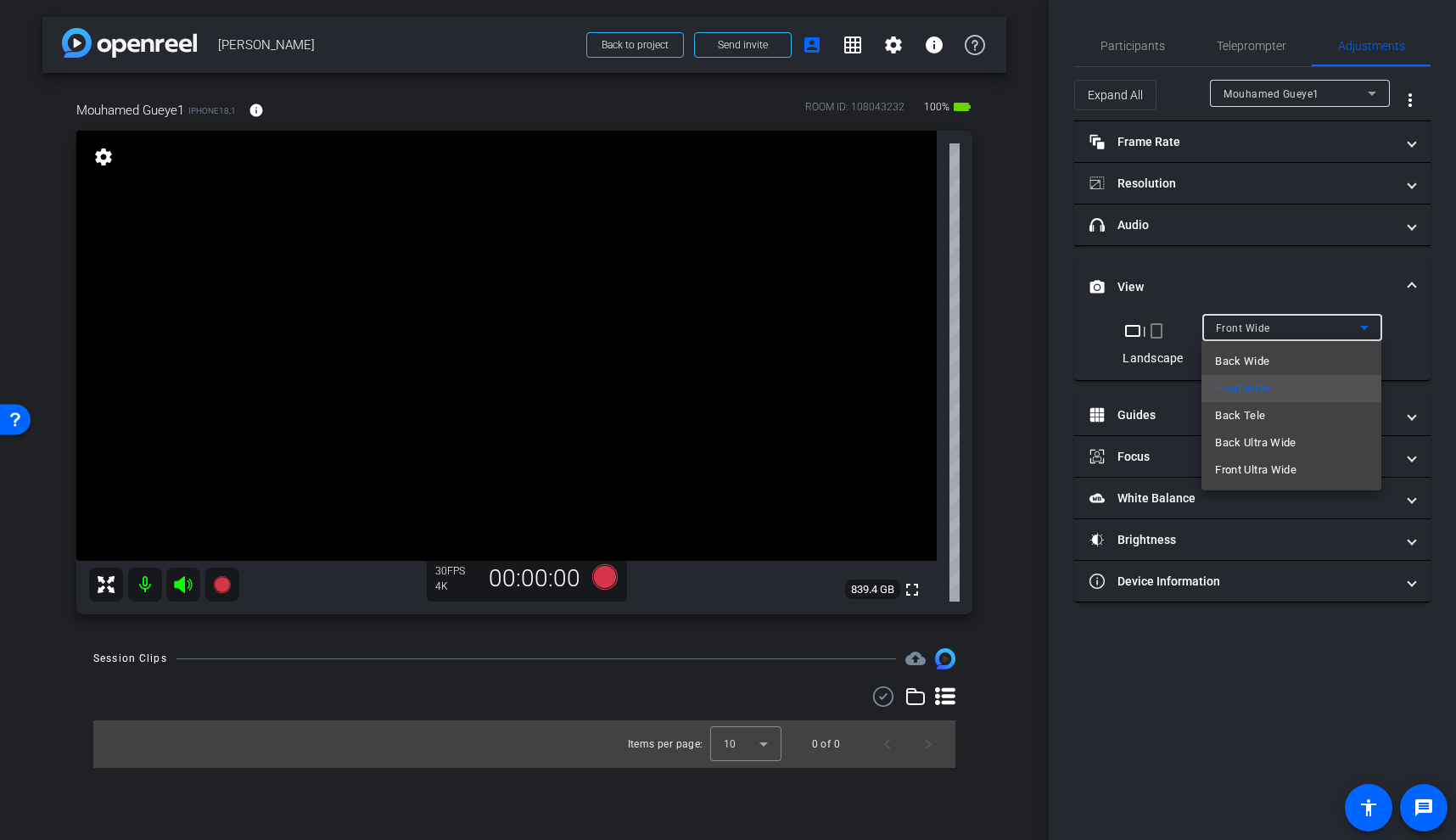
click at [1259, 359] on span "Back Wide" at bounding box center [1243, 361] width 55 height 21
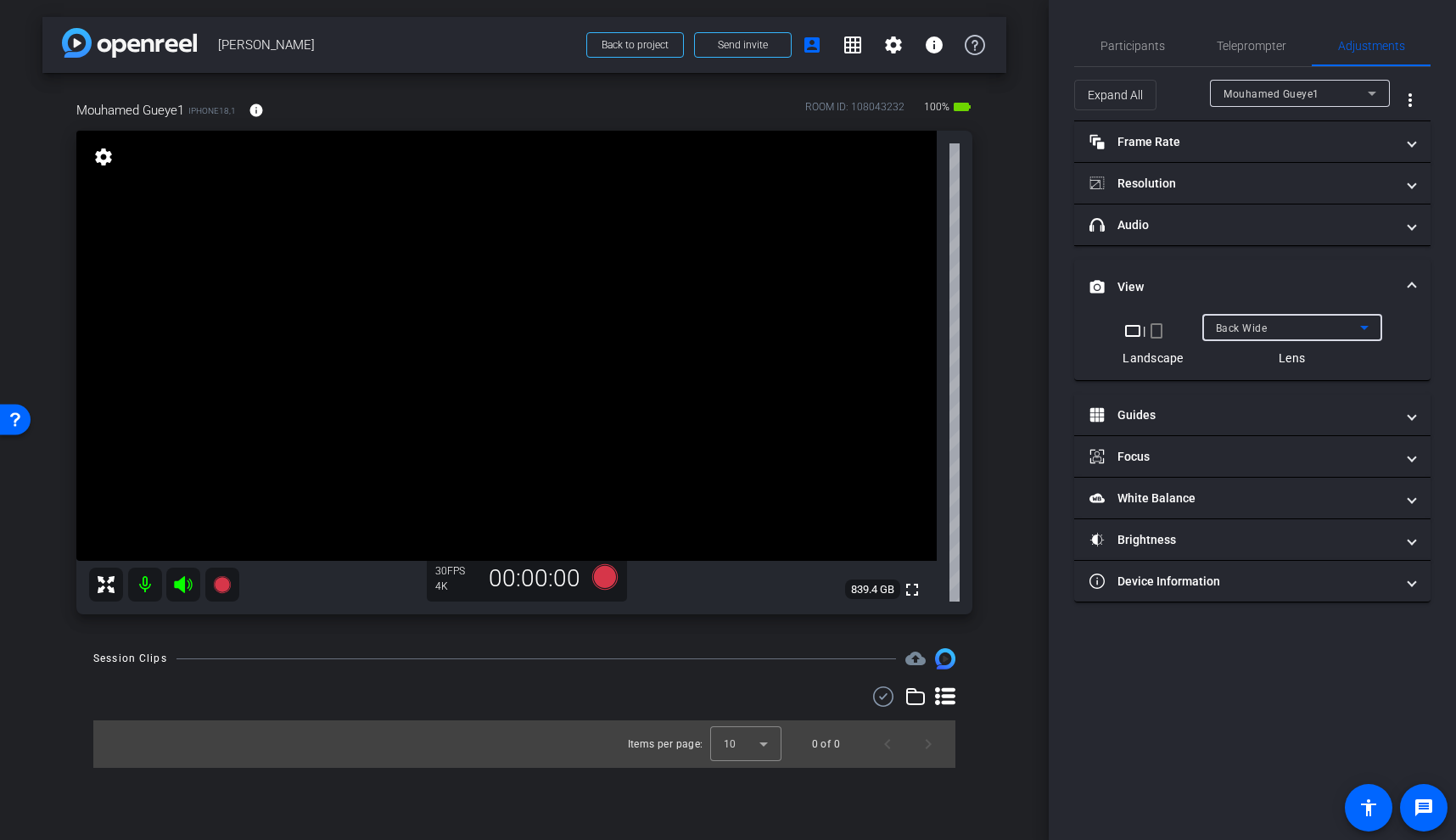
click at [522, 340] on video at bounding box center [507, 346] width 861 height 430
click at [535, 377] on video at bounding box center [507, 346] width 861 height 430
click at [469, 284] on video at bounding box center [507, 346] width 861 height 430
click at [517, 327] on video at bounding box center [507, 346] width 861 height 430
click at [545, 309] on video at bounding box center [507, 346] width 861 height 430
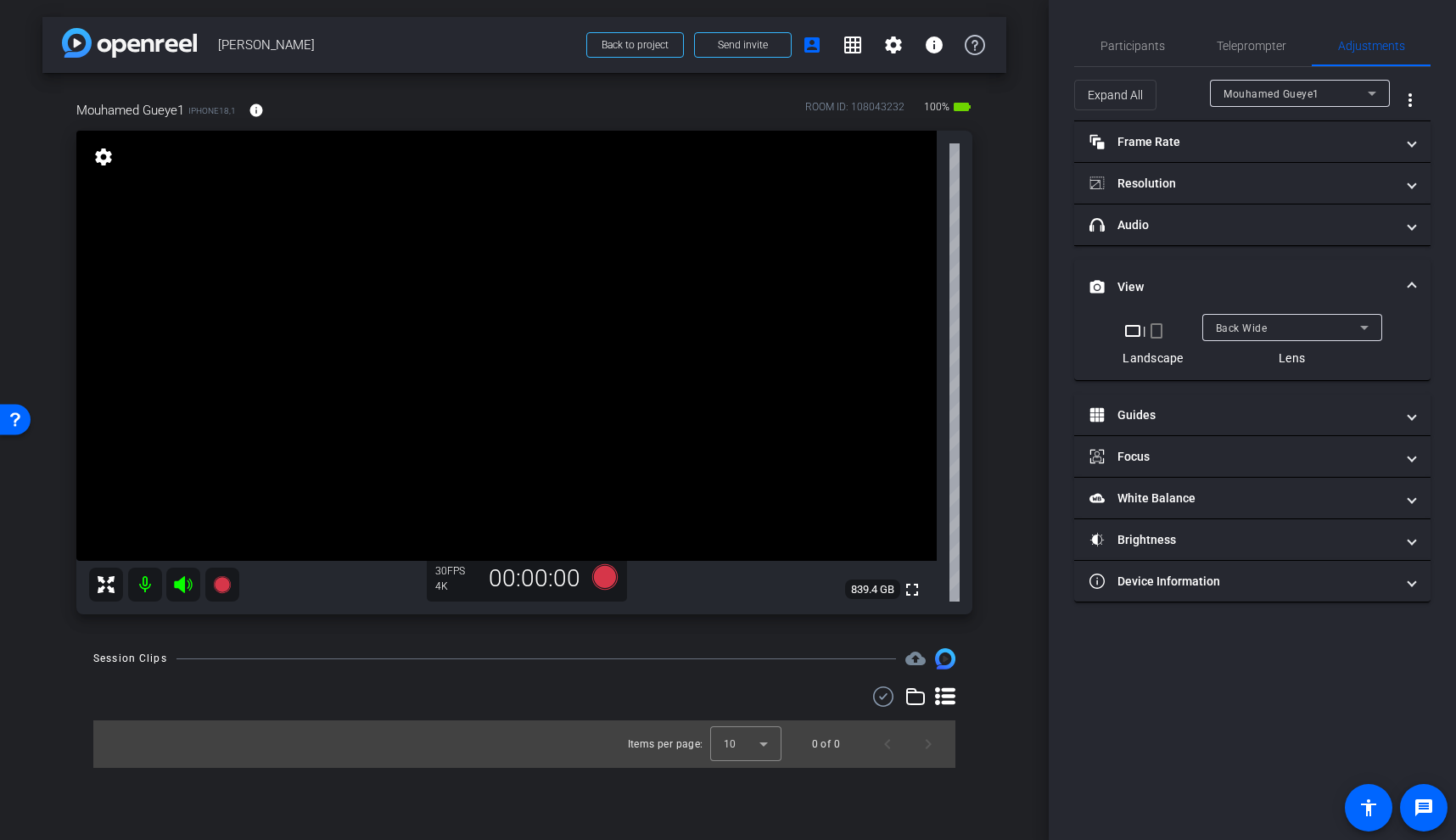
click at [508, 317] on video at bounding box center [507, 346] width 861 height 430
click at [503, 239] on video at bounding box center [507, 346] width 861 height 430
click at [535, 309] on video at bounding box center [507, 346] width 861 height 430
click at [528, 320] on div at bounding box center [535, 308] width 42 height 42
click at [1412, 292] on span at bounding box center [1412, 287] width 7 height 18
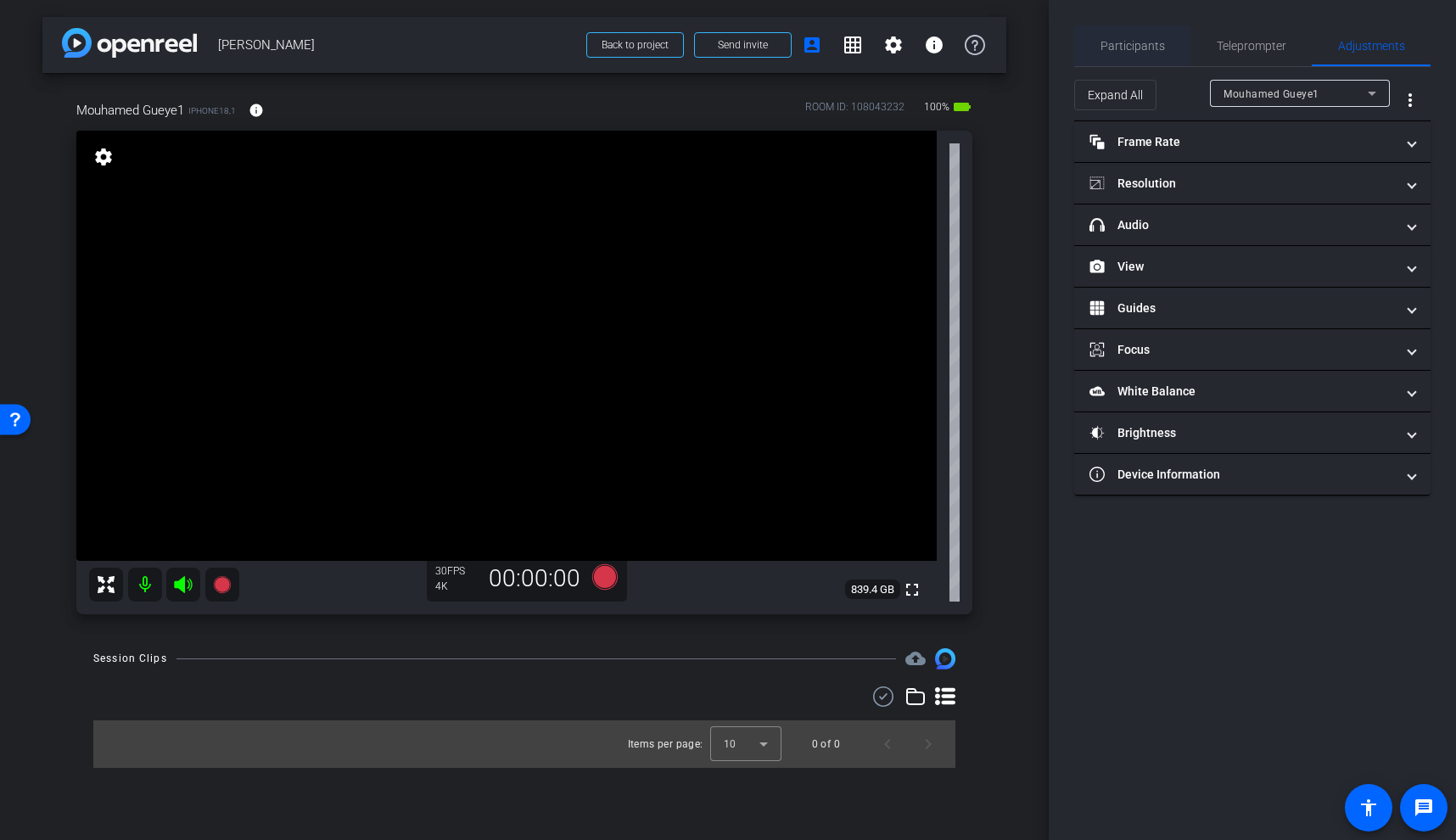
click at [1148, 49] on span "Participants" at bounding box center [1133, 45] width 65 height 12
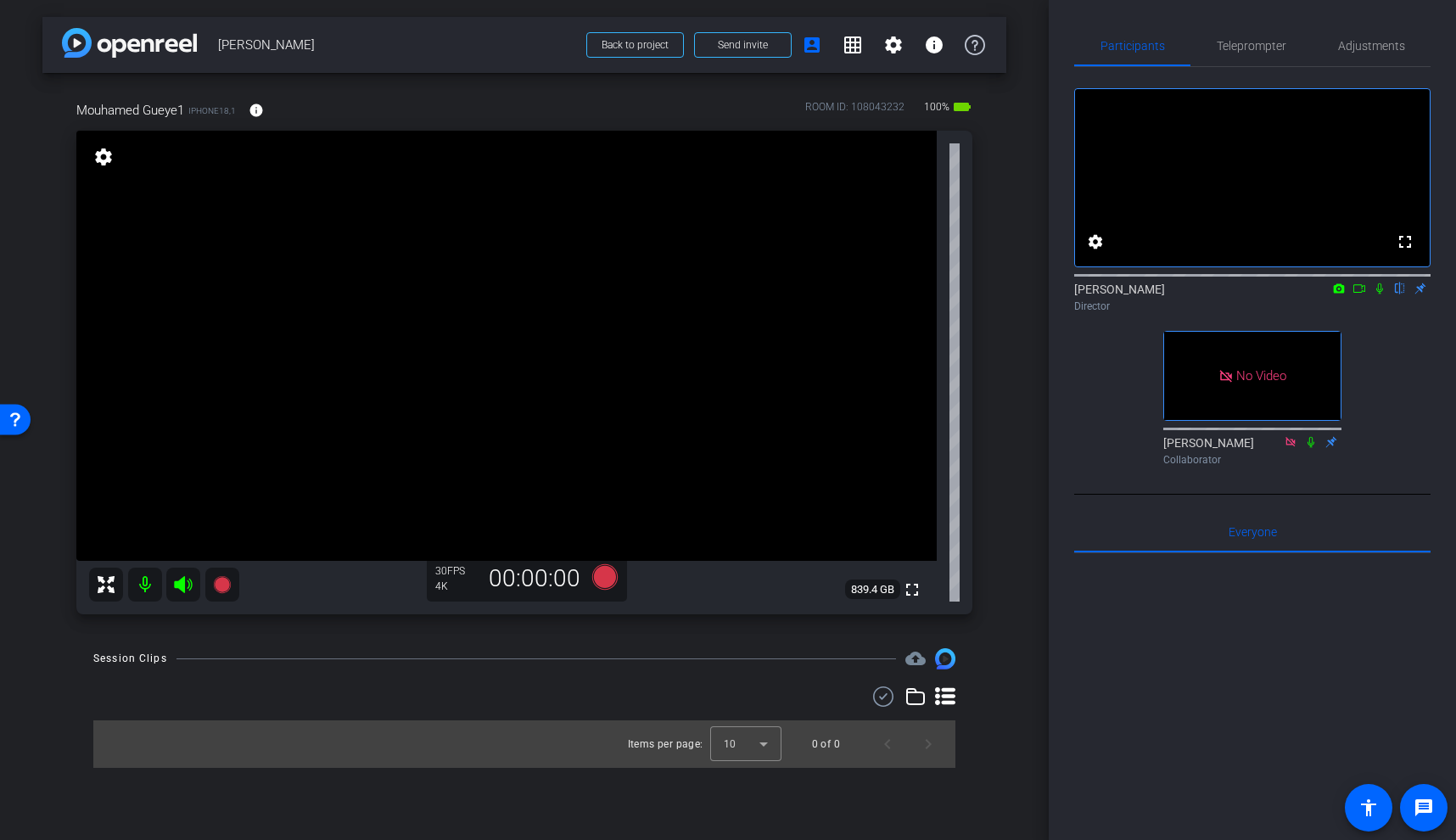
click at [1359, 294] on icon at bounding box center [1359, 288] width 13 height 12
click at [539, 298] on video at bounding box center [507, 346] width 861 height 430
click at [516, 300] on video at bounding box center [507, 346] width 861 height 430
click at [526, 300] on video at bounding box center [507, 346] width 861 height 430
click at [520, 288] on video at bounding box center [507, 346] width 861 height 430
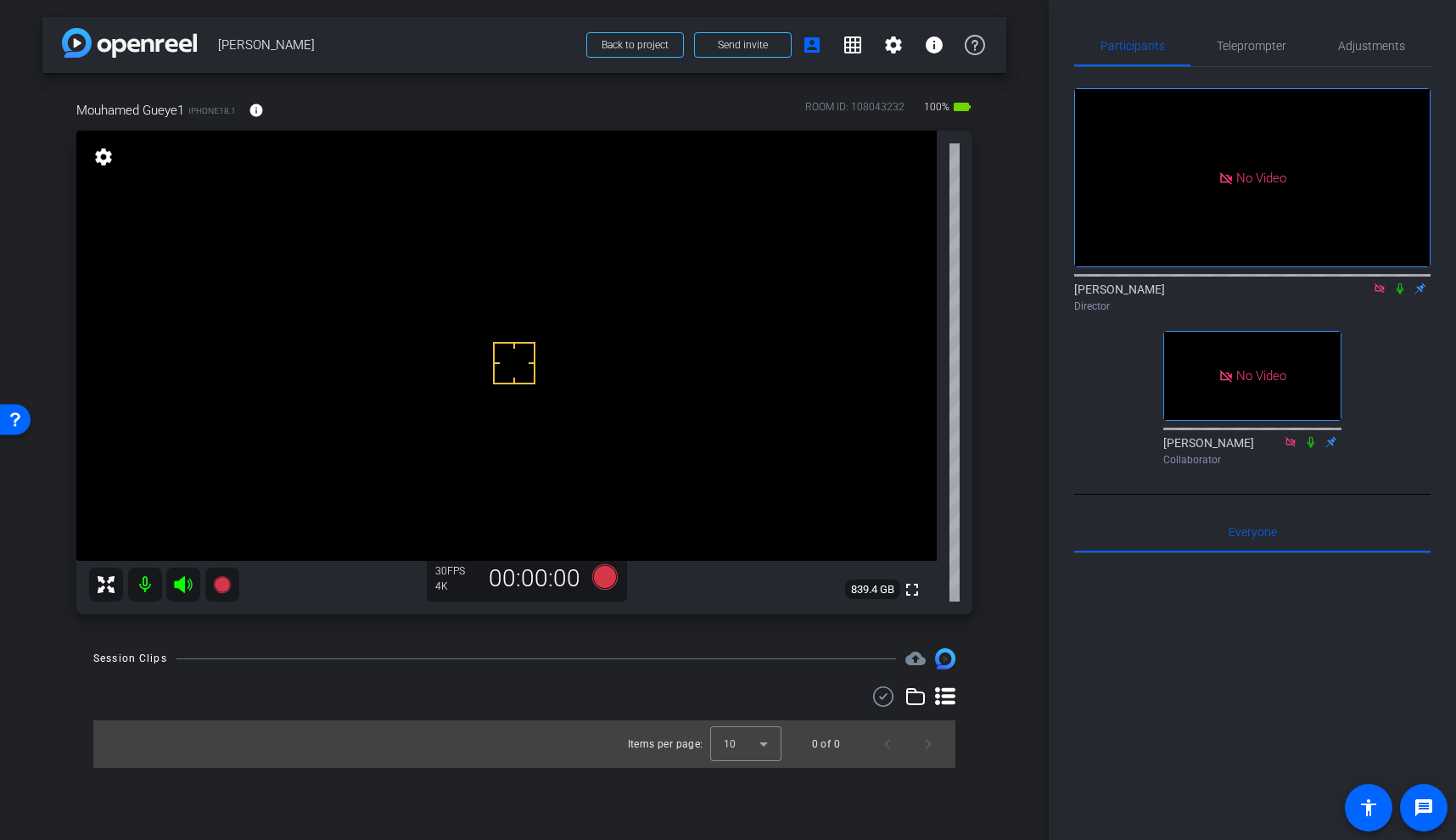
click at [508, 310] on video at bounding box center [507, 346] width 861 height 430
click at [526, 285] on video at bounding box center [507, 346] width 861 height 430
click at [221, 583] on icon at bounding box center [221, 585] width 17 height 17
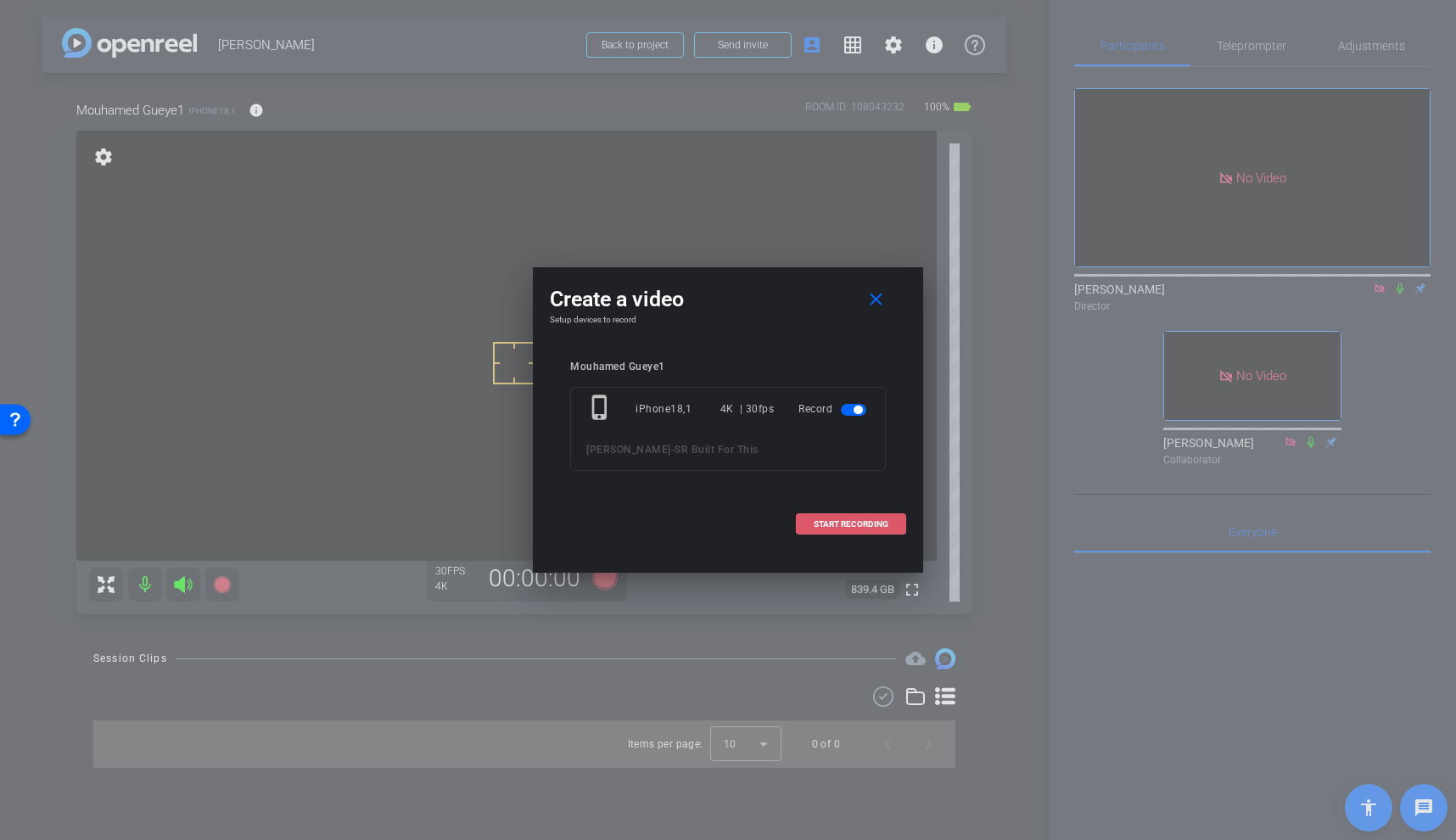
click at [882, 525] on span "START RECORDING" at bounding box center [851, 524] width 74 height 8
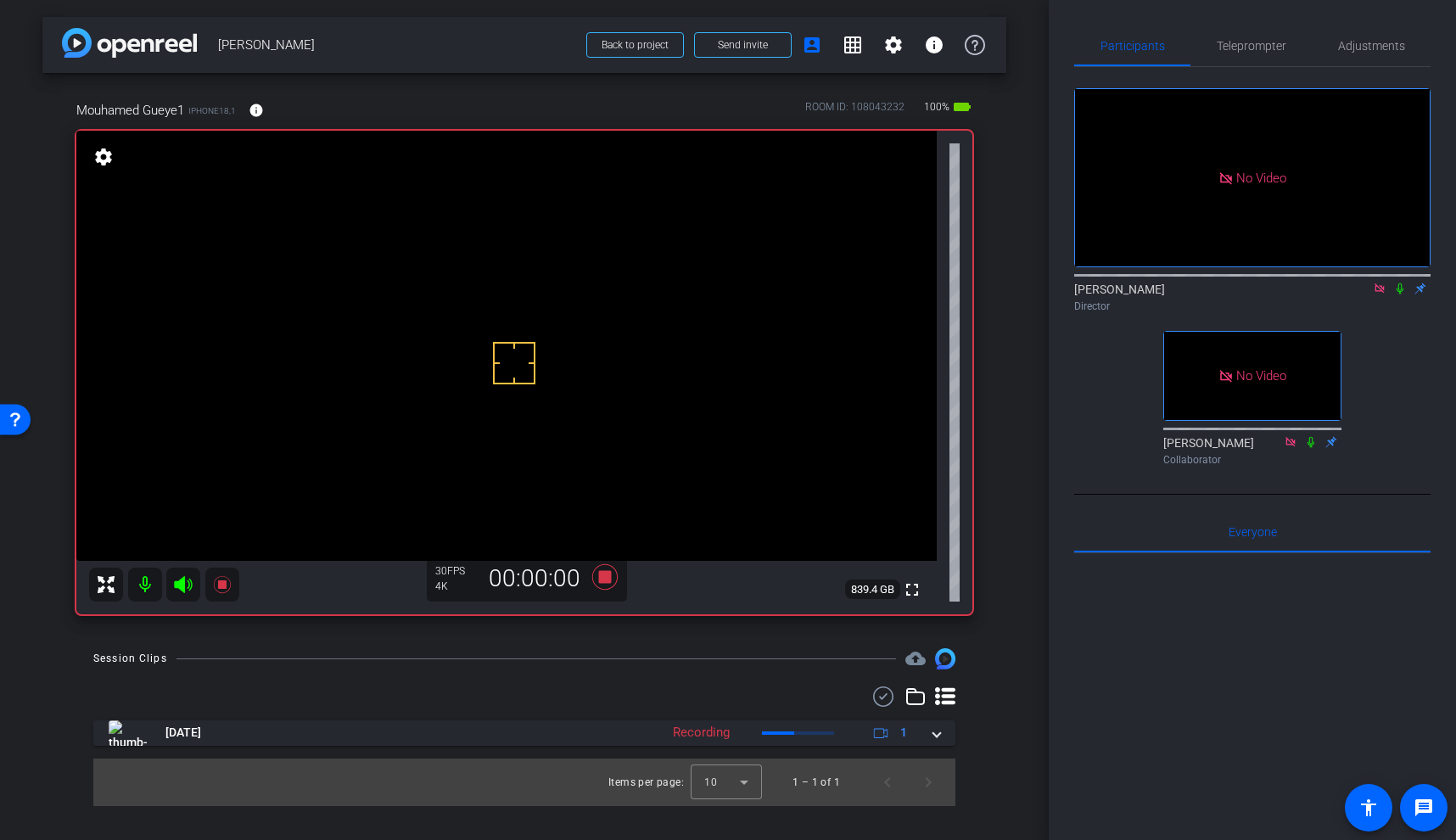
click at [538, 305] on video at bounding box center [507, 346] width 861 height 430
click at [220, 590] on icon at bounding box center [222, 585] width 21 height 21
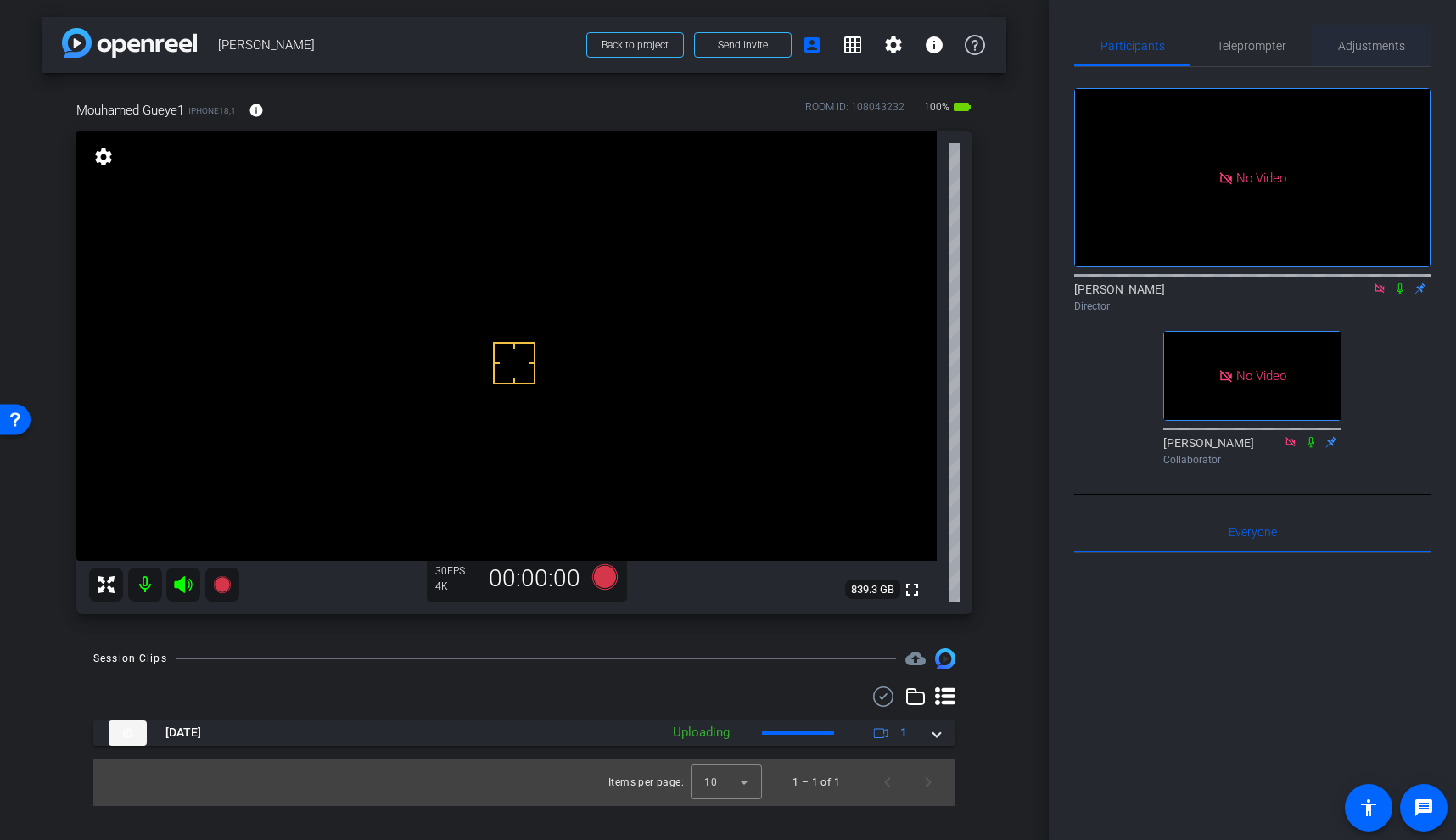
click at [1382, 46] on span "Adjustments" at bounding box center [1372, 45] width 67 height 12
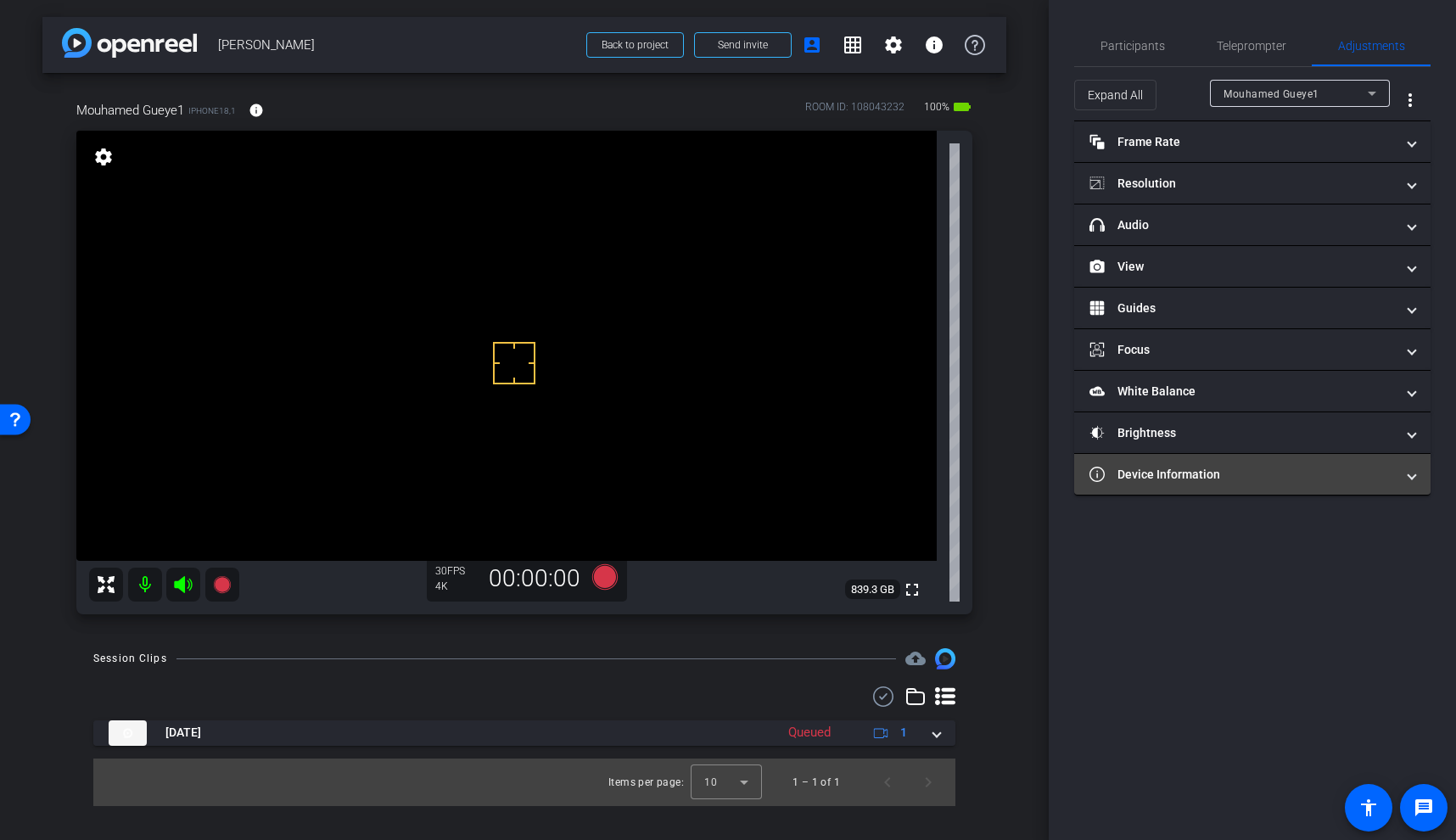
click at [1263, 478] on mat-panel-title "Device Information" at bounding box center [1242, 475] width 306 height 18
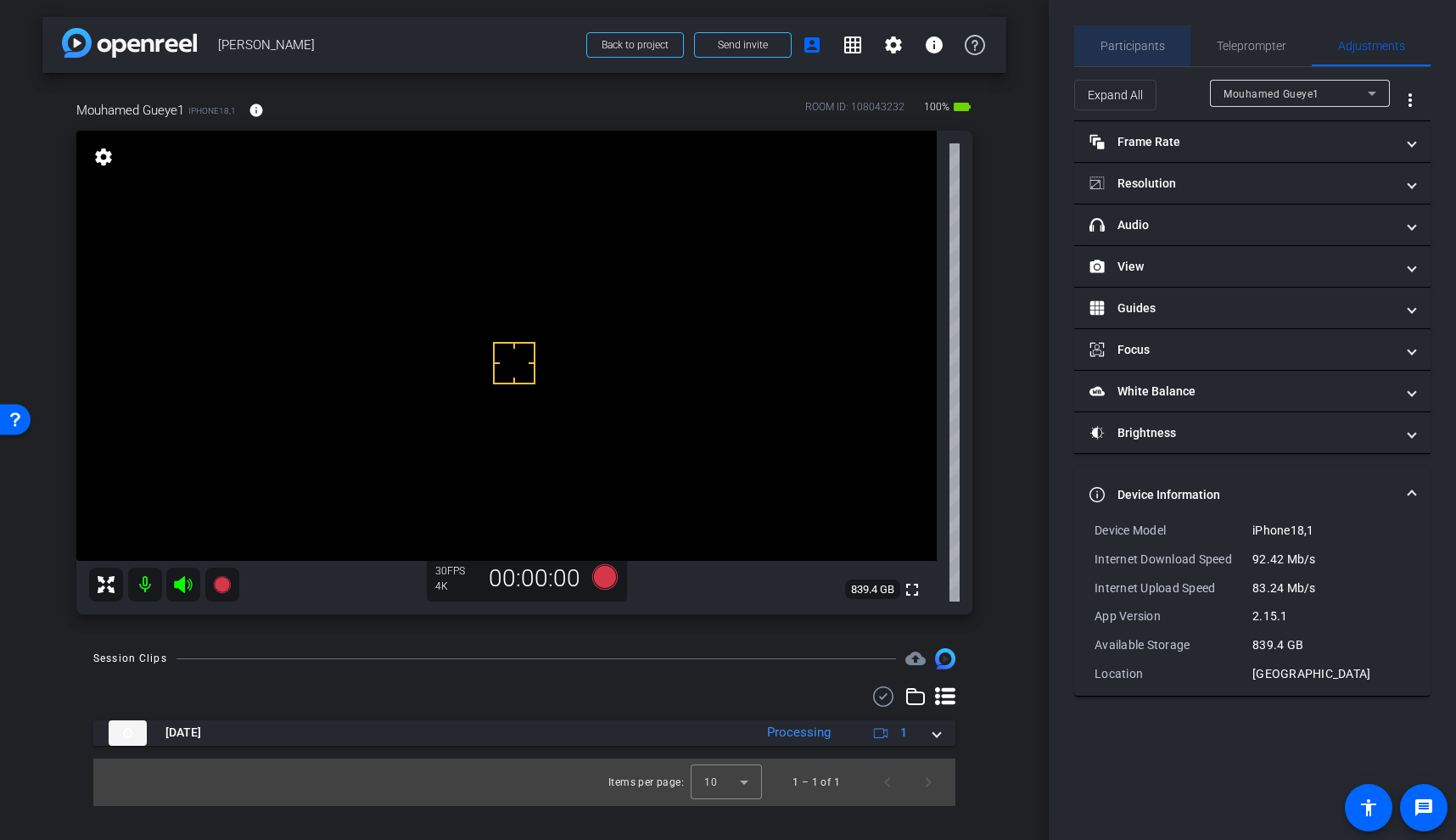
click at [1139, 42] on span "Participants" at bounding box center [1133, 45] width 65 height 12
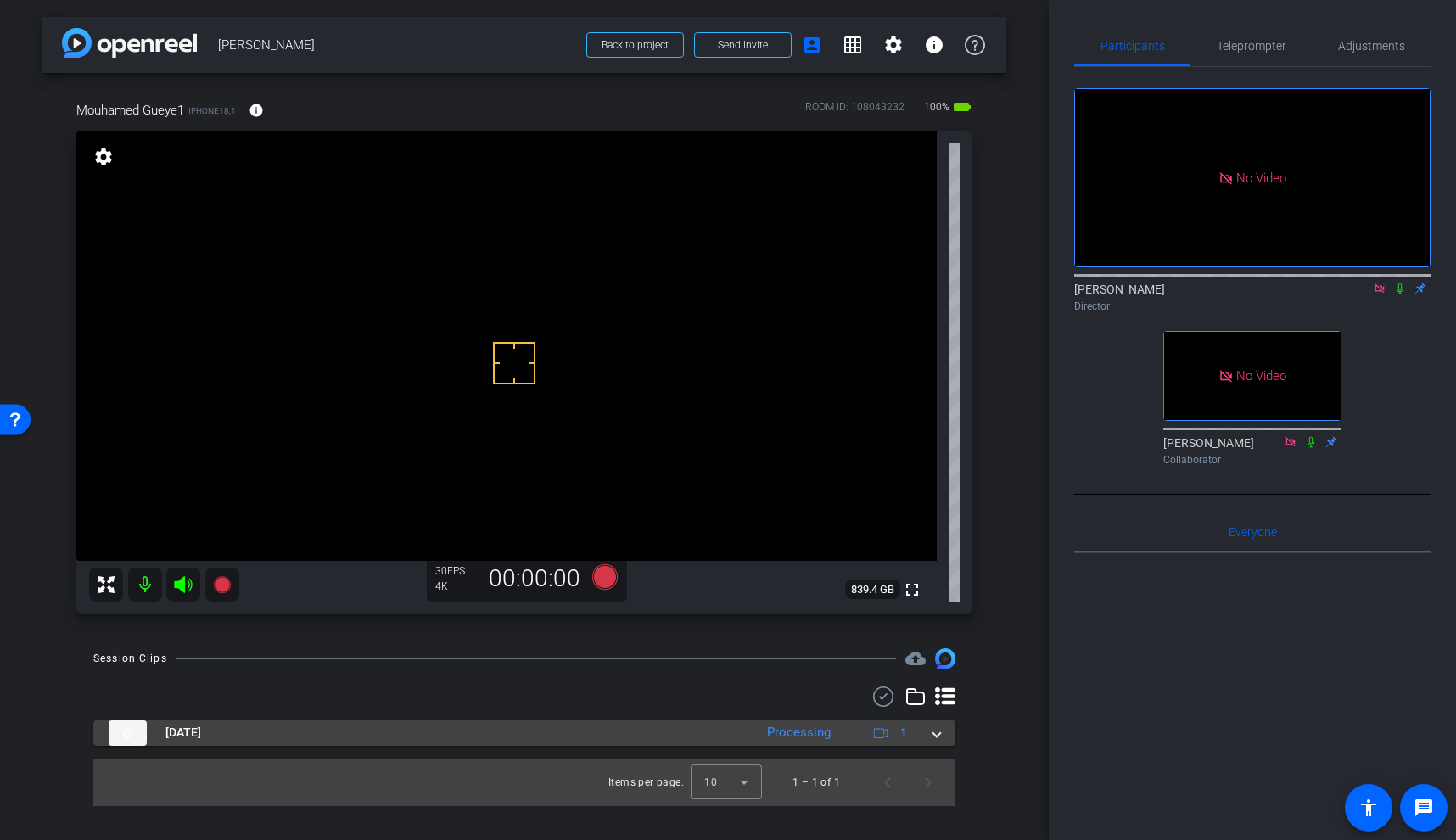
click at [936, 738] on span at bounding box center [937, 732] width 7 height 18
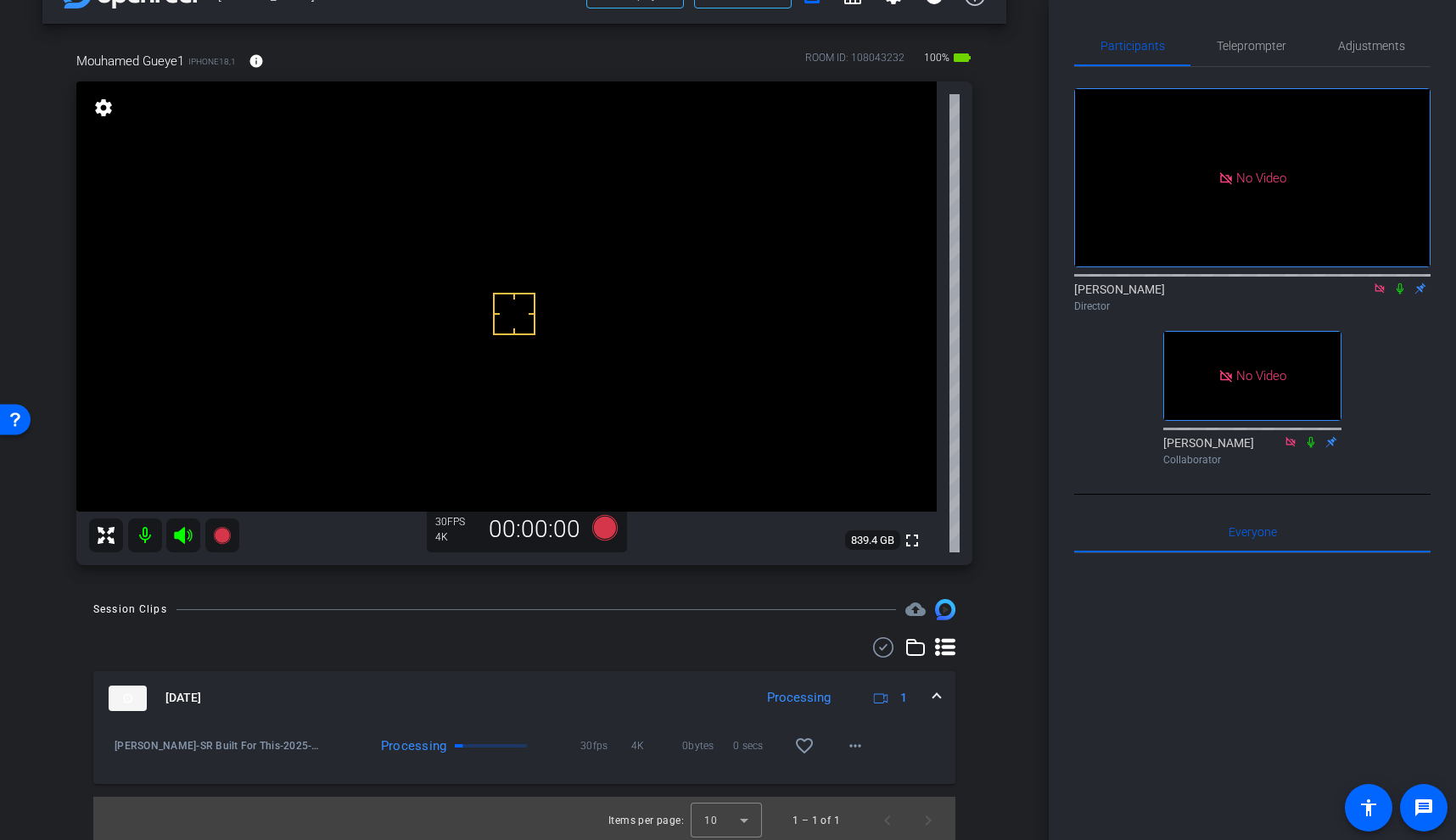
scroll to position [54, 0]
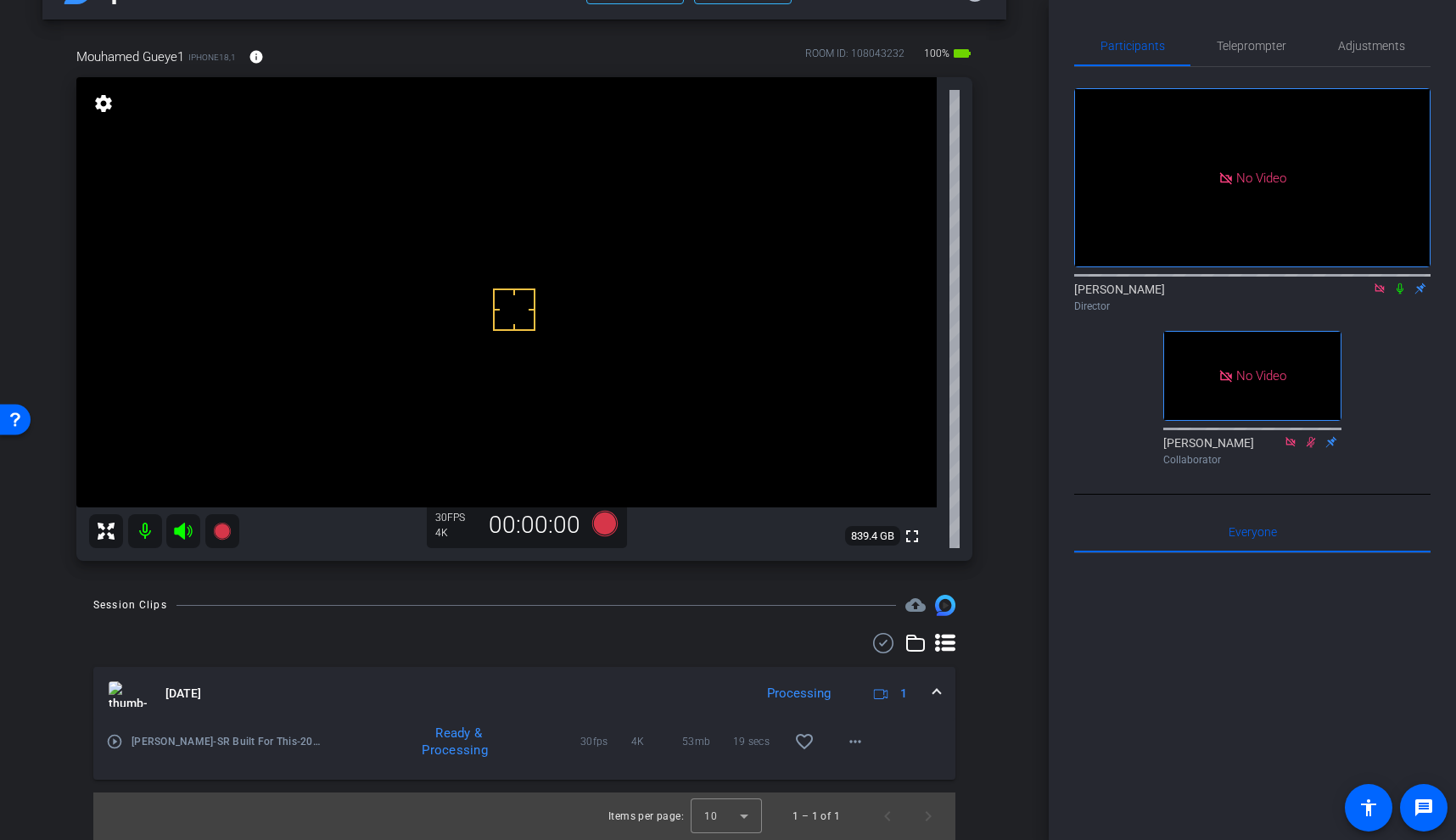
click at [117, 740] on mat-icon "play_circle_outline" at bounding box center [114, 741] width 17 height 17
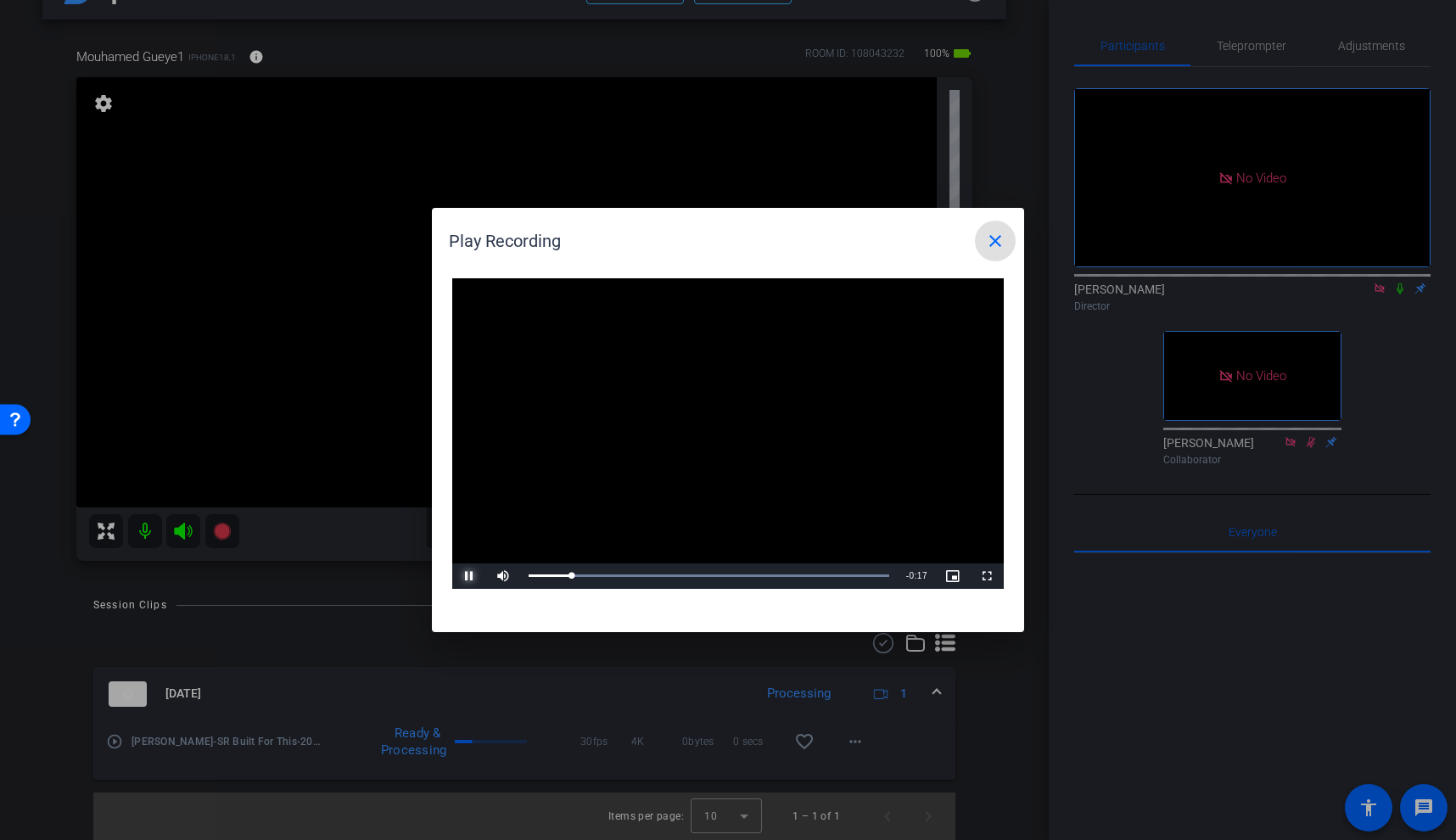
click at [472, 576] on span "Video Player" at bounding box center [470, 576] width 34 height 0
click at [1324, 255] on div at bounding box center [728, 420] width 1456 height 840
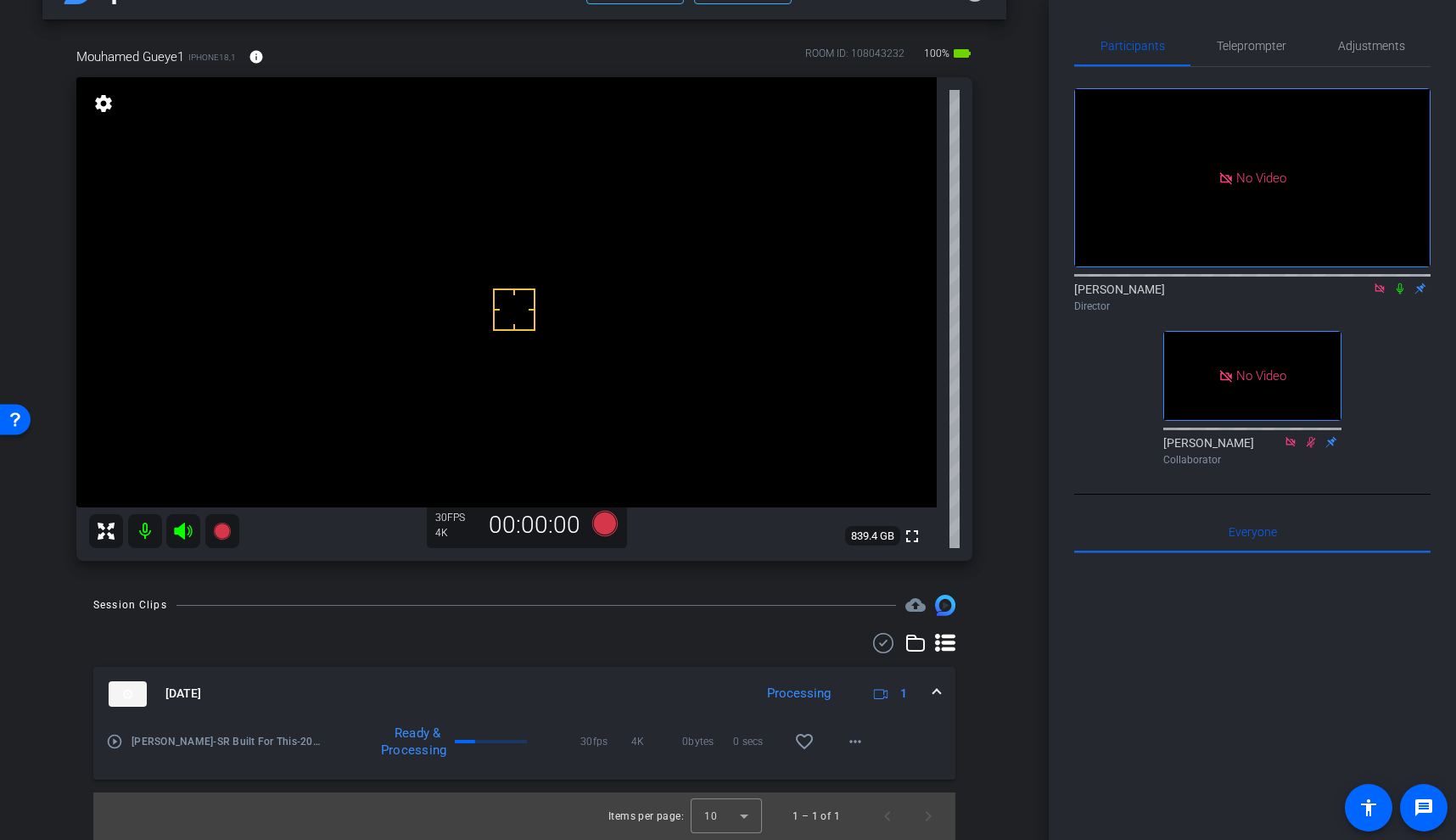
click at [1401, 283] on icon at bounding box center [1400, 289] width 7 height 11
click at [117, 739] on mat-icon "play_circle_outline" at bounding box center [114, 741] width 17 height 17
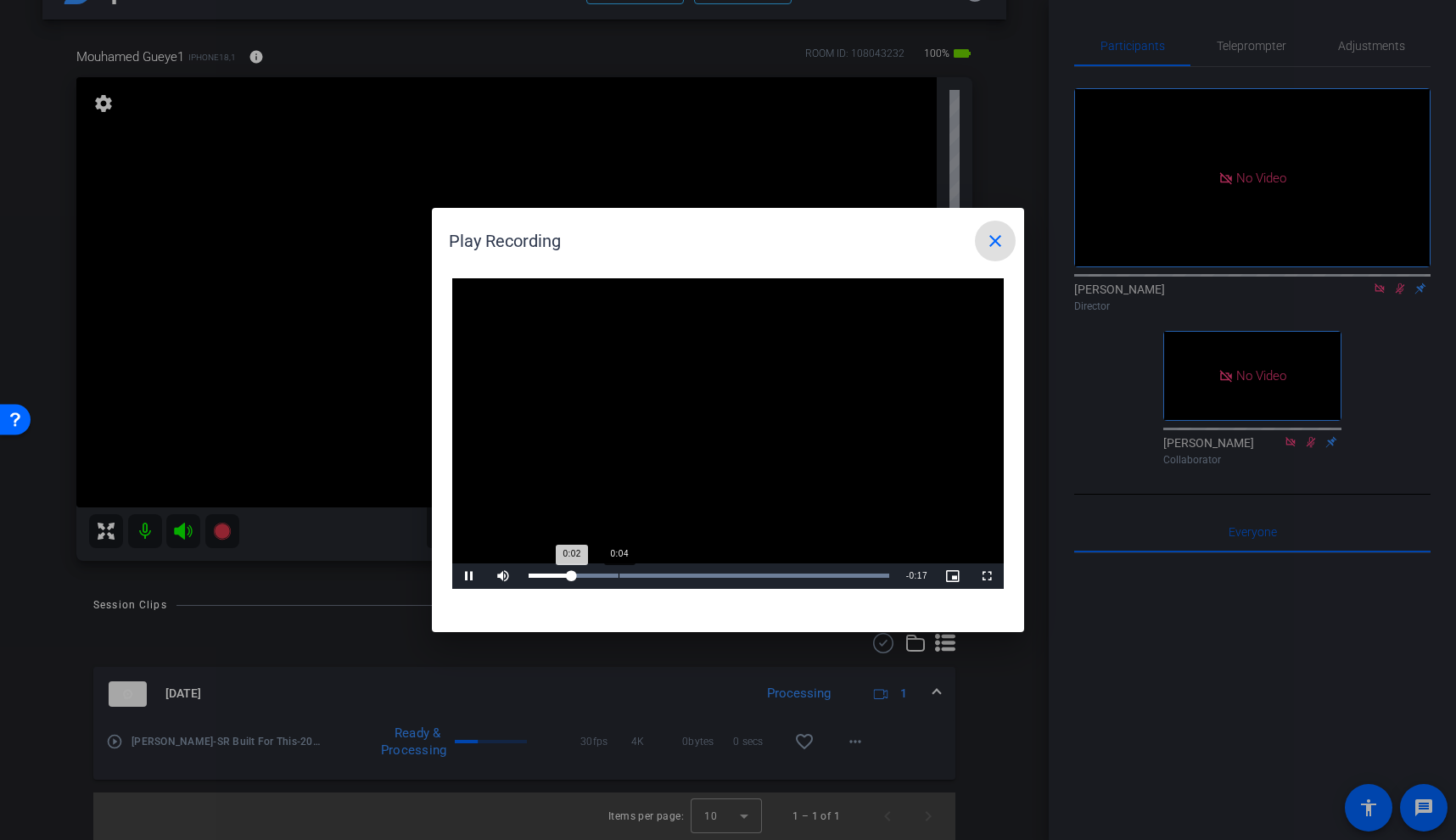
click at [618, 576] on div "Loaded : 100.00% 0:04 0:02" at bounding box center [709, 576] width 360 height 4
click at [683, 576] on div "Loaded : 100.00% 0:08 0:05" at bounding box center [709, 576] width 360 height 4
click at [991, 239] on mat-icon "close" at bounding box center [995, 240] width 21 height 21
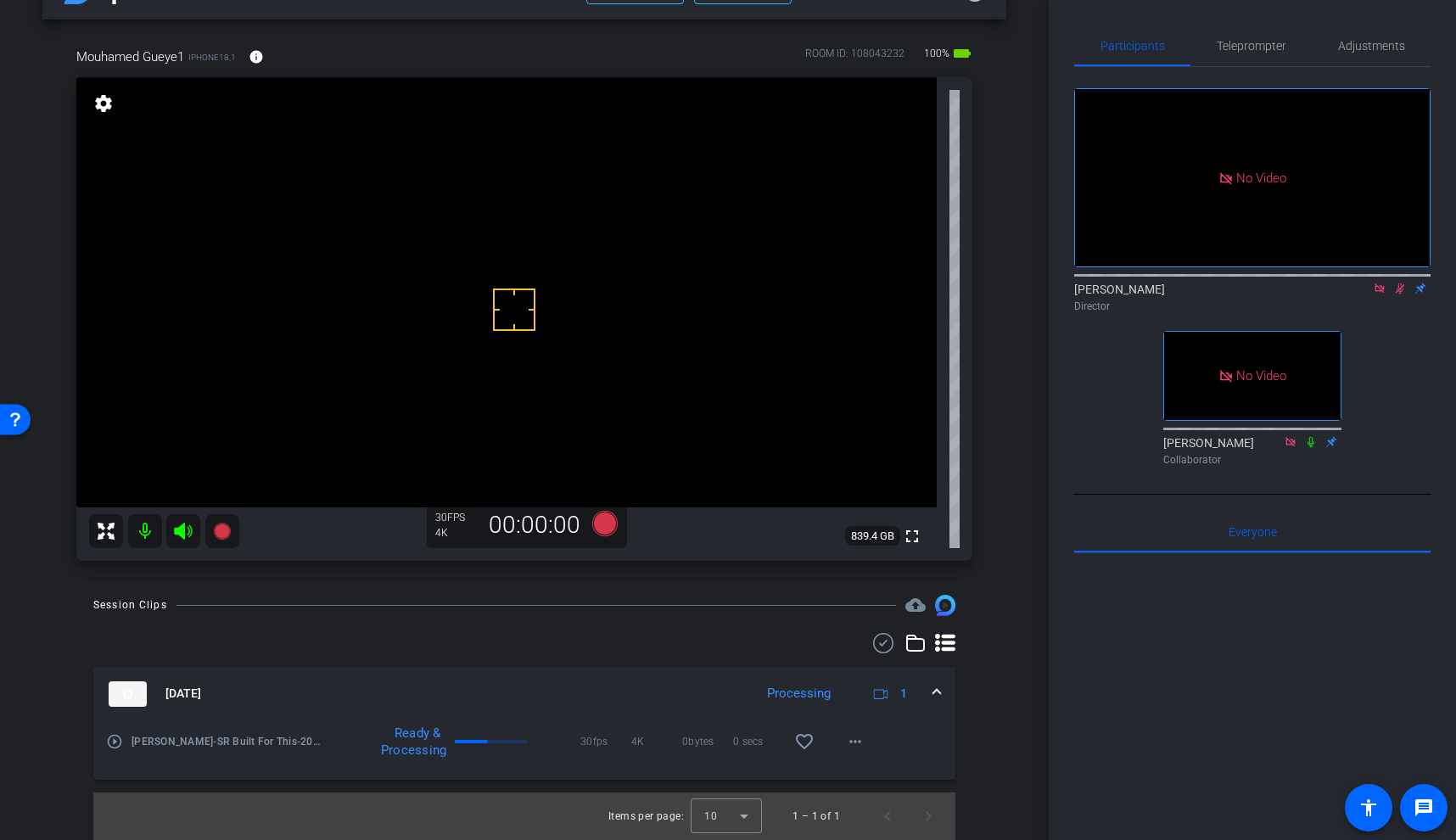
click at [1400, 283] on icon at bounding box center [1400, 289] width 9 height 11
click at [508, 253] on video at bounding box center [507, 292] width 861 height 430
click at [1401, 283] on icon at bounding box center [1400, 289] width 7 height 11
click at [220, 530] on icon at bounding box center [221, 531] width 17 height 17
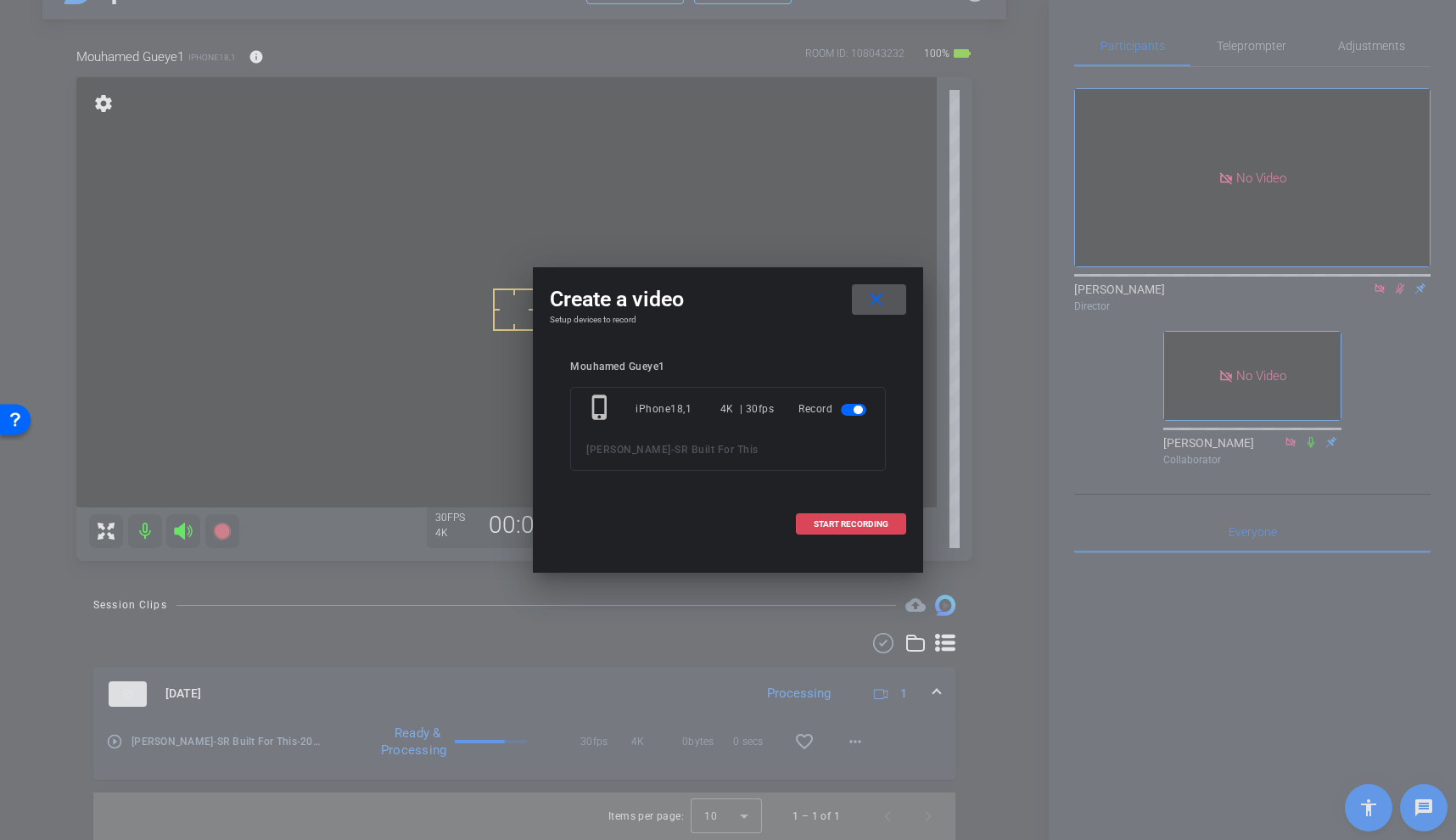
click at [837, 527] on span "START RECORDING" at bounding box center [851, 524] width 74 height 8
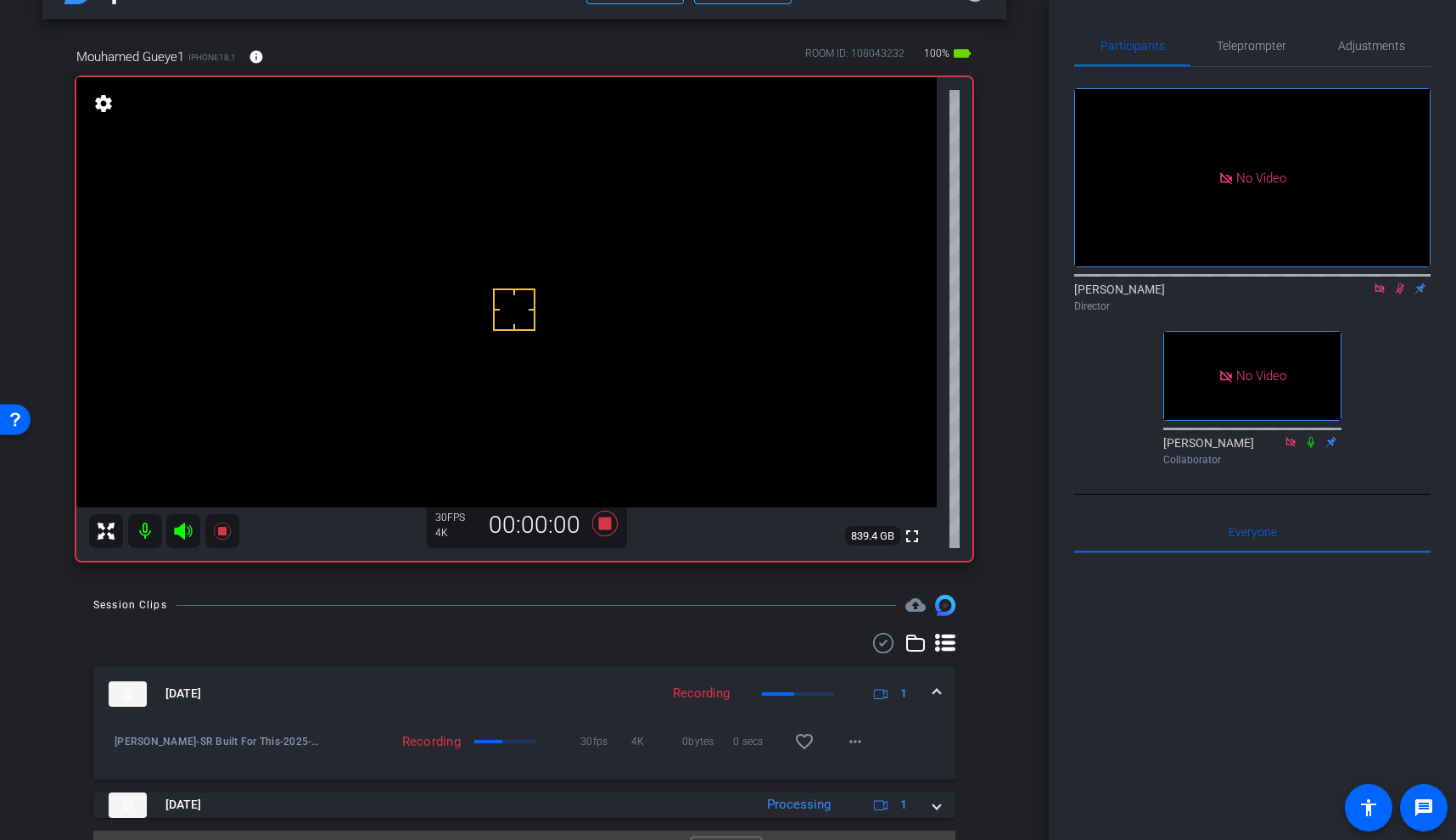
click at [522, 256] on video at bounding box center [507, 292] width 861 height 430
click at [940, 692] on span at bounding box center [937, 694] width 7 height 18
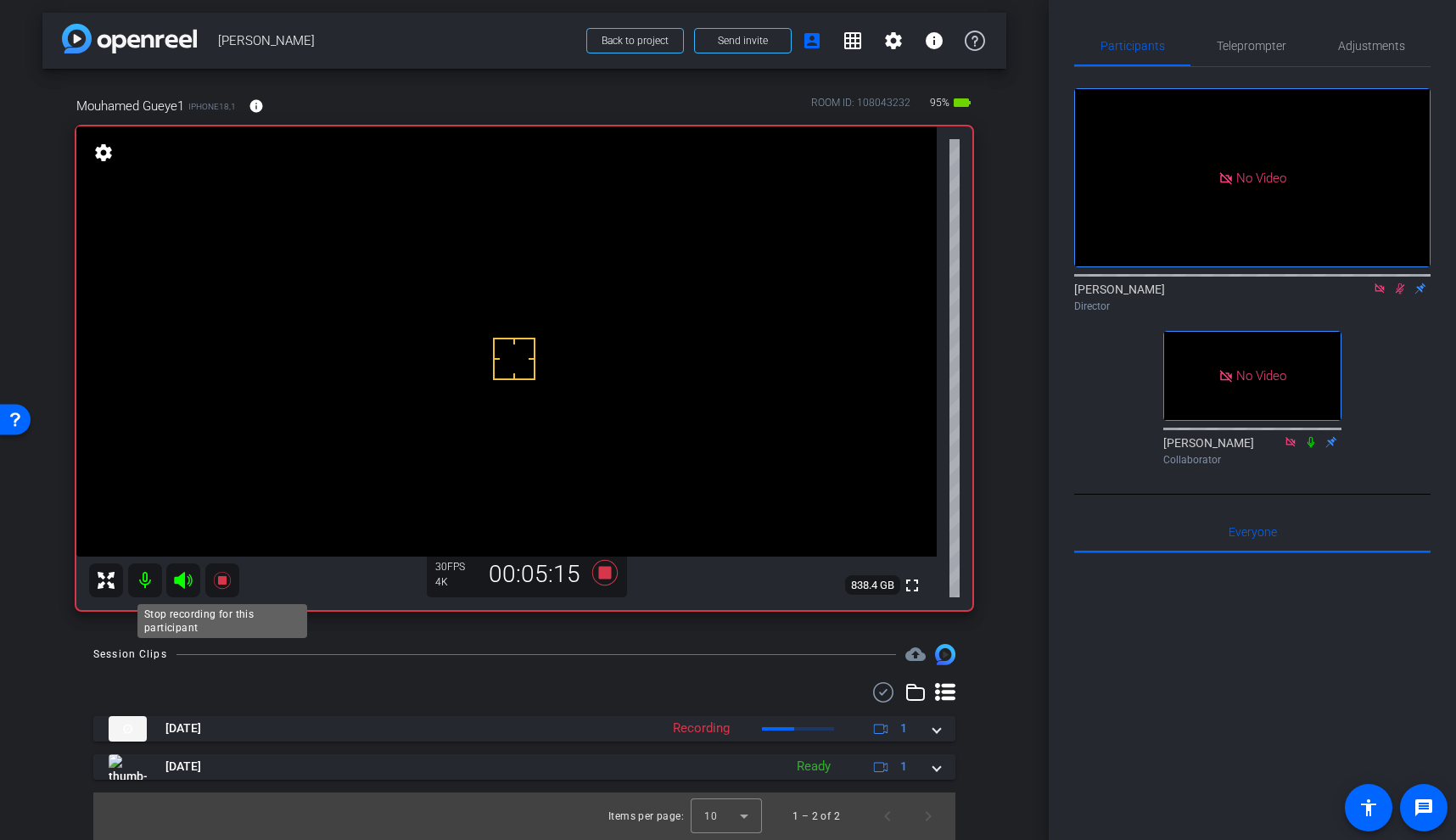
click at [219, 578] on icon at bounding box center [221, 580] width 17 height 17
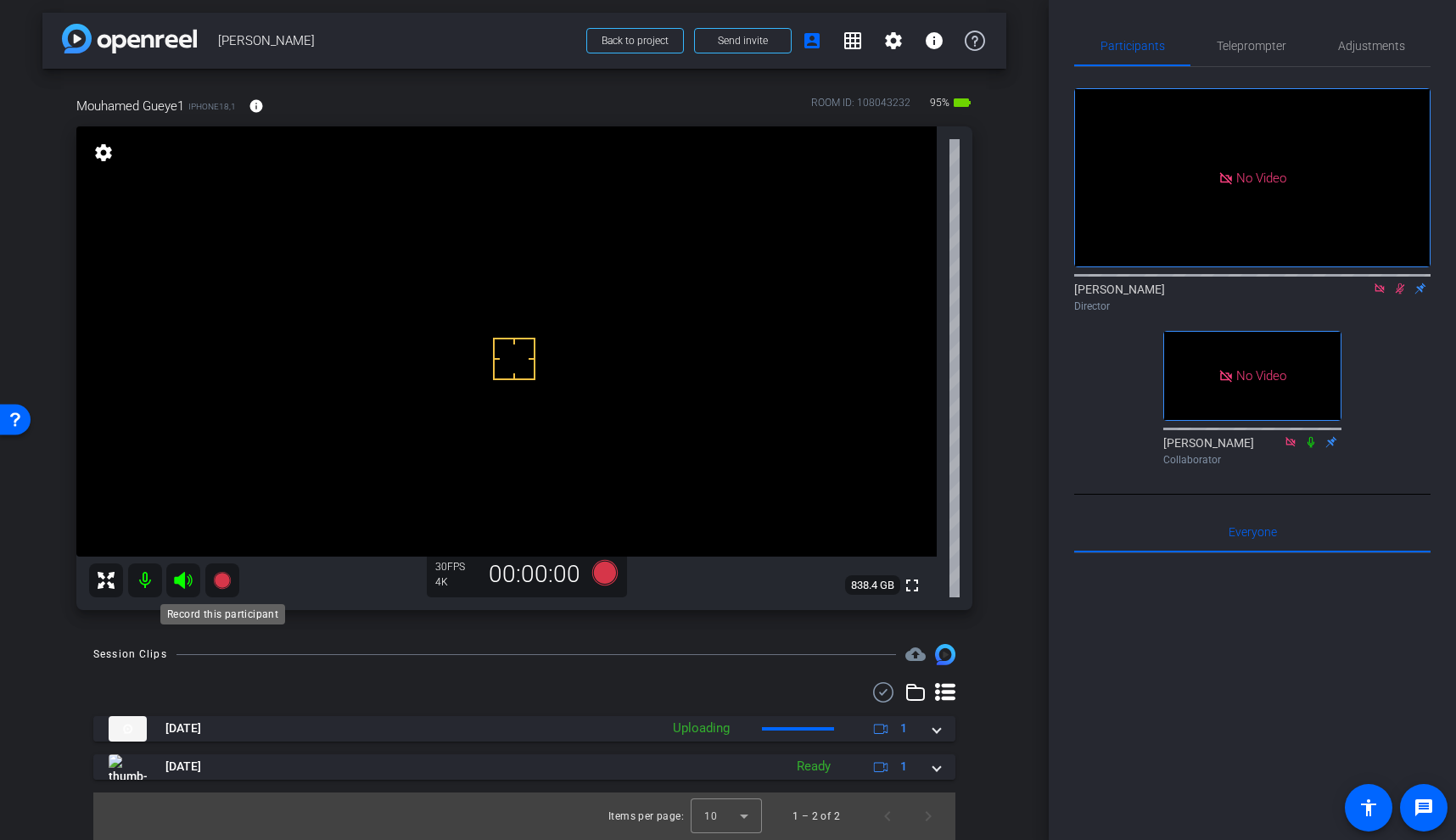
click at [227, 580] on icon at bounding box center [221, 580] width 17 height 17
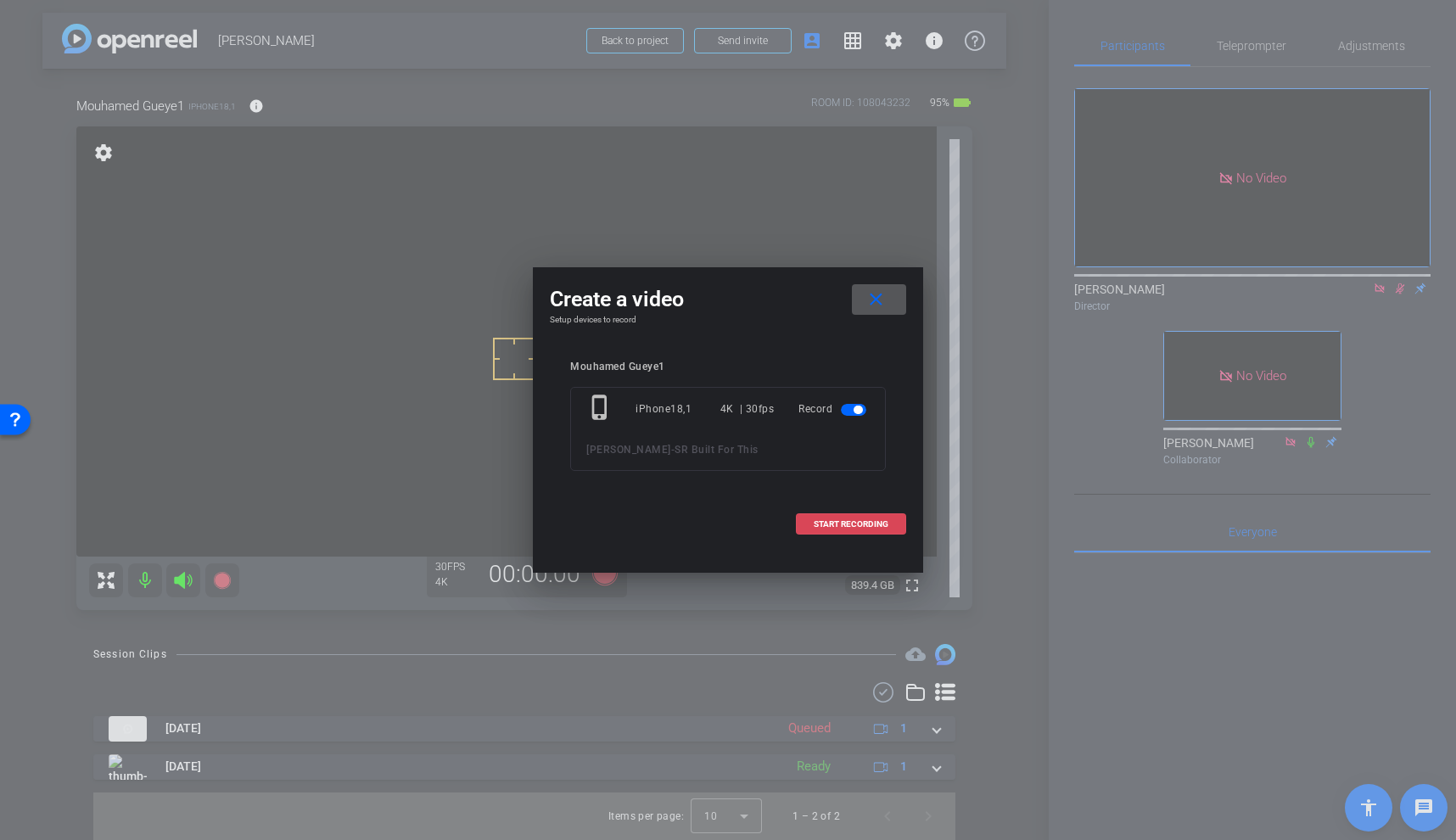
click at [860, 522] on span "START RECORDING" at bounding box center [851, 524] width 74 height 8
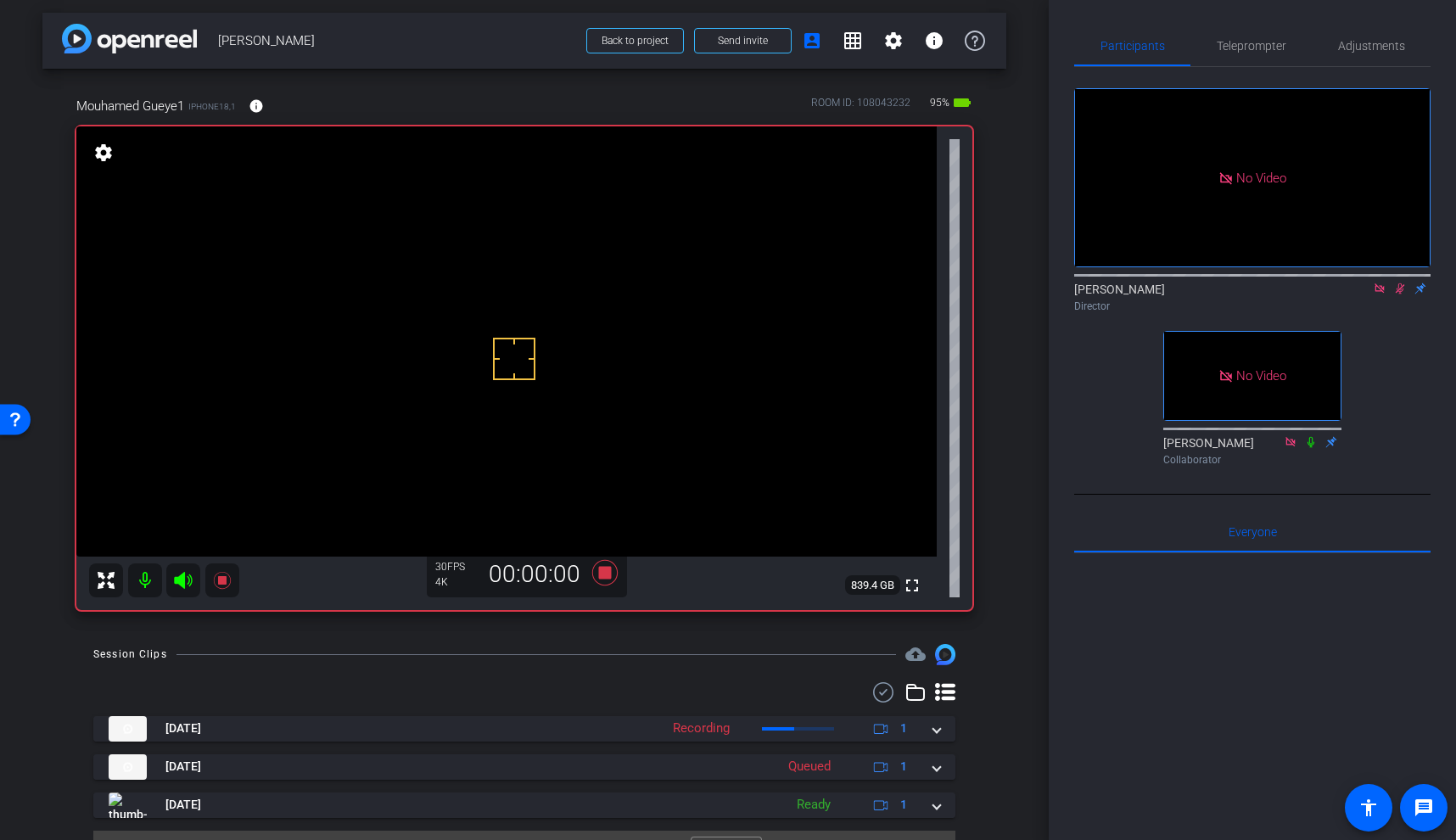
click at [524, 310] on video at bounding box center [507, 342] width 861 height 430
click at [516, 299] on video at bounding box center [507, 342] width 861 height 430
click at [221, 580] on icon at bounding box center [221, 580] width 17 height 17
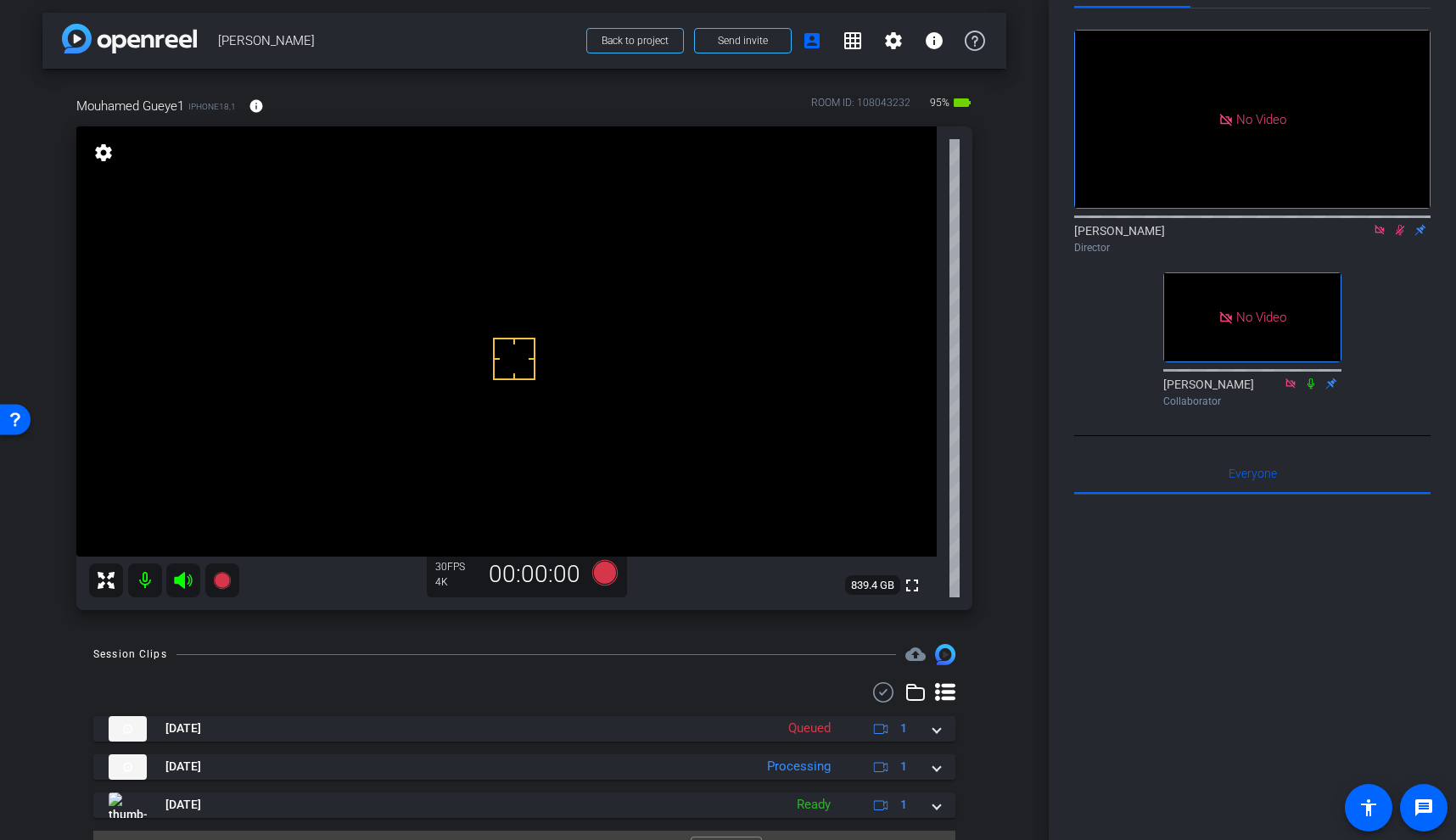
scroll to position [65, 0]
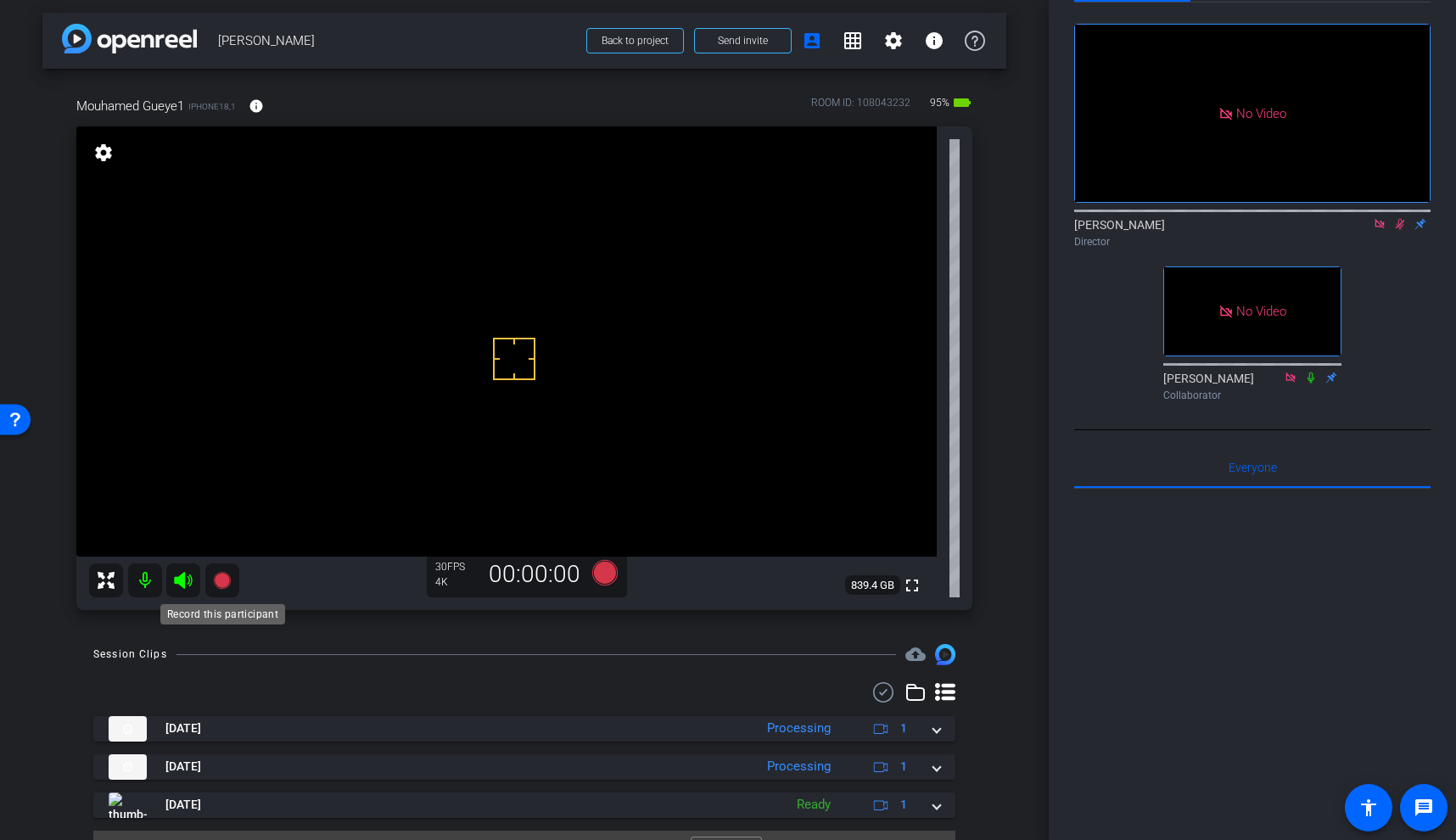
click at [217, 586] on icon at bounding box center [222, 580] width 21 height 21
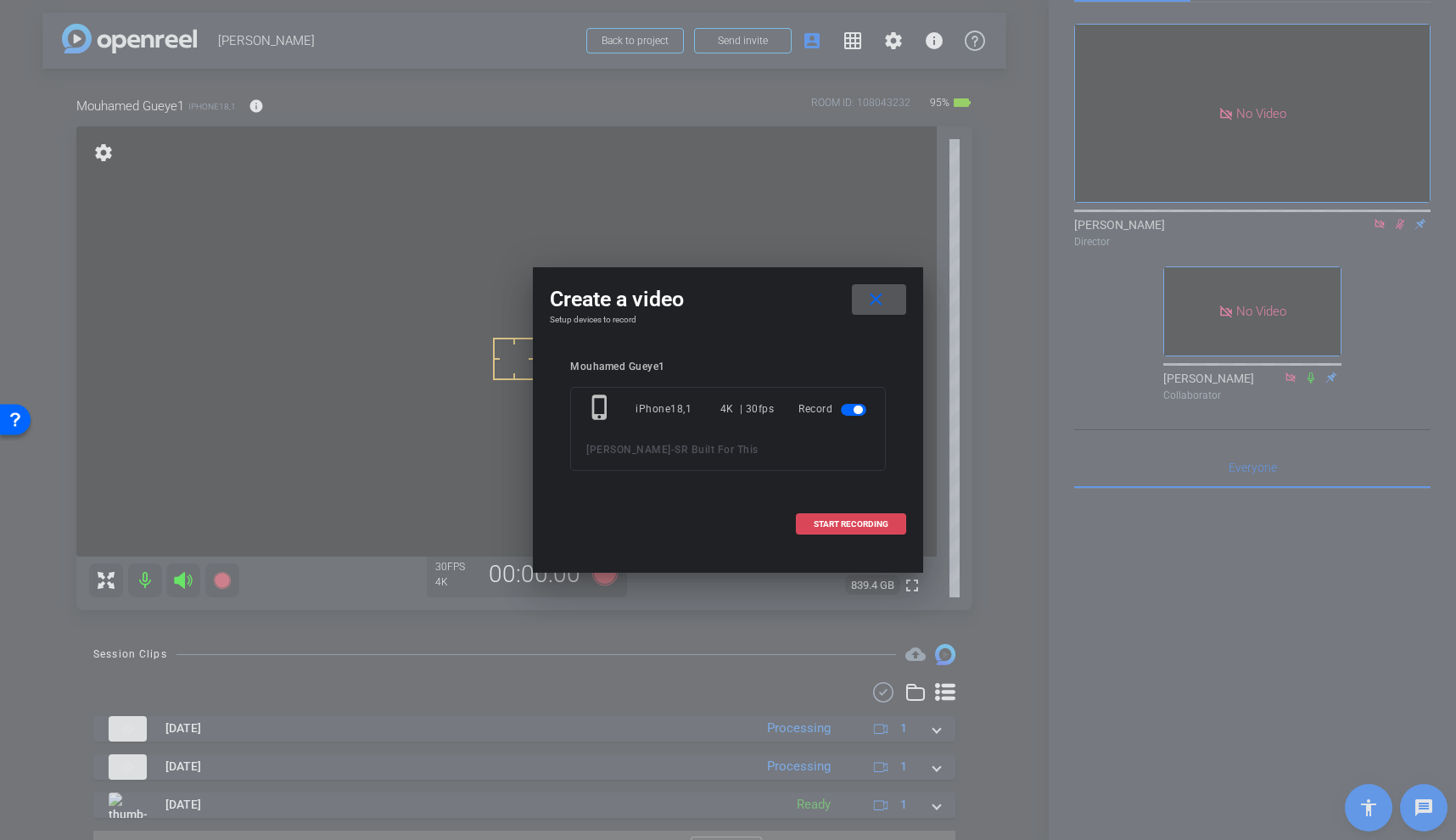
click at [871, 521] on span "START RECORDING" at bounding box center [851, 524] width 74 height 8
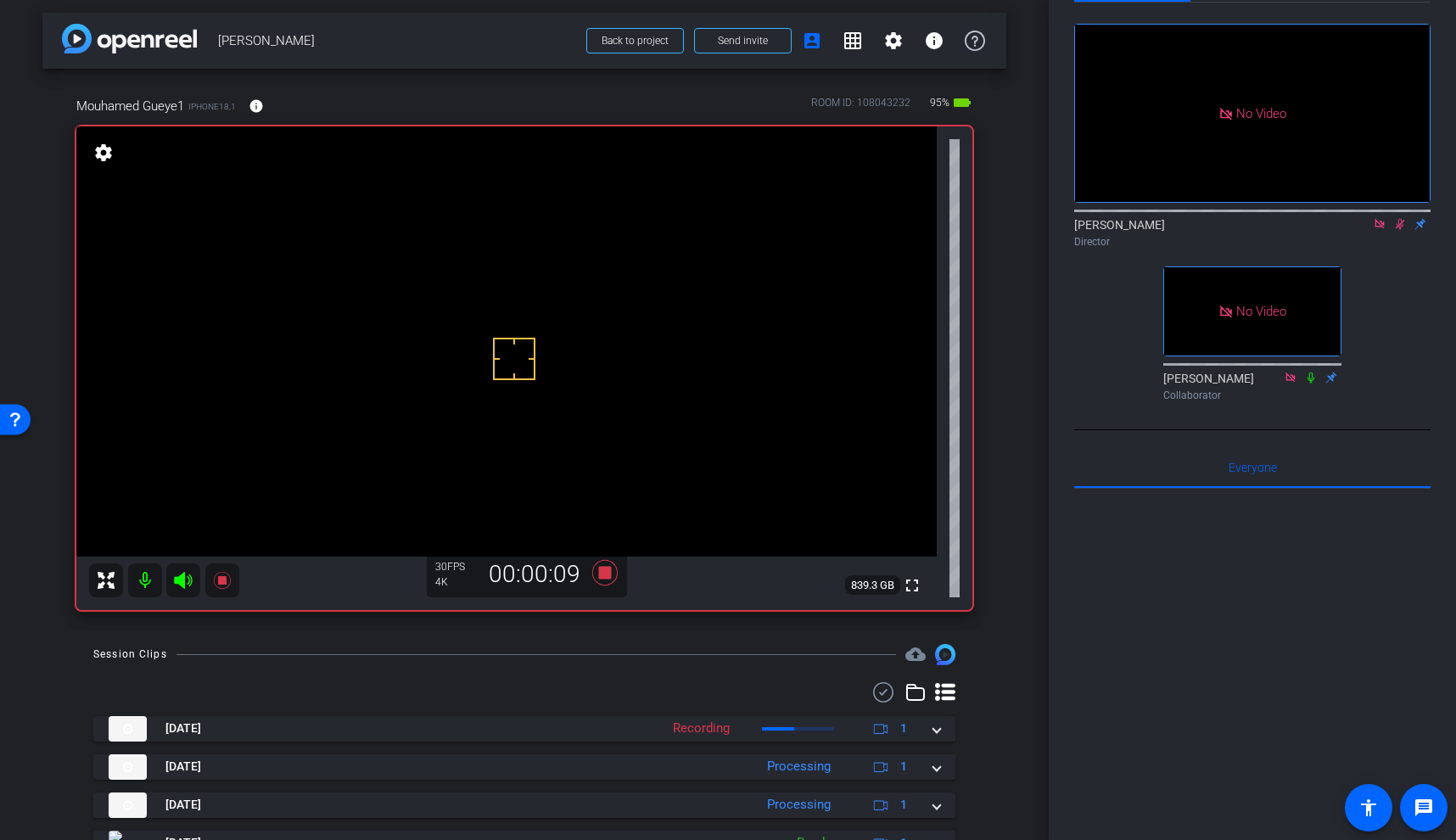
click at [509, 286] on video at bounding box center [507, 342] width 861 height 430
click at [220, 584] on icon at bounding box center [221, 580] width 17 height 17
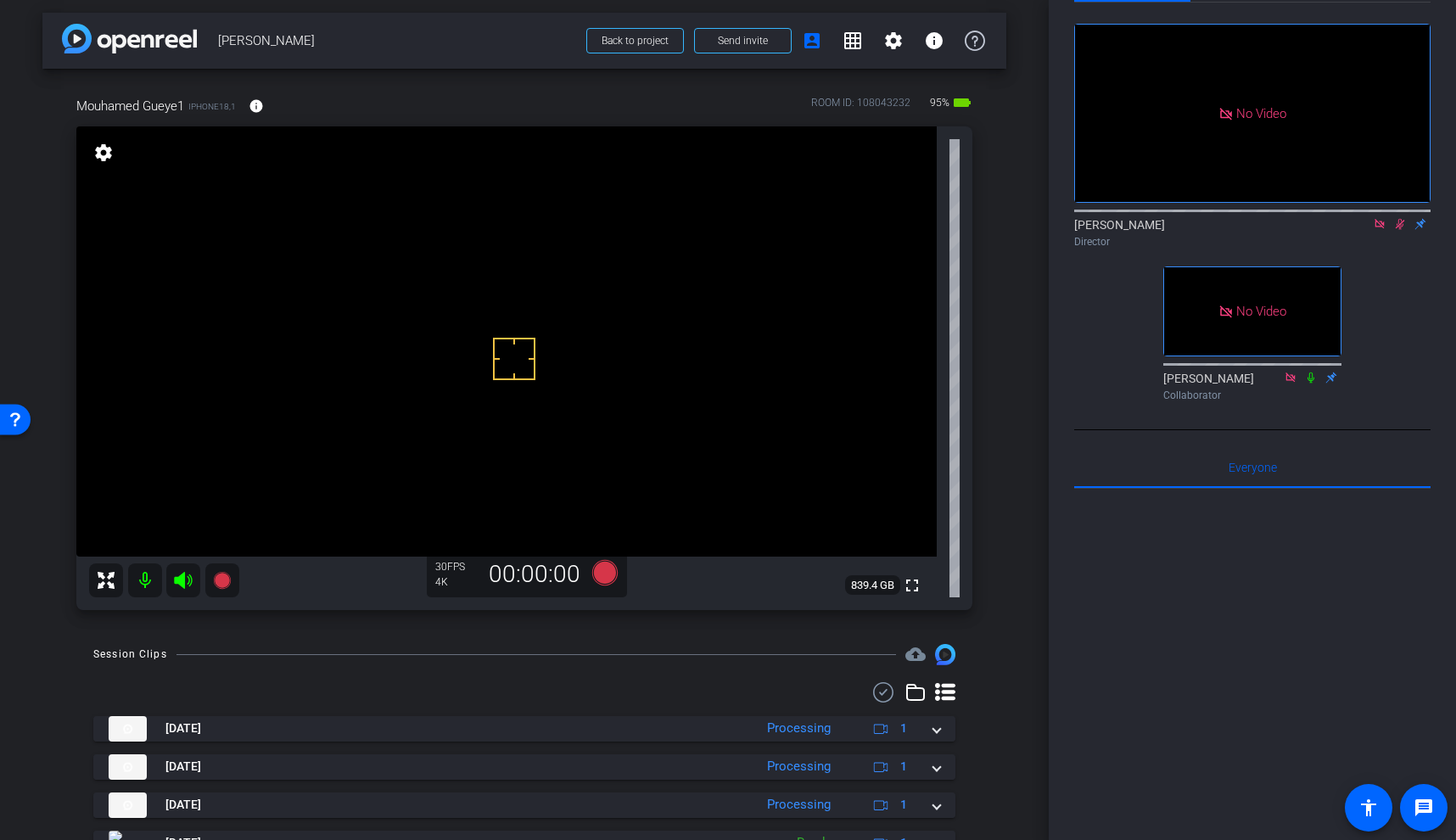
click at [501, 305] on video at bounding box center [507, 342] width 861 height 430
click at [1400, 218] on icon at bounding box center [1400, 223] width 13 height 12
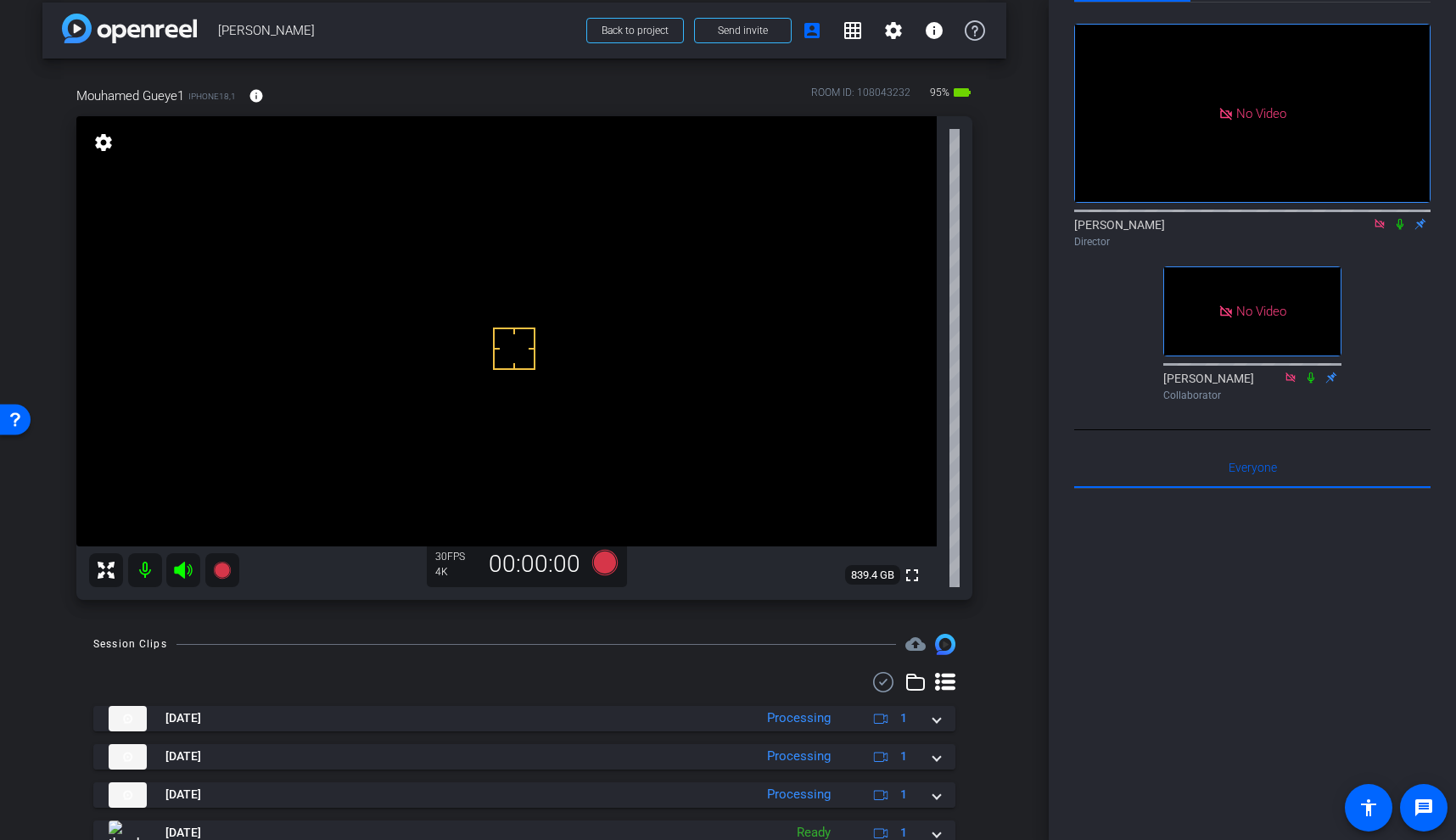
scroll to position [0, 0]
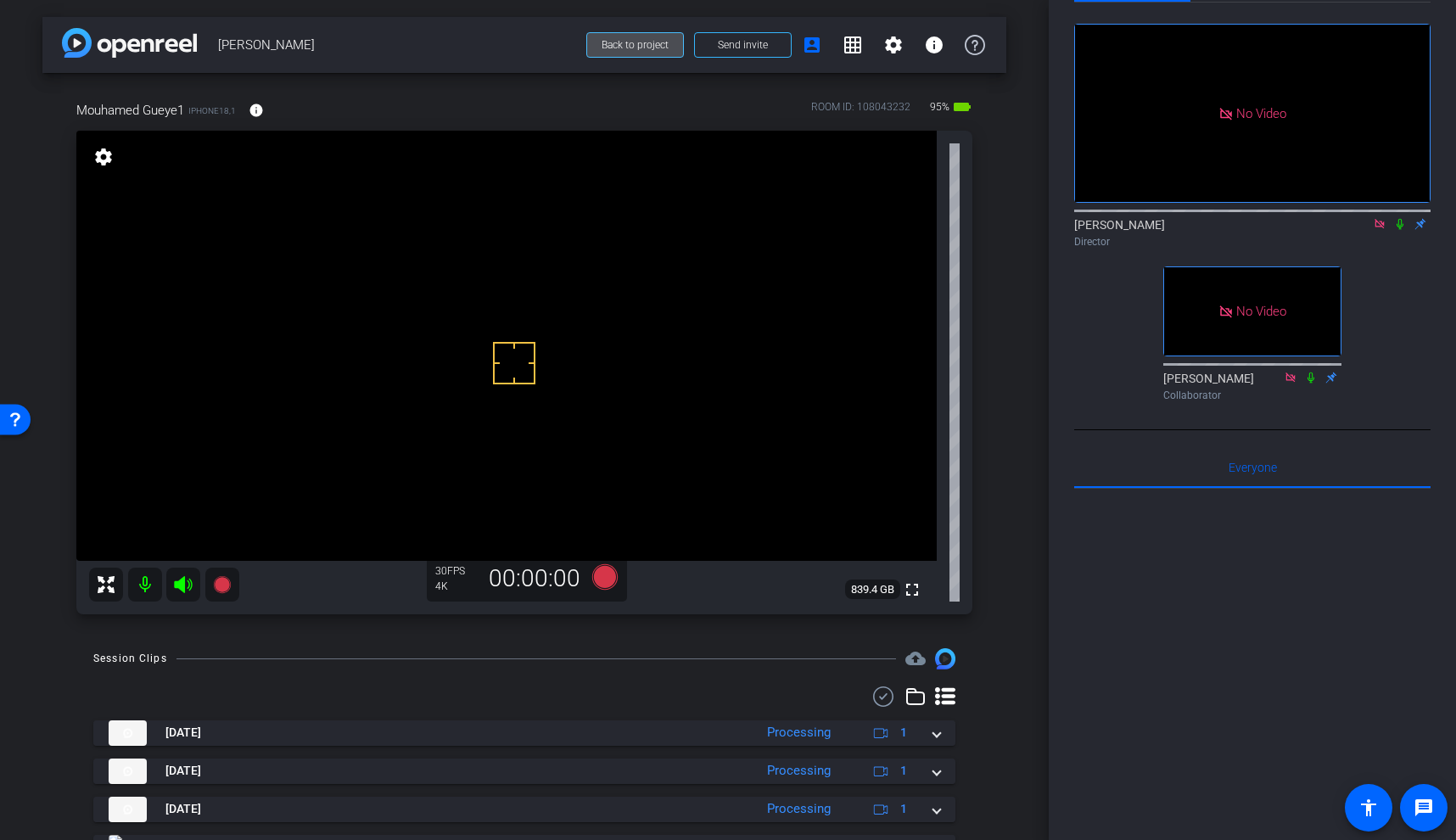
click at [657, 43] on span "Back to project" at bounding box center [635, 45] width 67 height 12
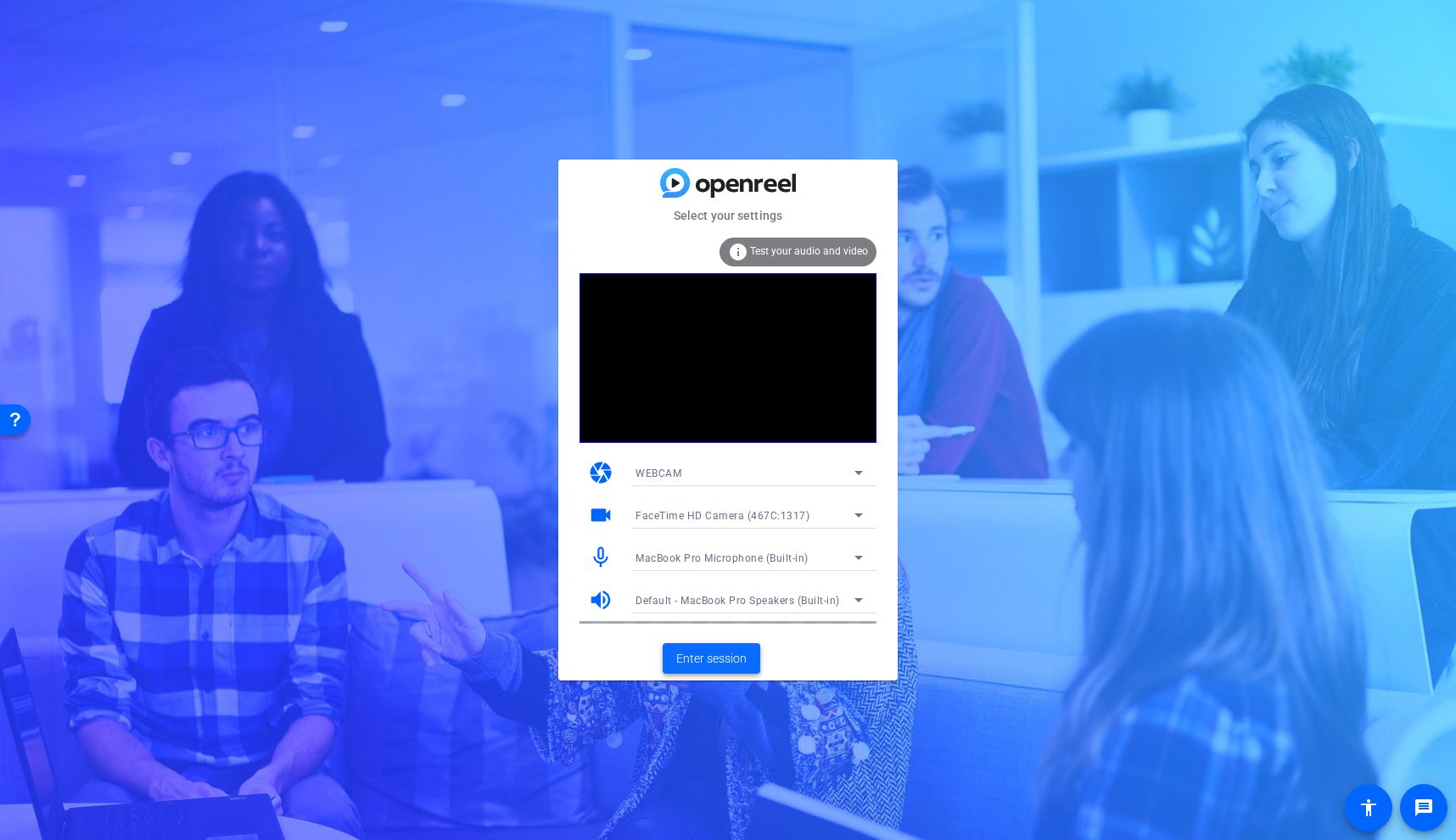
click at [720, 656] on span "Enter session" at bounding box center [711, 659] width 71 height 18
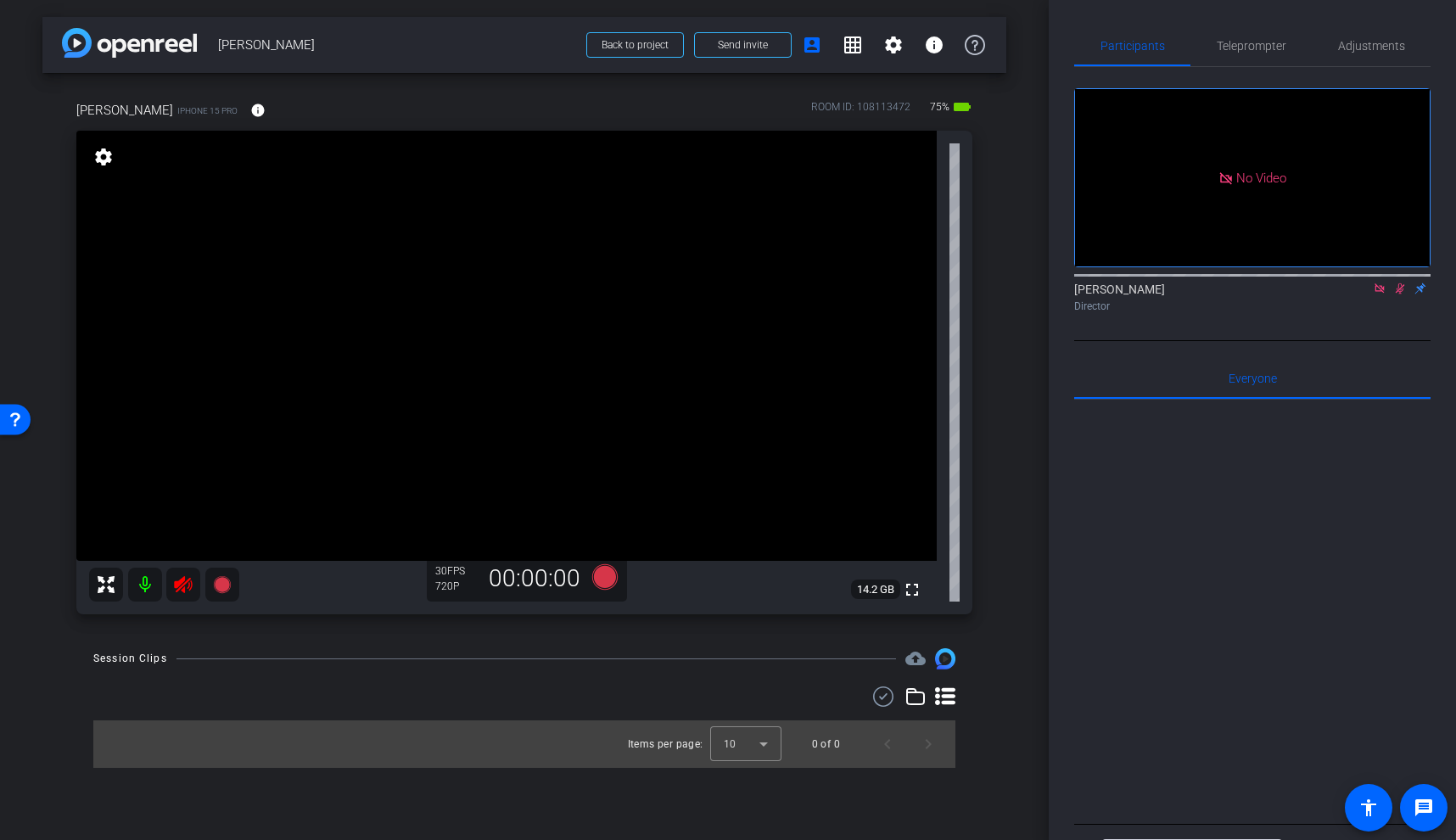
click at [1381, 294] on icon at bounding box center [1380, 288] width 13 height 12
click at [1379, 294] on icon at bounding box center [1380, 288] width 13 height 12
click at [185, 592] on icon at bounding box center [183, 585] width 21 height 21
click at [1386, 56] on span "Adjustments" at bounding box center [1372, 45] width 67 height 40
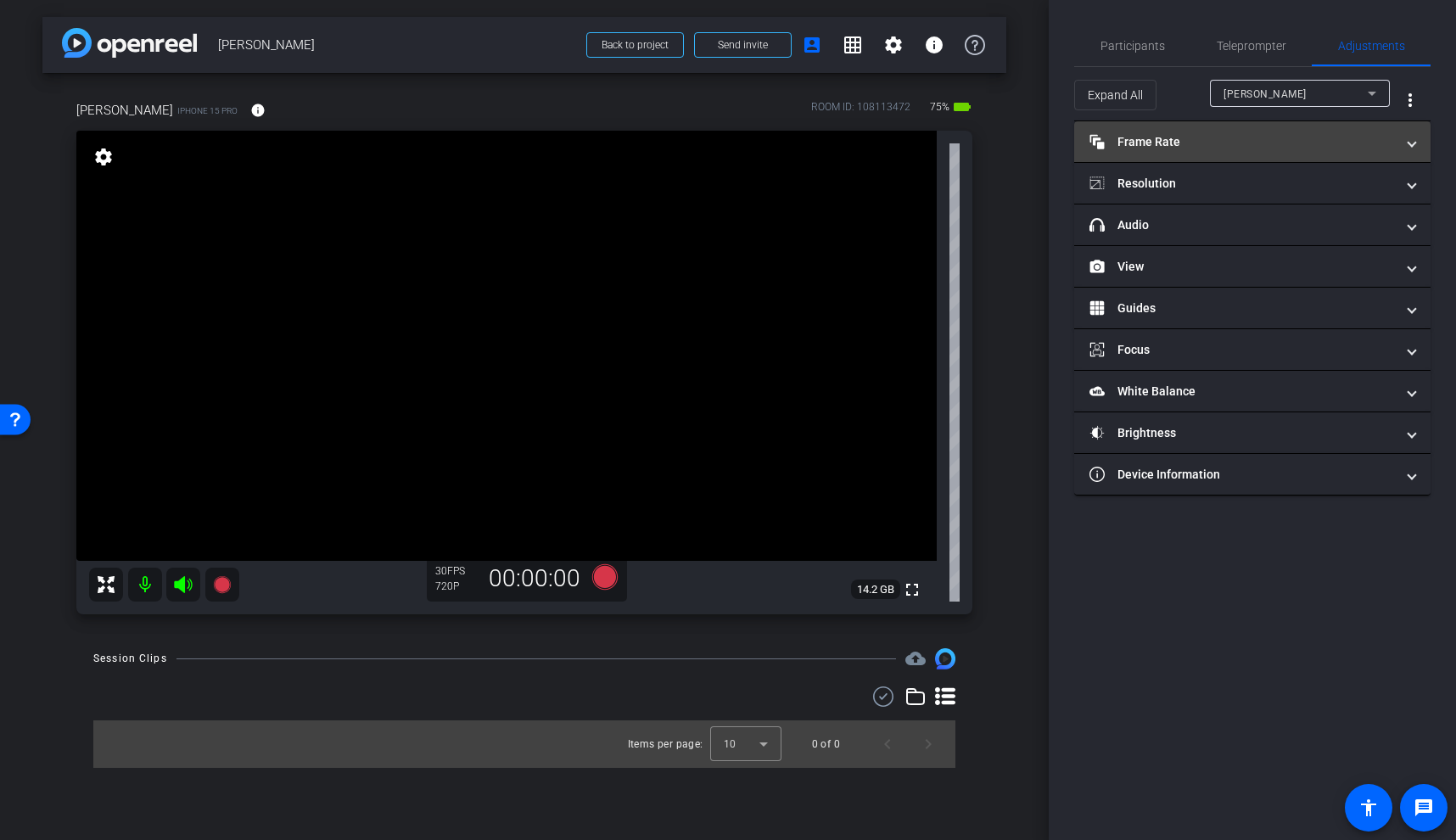
click at [1205, 146] on mat-panel-title "Frame Rate Frame Rate" at bounding box center [1242, 143] width 306 height 18
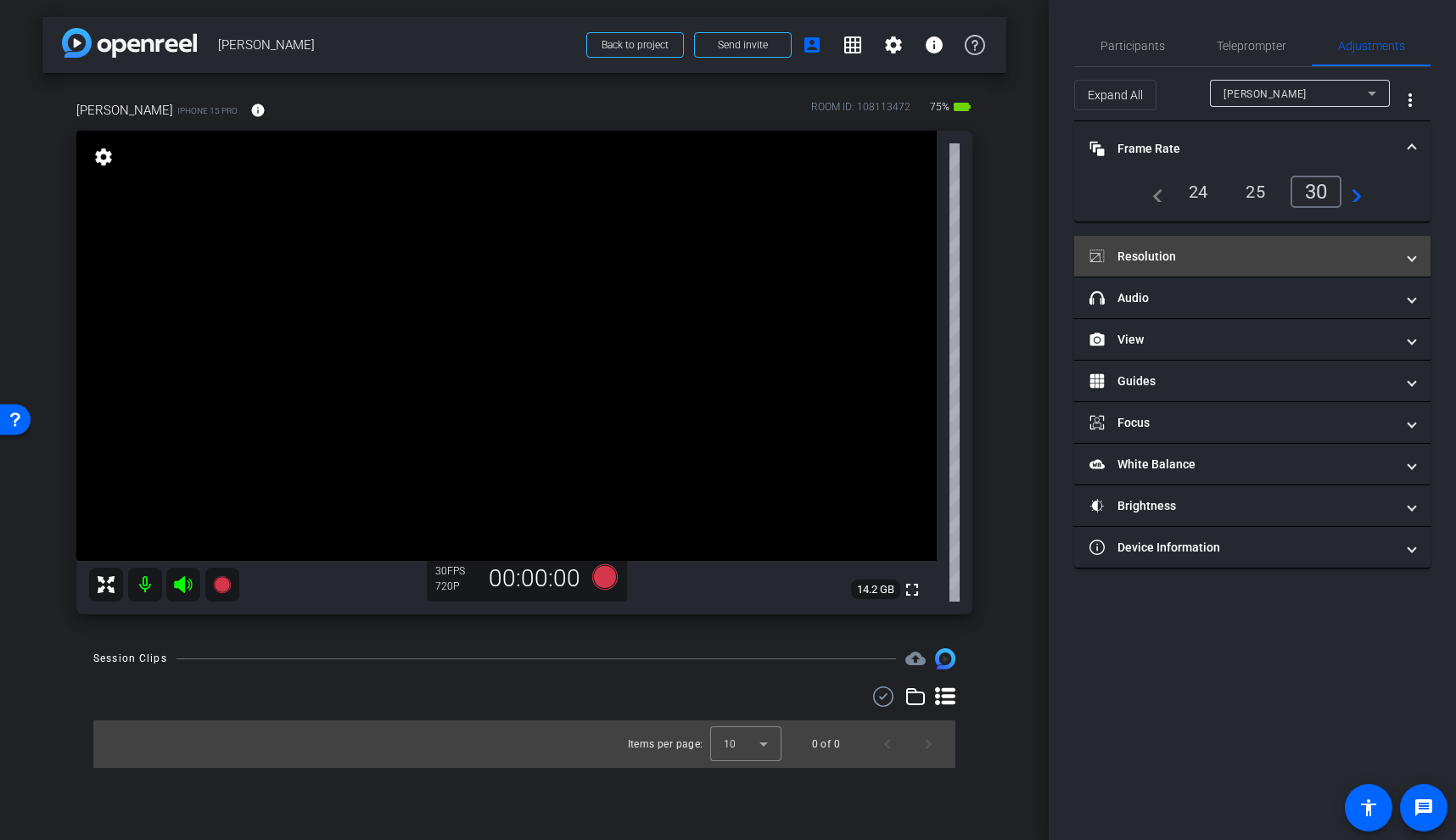
click at [1202, 260] on mat-panel-title "Resolution" at bounding box center [1242, 256] width 306 height 18
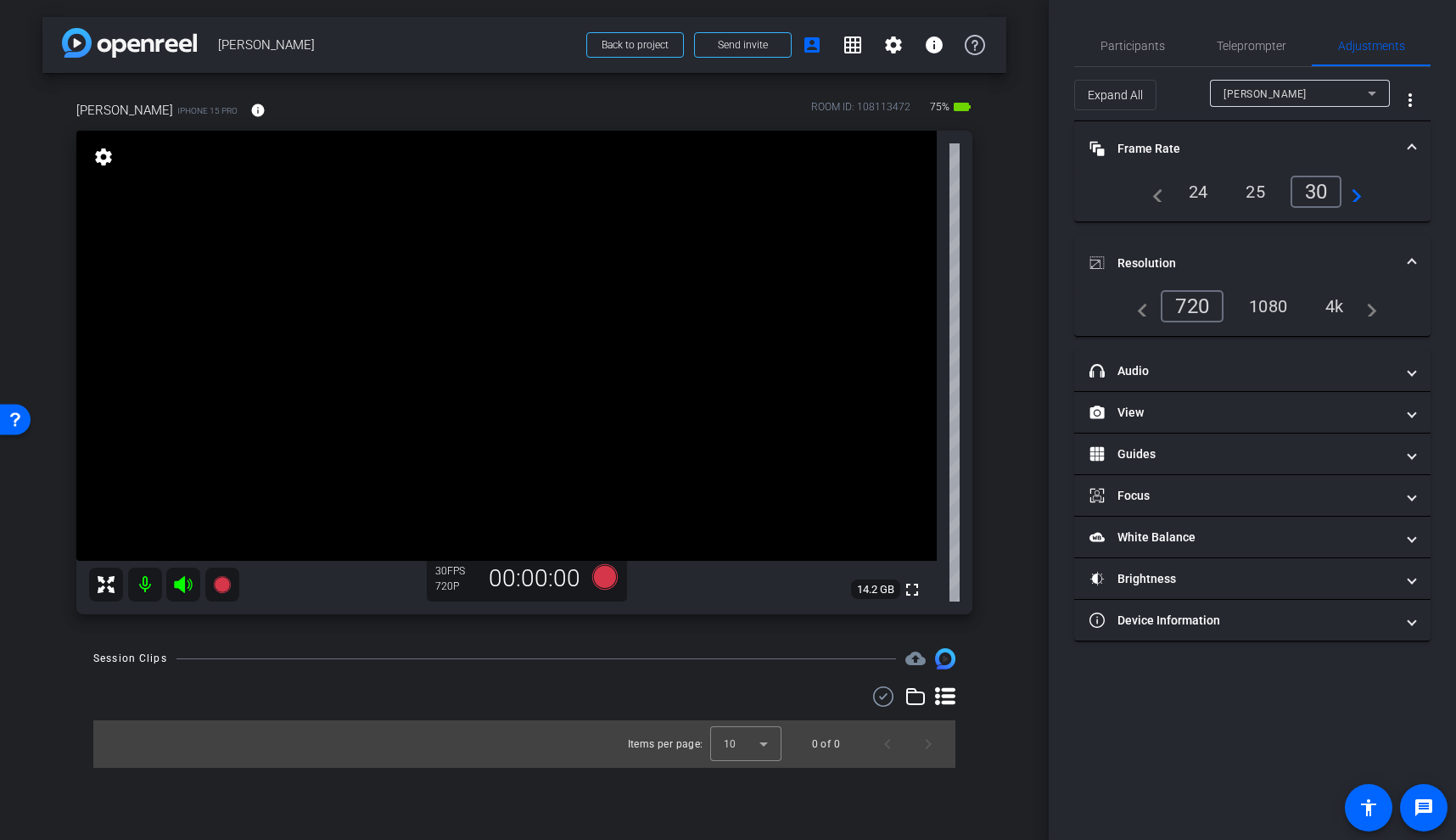
click at [1330, 313] on div "4k" at bounding box center [1334, 307] width 44 height 29
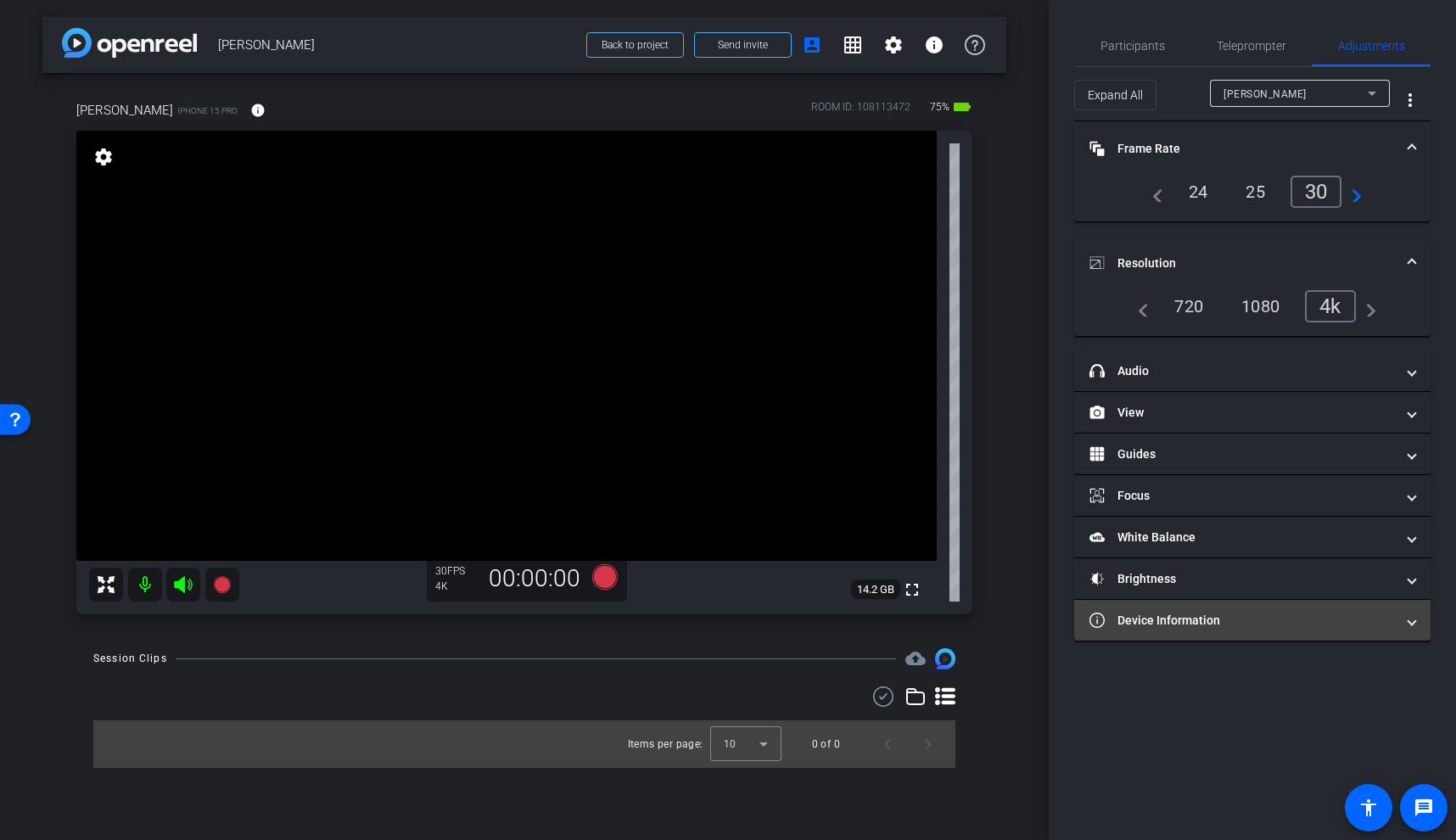
click at [1215, 624] on mat-panel-title "Device Information" at bounding box center [1242, 621] width 306 height 18
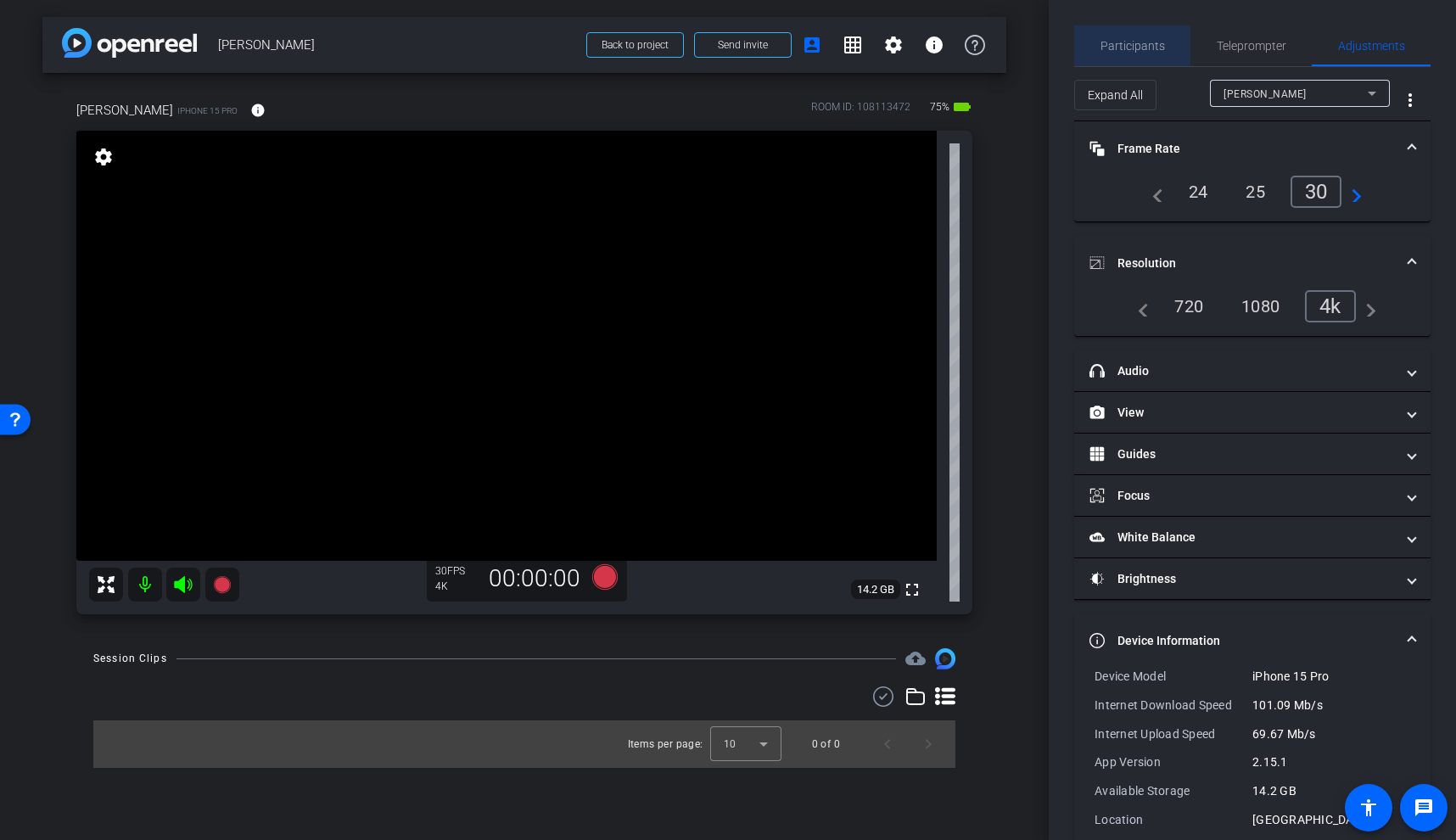
click at [1140, 50] on span "Participants" at bounding box center [1133, 45] width 65 height 12
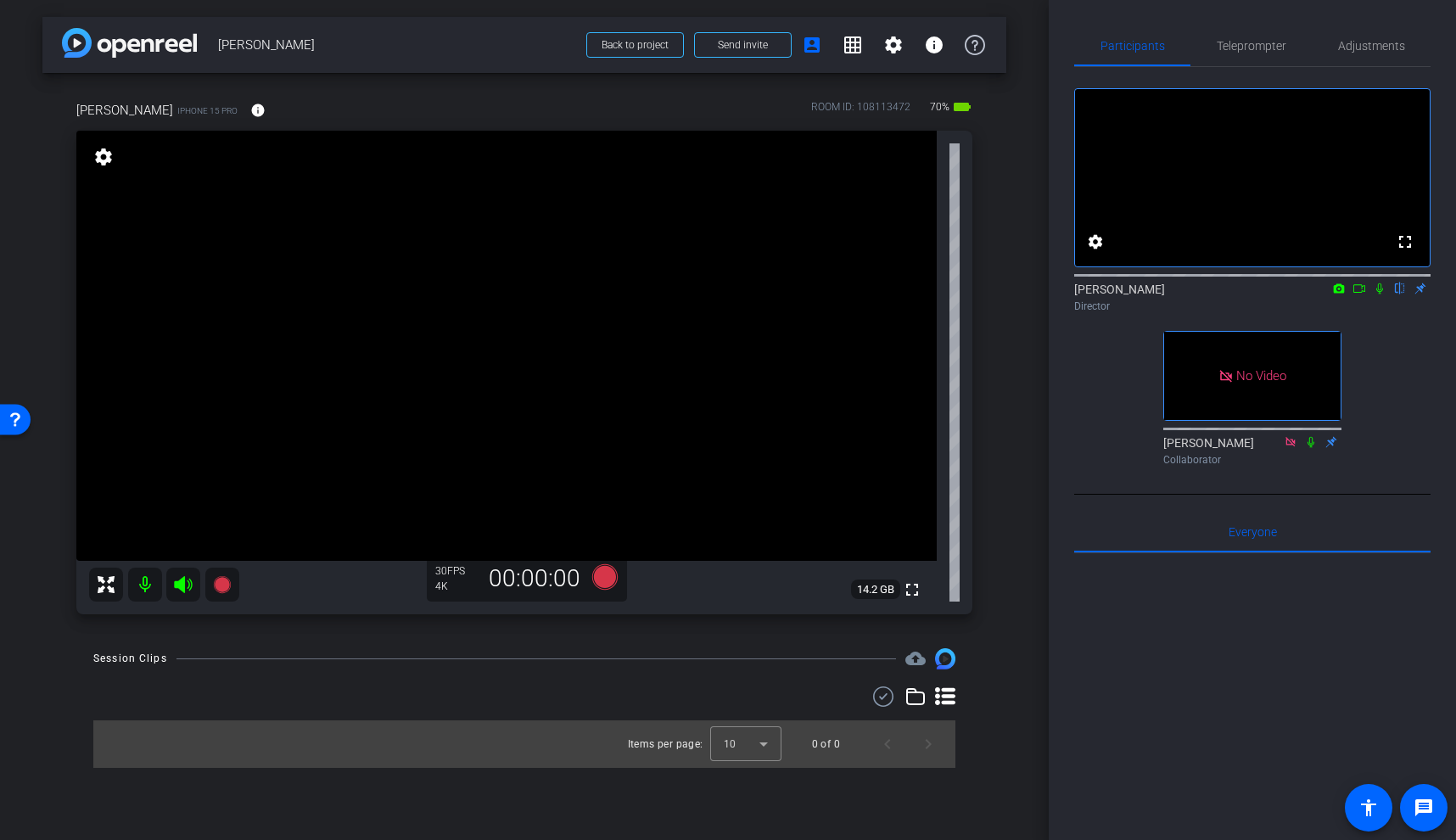
click at [483, 355] on video at bounding box center [507, 346] width 861 height 430
click at [486, 312] on video at bounding box center [507, 346] width 861 height 430
click at [1348, 48] on span "Adjustments" at bounding box center [1372, 45] width 67 height 12
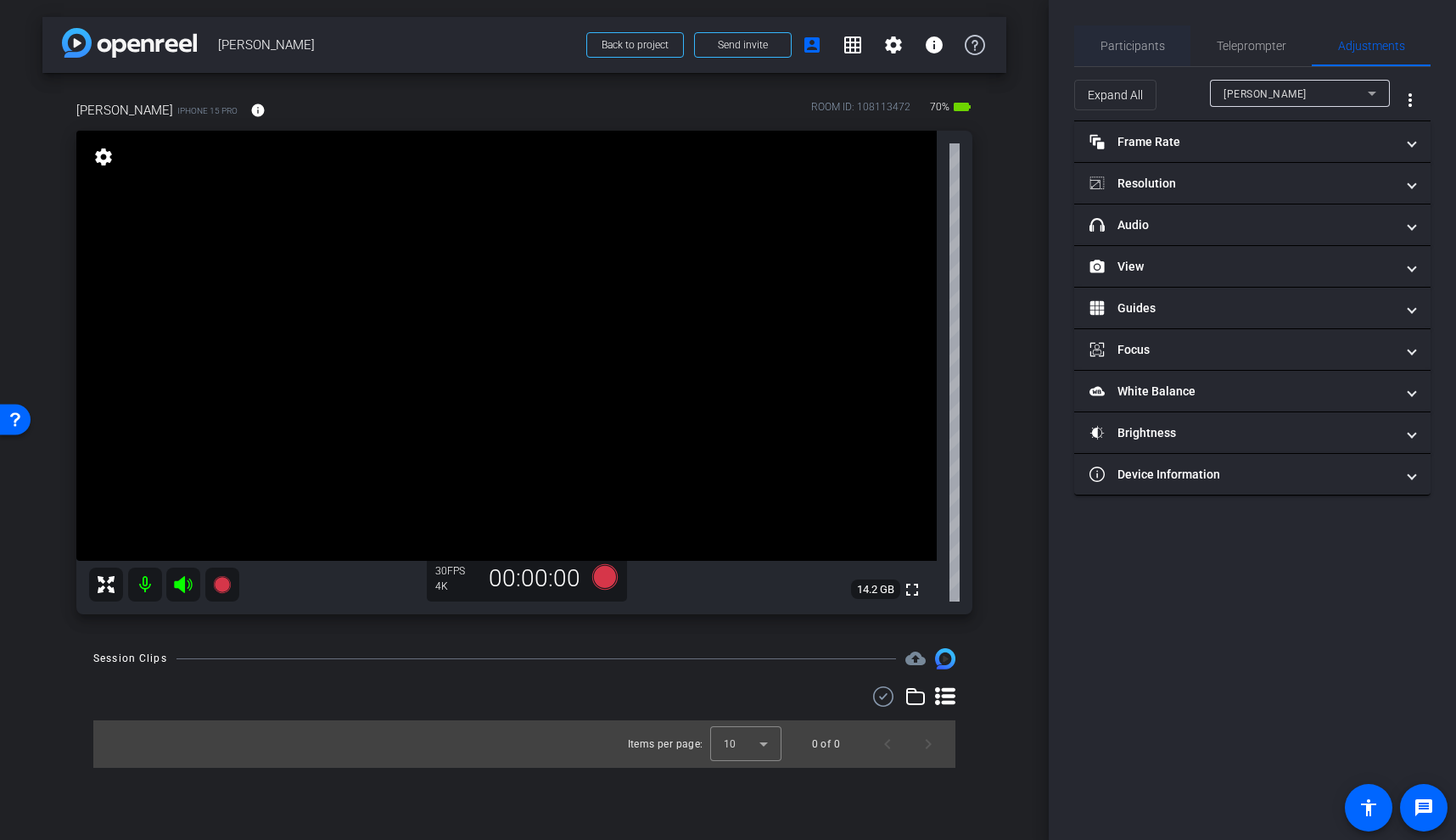
click at [1124, 48] on span "Participants" at bounding box center [1133, 45] width 65 height 12
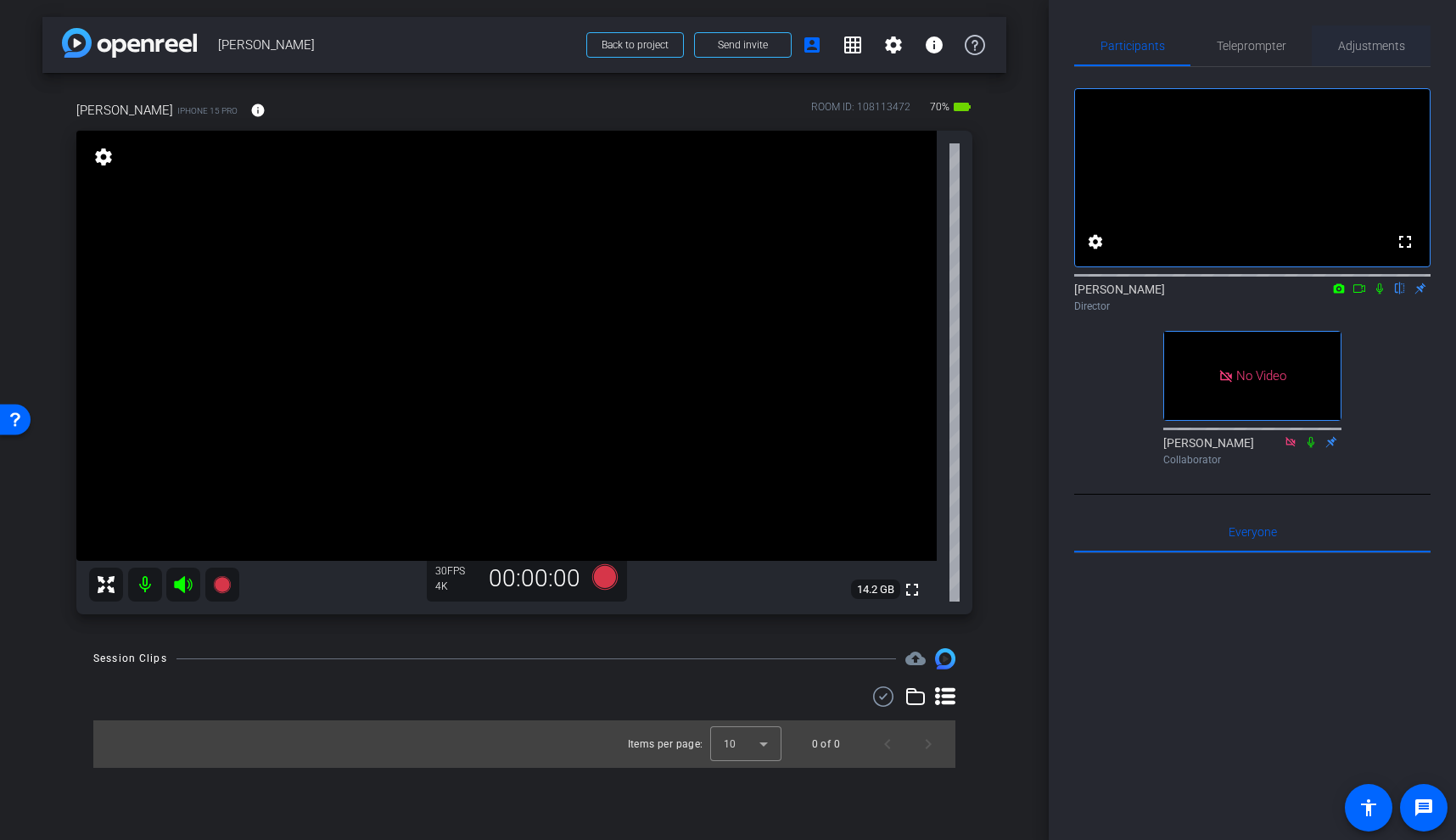
click at [1362, 50] on span "Adjustments" at bounding box center [1372, 45] width 67 height 12
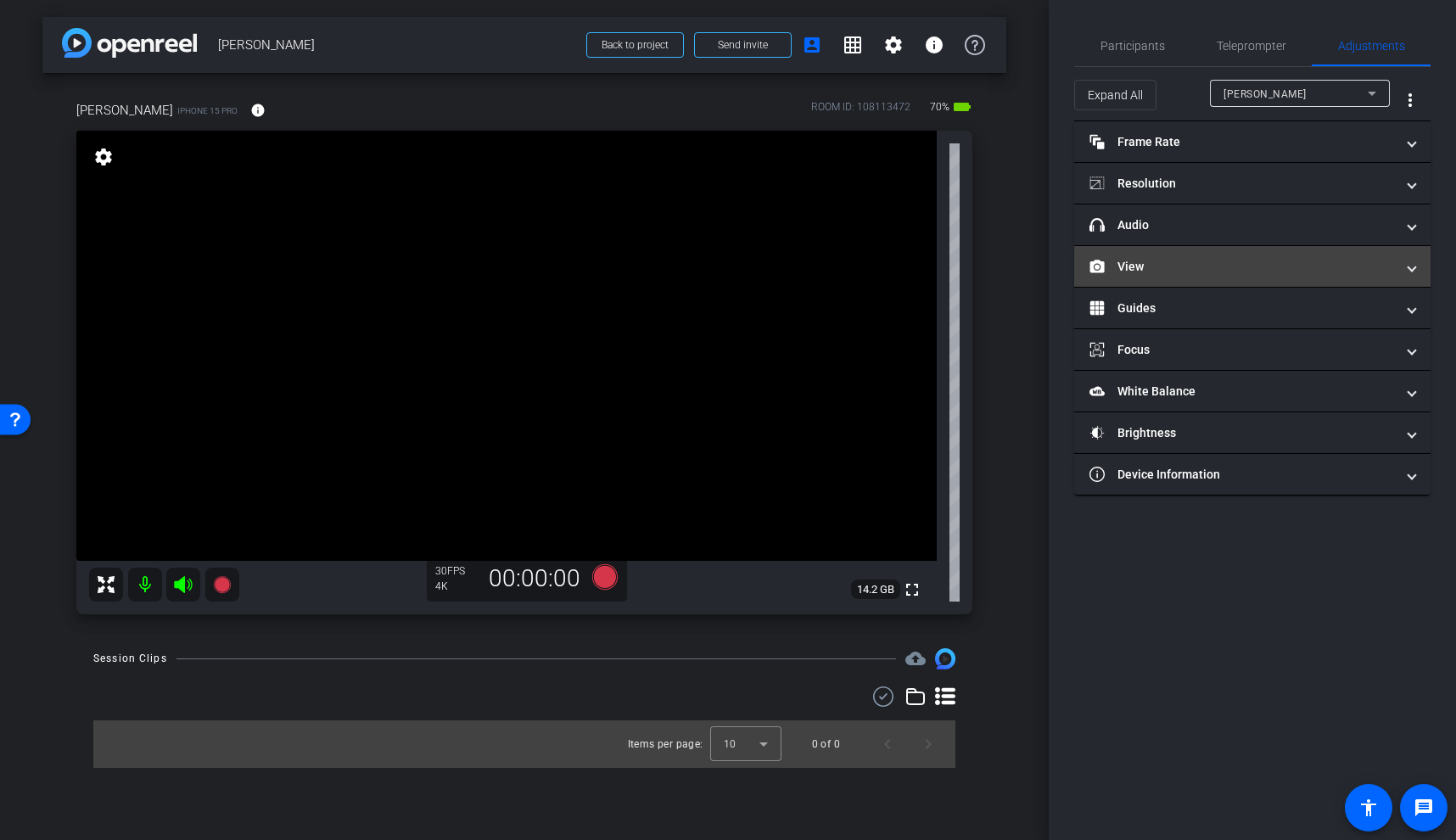
click at [1189, 275] on mat-expansion-panel-header "View" at bounding box center [1252, 266] width 357 height 40
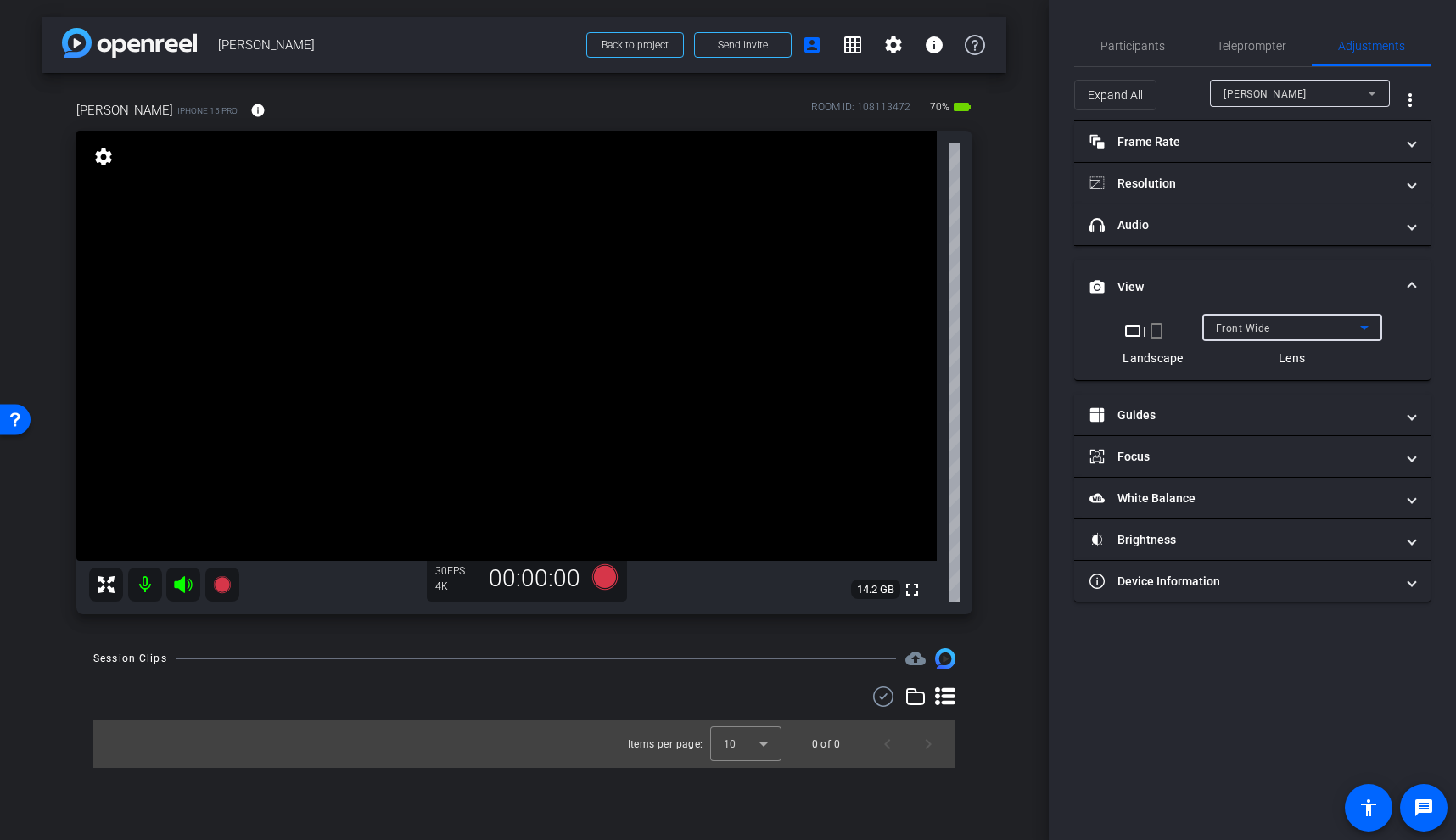
click at [1266, 326] on span "Front Wide" at bounding box center [1244, 328] width 55 height 12
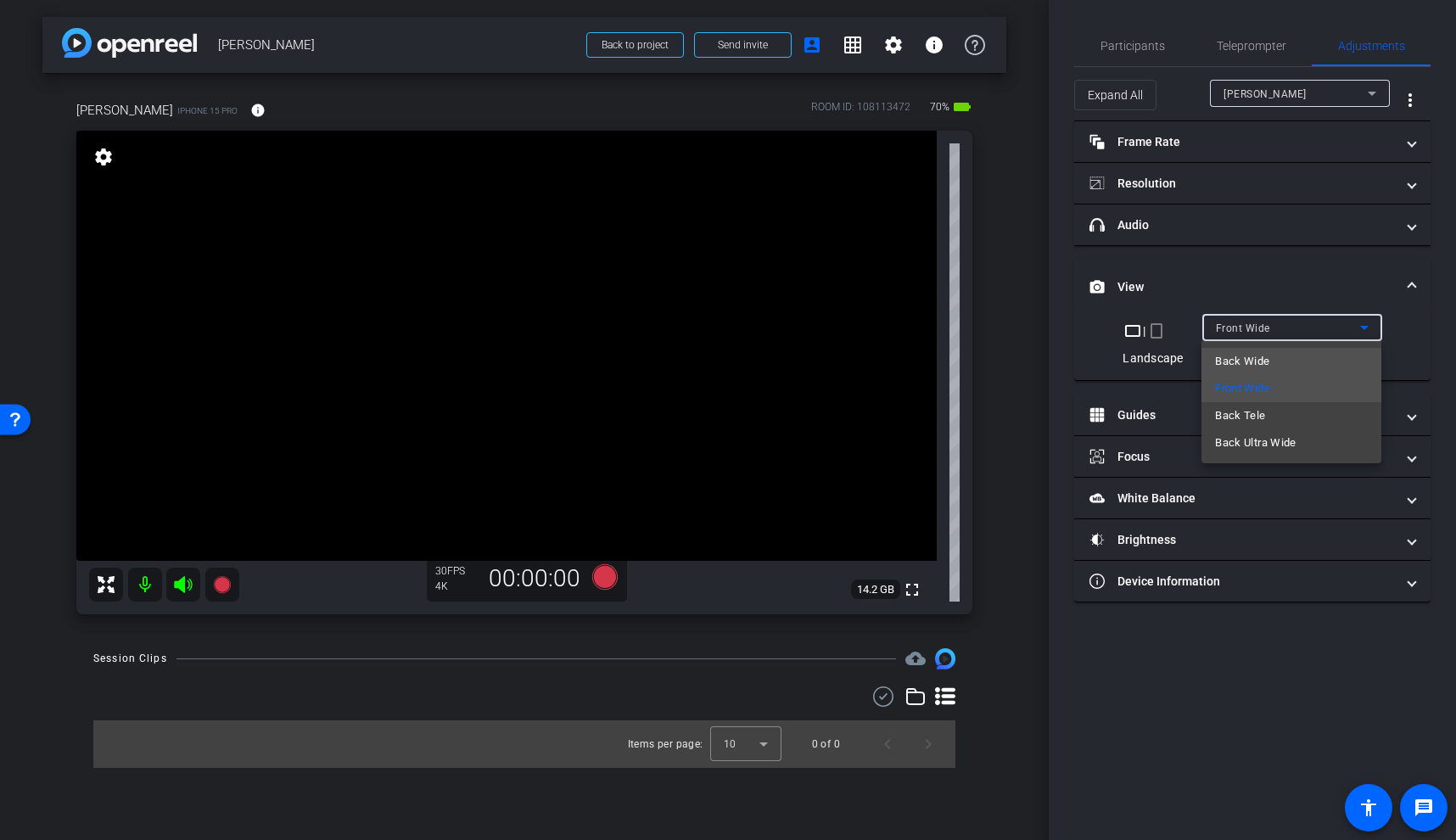
click at [1251, 357] on span "Back Wide" at bounding box center [1243, 361] width 55 height 21
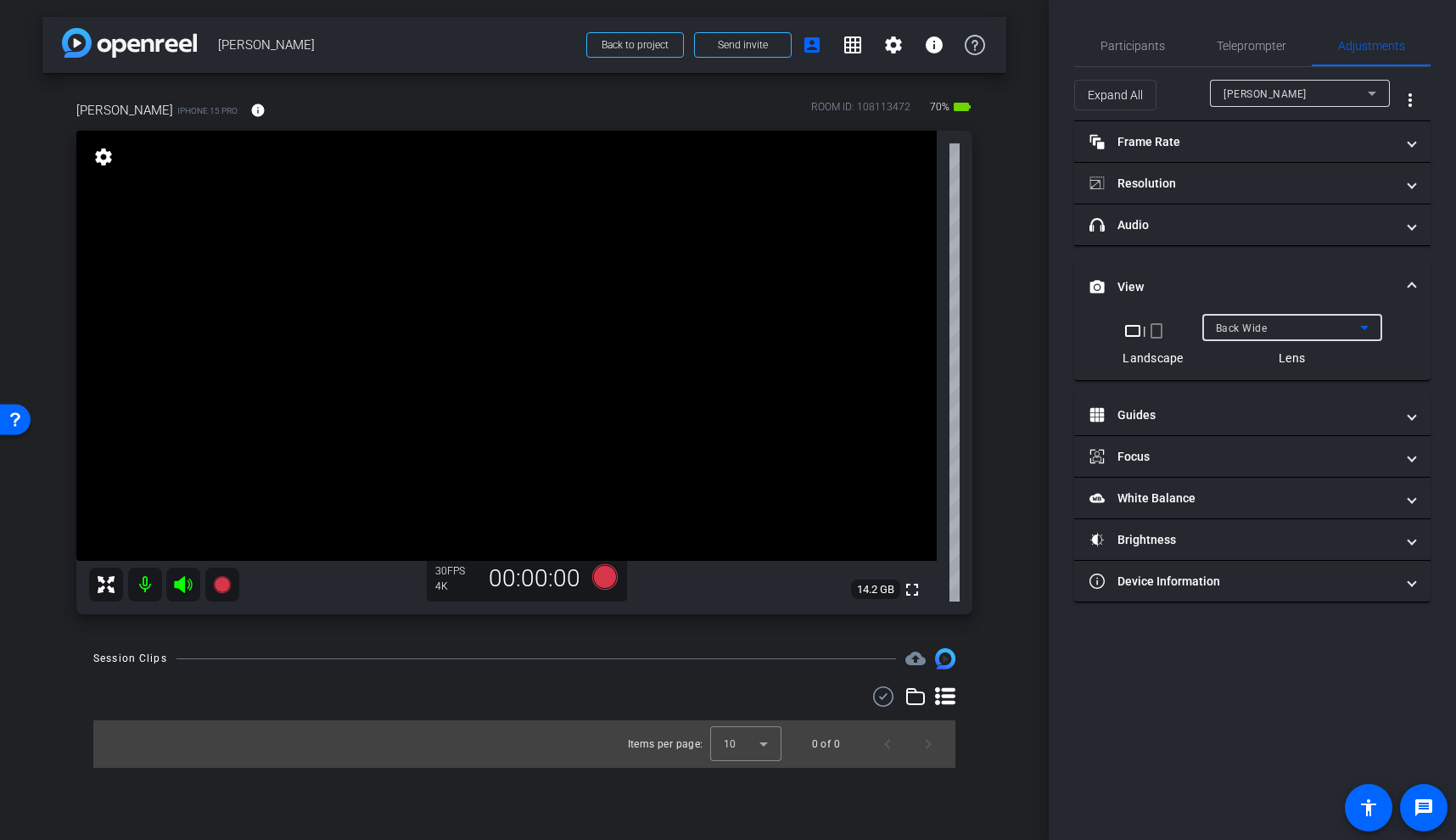
click at [545, 397] on video at bounding box center [507, 346] width 861 height 430
click at [568, 426] on video at bounding box center [507, 346] width 861 height 430
click at [646, 359] on video at bounding box center [507, 346] width 861 height 430
click at [658, 326] on video at bounding box center [507, 346] width 861 height 430
click at [628, 336] on video at bounding box center [507, 346] width 861 height 430
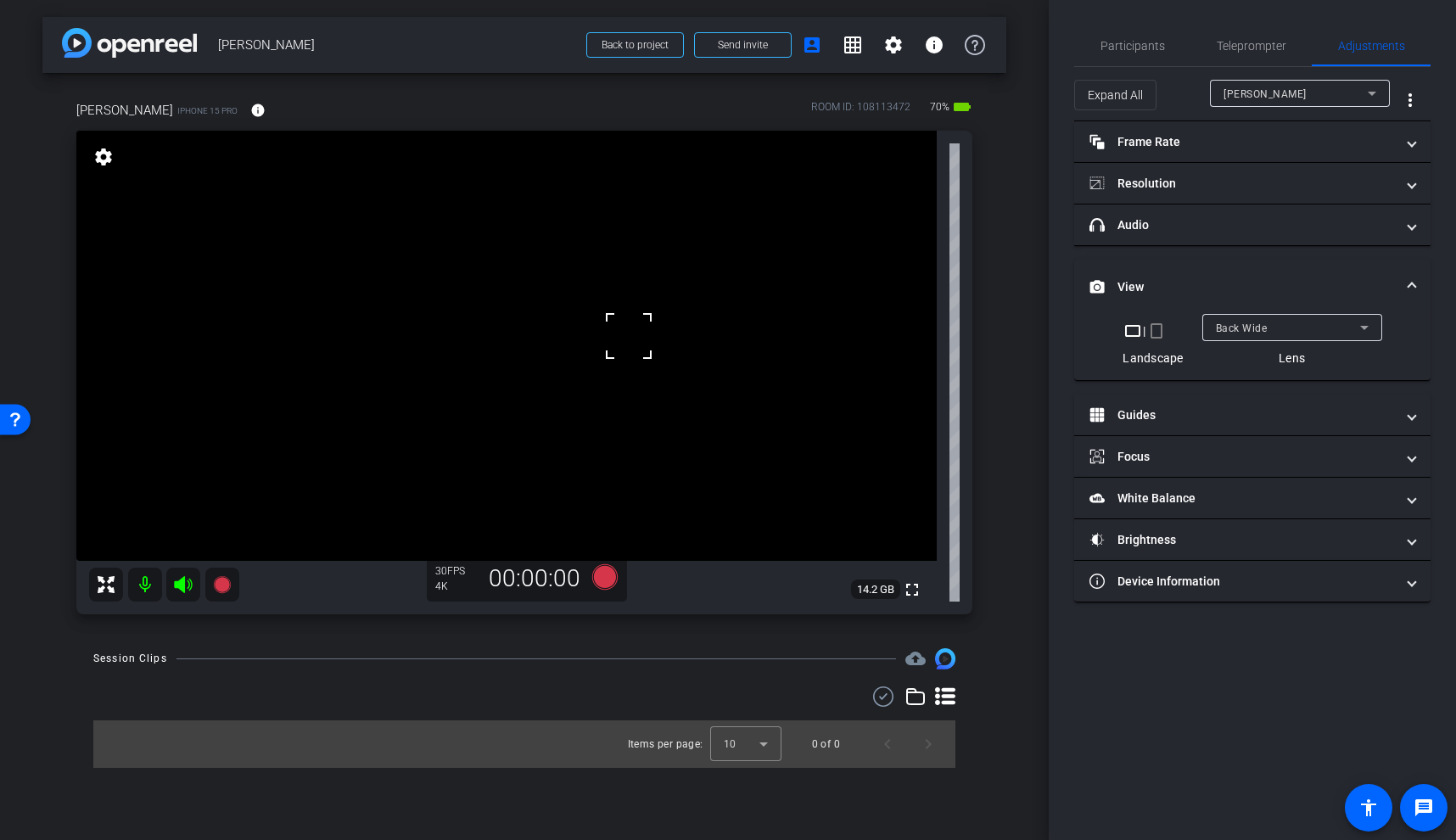
click at [621, 290] on video at bounding box center [507, 346] width 861 height 430
click at [635, 358] on video at bounding box center [507, 346] width 861 height 430
click at [650, 342] on div at bounding box center [634, 357] width 42 height 42
click at [623, 330] on video at bounding box center [507, 346] width 861 height 430
click at [643, 325] on div at bounding box center [622, 330] width 42 height 42
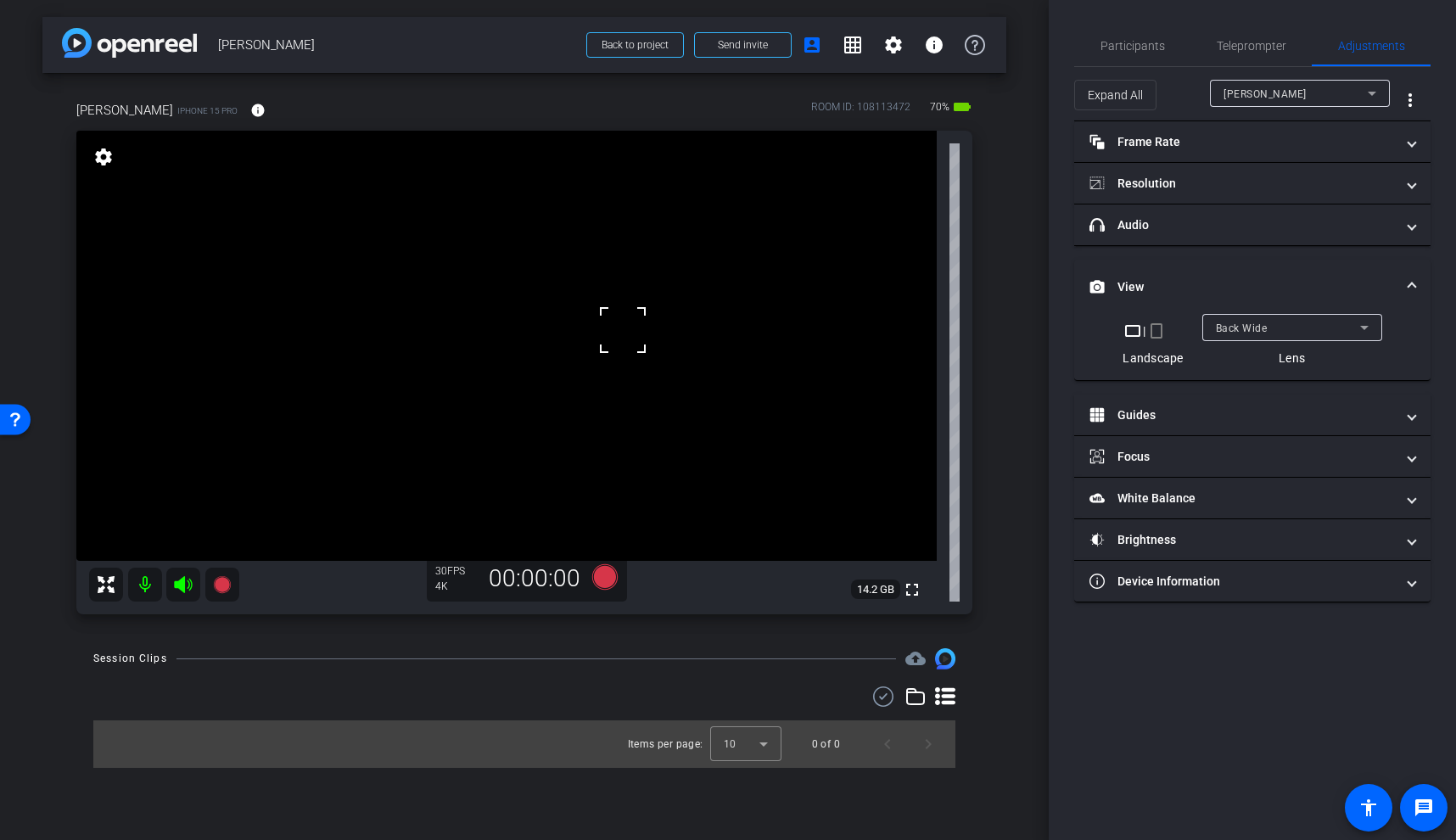
click at [638, 375] on video at bounding box center [507, 346] width 861 height 430
click at [621, 325] on video at bounding box center [507, 346] width 861 height 430
click at [1142, 41] on span "Participants" at bounding box center [1133, 45] width 65 height 12
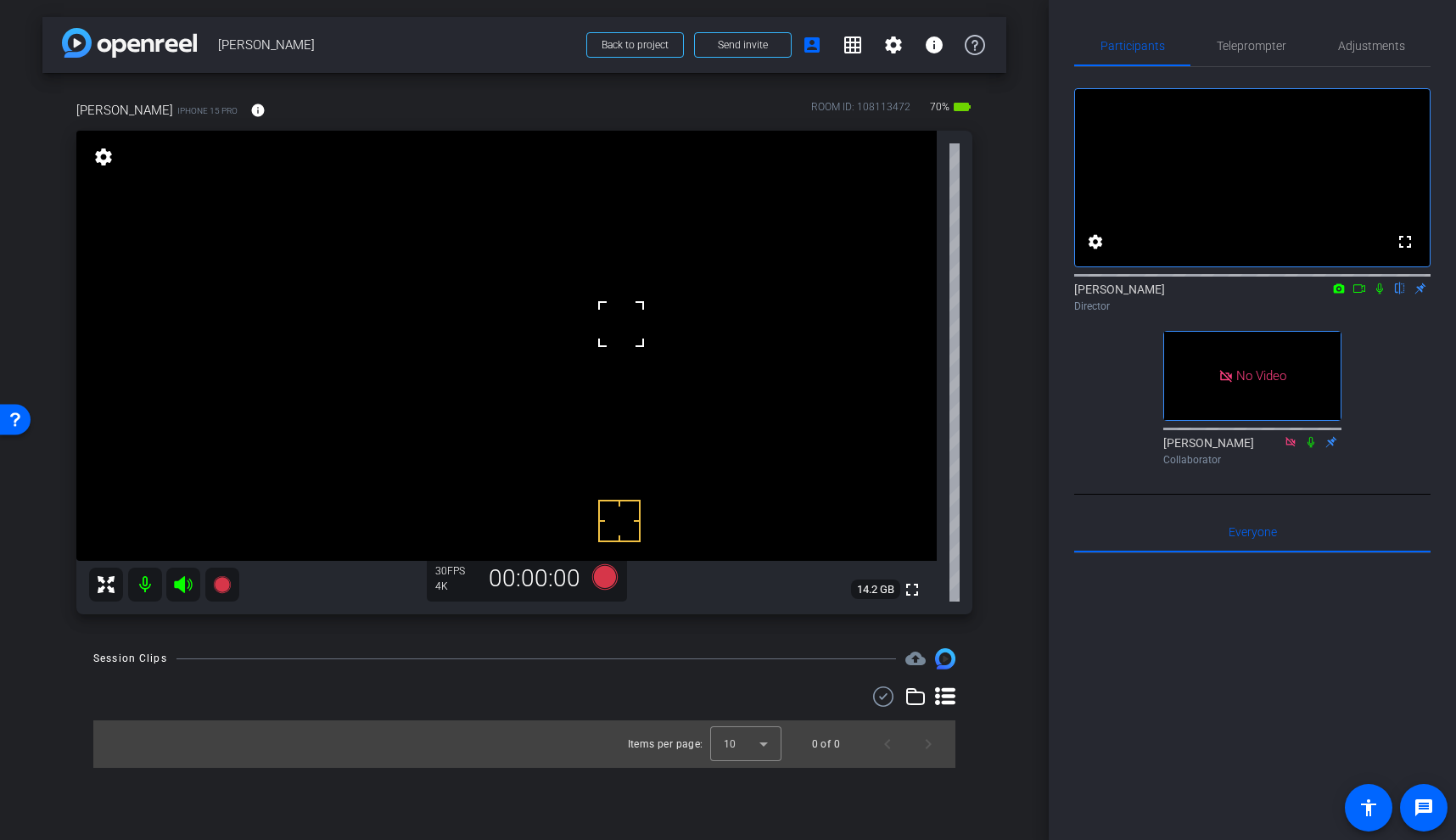
click at [1359, 293] on icon at bounding box center [1359, 288] width 12 height 8
click at [612, 325] on video at bounding box center [507, 346] width 861 height 430
click at [612, 358] on video at bounding box center [507, 346] width 861 height 430
click at [620, 319] on video at bounding box center [507, 346] width 861 height 430
click at [623, 333] on video at bounding box center [507, 346] width 861 height 430
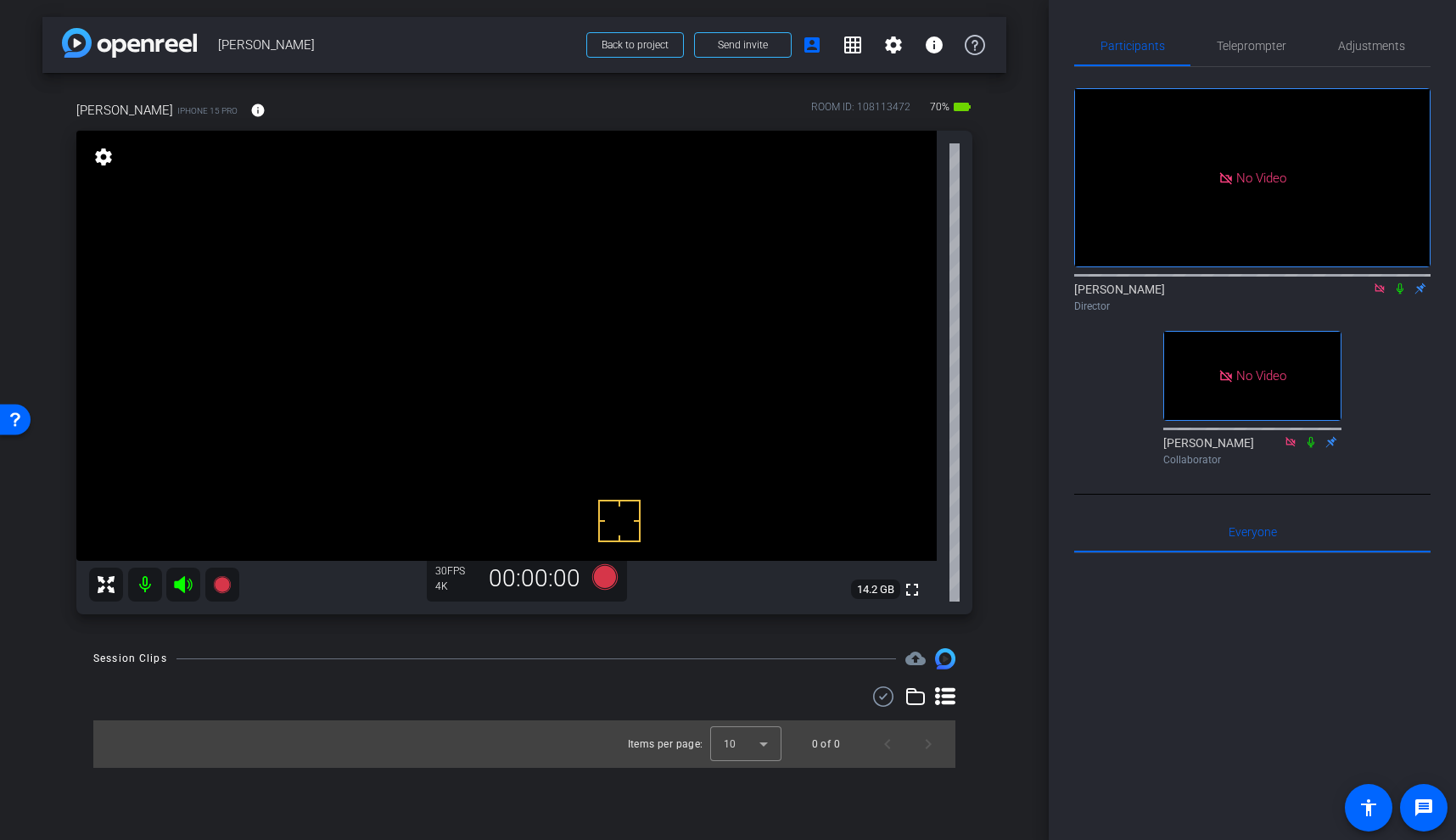
click at [622, 359] on video at bounding box center [507, 346] width 861 height 430
click at [612, 323] on video at bounding box center [507, 346] width 861 height 430
click at [597, 326] on video at bounding box center [507, 346] width 861 height 430
click at [606, 345] on video at bounding box center [507, 346] width 861 height 430
click at [223, 585] on icon at bounding box center [221, 585] width 17 height 17
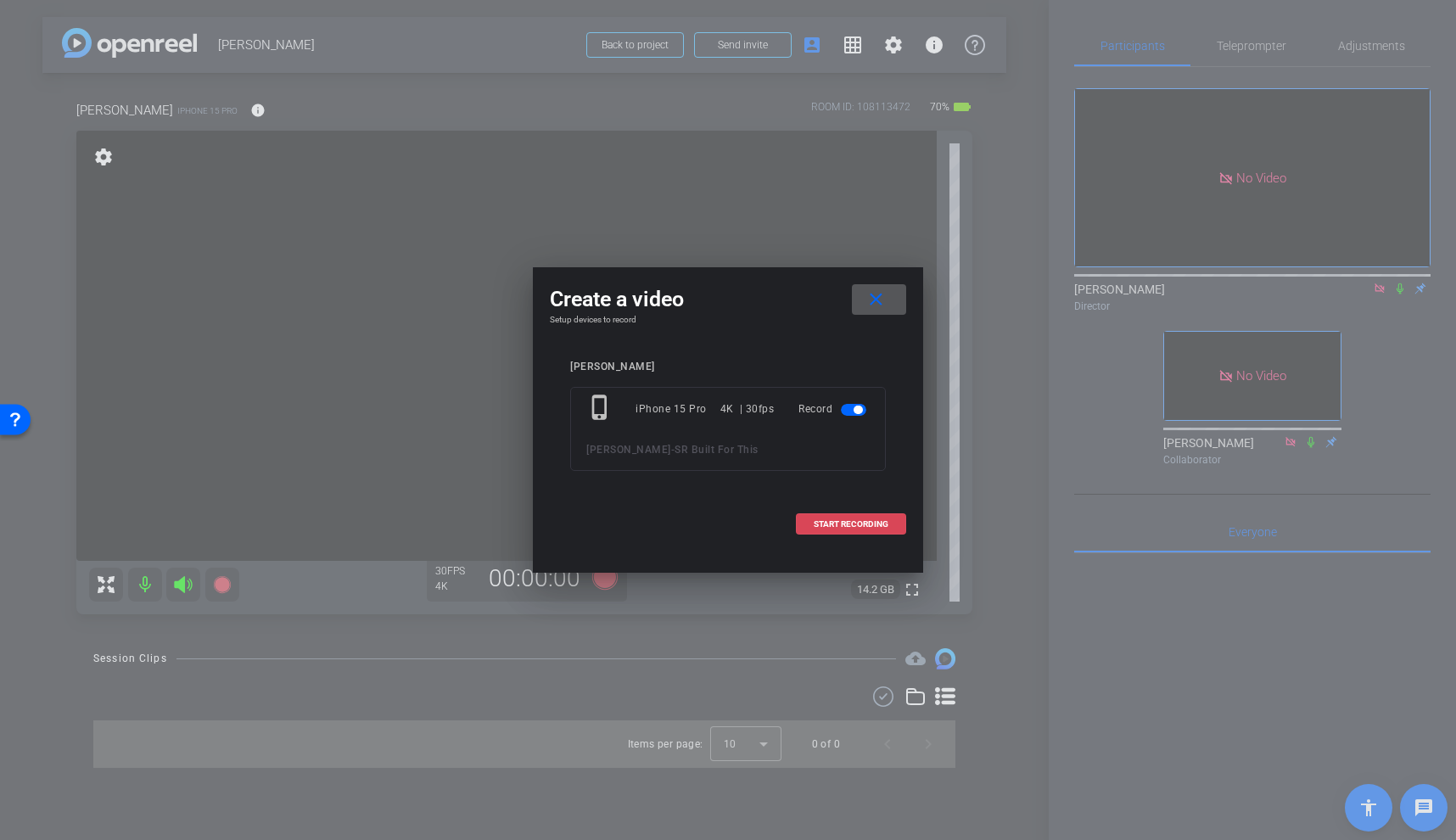
click at [854, 530] on span at bounding box center [851, 524] width 108 height 40
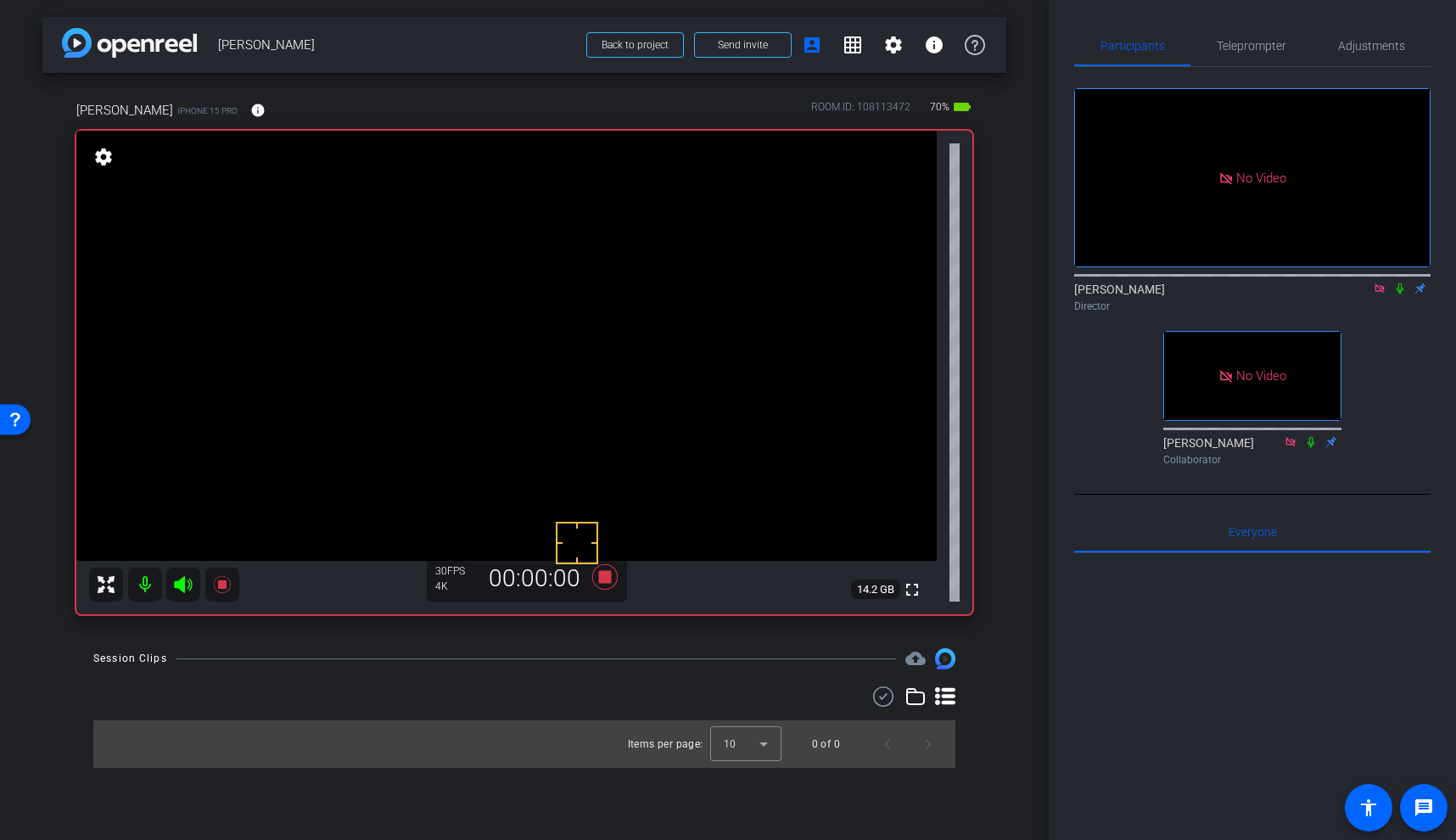
click at [598, 340] on video at bounding box center [507, 346] width 861 height 430
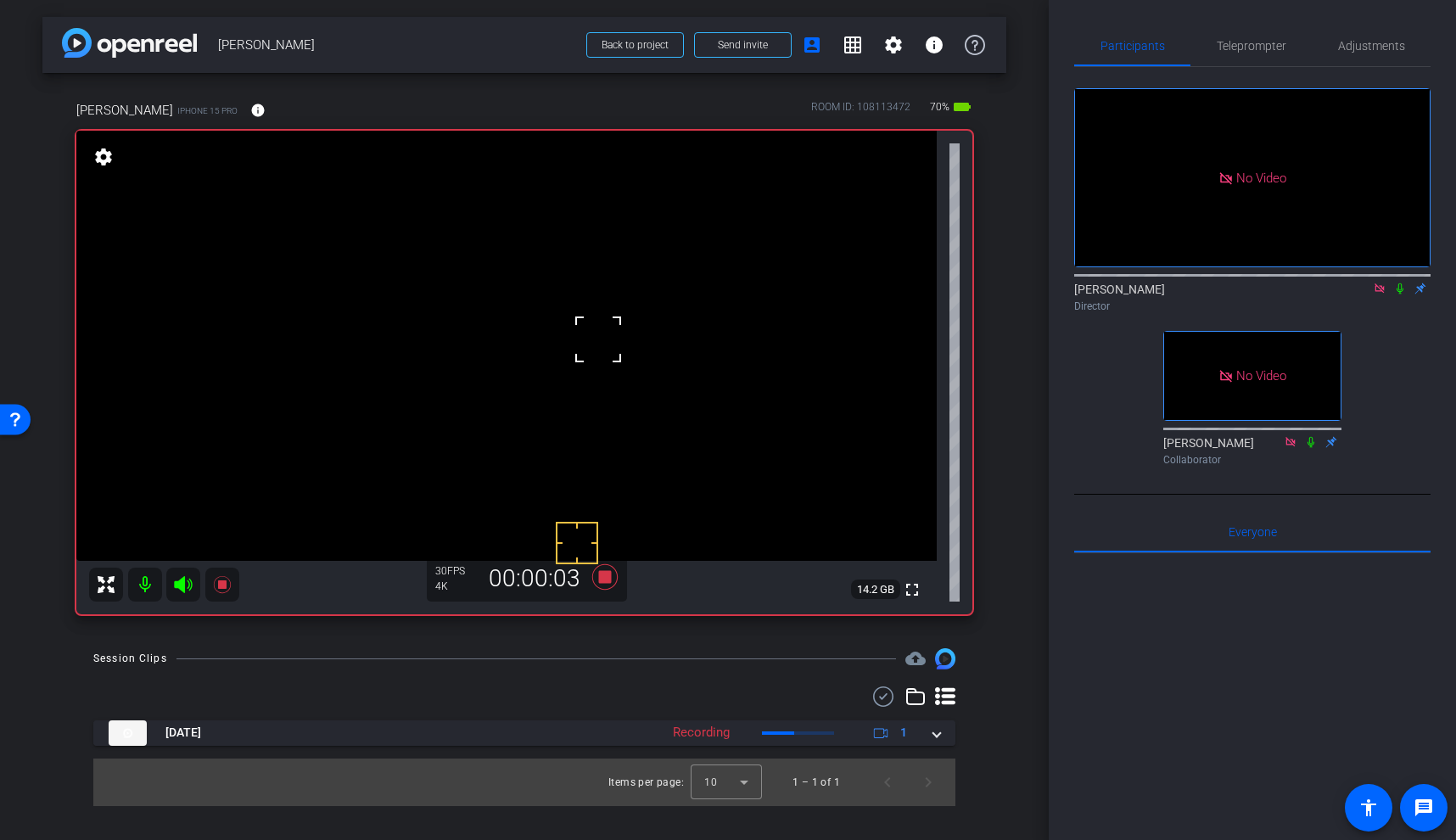
click at [1405, 294] on icon at bounding box center [1400, 288] width 13 height 12
click at [223, 585] on icon at bounding box center [221, 585] width 17 height 17
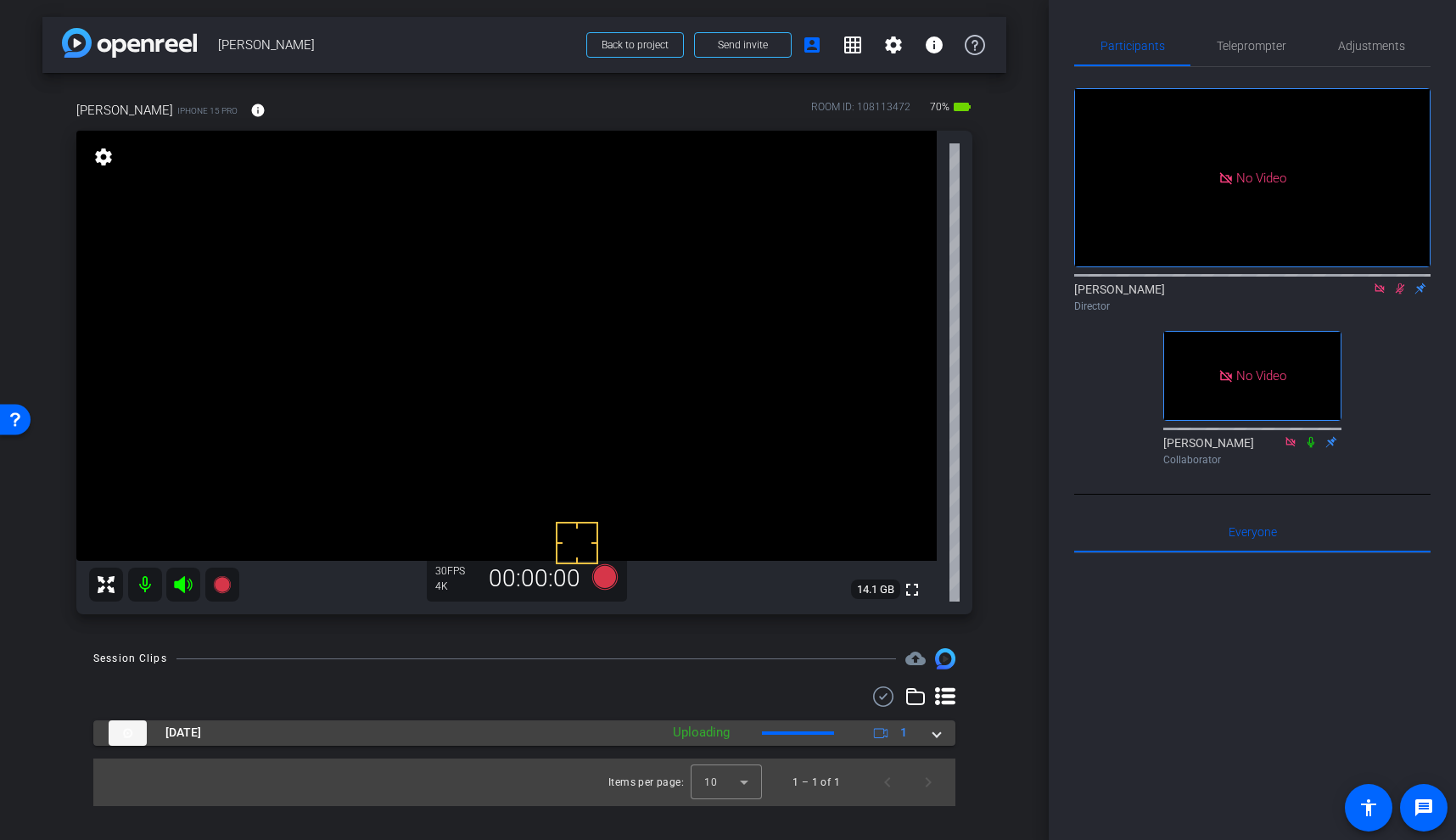
click at [939, 736] on span at bounding box center [937, 732] width 7 height 18
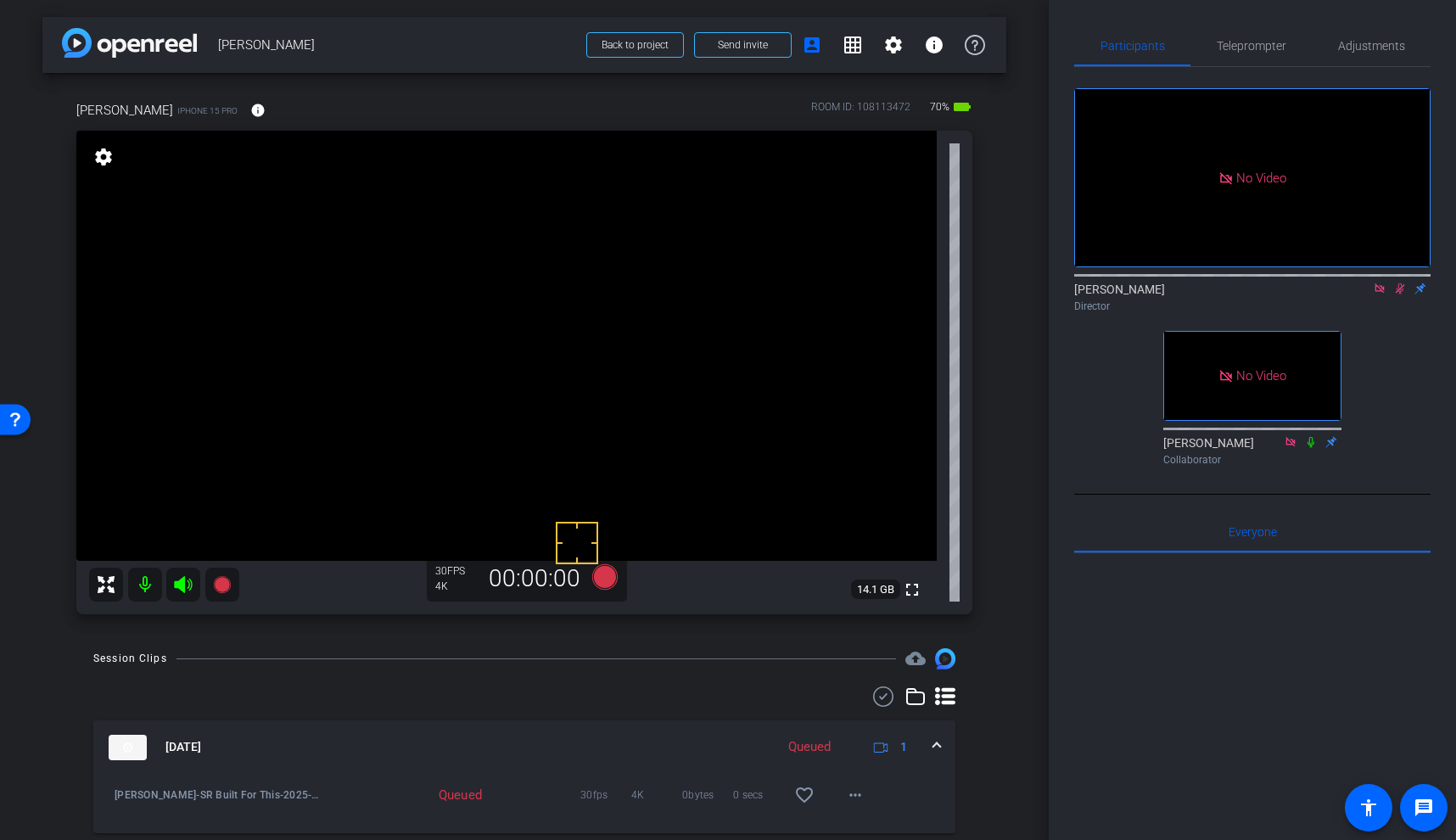
scroll to position [36, 0]
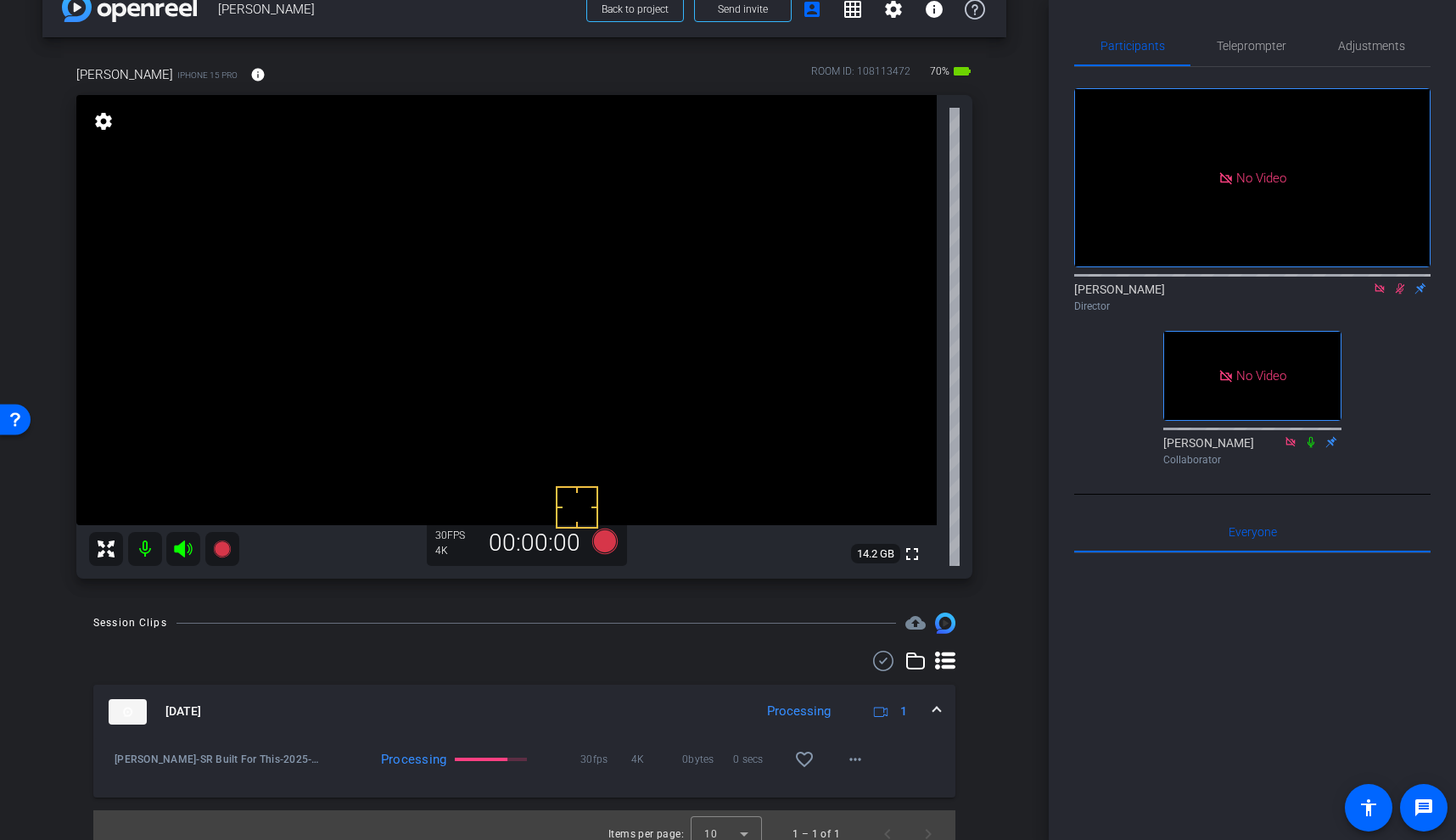
click at [595, 299] on video at bounding box center [507, 310] width 861 height 430
click at [115, 764] on mat-icon "play_circle_outline" at bounding box center [114, 759] width 17 height 17
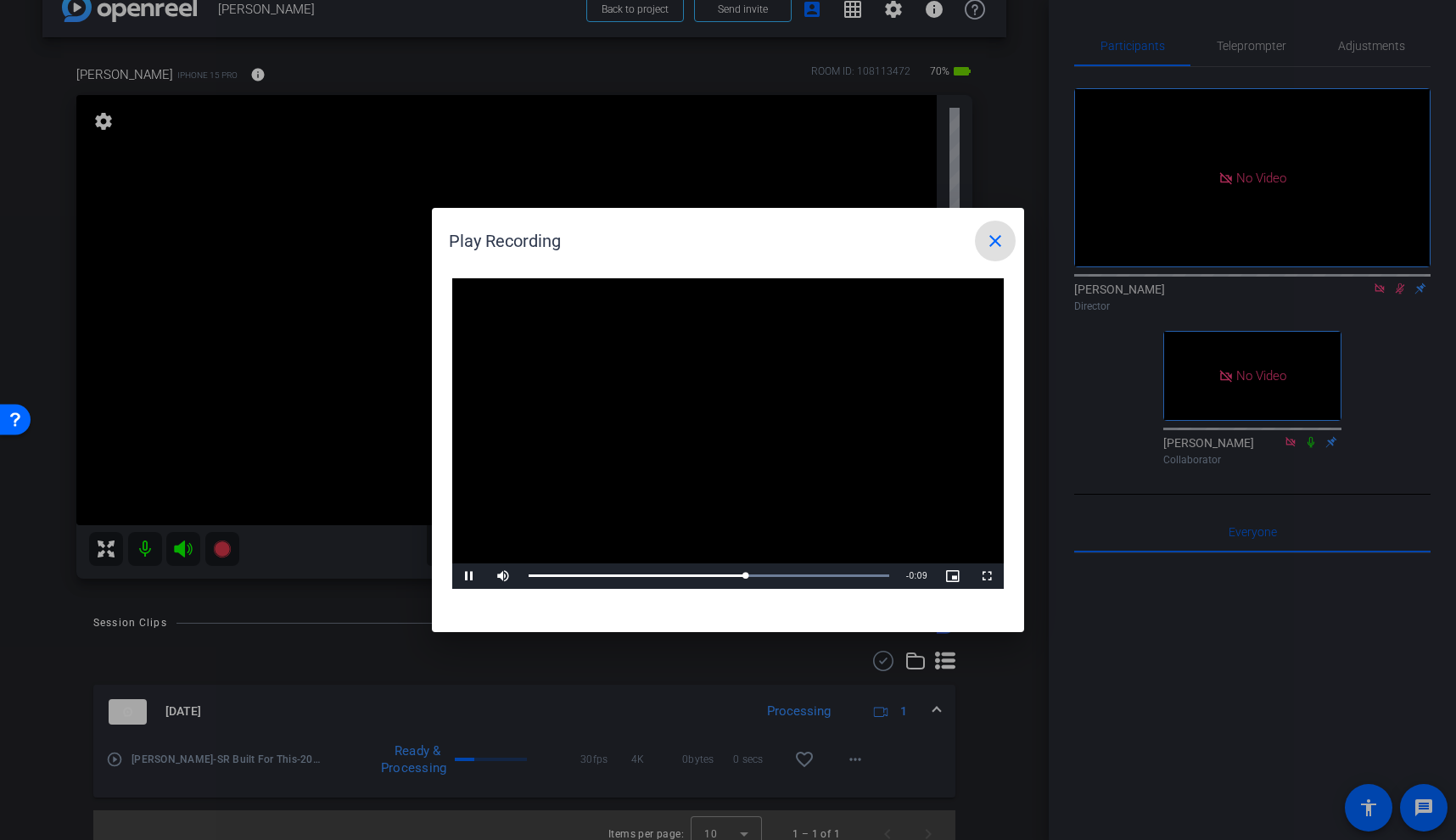
click at [997, 242] on mat-icon "close" at bounding box center [995, 240] width 21 height 21
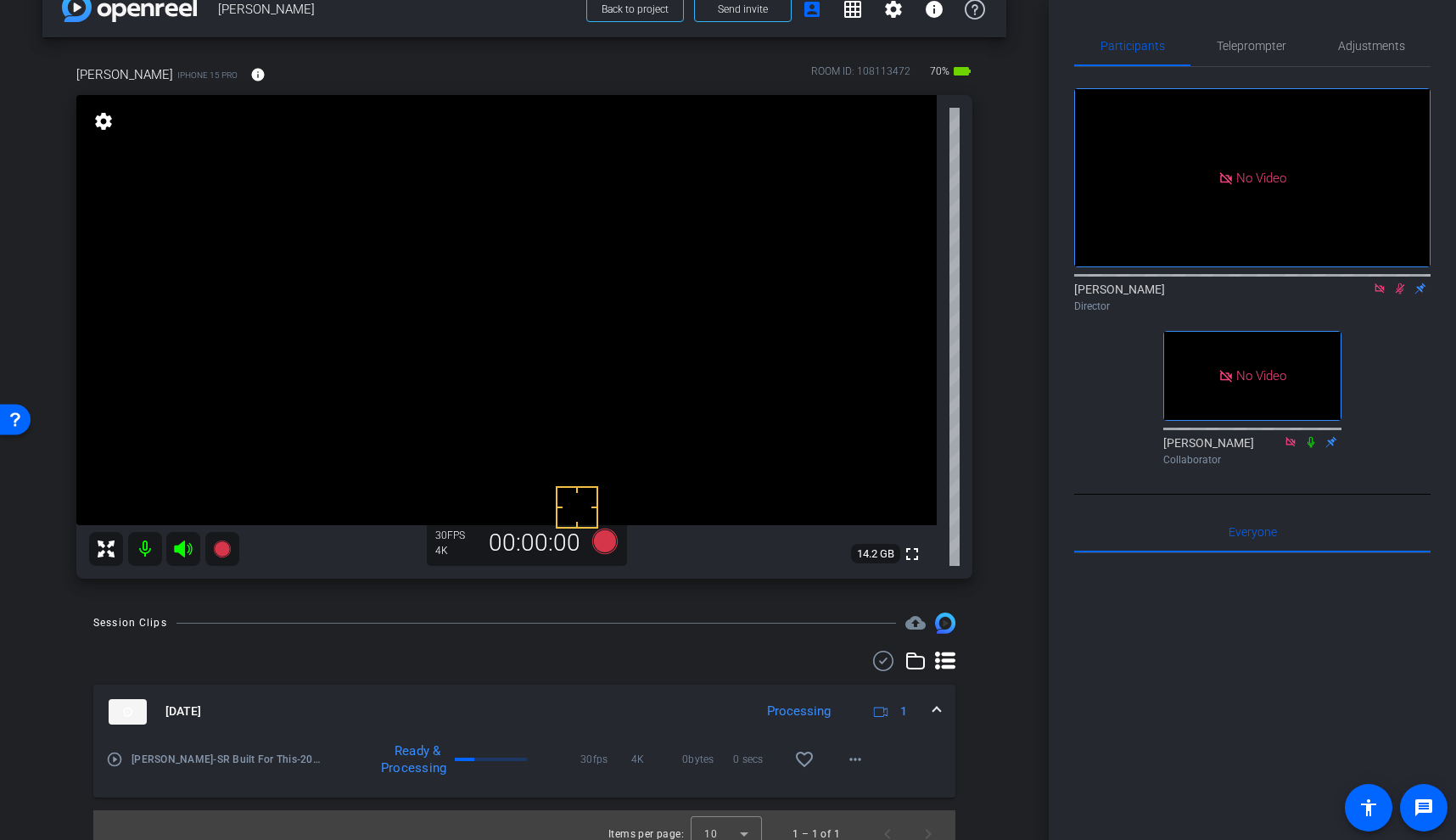
click at [1401, 296] on mat-icon at bounding box center [1400, 288] width 21 height 15
click at [603, 296] on video at bounding box center [507, 310] width 861 height 430
click at [931, 707] on div "[DATE] Processing 1" at bounding box center [521, 712] width 825 height 25
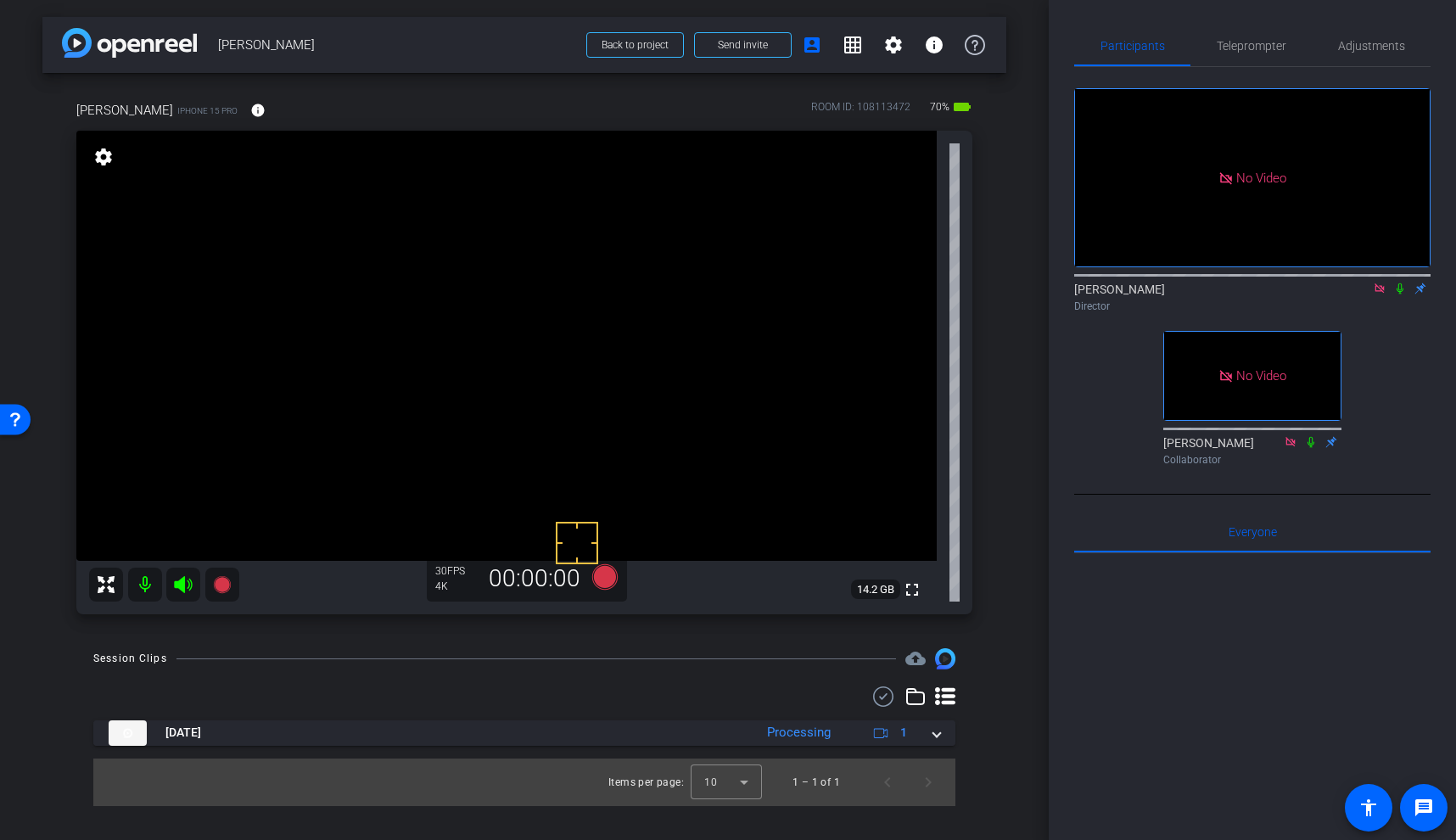
scroll to position [0, 0]
click at [1400, 294] on icon at bounding box center [1400, 288] width 13 height 12
click at [221, 579] on icon at bounding box center [221, 585] width 17 height 17
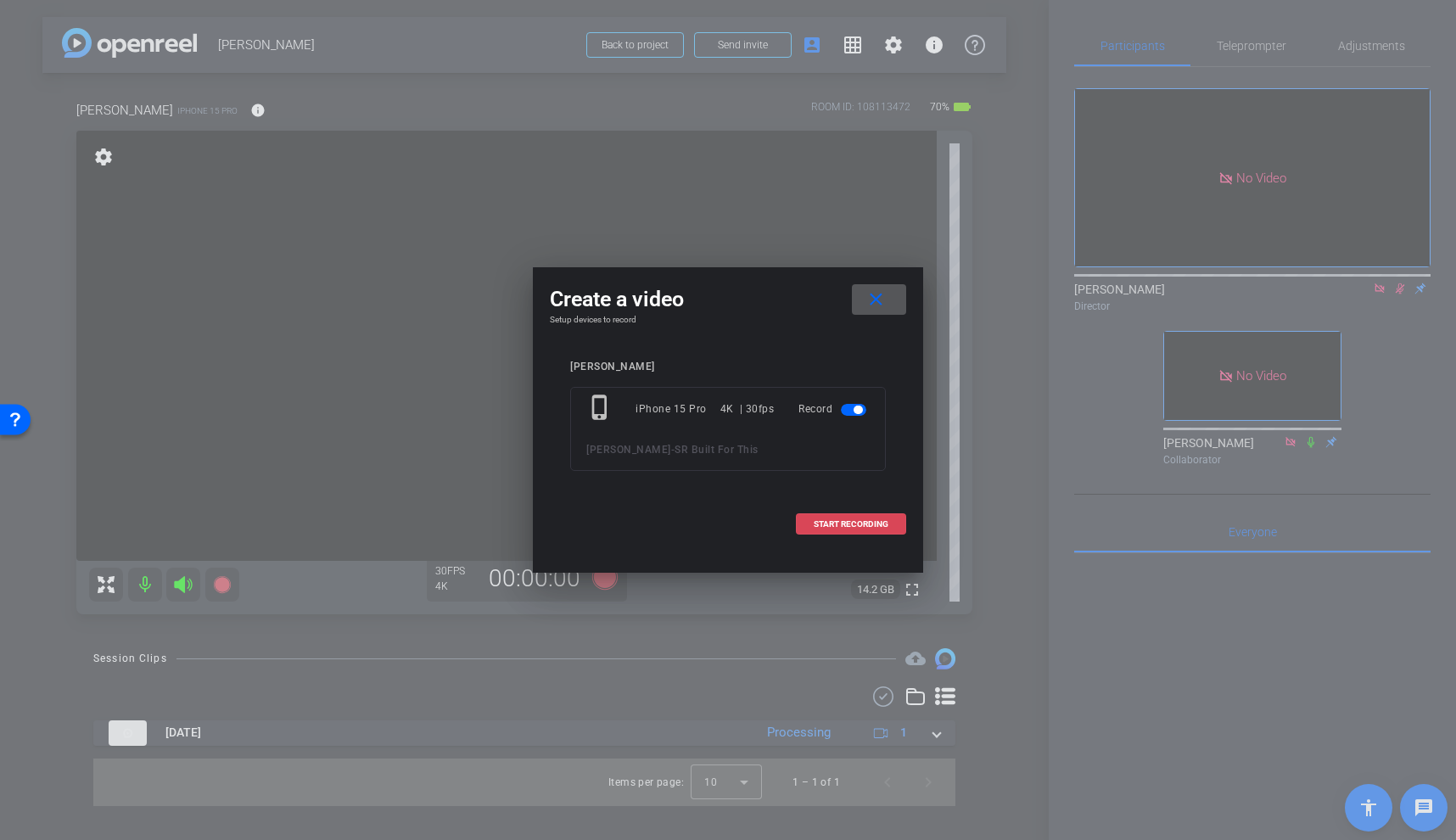
click at [856, 524] on span "START RECORDING" at bounding box center [851, 524] width 74 height 8
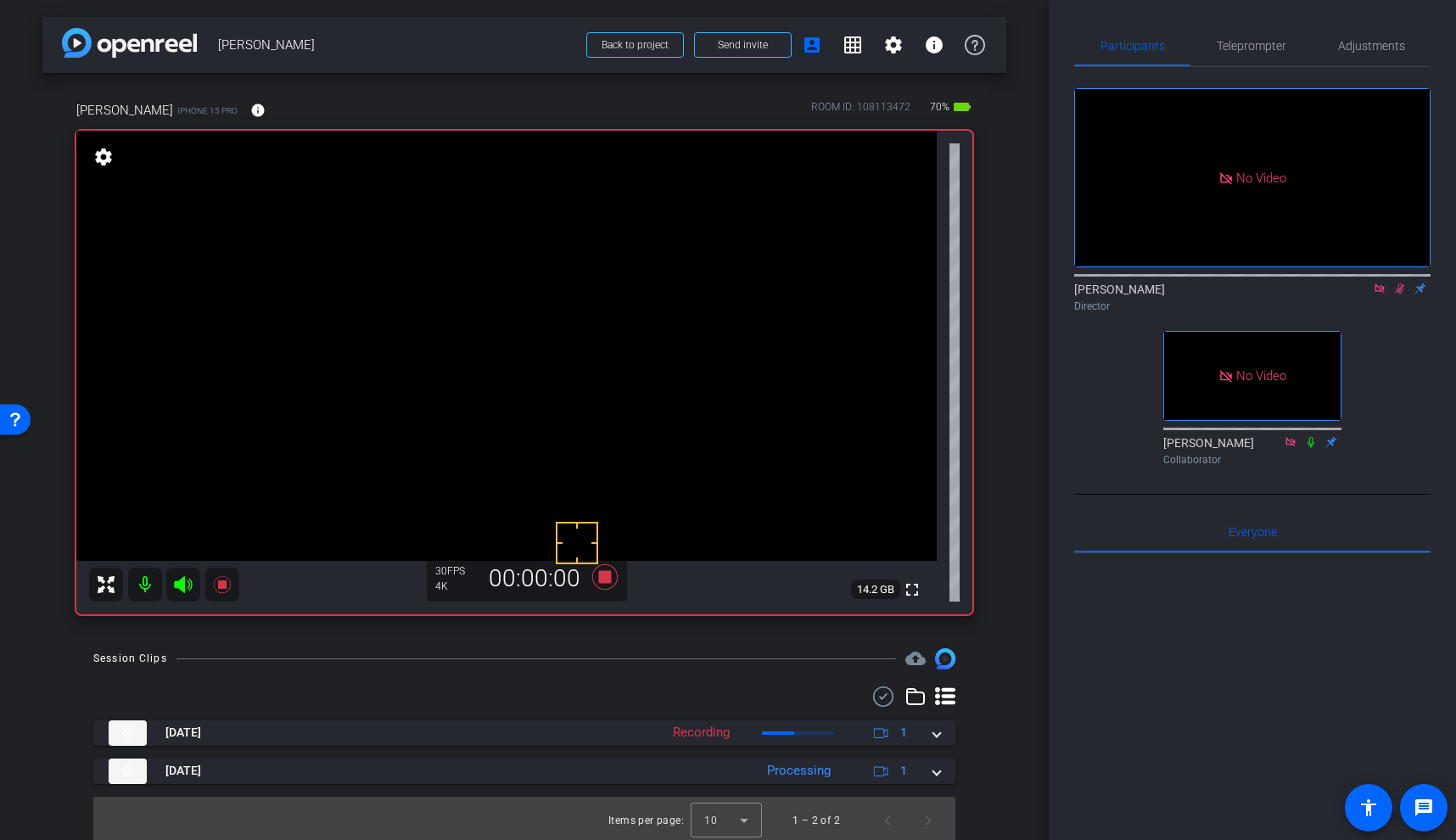
click at [599, 350] on video at bounding box center [507, 346] width 861 height 430
click at [609, 358] on video at bounding box center [507, 346] width 861 height 430
click at [220, 586] on icon at bounding box center [221, 585] width 17 height 17
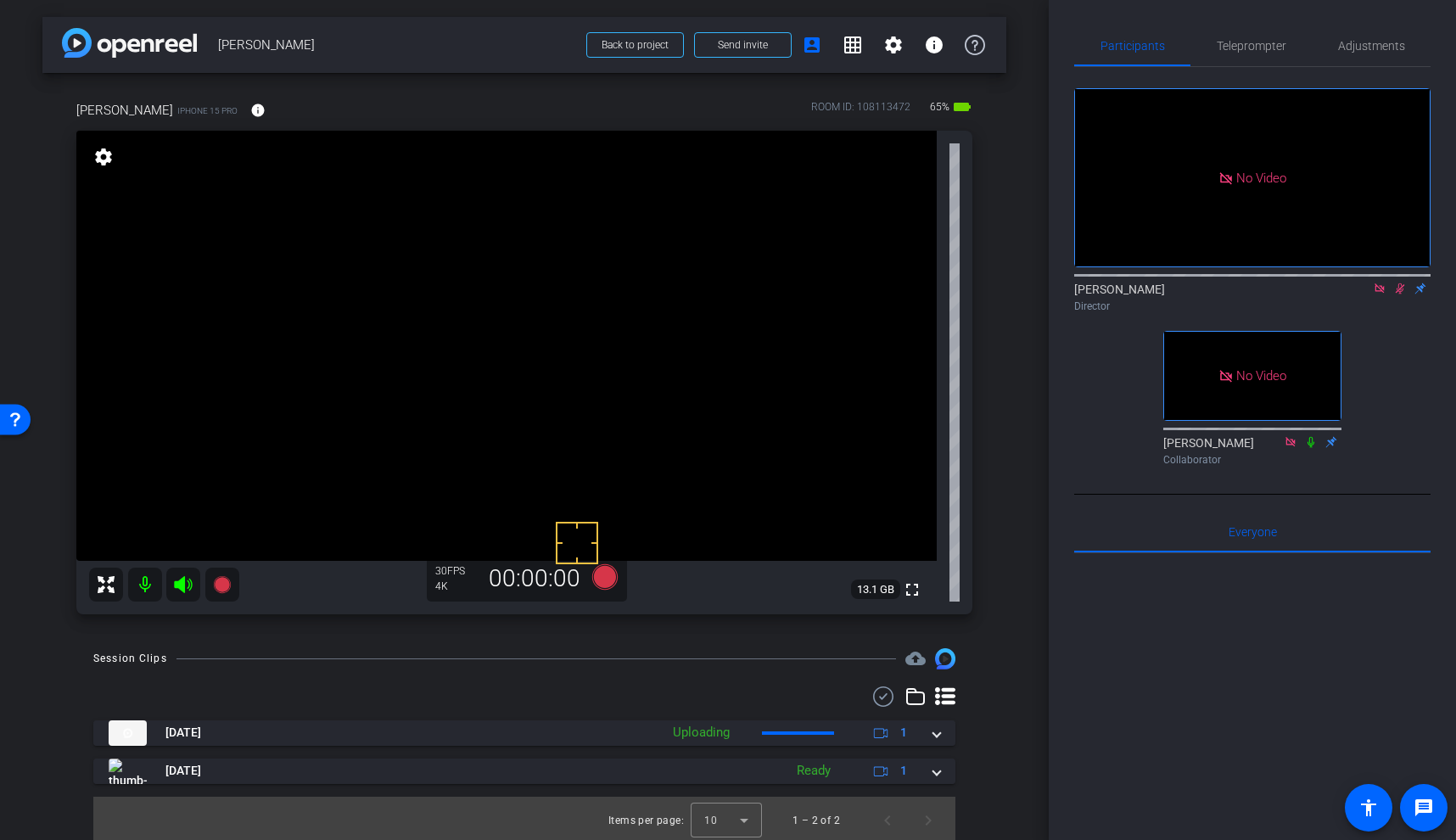
click at [596, 372] on video at bounding box center [507, 346] width 861 height 430
click at [609, 325] on video at bounding box center [507, 346] width 861 height 430
click at [1404, 294] on icon at bounding box center [1400, 288] width 13 height 12
click at [620, 372] on video at bounding box center [507, 346] width 861 height 430
click at [628, 334] on video at bounding box center [507, 346] width 861 height 430
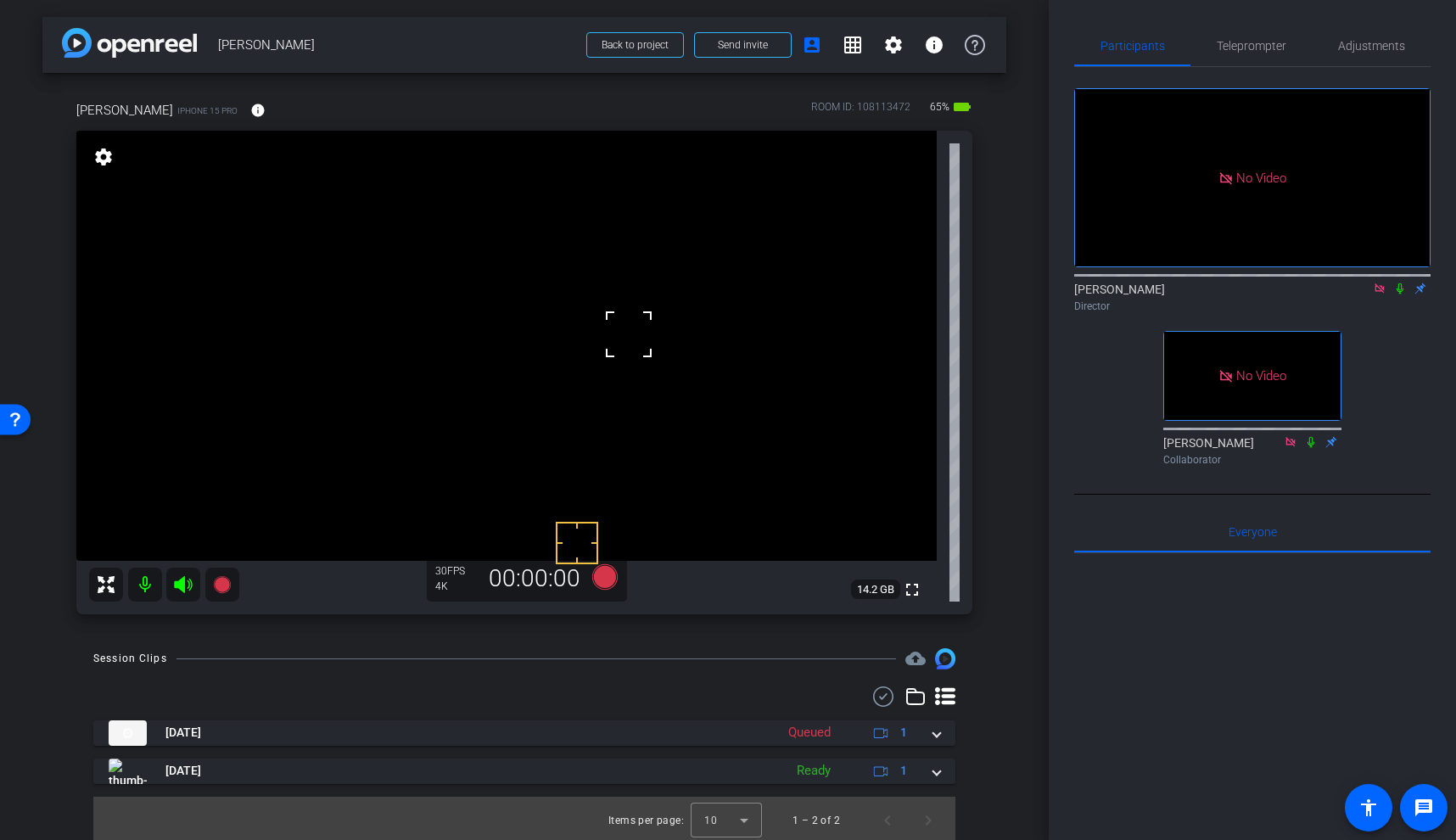
click at [614, 337] on div at bounding box center [628, 333] width 42 height 42
click at [608, 321] on div at bounding box center [628, 333] width 42 height 42
click at [611, 329] on video at bounding box center [507, 346] width 861 height 430
click at [1403, 294] on icon at bounding box center [1400, 288] width 13 height 12
click at [215, 584] on icon at bounding box center [221, 585] width 17 height 17
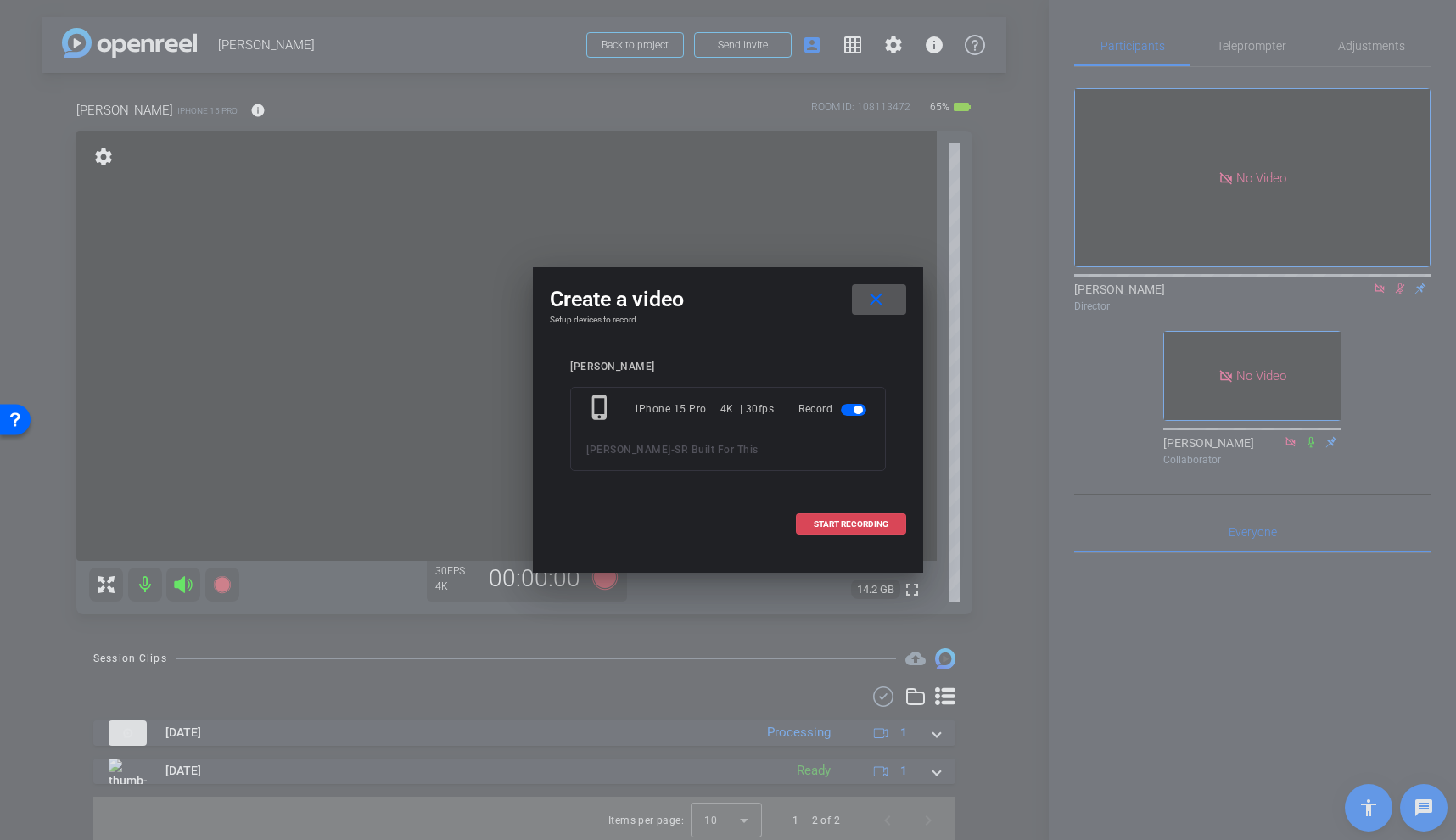
click at [851, 515] on span at bounding box center [851, 524] width 108 height 40
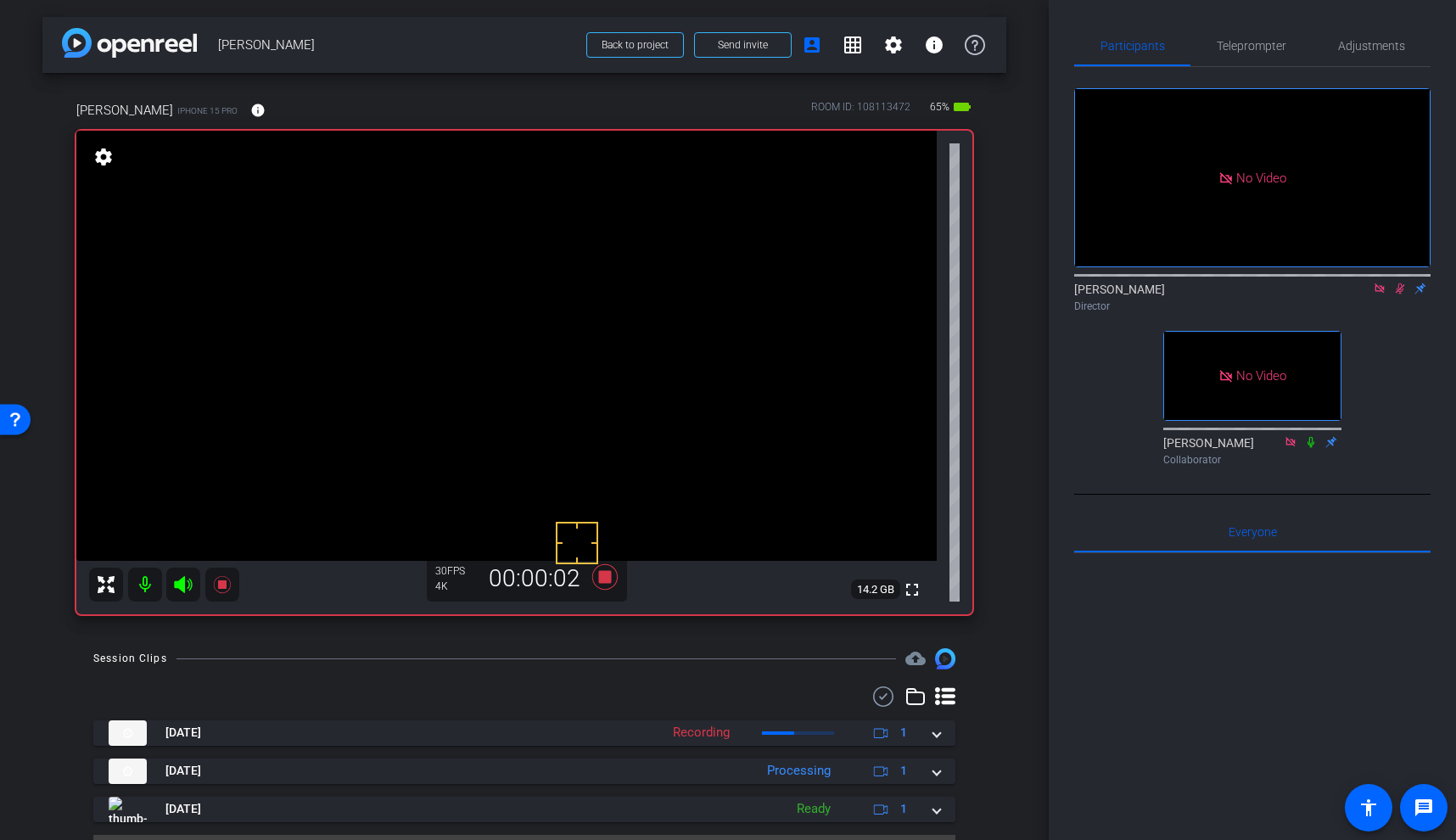
click at [611, 342] on video at bounding box center [507, 346] width 861 height 430
click at [607, 342] on video at bounding box center [507, 346] width 861 height 430
click at [612, 351] on video at bounding box center [507, 346] width 861 height 430
click at [1403, 294] on icon at bounding box center [1400, 288] width 13 height 12
click at [611, 351] on video at bounding box center [507, 346] width 861 height 430
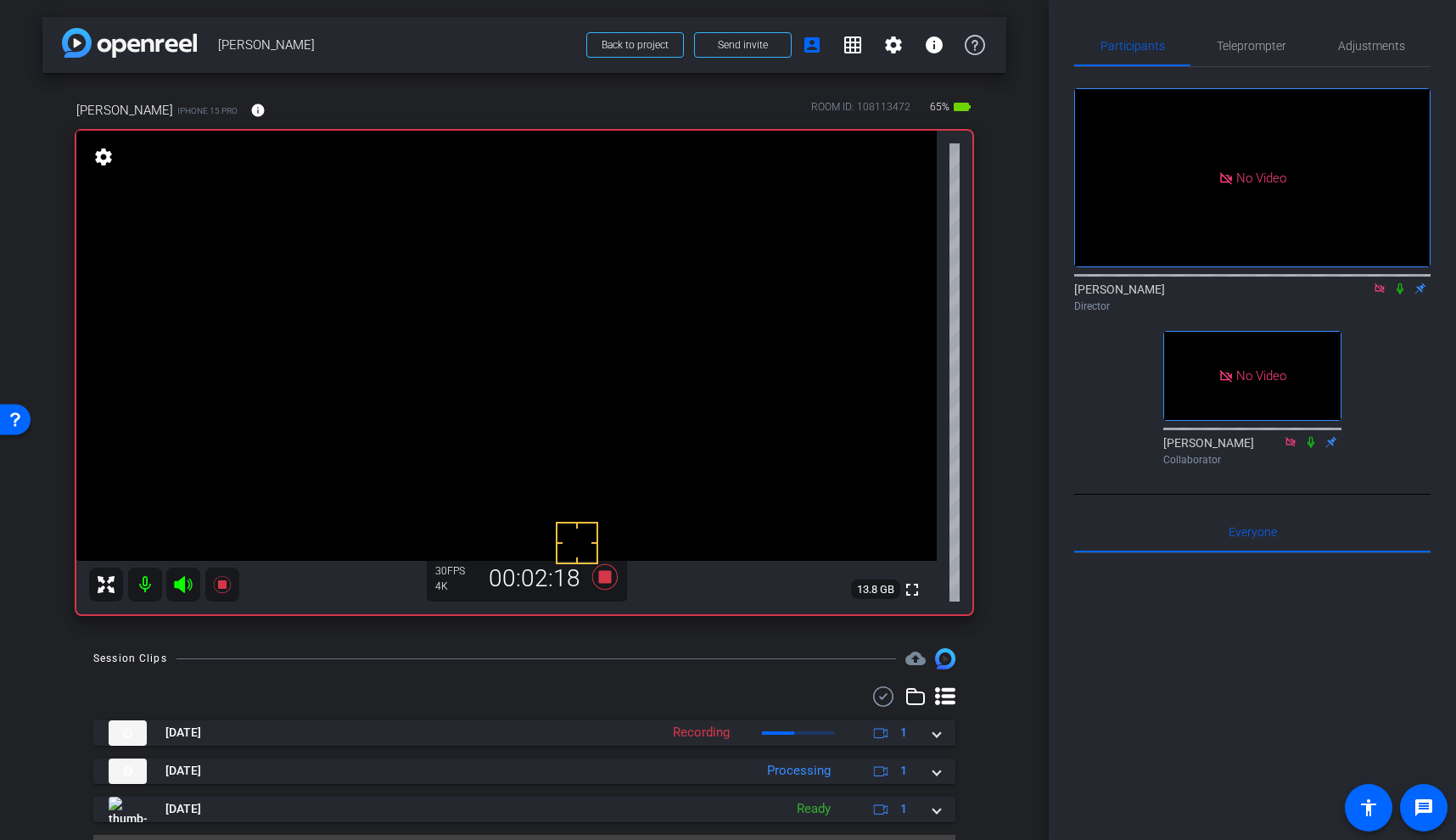
click at [1402, 294] on icon at bounding box center [1400, 288] width 13 height 12
click at [600, 346] on video at bounding box center [507, 346] width 861 height 430
click at [225, 584] on icon at bounding box center [221, 585] width 17 height 17
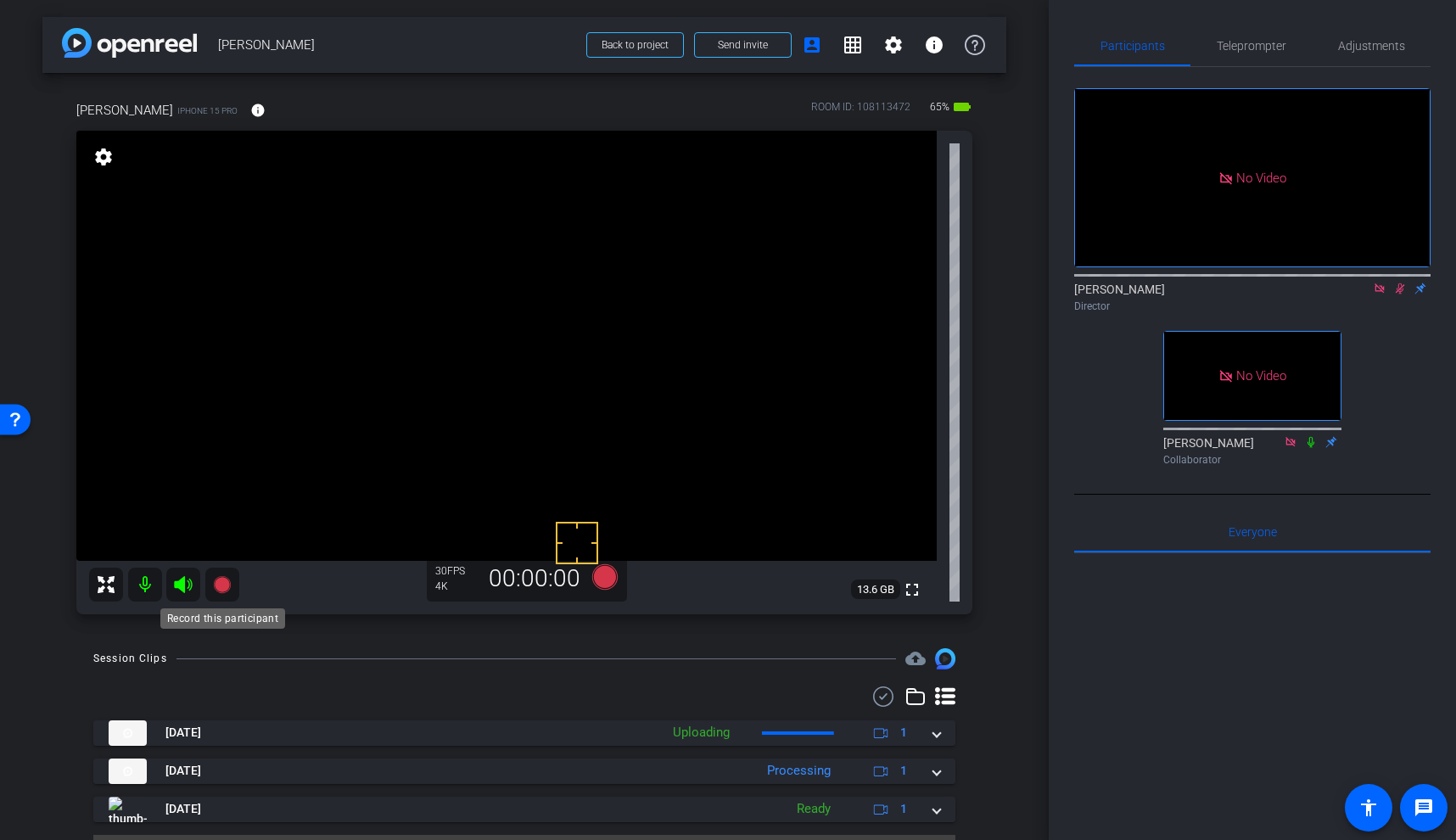
click at [225, 584] on icon at bounding box center [221, 585] width 17 height 17
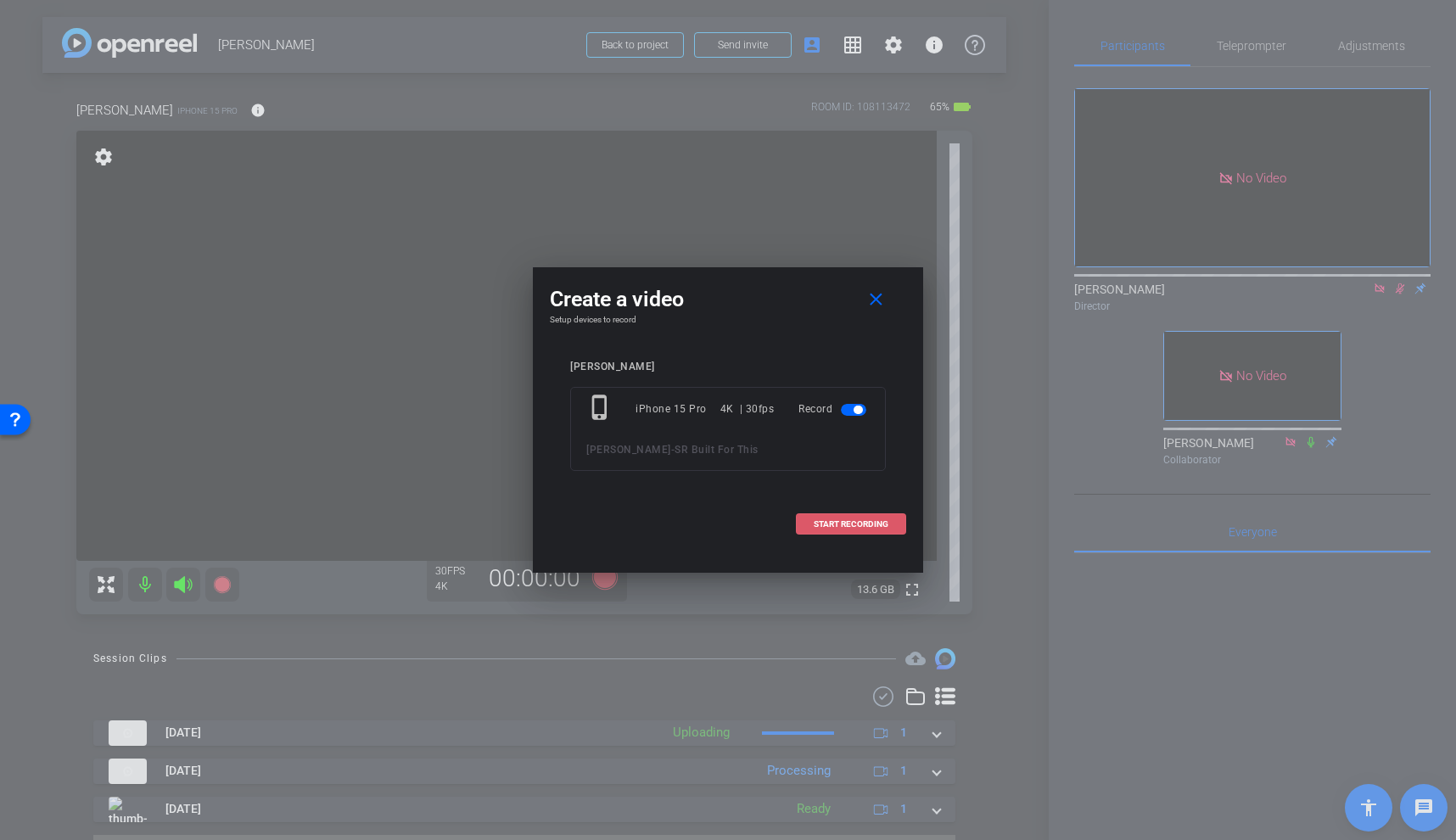
click at [853, 523] on span "START RECORDING" at bounding box center [851, 524] width 74 height 8
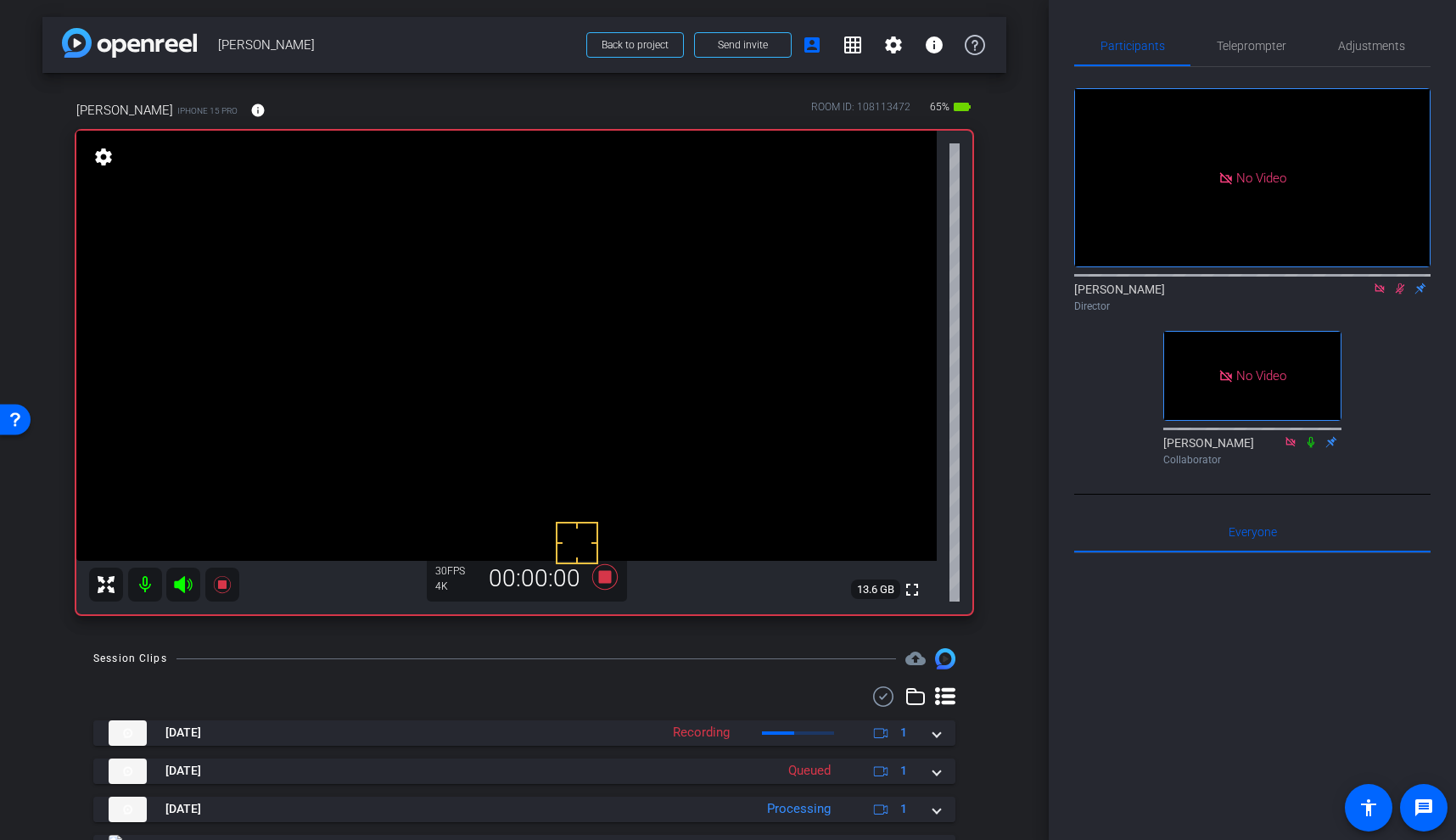
click at [610, 356] on video at bounding box center [507, 346] width 861 height 430
click at [601, 360] on video at bounding box center [507, 346] width 861 height 430
click at [224, 585] on icon at bounding box center [221, 585] width 17 height 17
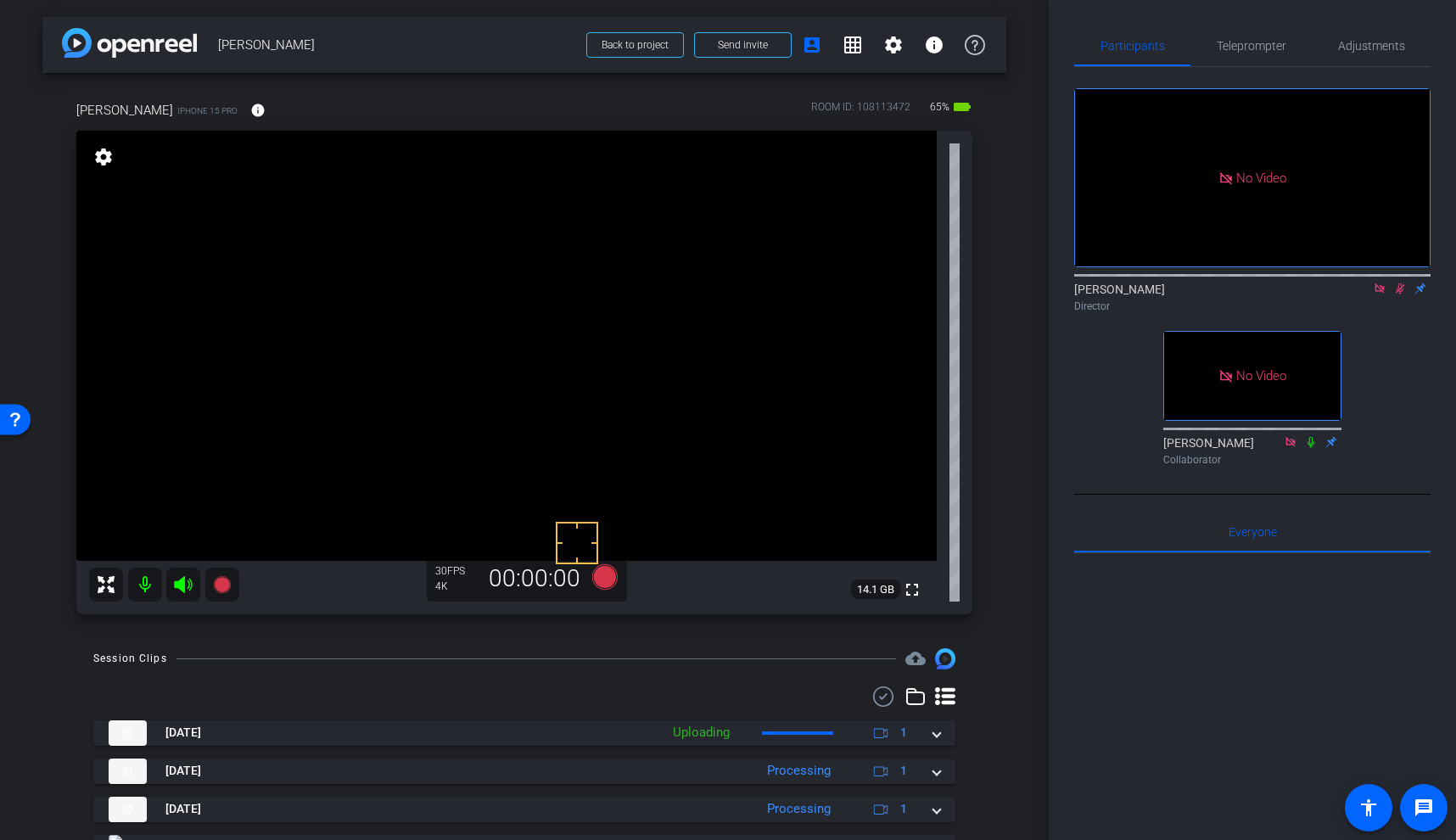
click at [1398, 294] on icon at bounding box center [1400, 288] width 13 height 12
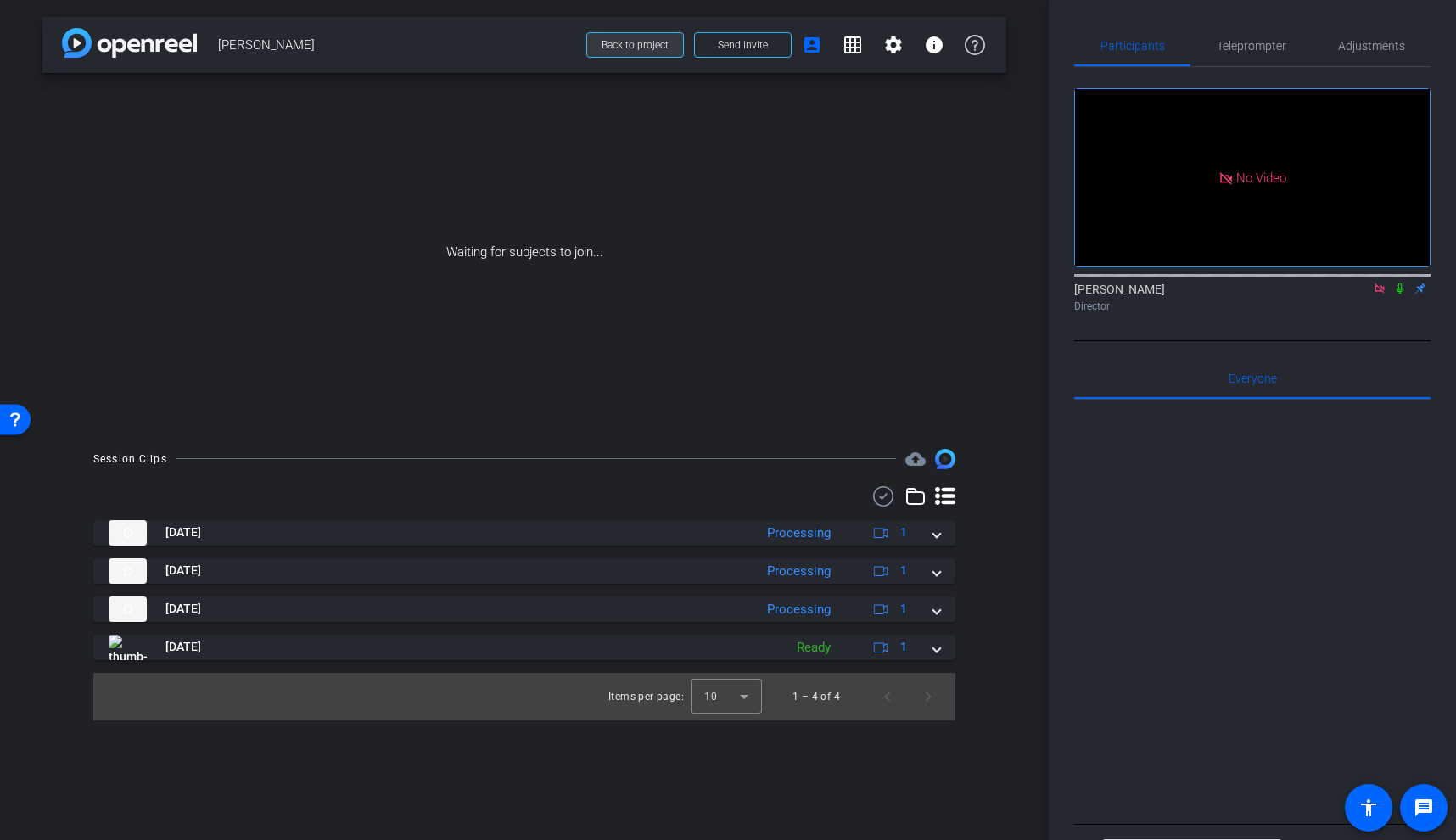
click at [659, 41] on span "Back to project" at bounding box center [635, 45] width 67 height 12
